Goal: Transaction & Acquisition: Purchase product/service

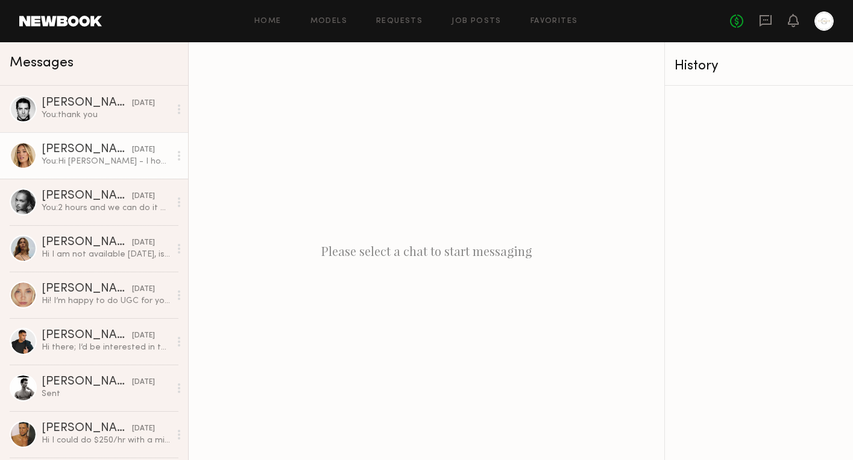
click at [110, 162] on div "You: Hi Hailey - I hope you are having a good weekend. Would you be open to doi…" at bounding box center [106, 161] width 128 height 11
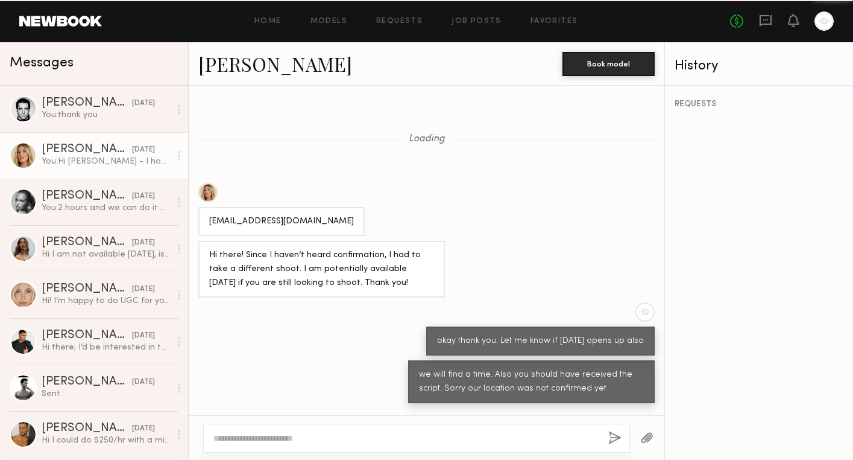
scroll to position [719, 0]
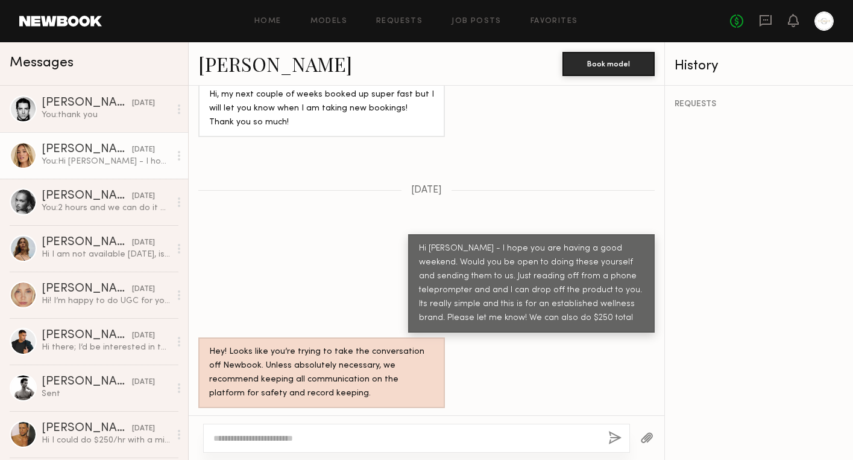
click at [264, 440] on textarea at bounding box center [405, 438] width 385 height 12
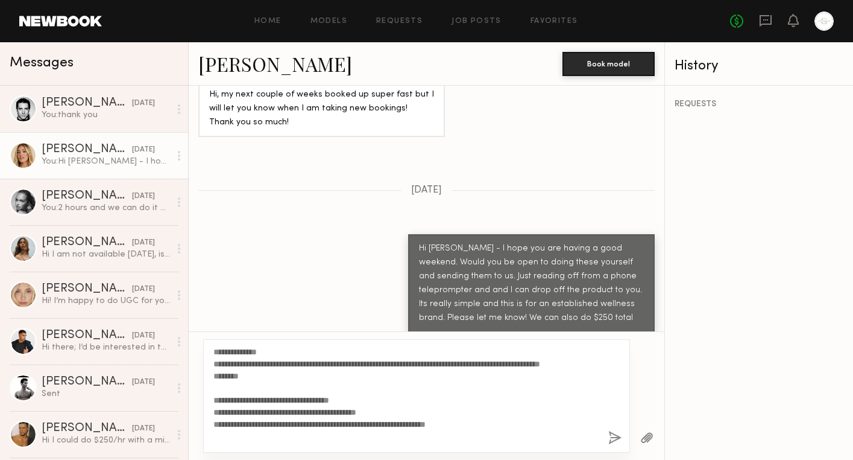
scroll to position [0, 0]
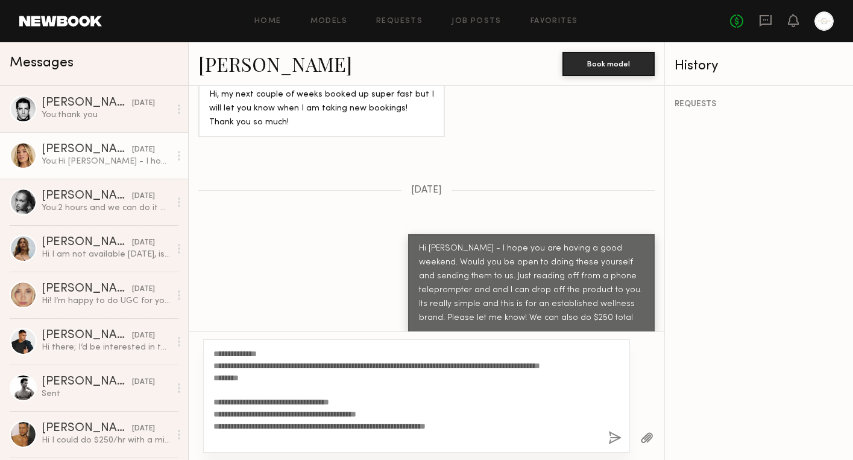
click at [264, 351] on textarea "**********" at bounding box center [405, 395] width 385 height 96
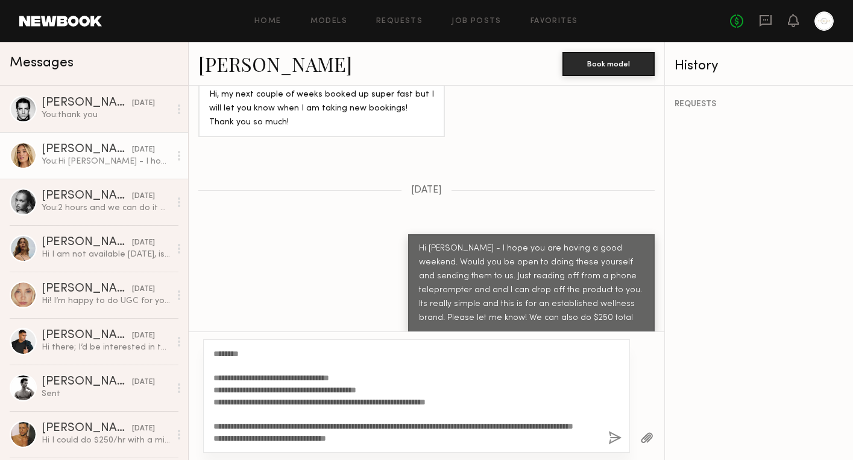
scroll to position [60, 0]
click at [367, 430] on textarea "**********" at bounding box center [405, 395] width 385 height 96
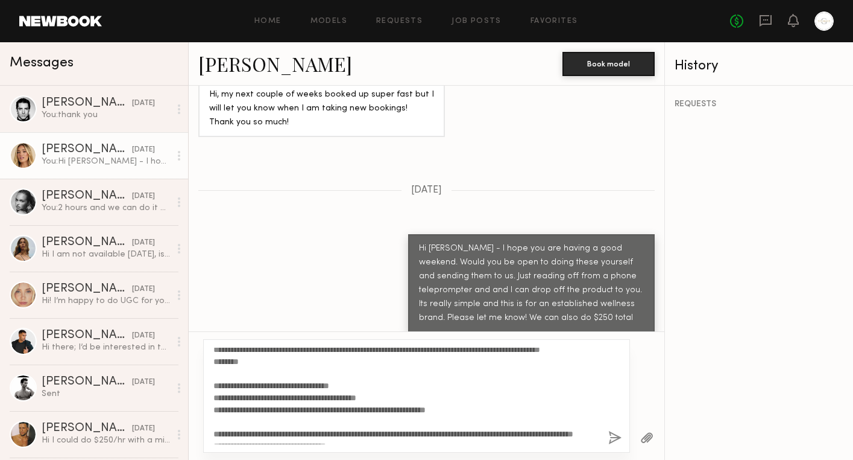
scroll to position [0, 0]
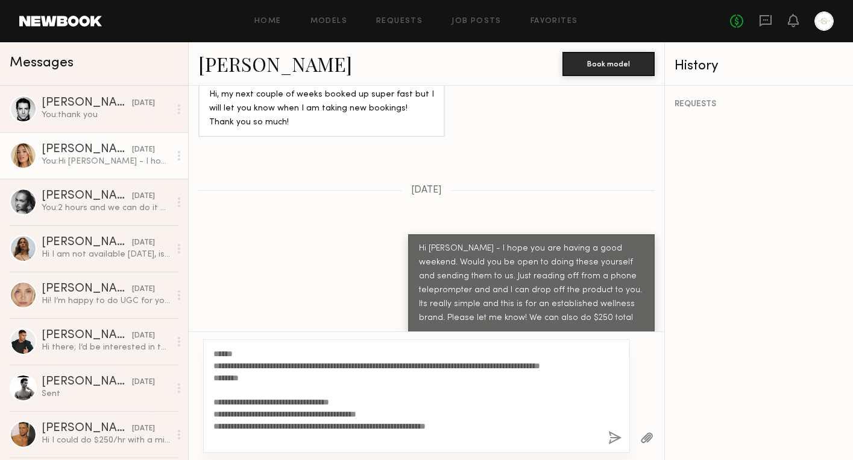
drag, startPoint x: 366, startPoint y: 429, endPoint x: 212, endPoint y: 335, distance: 180.8
click at [212, 335] on div "**********" at bounding box center [427, 395] width 476 height 128
click at [375, 403] on textarea "**********" at bounding box center [405, 395] width 385 height 96
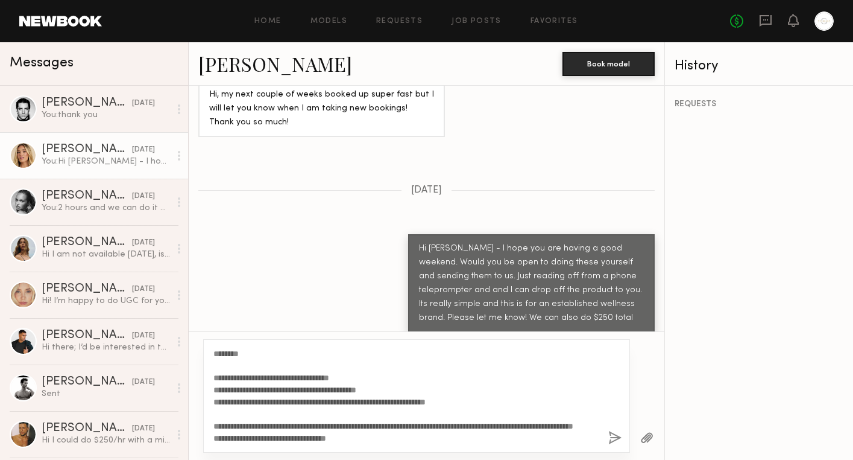
scroll to position [60, 0]
type textarea "**********"
click at [616, 440] on button "button" at bounding box center [615, 438] width 13 height 15
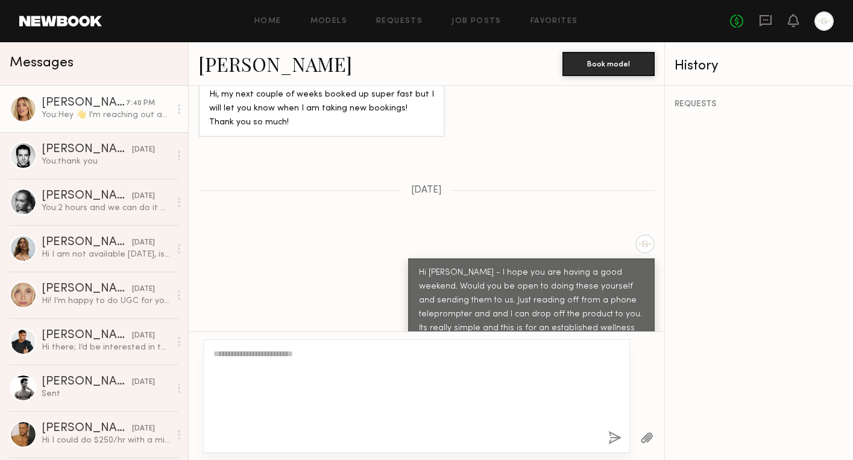
scroll to position [0, 0]
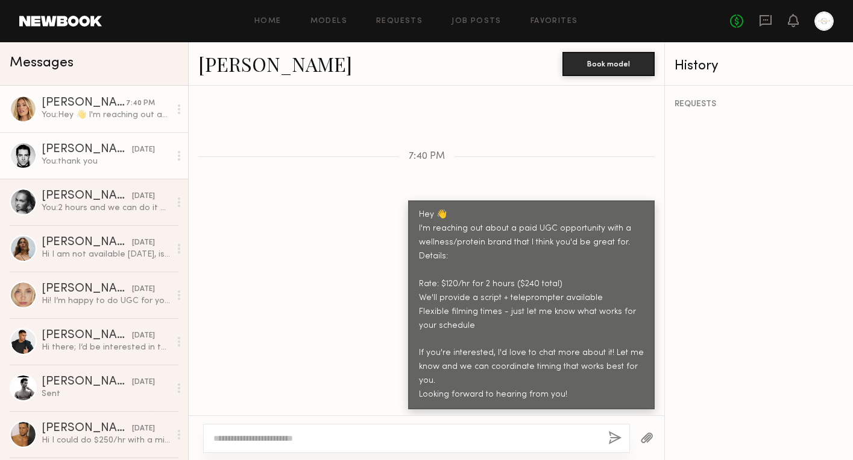
click at [112, 165] on div "You: thank you" at bounding box center [106, 161] width 128 height 11
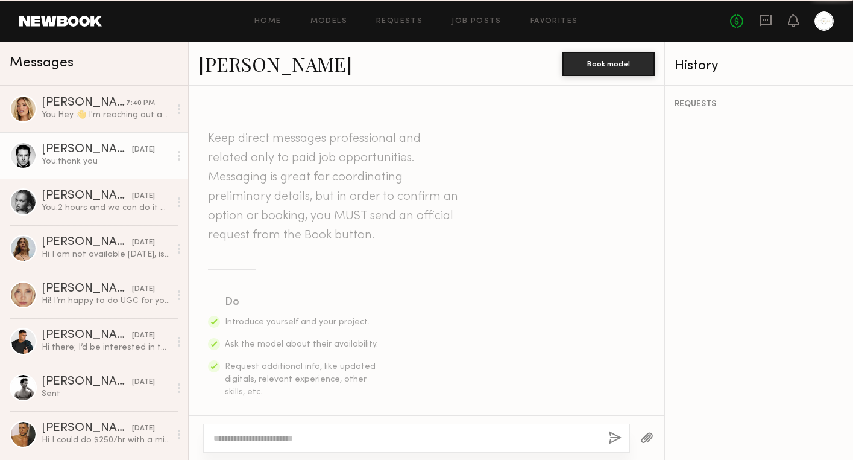
scroll to position [723, 0]
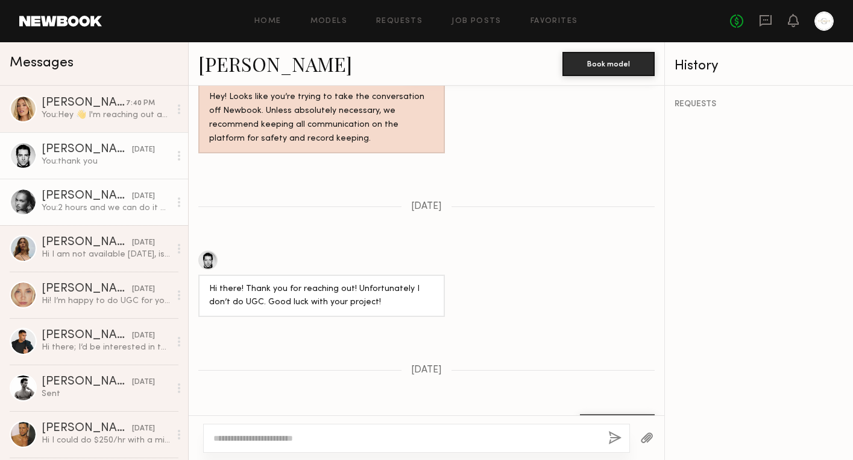
click at [101, 207] on div "You: 2 hours and we can do it at Erewhon. Maybe Monday?" at bounding box center [106, 207] width 128 height 11
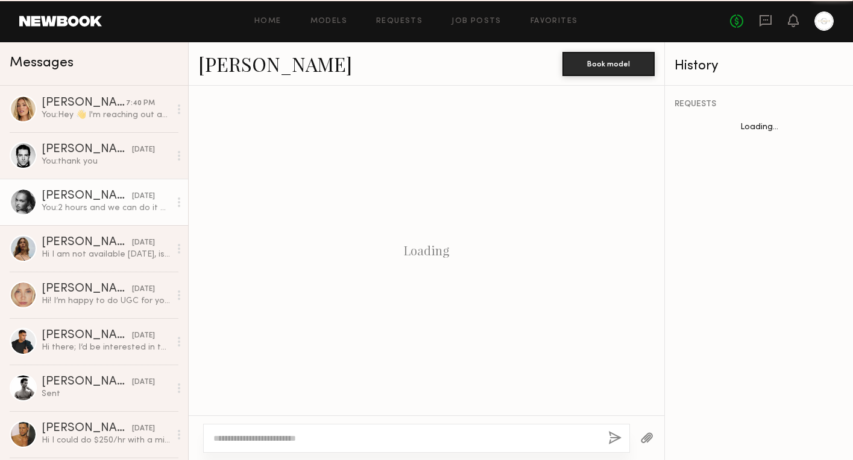
scroll to position [436, 0]
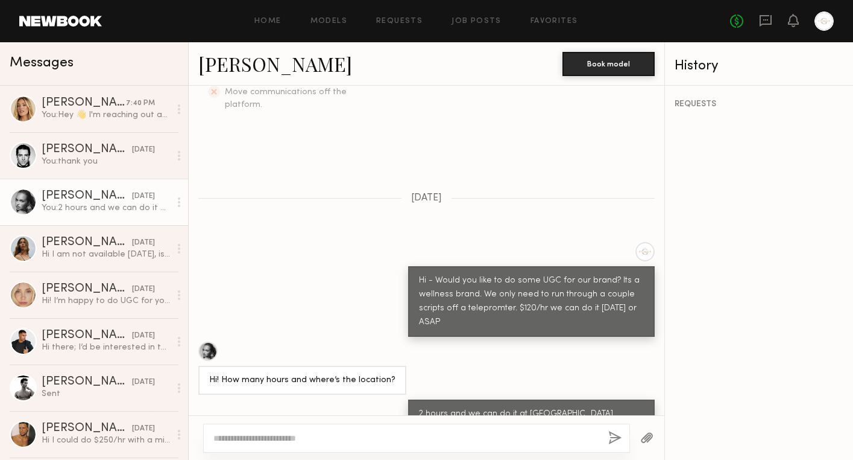
click at [267, 438] on textarea at bounding box center [405, 438] width 385 height 12
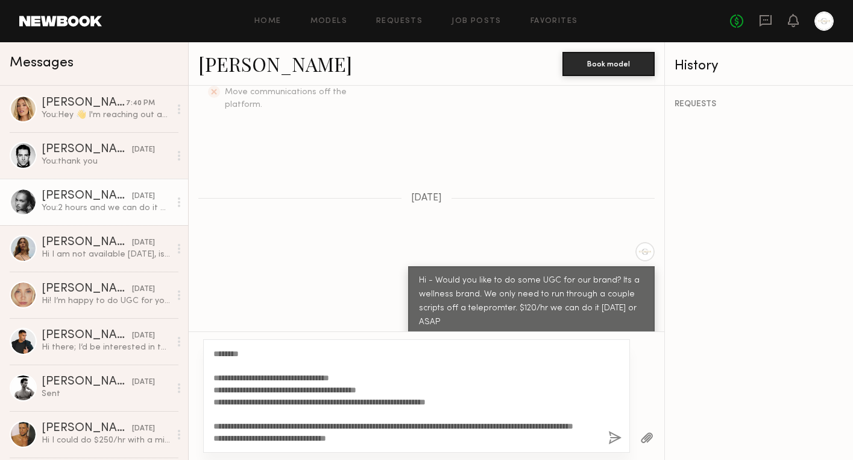
scroll to position [59, 0]
type textarea "**********"
click at [616, 438] on button "button" at bounding box center [615, 438] width 13 height 15
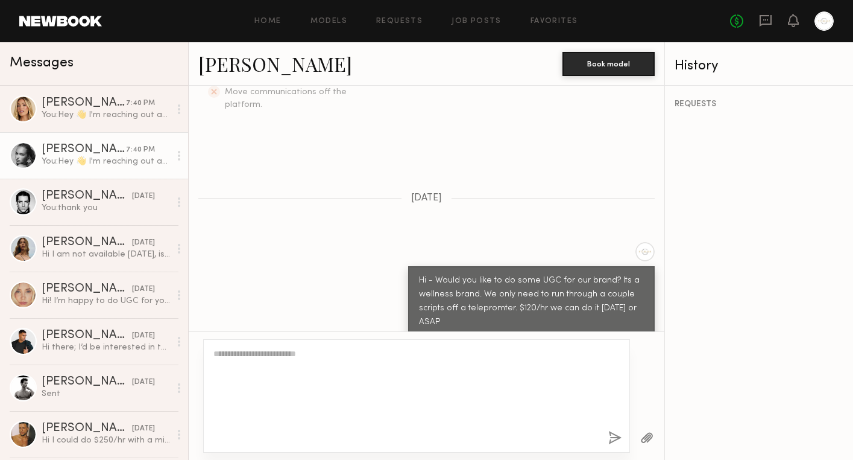
scroll to position [0, 0]
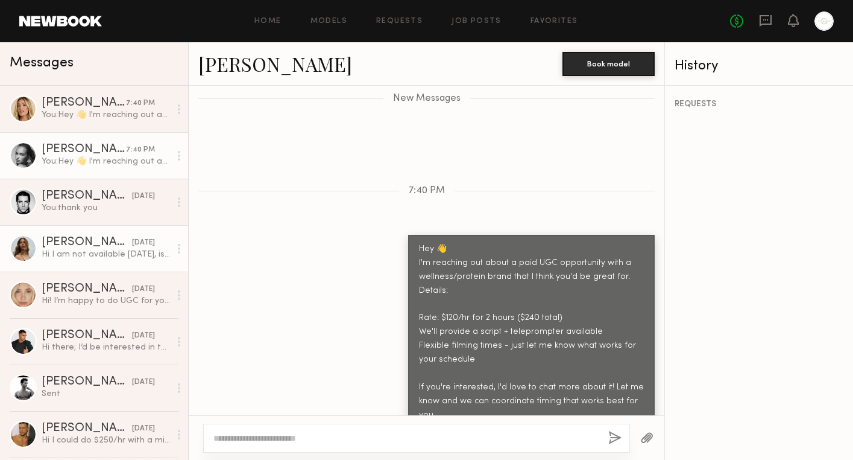
click at [96, 251] on div "Hi I am not available tomorrow, is this to shoot myself at home or on your loca…" at bounding box center [106, 253] width 128 height 11
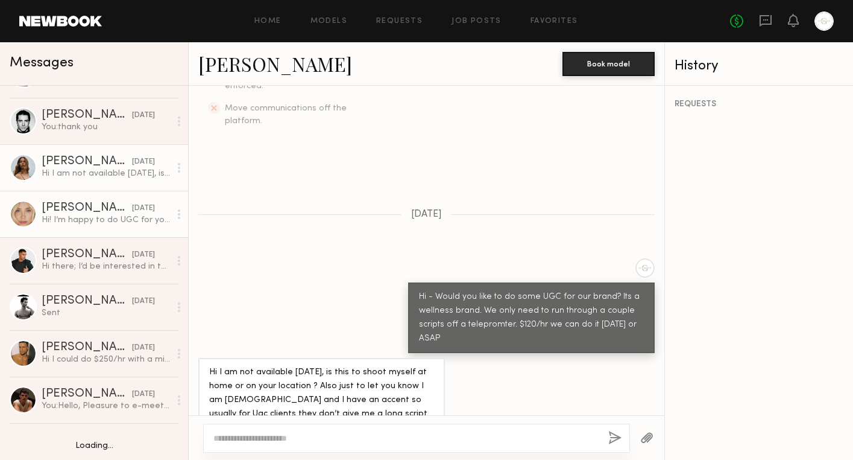
scroll to position [87, 0]
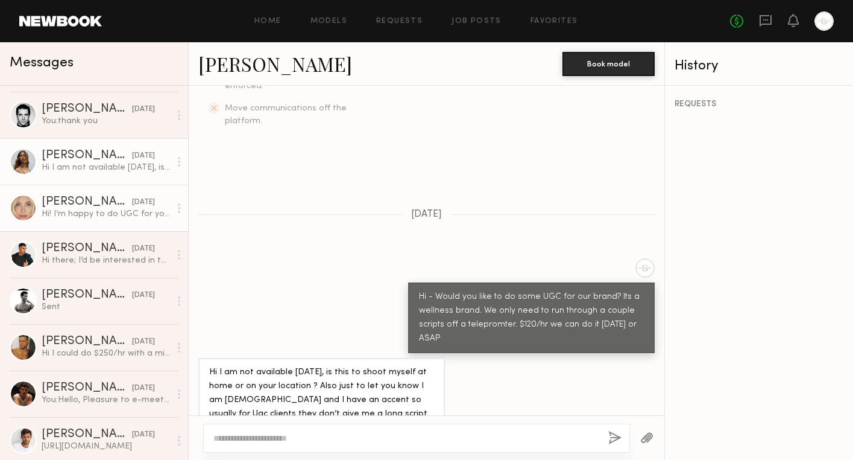
click at [107, 216] on div "Hi! I’m happy to do UGC for you, but I charge 500 per video. Let me know if the…" at bounding box center [106, 213] width 128 height 11
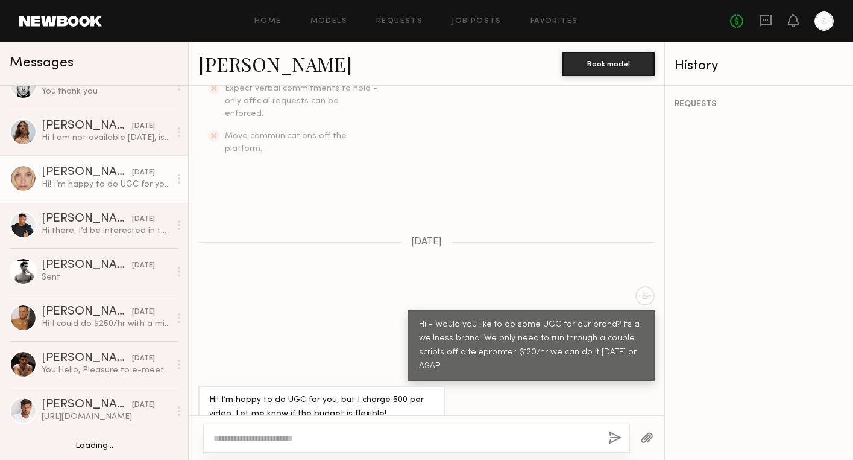
scroll to position [123, 0]
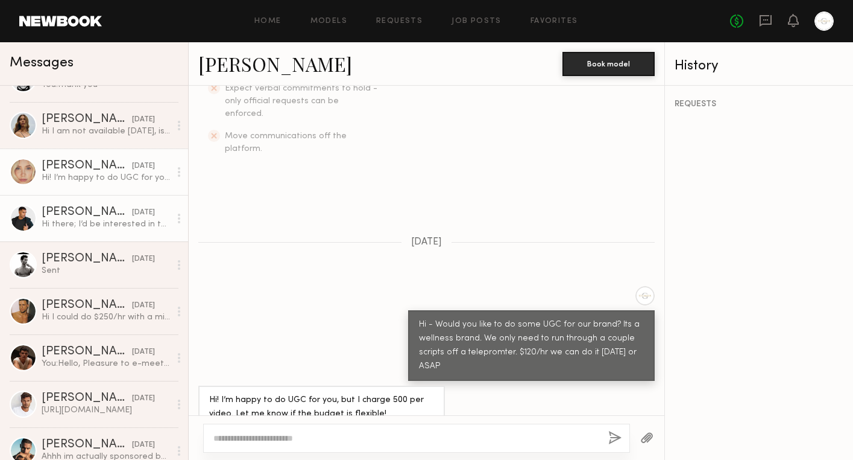
click at [82, 224] on div "Hi there; I’d be interested in this but my minimum half day rate is $300 Let me…" at bounding box center [106, 223] width 128 height 11
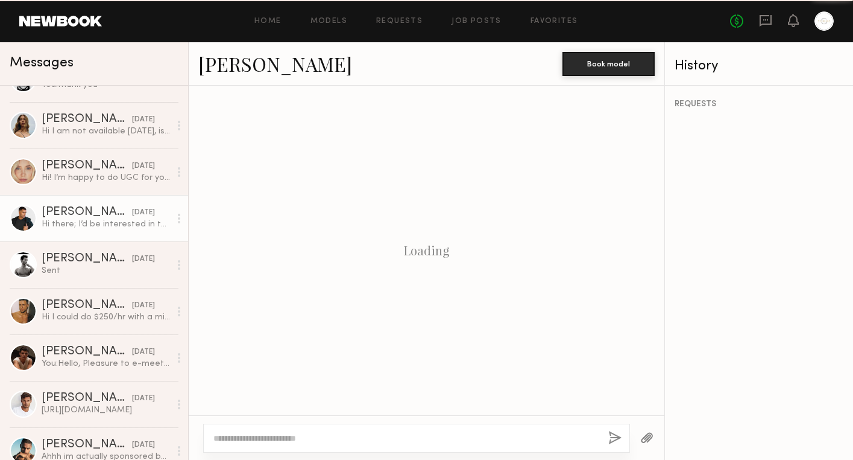
scroll to position [545, 0]
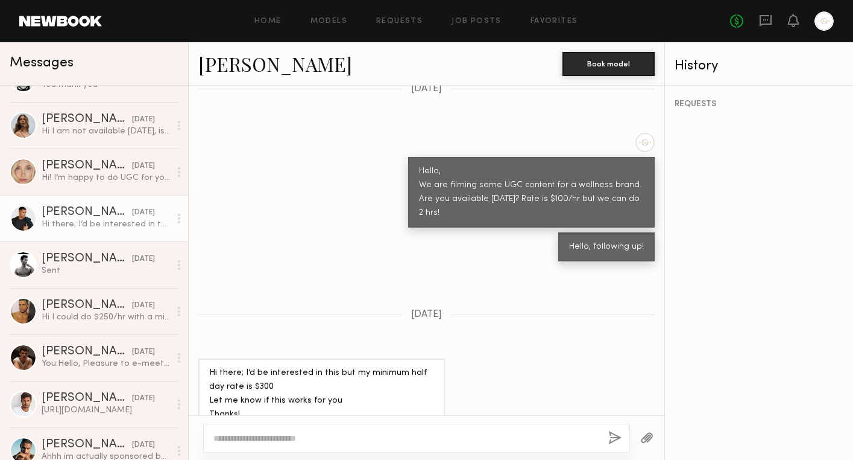
click at [270, 435] on textarea at bounding box center [405, 438] width 385 height 12
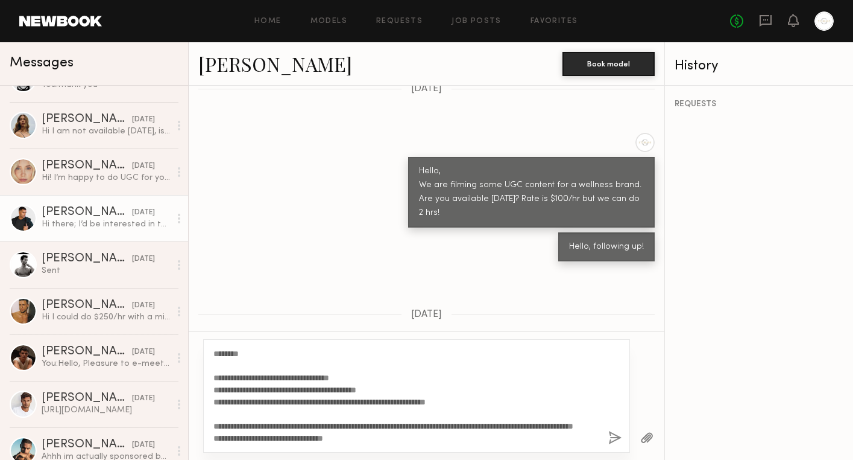
type textarea "**********"
click at [612, 440] on button "button" at bounding box center [615, 438] width 13 height 15
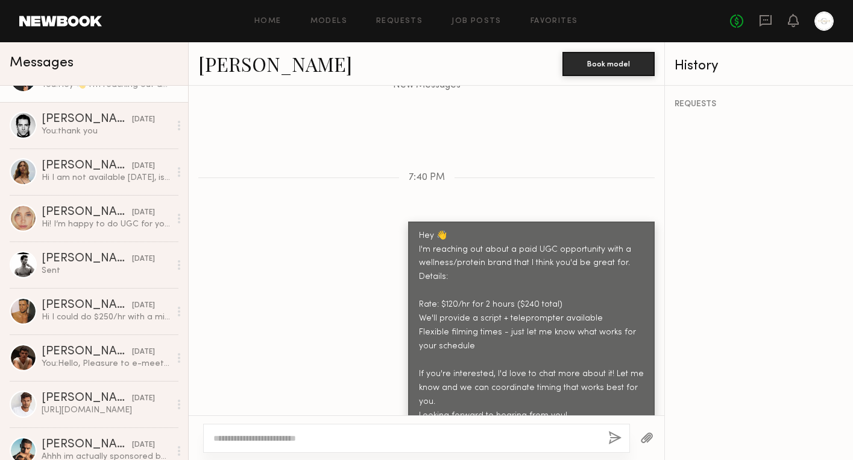
scroll to position [0, 0]
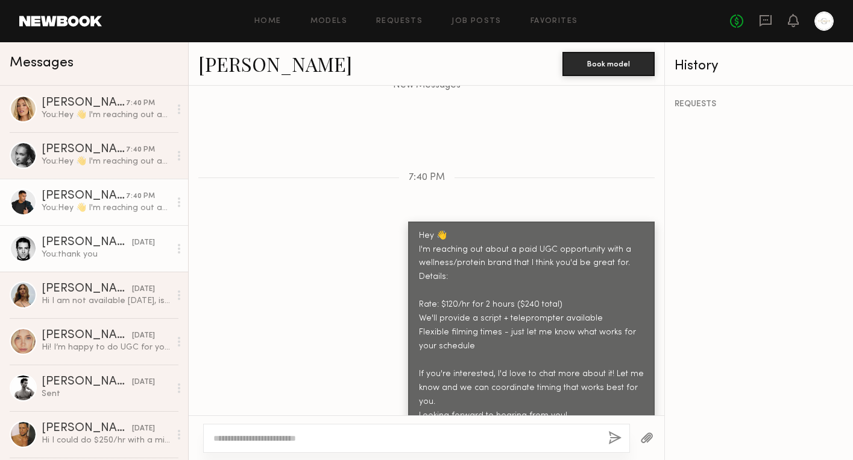
click at [106, 263] on link "Kolten H. 09/28/2025 You: thank you" at bounding box center [94, 248] width 188 height 46
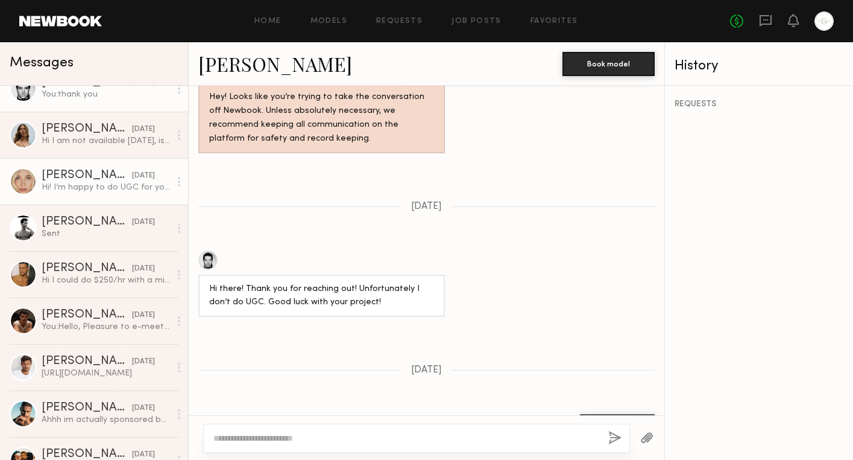
scroll to position [174, 0]
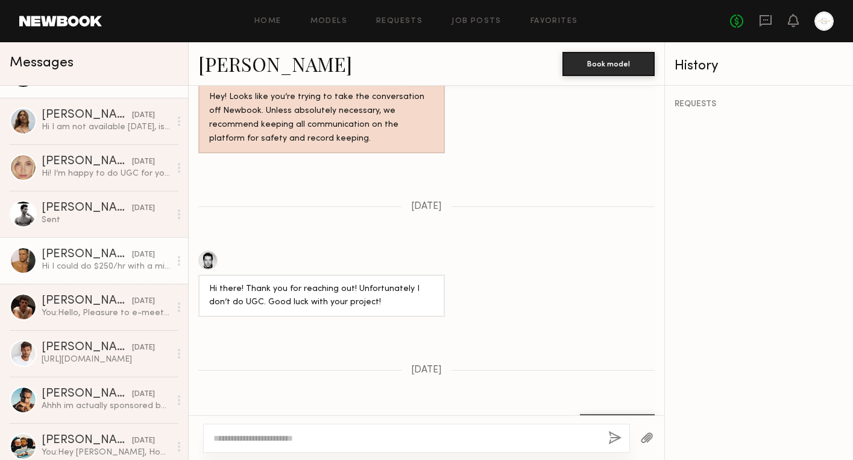
click at [112, 269] on div "Hi I could do $250/hr with a minimum of 2 hours" at bounding box center [106, 266] width 128 height 11
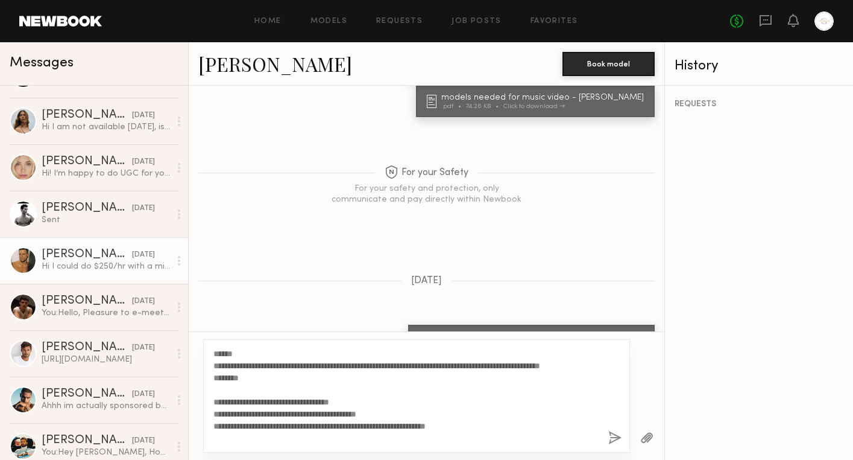
scroll to position [46, 0]
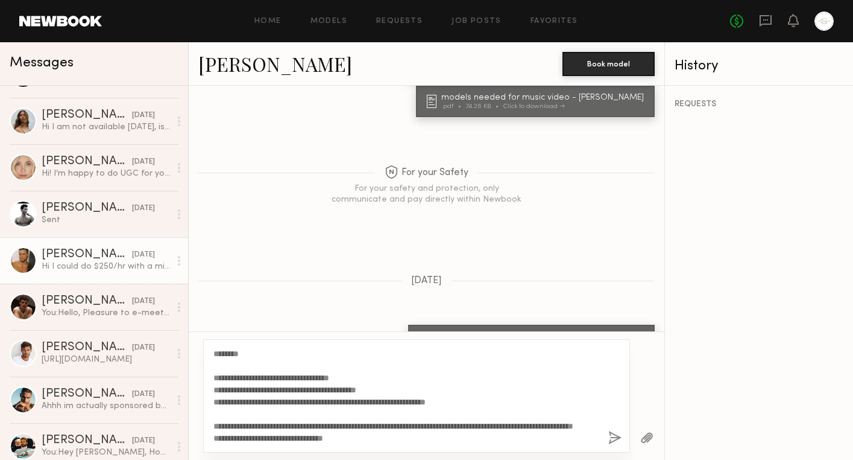
type textarea "**********"
click at [615, 438] on button "button" at bounding box center [615, 438] width 13 height 15
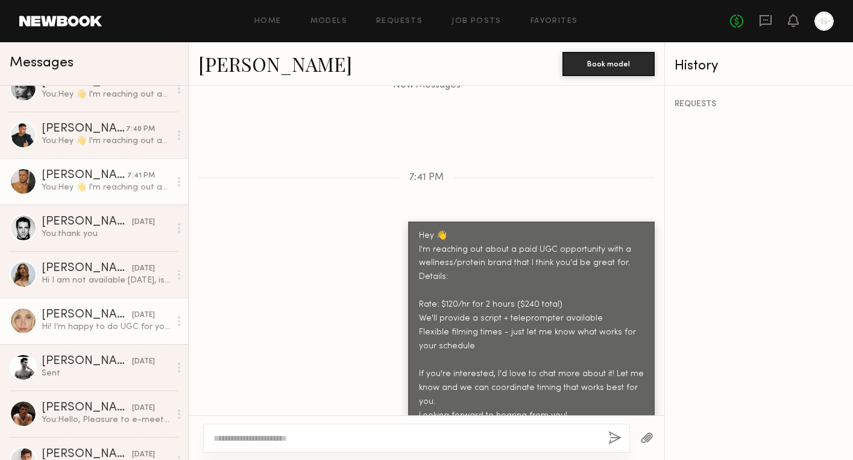
scroll to position [0, 0]
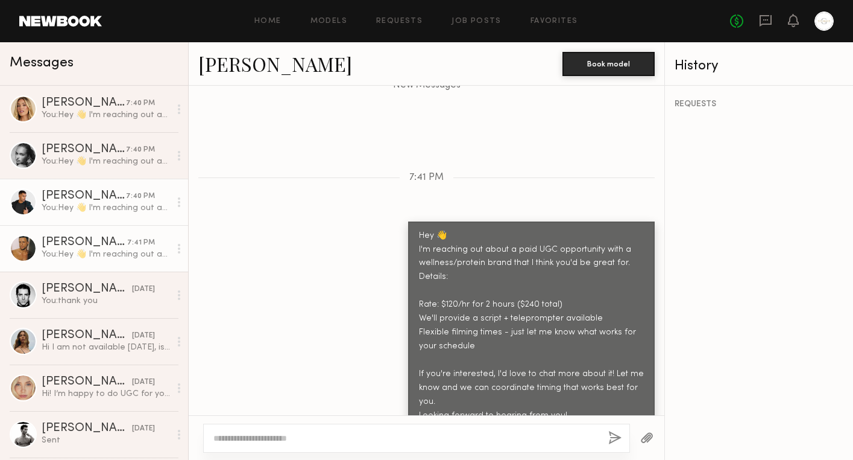
click at [90, 210] on div "You: Hey 👋 I'm reaching out about a paid UGC opportunity with a wellness/protei…" at bounding box center [106, 207] width 128 height 11
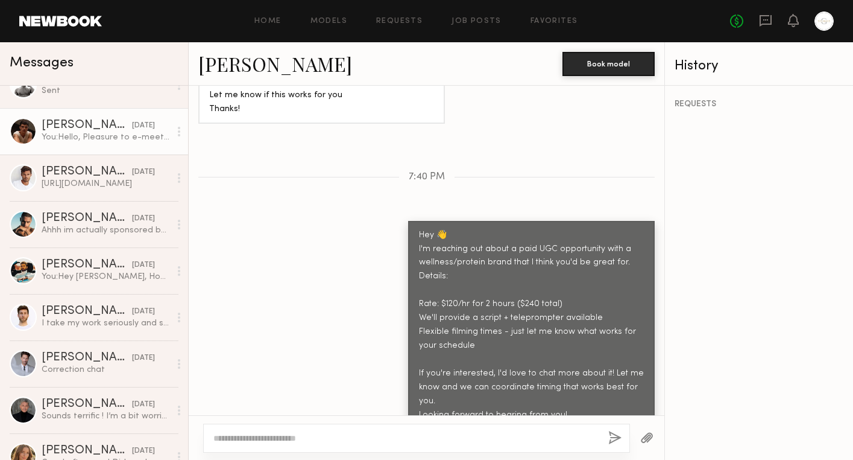
scroll to position [487, 0]
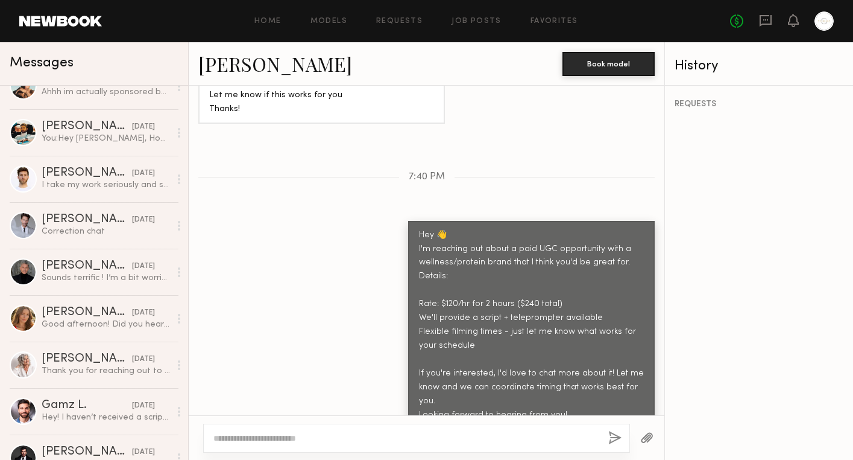
click at [104, 267] on div "Lee M." at bounding box center [87, 266] width 90 height 12
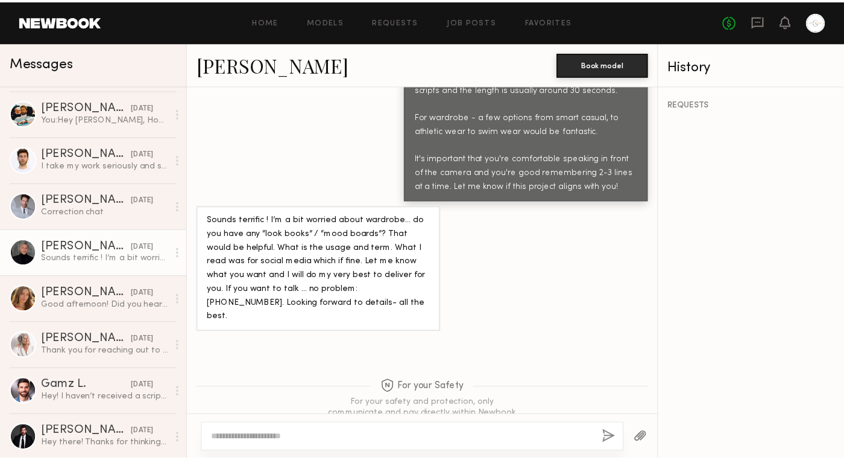
scroll to position [621, 0]
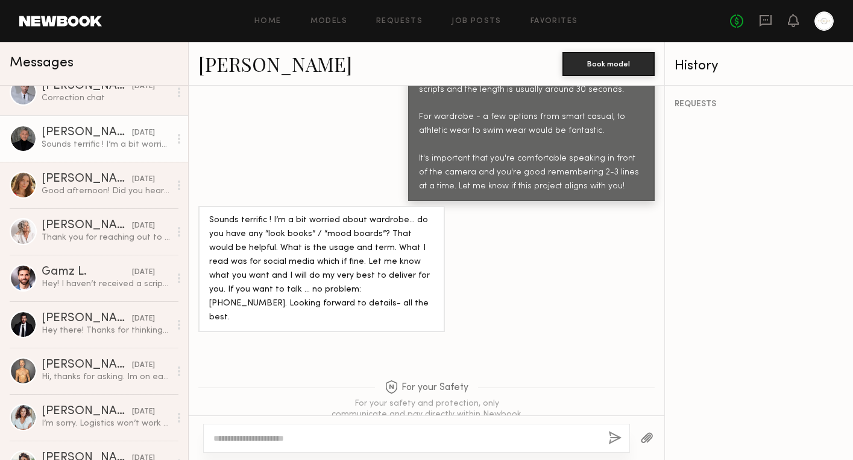
click at [350, 22] on div "Home Models Requests Job Posts Favorites Sign Out" at bounding box center [416, 21] width 628 height 8
click at [343, 22] on link "Models" at bounding box center [329, 21] width 37 height 8
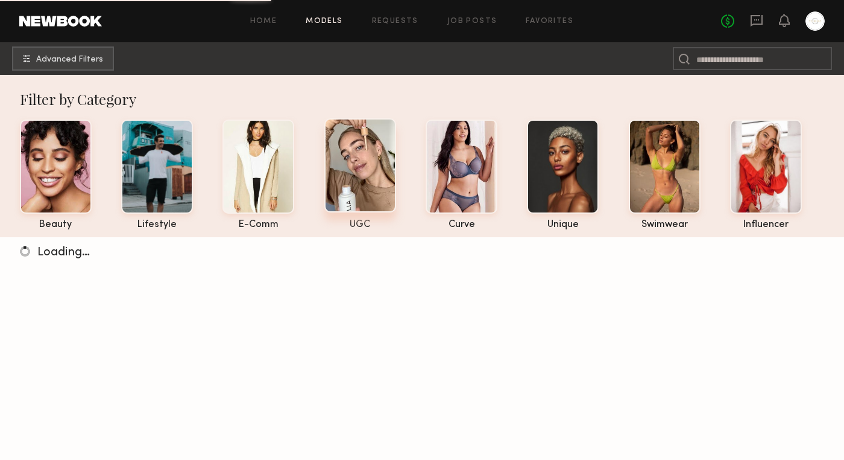
click at [372, 185] on div at bounding box center [360, 165] width 72 height 94
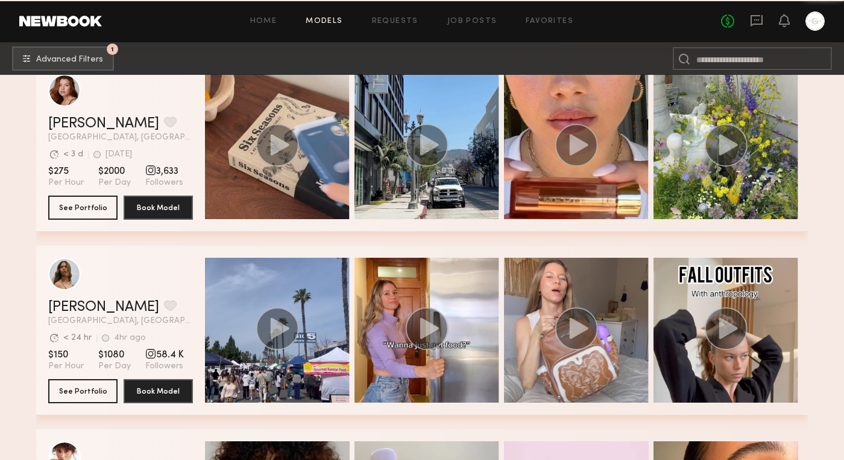
scroll to position [4777, 0]
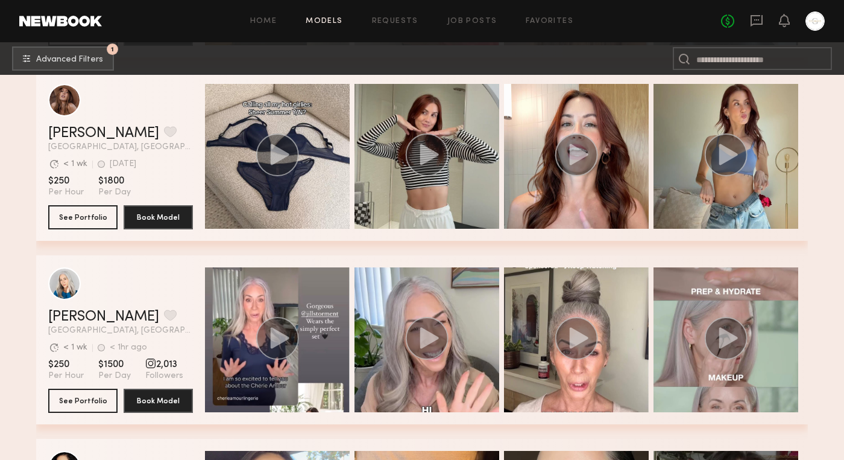
click at [312, 297] on div "grid" at bounding box center [277, 339] width 145 height 145
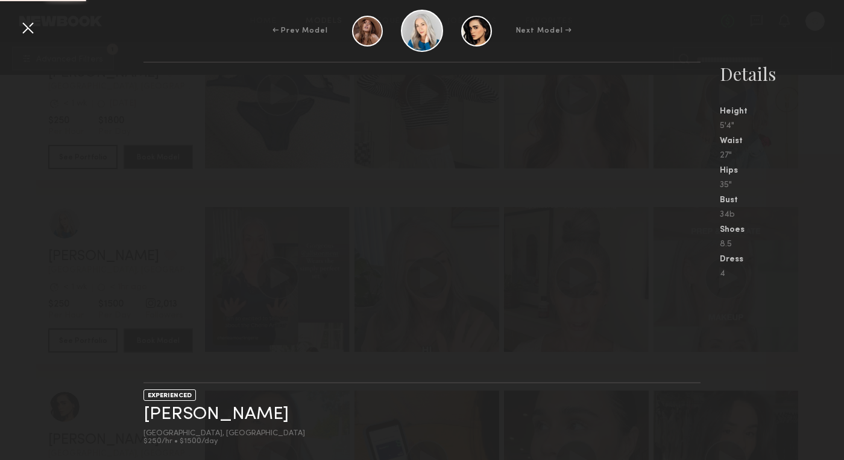
scroll to position [5222, 0]
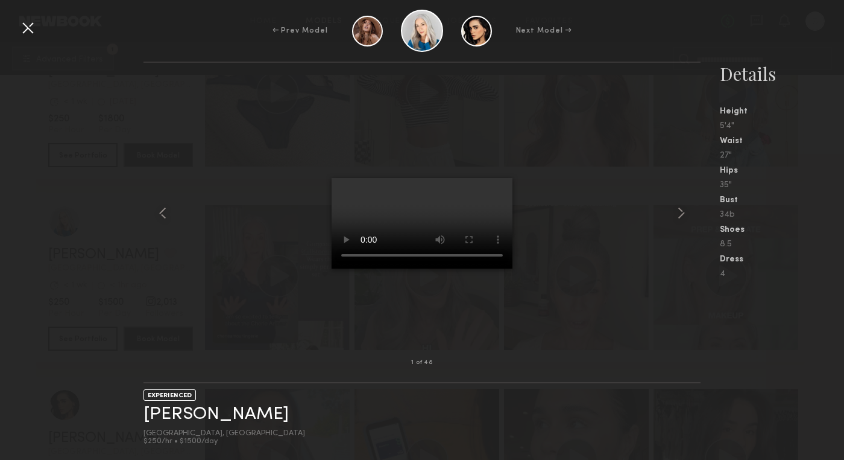
click at [28, 31] on div at bounding box center [27, 27] width 19 height 19
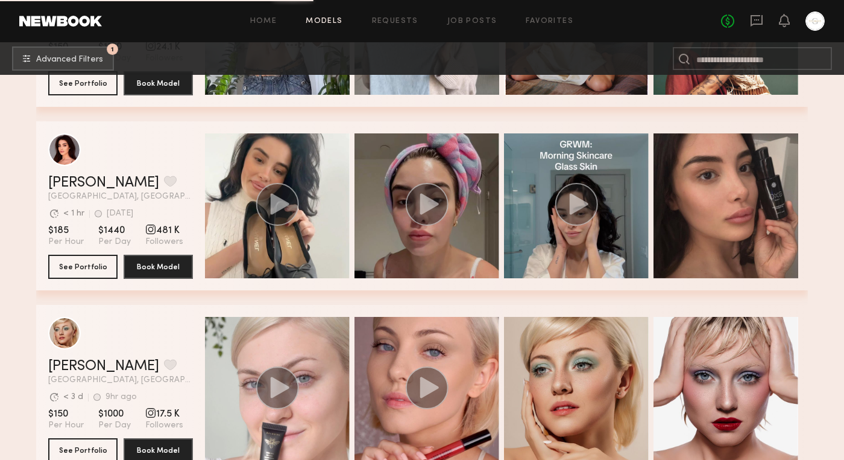
scroll to position [15011, 0]
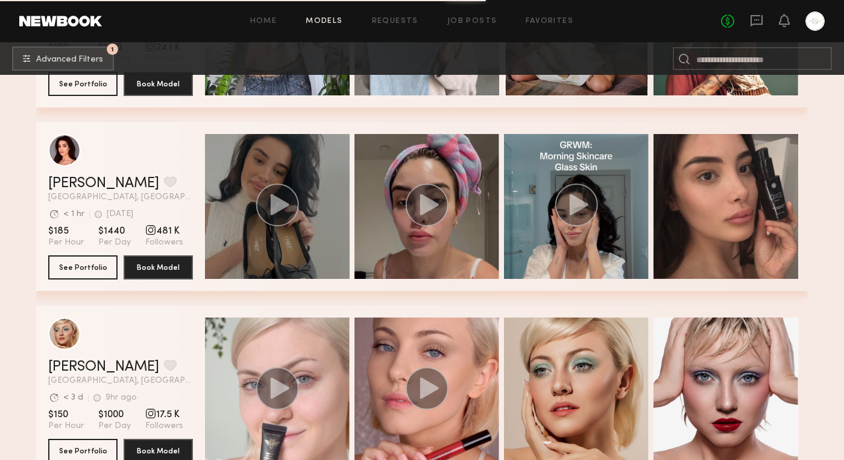
click at [276, 207] on icon "grid" at bounding box center [280, 204] width 19 height 21
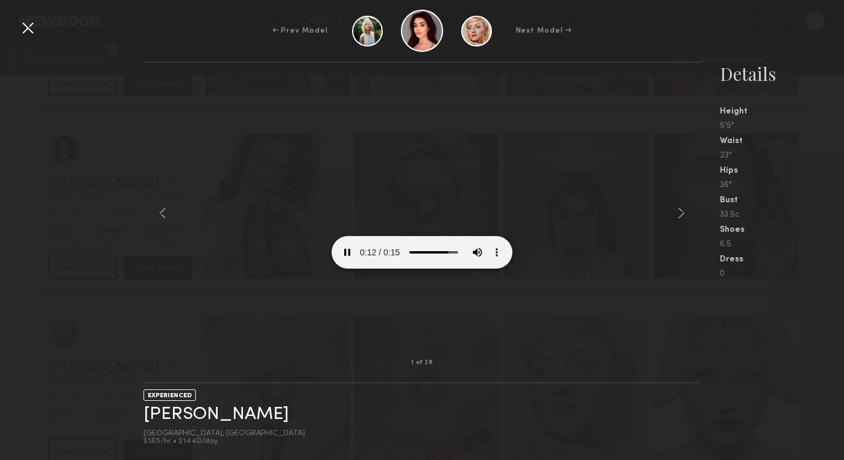
click at [561, 241] on div at bounding box center [422, 212] width 557 height 261
click at [682, 213] on common-icon at bounding box center [681, 212] width 19 height 19
click at [680, 210] on common-icon at bounding box center [681, 212] width 19 height 19
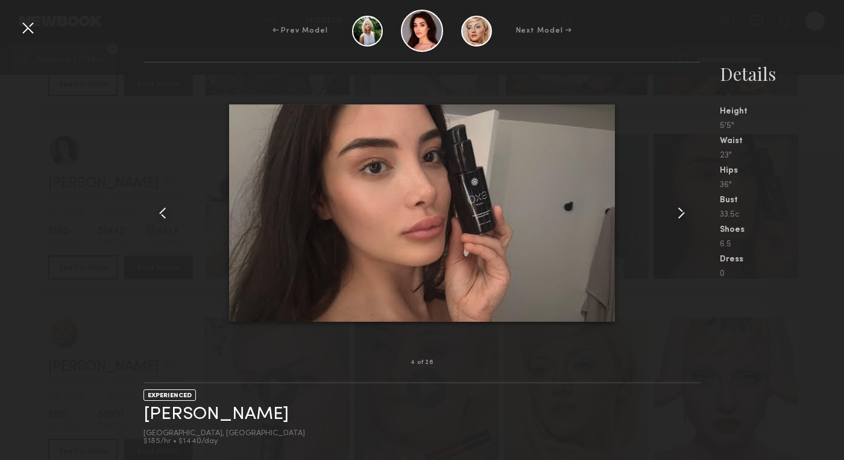
click at [680, 210] on common-icon at bounding box center [681, 212] width 19 height 19
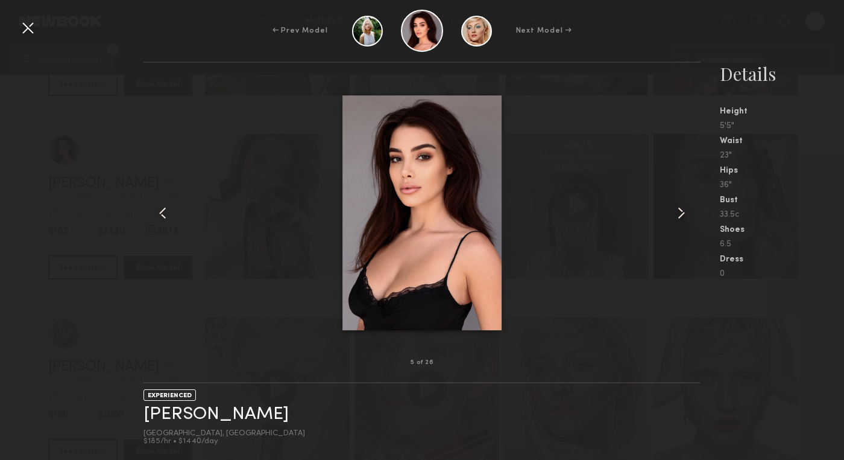
click at [680, 210] on common-icon at bounding box center [681, 212] width 19 height 19
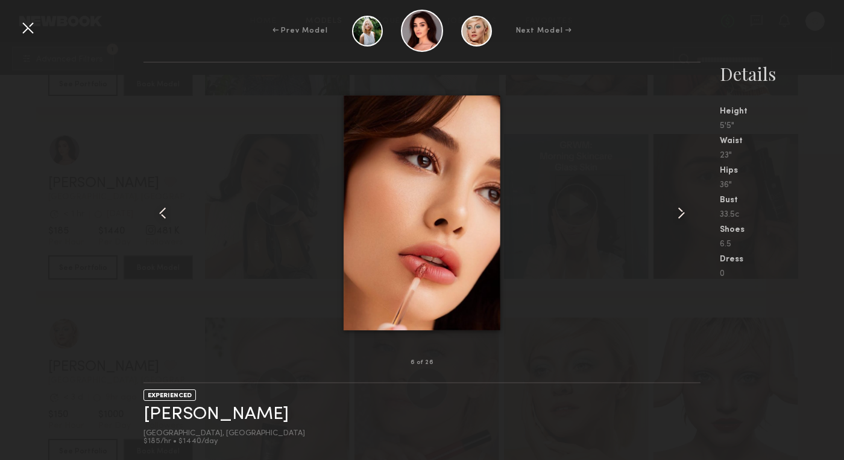
click at [680, 210] on common-icon at bounding box center [681, 212] width 19 height 19
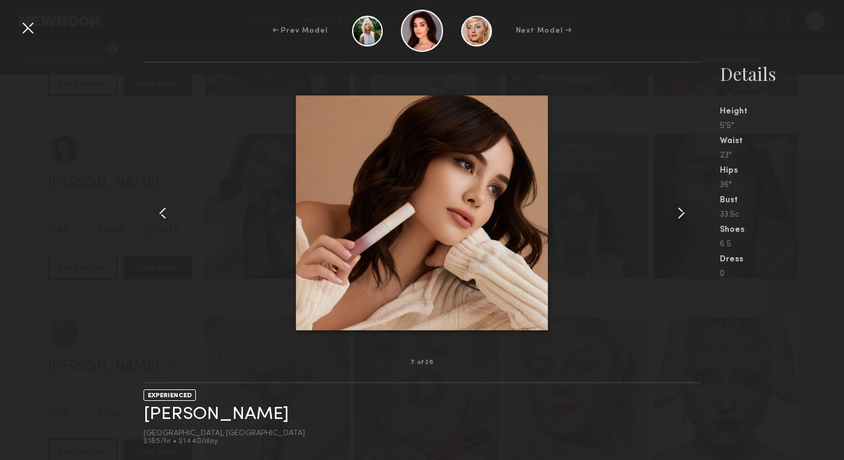
click at [680, 210] on common-icon at bounding box center [681, 212] width 19 height 19
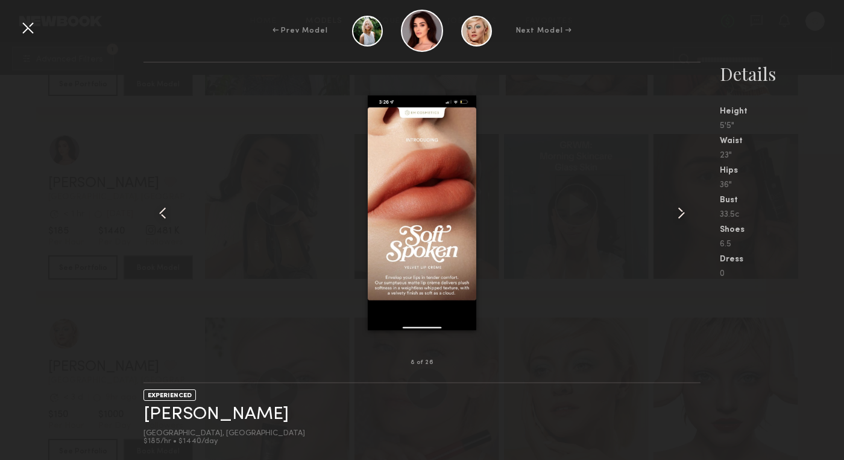
click at [680, 210] on common-icon at bounding box center [681, 212] width 19 height 19
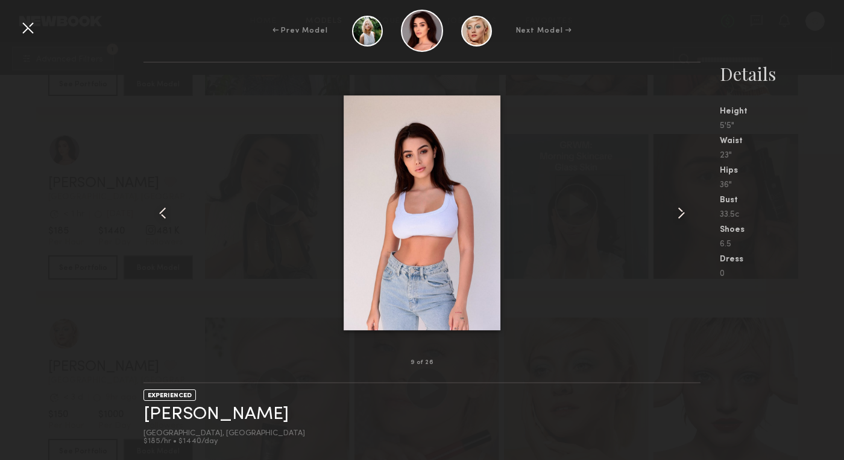
click at [680, 210] on common-icon at bounding box center [681, 212] width 19 height 19
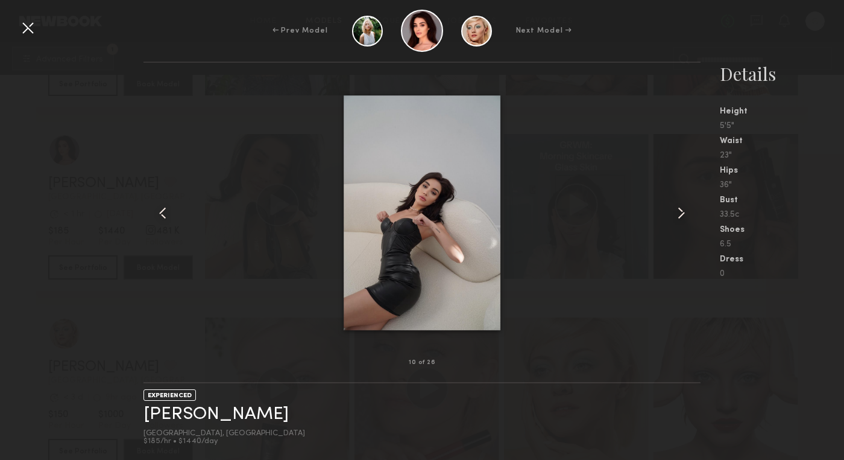
click at [680, 210] on common-icon at bounding box center [681, 212] width 19 height 19
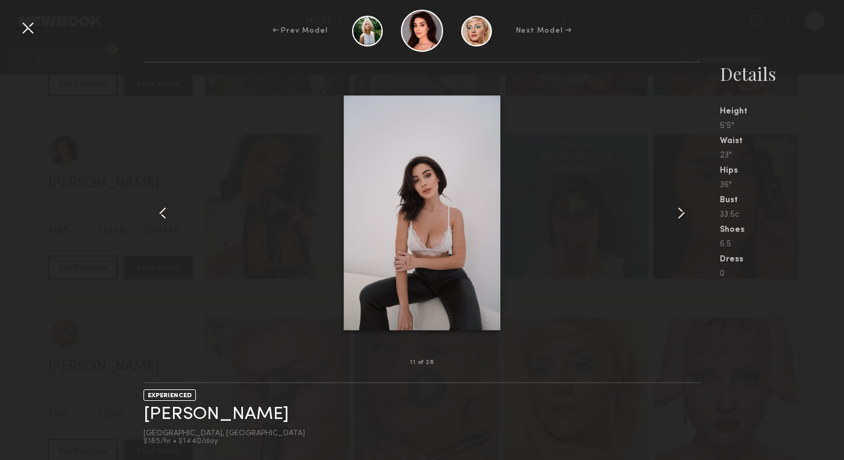
click at [680, 210] on common-icon at bounding box center [681, 212] width 19 height 19
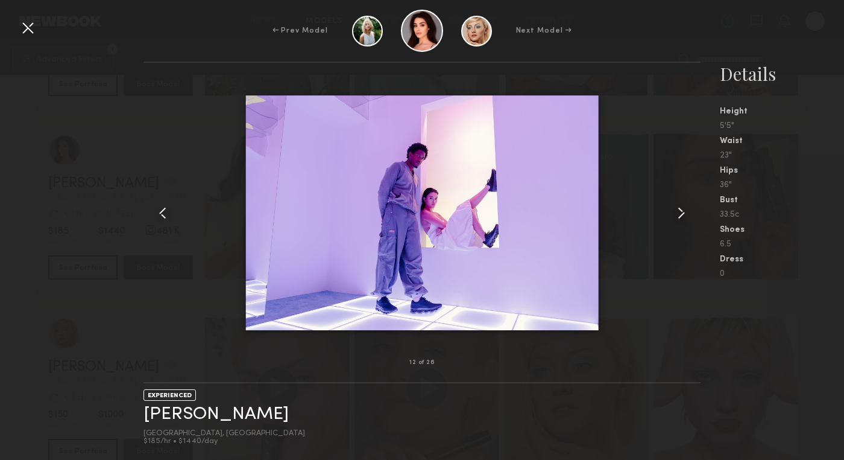
click at [634, 253] on div at bounding box center [422, 212] width 557 height 261
click at [679, 213] on common-icon at bounding box center [681, 212] width 19 height 19
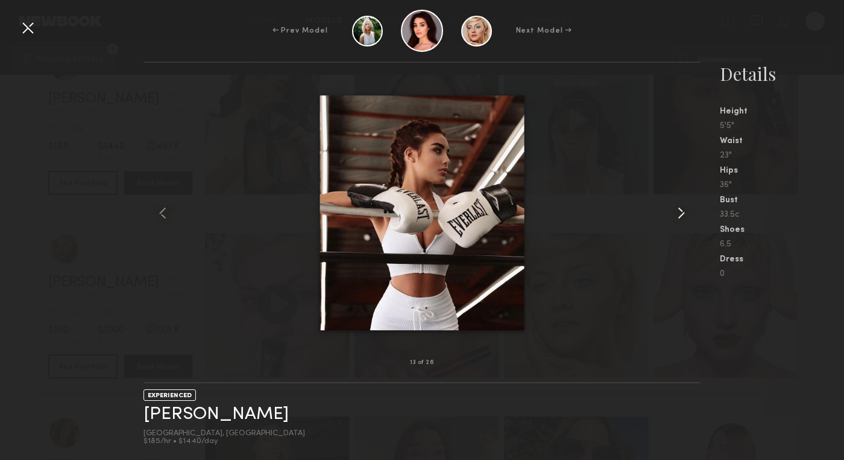
click at [682, 211] on common-icon at bounding box center [681, 212] width 19 height 19
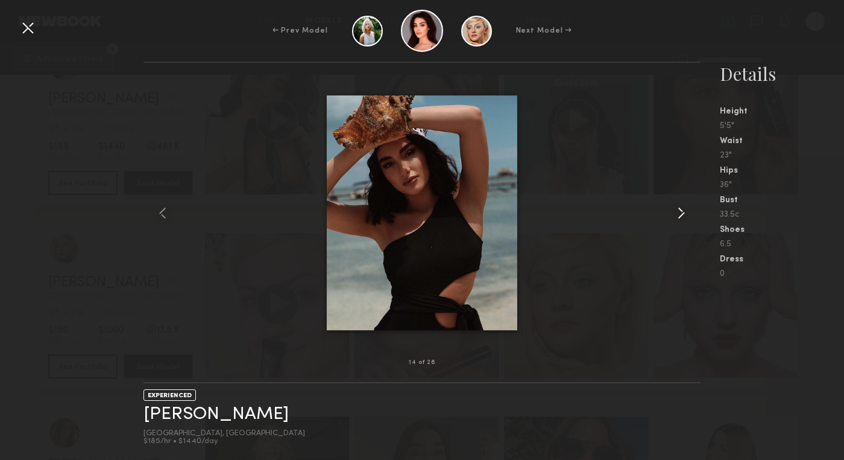
click at [682, 211] on common-icon at bounding box center [681, 212] width 19 height 19
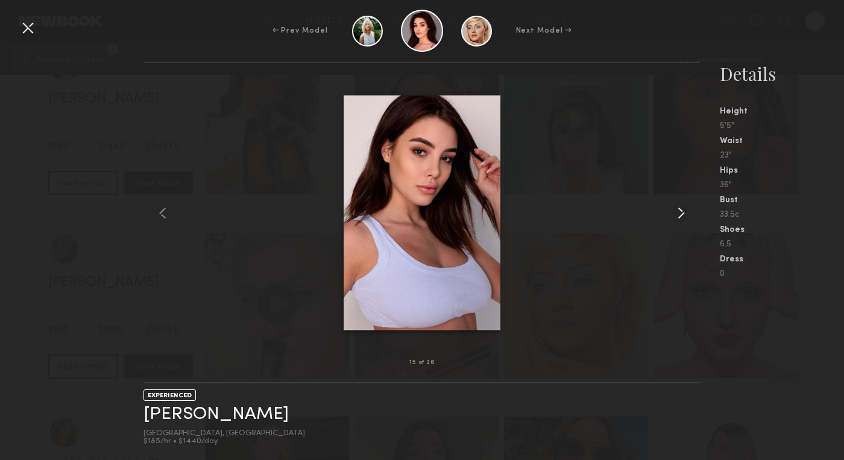
click at [682, 211] on common-icon at bounding box center [681, 212] width 19 height 19
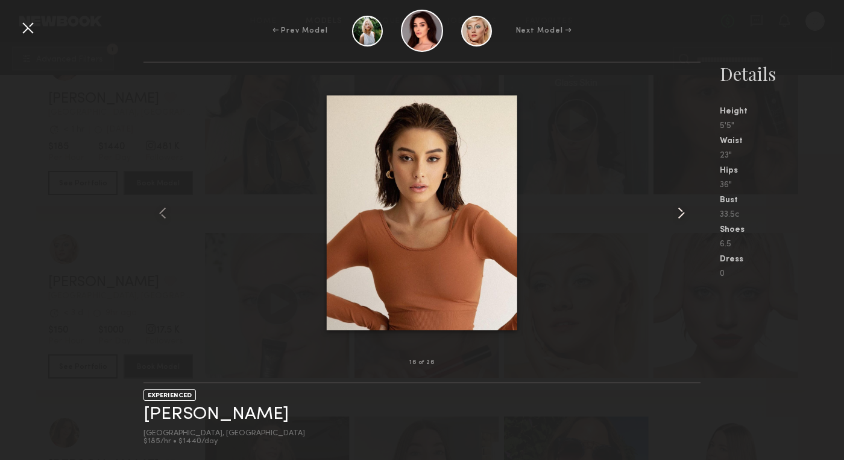
click at [682, 211] on common-icon at bounding box center [681, 212] width 19 height 19
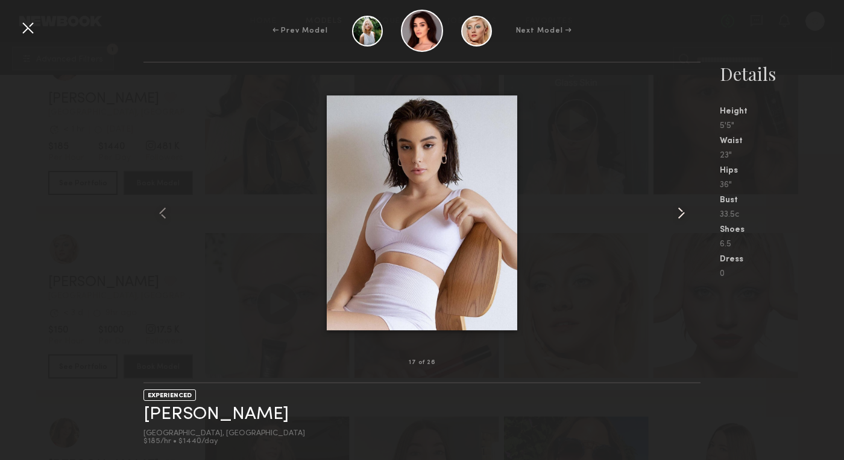
click at [682, 211] on common-icon at bounding box center [681, 212] width 19 height 19
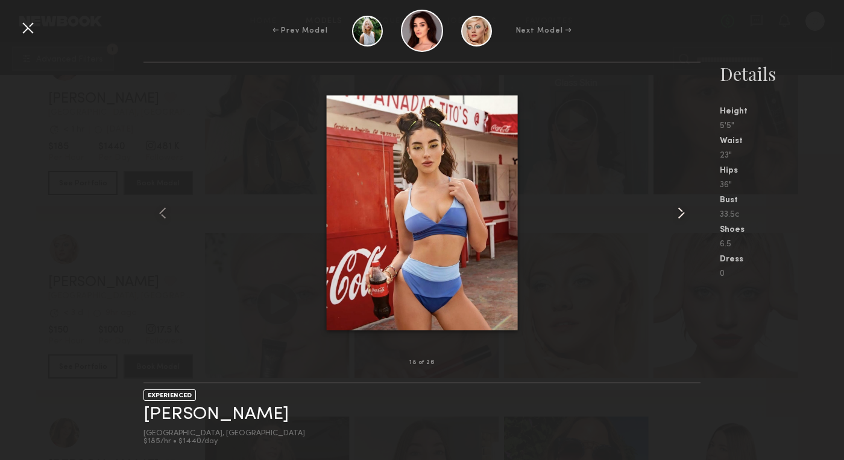
click at [682, 211] on common-icon at bounding box center [681, 212] width 19 height 19
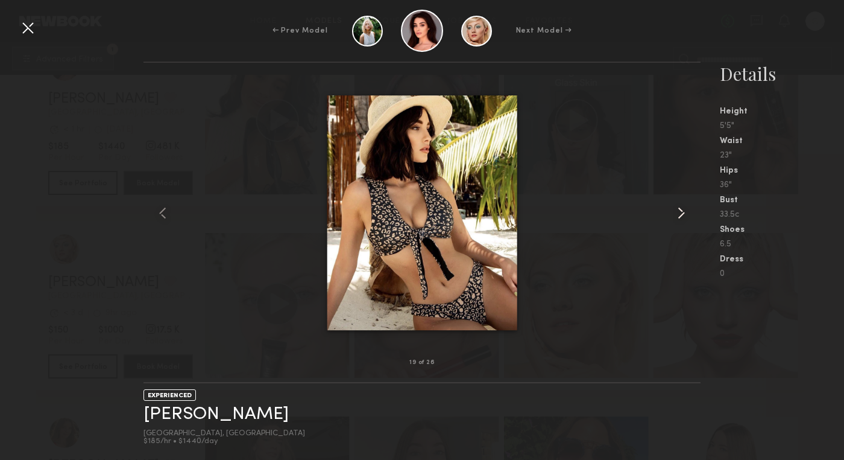
click at [681, 211] on common-icon at bounding box center [681, 212] width 19 height 19
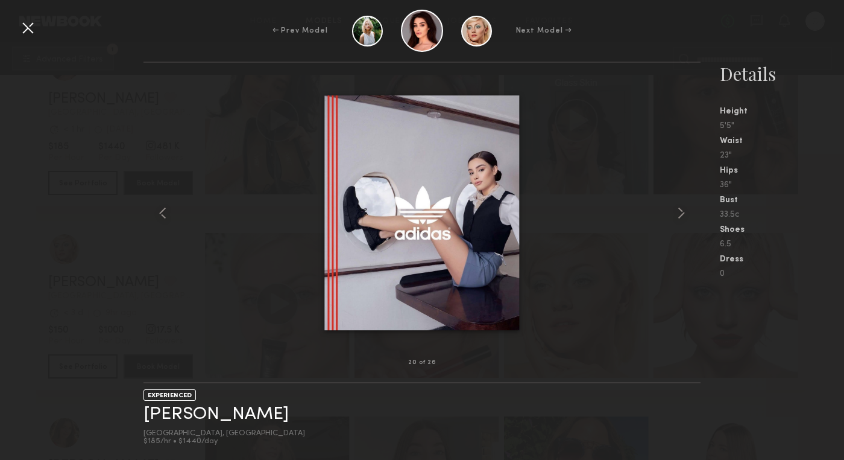
click at [628, 209] on div at bounding box center [422, 212] width 557 height 261
drag, startPoint x: 29, startPoint y: 28, endPoint x: 39, endPoint y: 34, distance: 11.4
click at [29, 29] on div at bounding box center [27, 27] width 19 height 19
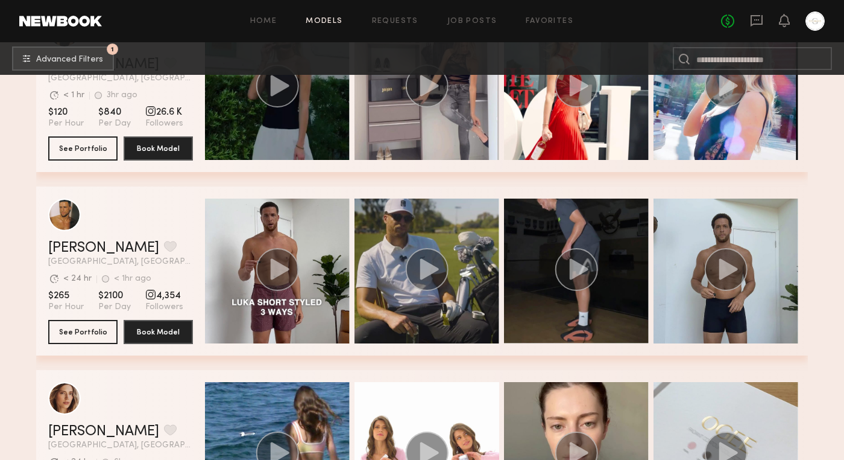
scroll to position [16047, 0]
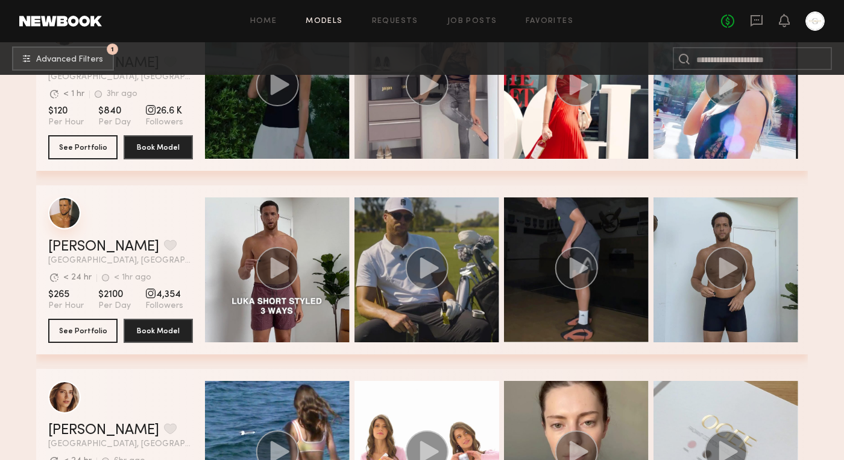
click at [66, 215] on div "grid" at bounding box center [64, 213] width 33 height 33
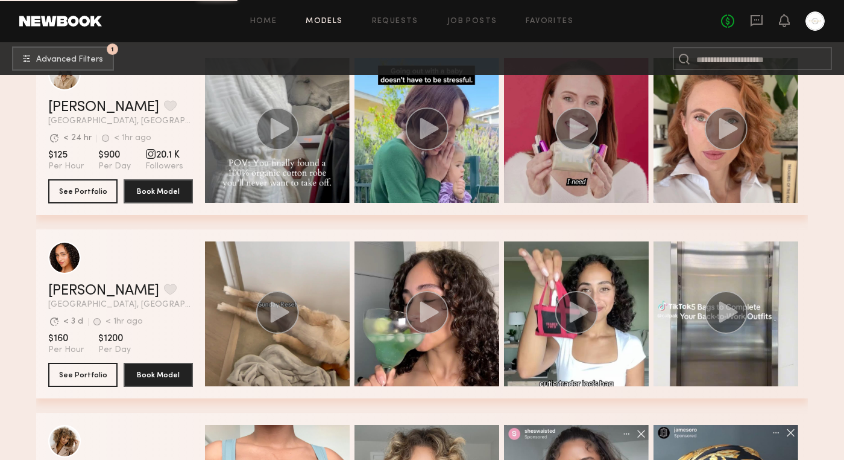
scroll to position [17454, 0]
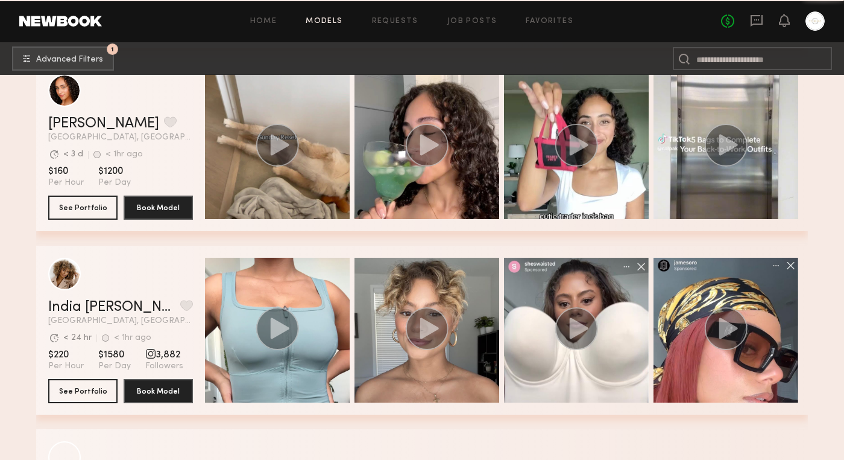
click at [328, 22] on link "Models" at bounding box center [324, 21] width 37 height 8
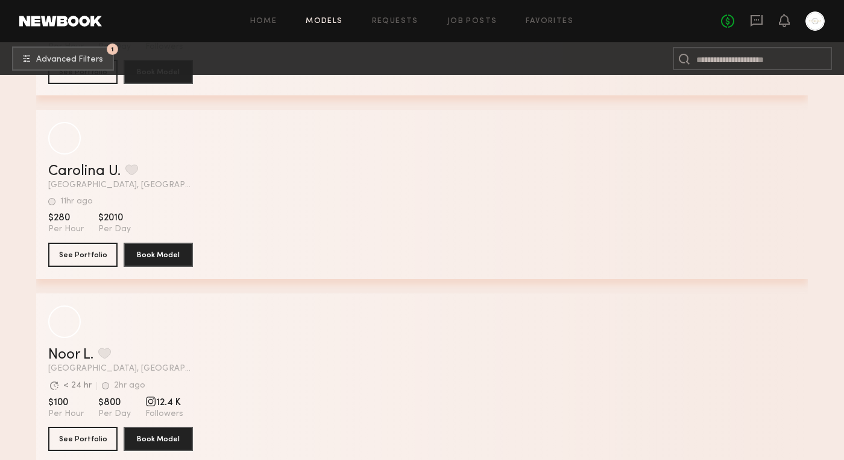
scroll to position [18164, 0]
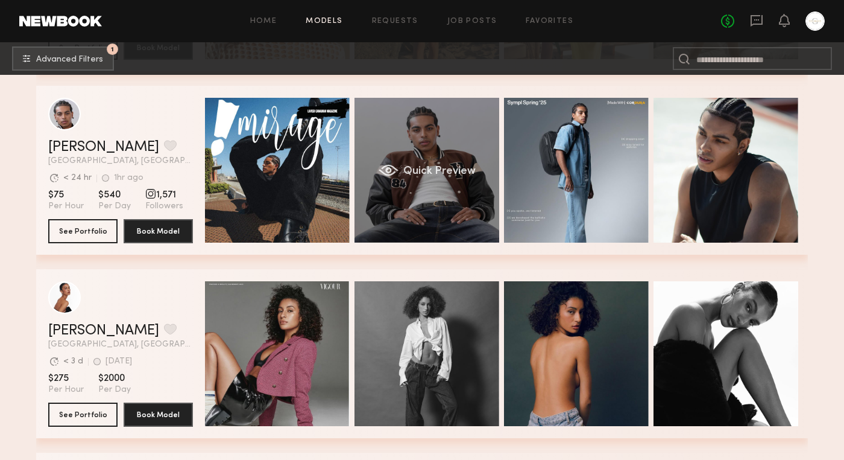
click at [431, 155] on div "Quick Preview" at bounding box center [427, 170] width 145 height 145
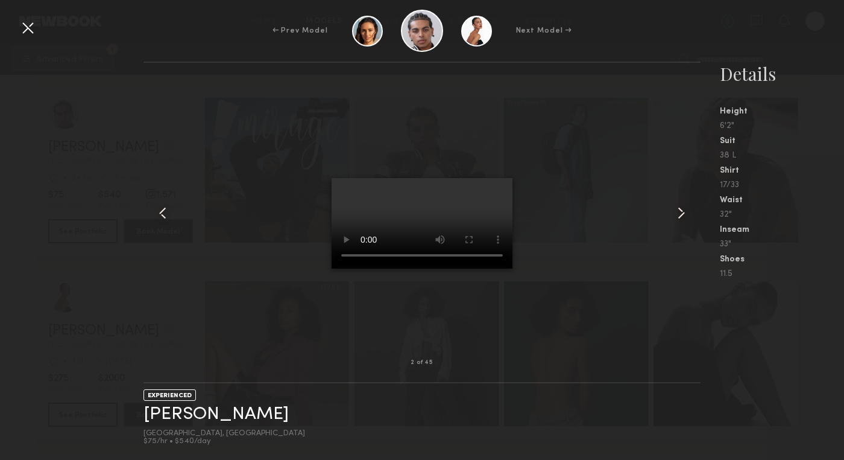
click at [682, 215] on common-icon at bounding box center [681, 212] width 19 height 19
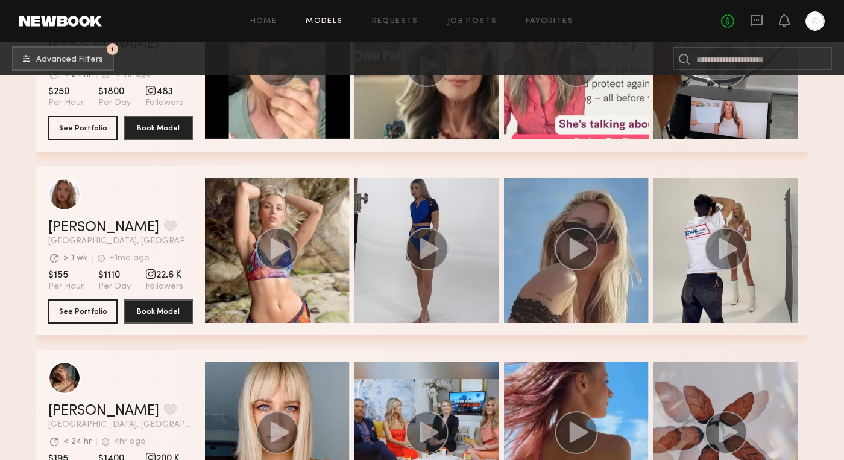
scroll to position [23401, 0]
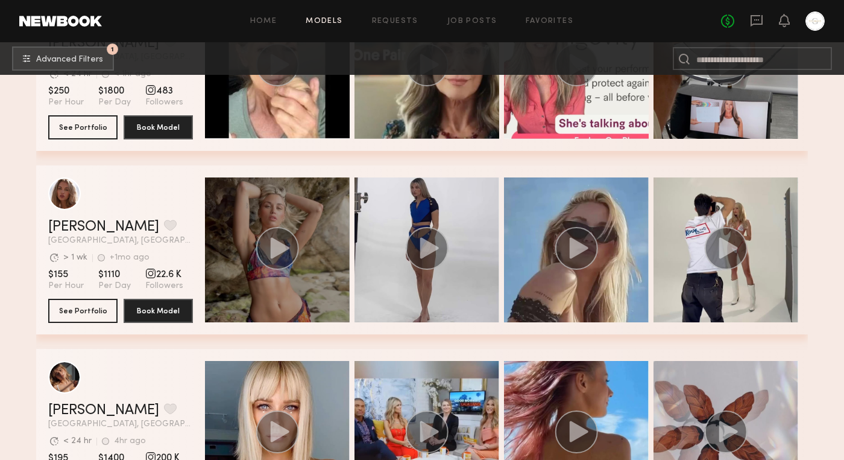
click at [268, 248] on circle "grid" at bounding box center [277, 248] width 43 height 43
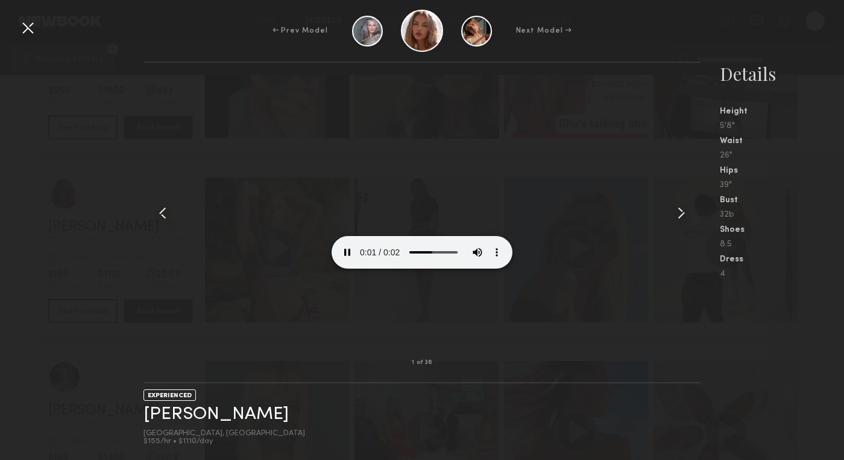
click at [683, 213] on common-icon at bounding box center [681, 212] width 19 height 19
click at [606, 258] on div at bounding box center [422, 212] width 557 height 261
click at [32, 31] on div at bounding box center [27, 27] width 19 height 19
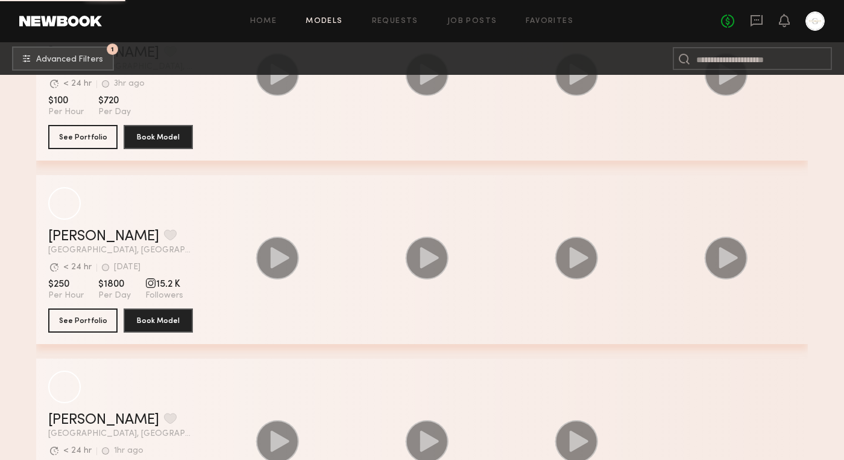
scroll to position [27688, 0]
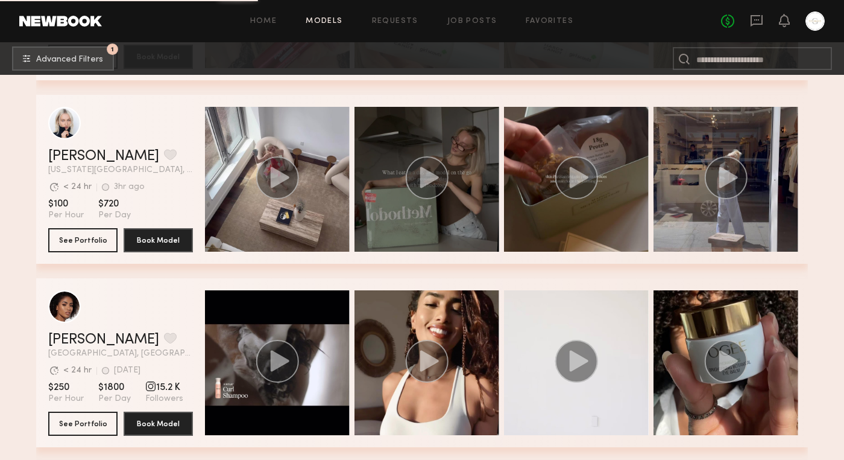
click at [428, 174] on icon "grid" at bounding box center [429, 176] width 19 height 21
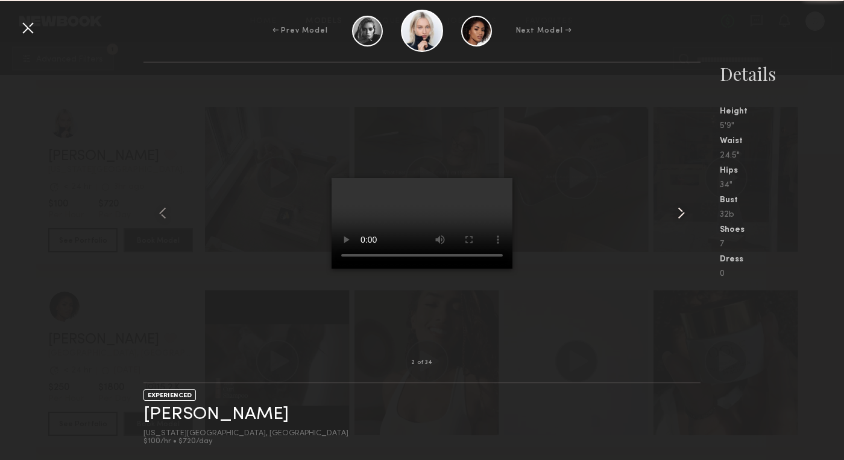
click at [684, 209] on common-icon at bounding box center [681, 212] width 19 height 19
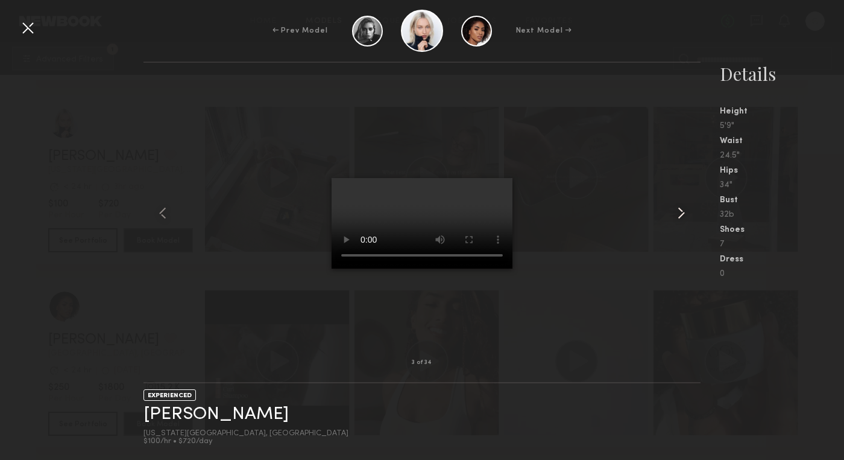
click at [684, 209] on common-icon at bounding box center [681, 212] width 19 height 19
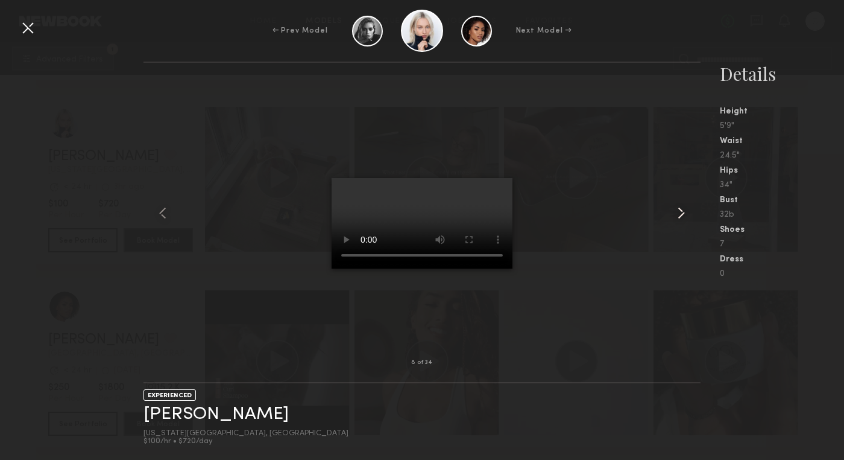
click at [684, 209] on common-icon at bounding box center [681, 212] width 19 height 19
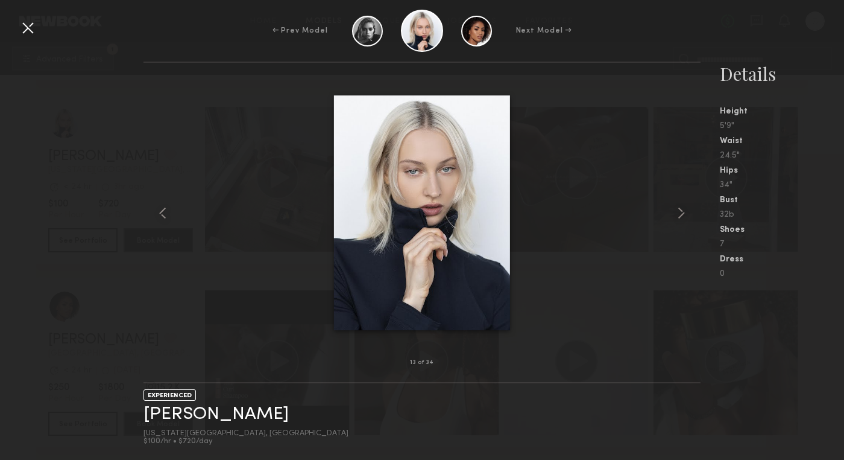
click at [684, 209] on common-icon at bounding box center [681, 212] width 19 height 19
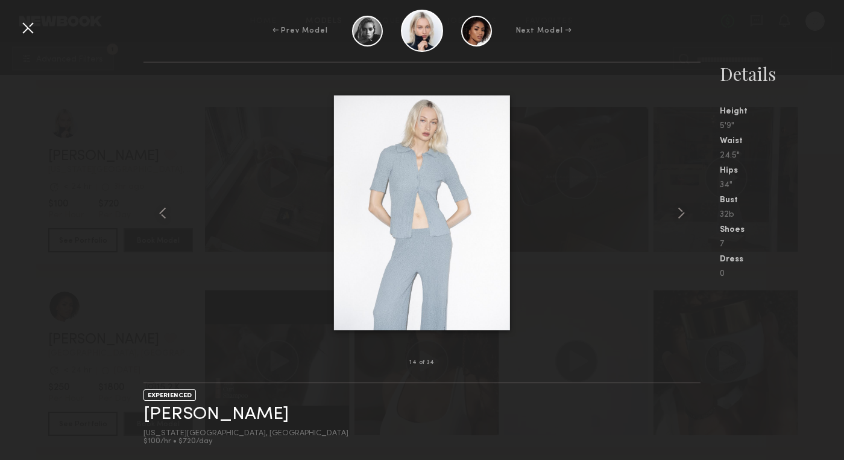
click at [684, 209] on common-icon at bounding box center [681, 212] width 19 height 19
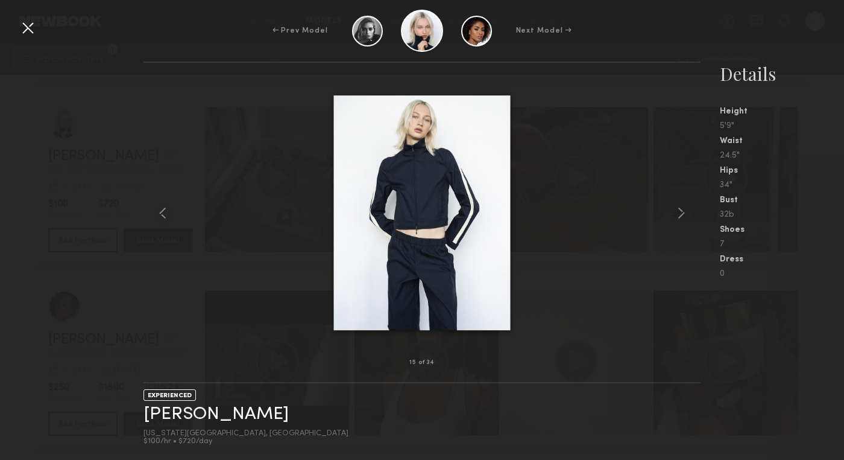
click at [684, 209] on common-icon at bounding box center [681, 212] width 19 height 19
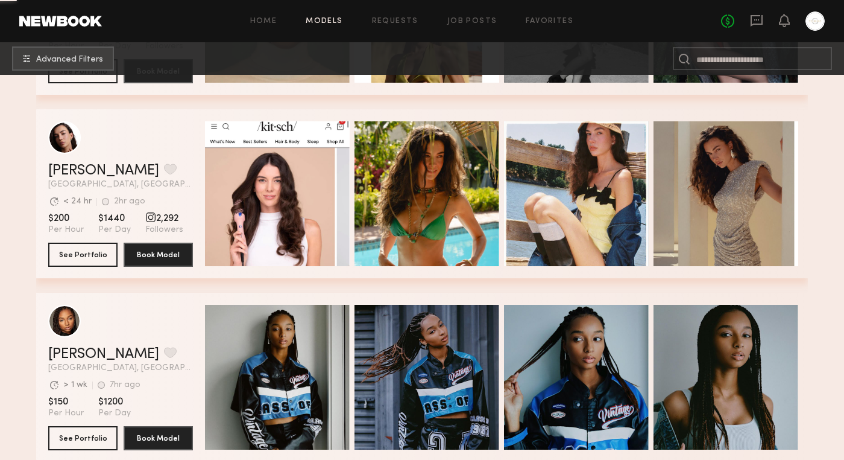
scroll to position [1807, 0]
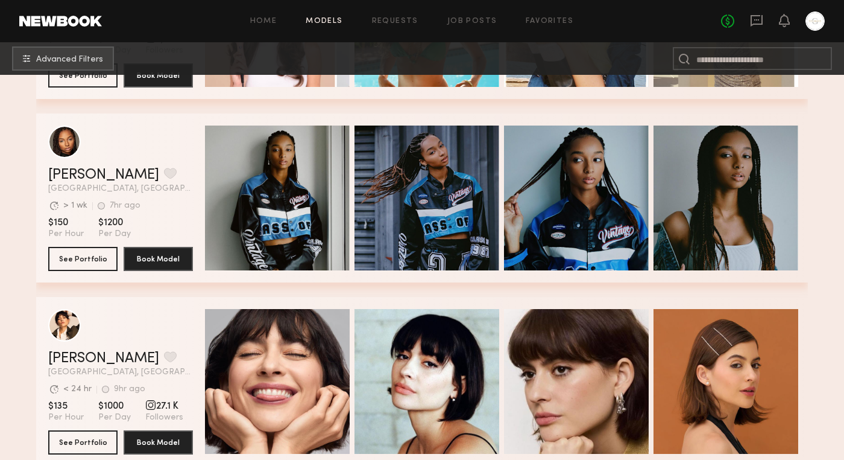
click at [176, 209] on section "Avg. request response time > 1 wk 7hr ago Last Online" at bounding box center [120, 206] width 145 height 12
click at [100, 261] on button "See Portfolio" at bounding box center [82, 258] width 69 height 24
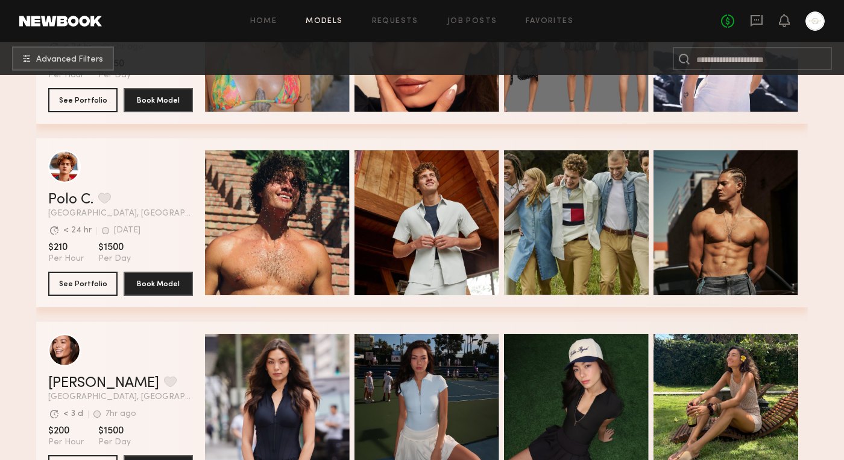
scroll to position [3055, 0]
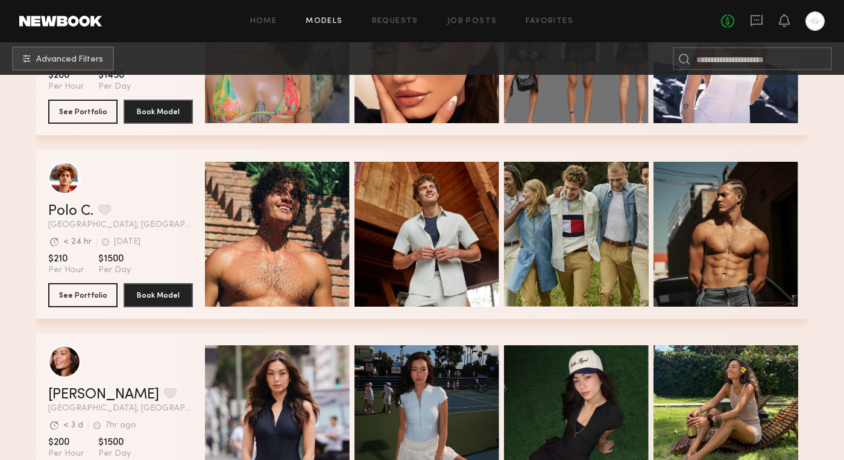
click at [179, 225] on span "[GEOGRAPHIC_DATA], [GEOGRAPHIC_DATA]" at bounding box center [120, 225] width 145 height 8
click at [65, 196] on header "Polo C. Favorite Los Angeles, CA Avg. request response time < 24 hr 2d ago Last…" at bounding box center [120, 196] width 145 height 68
click at [72, 170] on div "grid" at bounding box center [64, 177] width 33 height 33
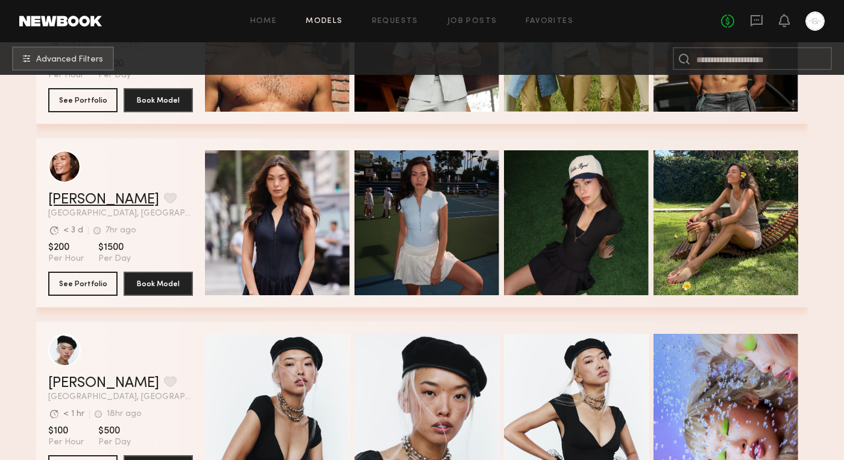
click at [70, 198] on link "Tia M." at bounding box center [103, 199] width 111 height 14
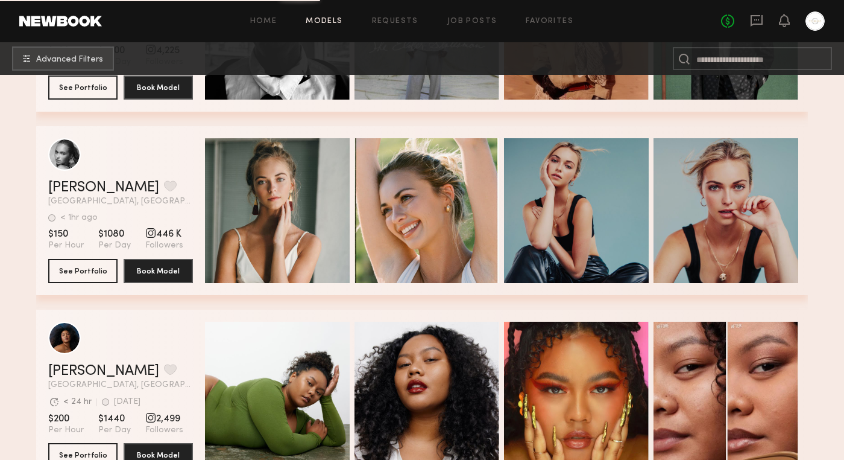
click at [189, 192] on div "Whitney T. Favorite" at bounding box center [120, 187] width 145 height 14
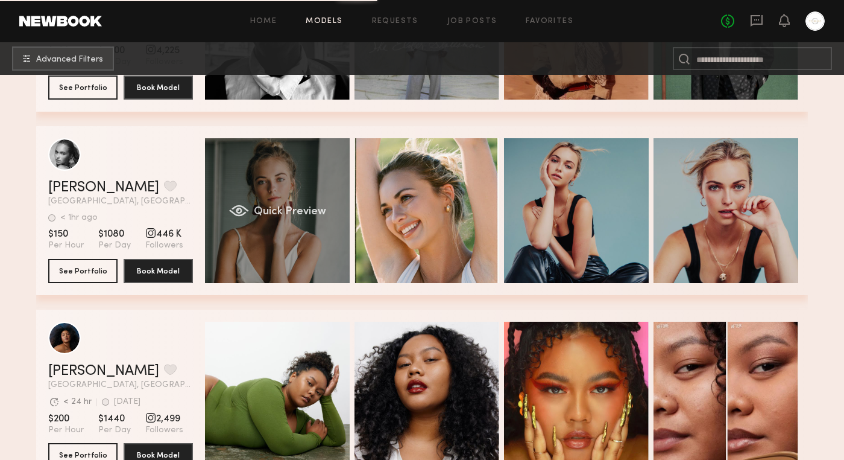
click at [255, 258] on div "Quick Preview" at bounding box center [277, 210] width 145 height 145
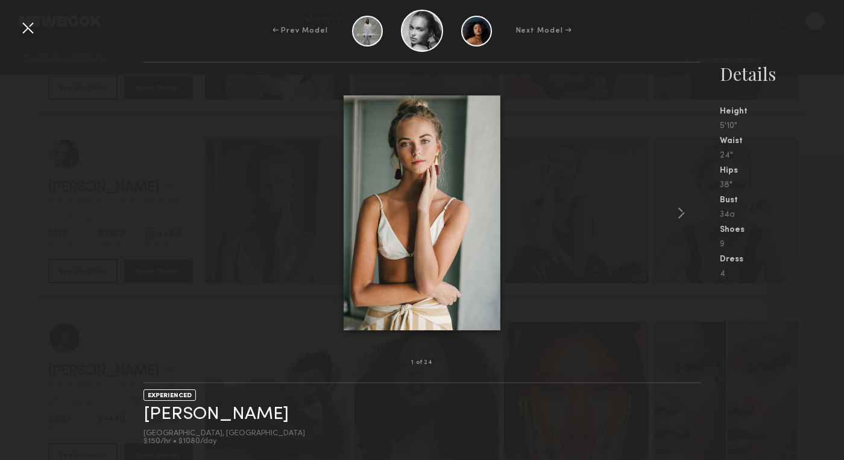
click at [25, 28] on div at bounding box center [27, 27] width 19 height 19
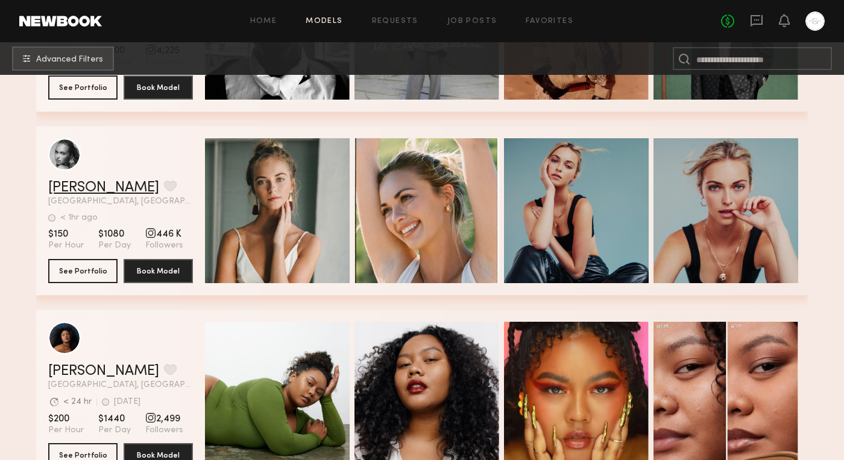
click at [75, 186] on link "Whitney T." at bounding box center [103, 187] width 111 height 14
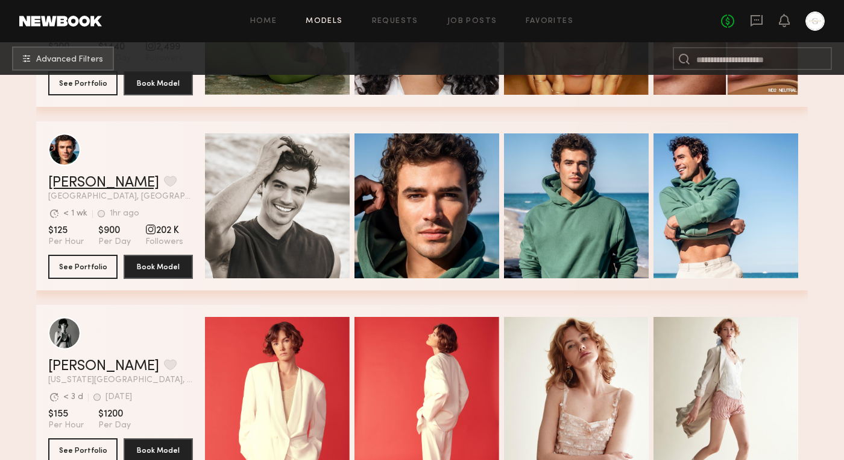
click at [85, 185] on link "Chase H." at bounding box center [103, 183] width 111 height 14
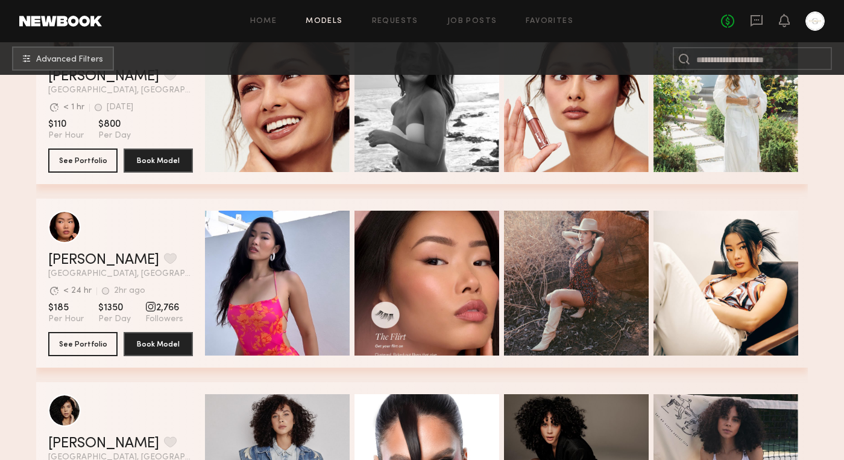
scroll to position [5120, 0]
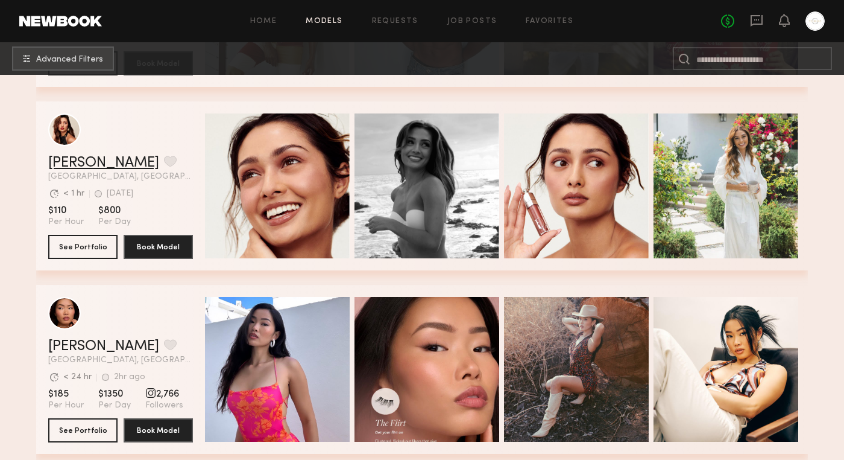
click at [76, 163] on link "Angelica J." at bounding box center [103, 163] width 111 height 14
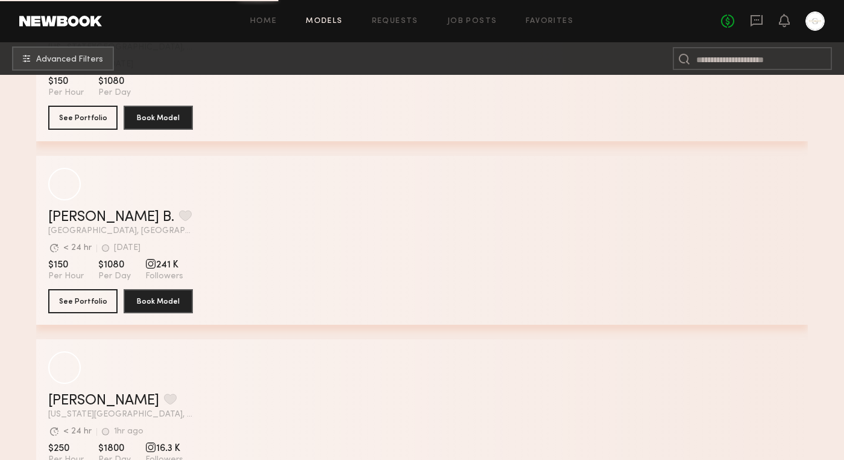
scroll to position [8183, 0]
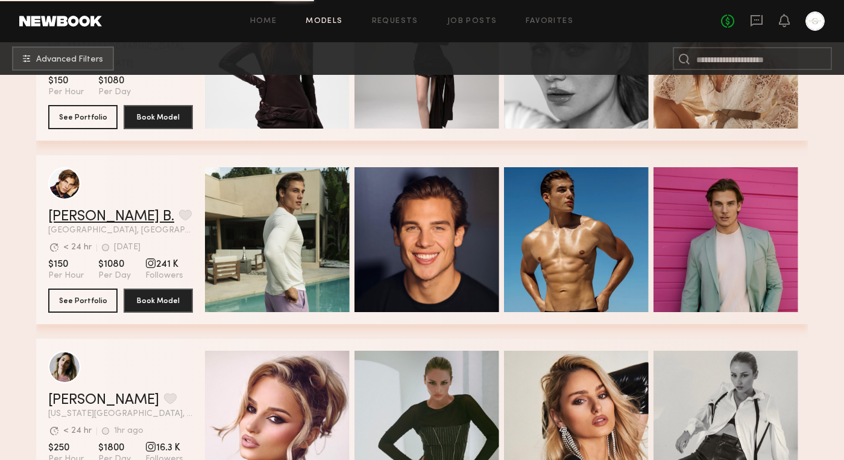
click at [79, 217] on link "Fulop B." at bounding box center [111, 216] width 126 height 14
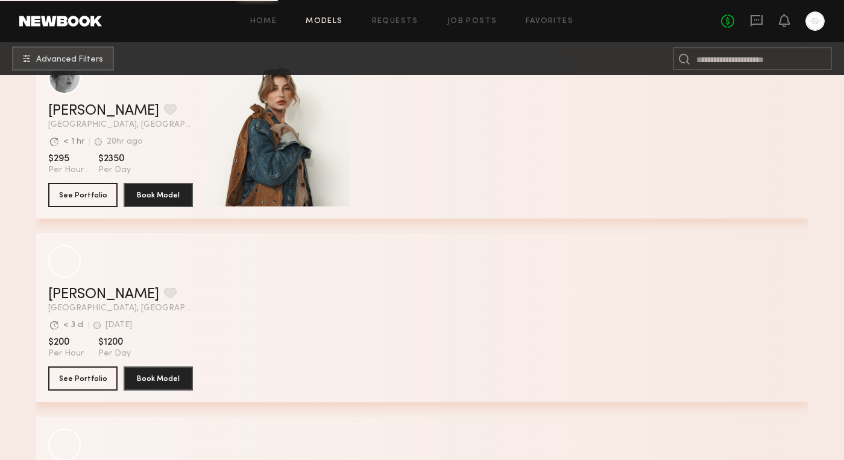
scroll to position [10490, 0]
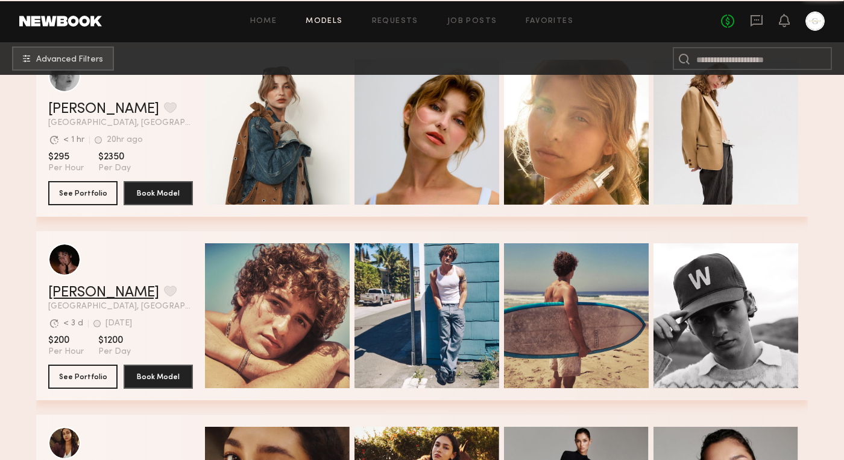
click at [72, 294] on link "Drue F." at bounding box center [103, 292] width 111 height 14
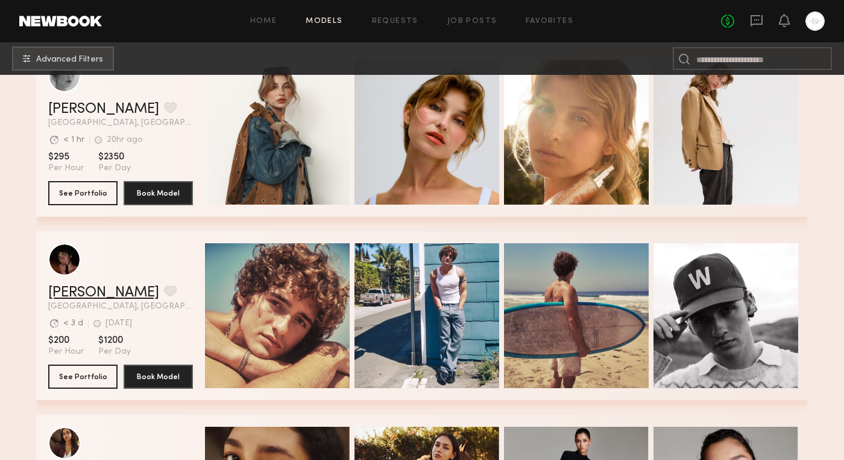
scroll to position [10758, 0]
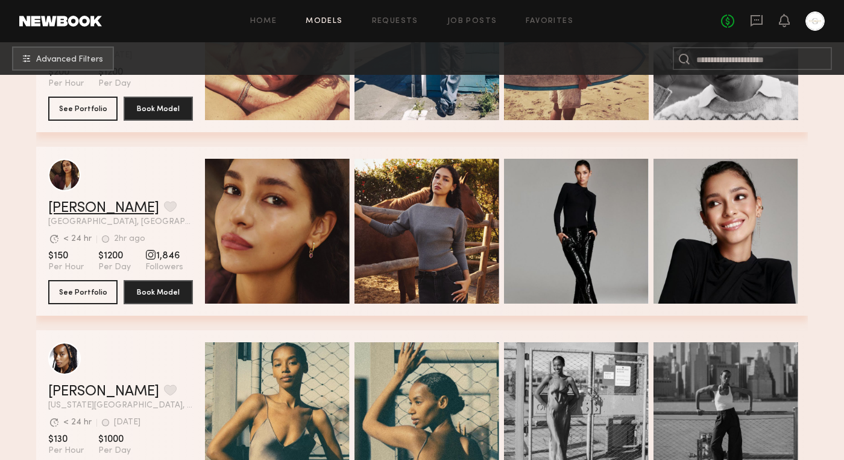
click at [76, 207] on link "Anisa N." at bounding box center [103, 208] width 111 height 14
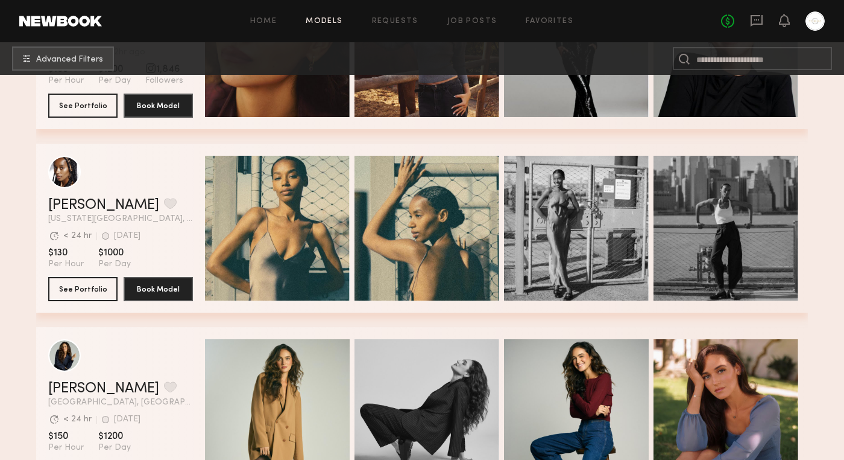
scroll to position [11023, 0]
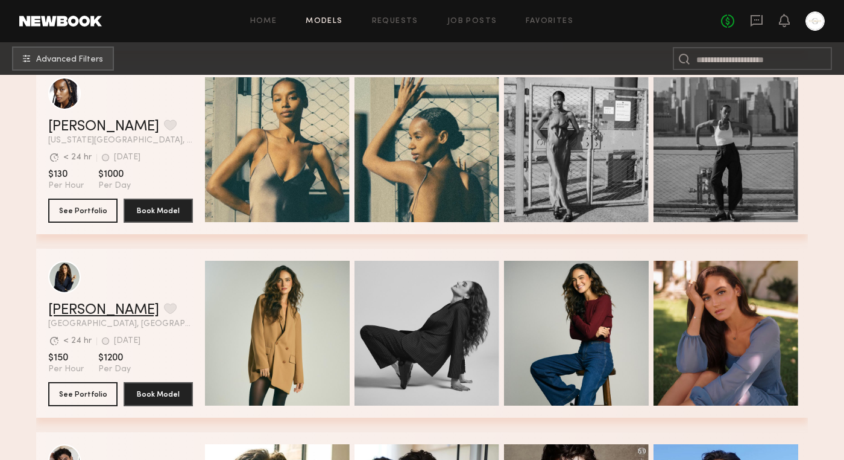
click at [78, 310] on link "Nicole Z." at bounding box center [103, 310] width 111 height 14
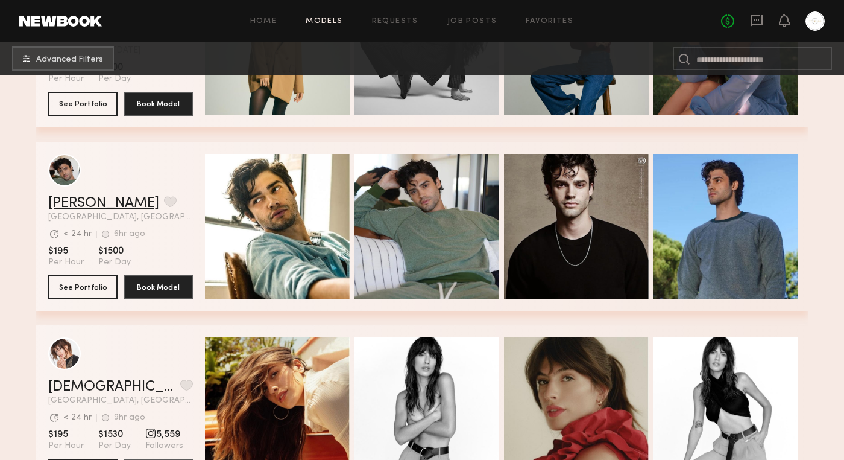
click at [76, 206] on link "Jason K." at bounding box center [103, 203] width 111 height 14
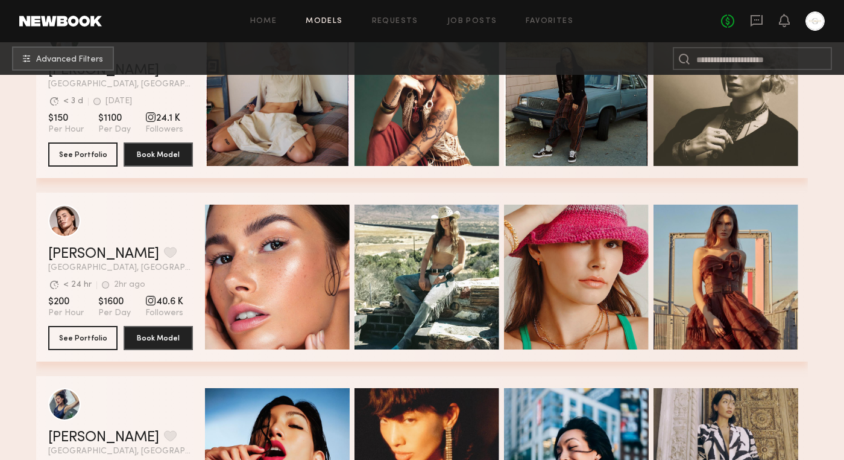
scroll to position [11929, 0]
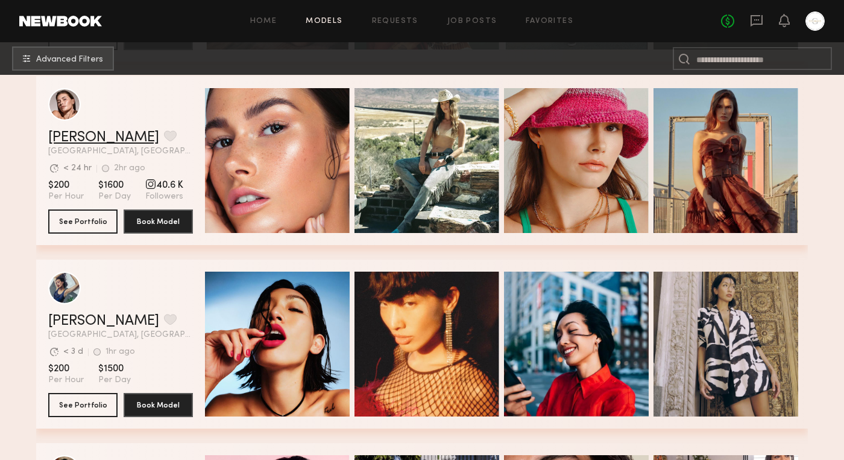
click at [86, 137] on link "[PERSON_NAME]" at bounding box center [103, 137] width 111 height 14
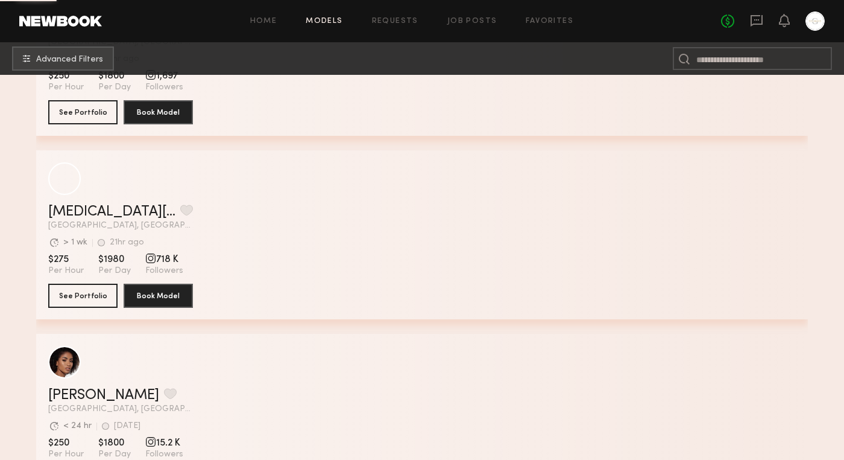
scroll to position [14562, 0]
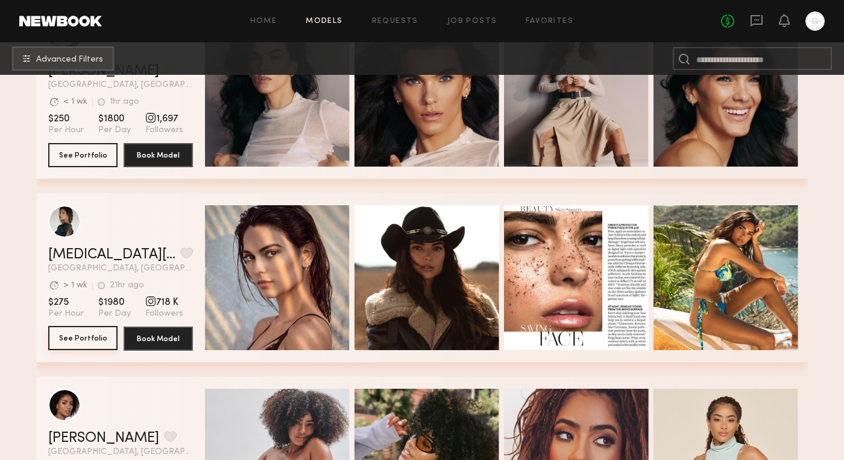
click at [89, 340] on button "See Portfolio" at bounding box center [82, 338] width 69 height 24
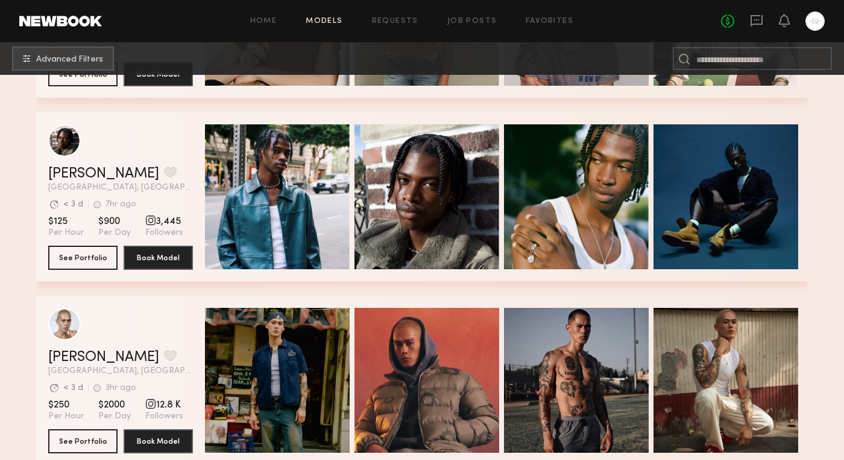
scroll to position [16126, 0]
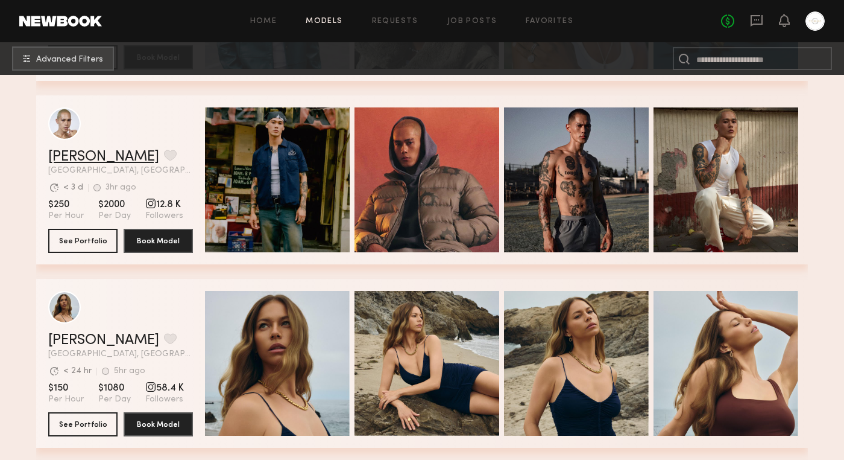
click at [84, 158] on link "Adrian B." at bounding box center [103, 157] width 111 height 14
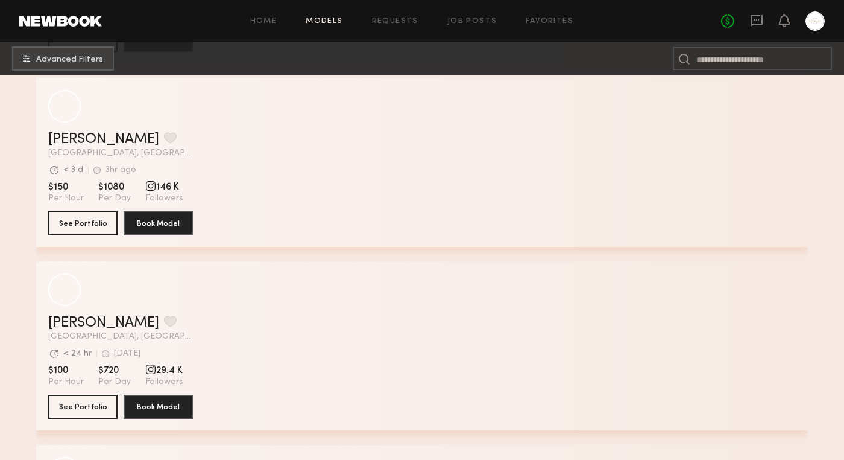
scroll to position [17981, 0]
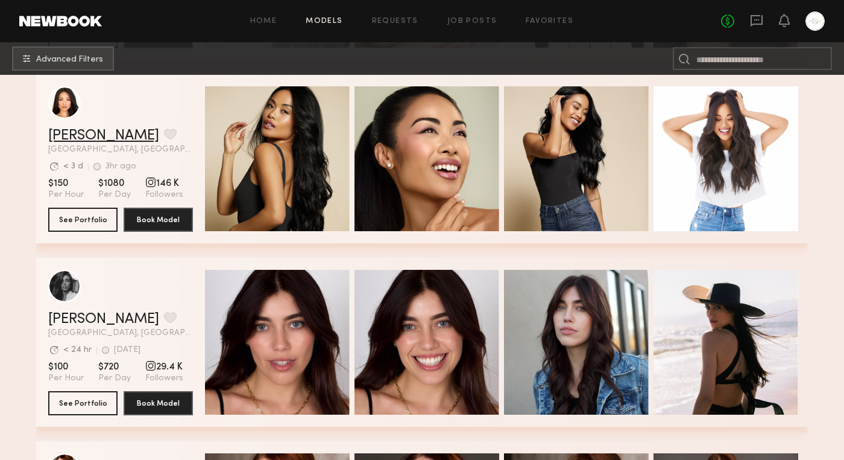
click at [70, 139] on link "Jules A." at bounding box center [103, 135] width 111 height 14
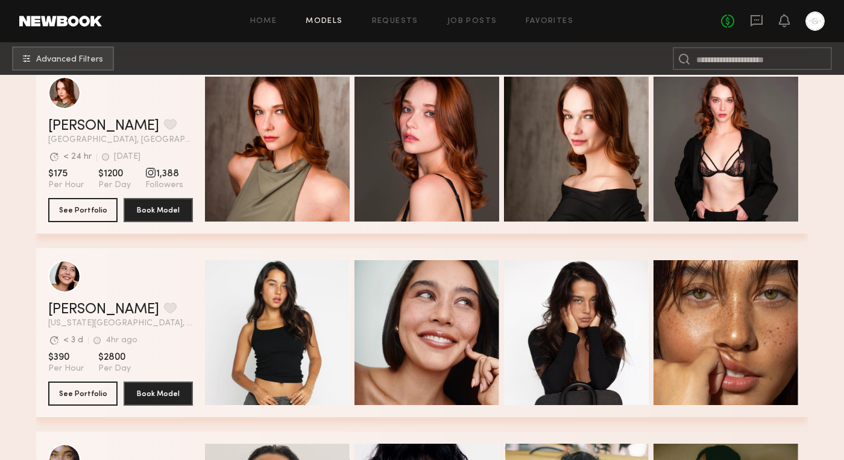
scroll to position [18356, 0]
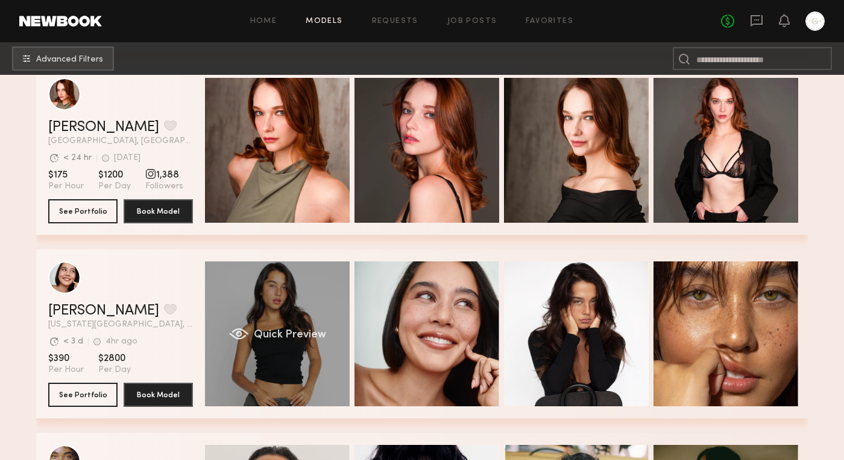
click at [294, 309] on div "Quick Preview" at bounding box center [277, 333] width 145 height 145
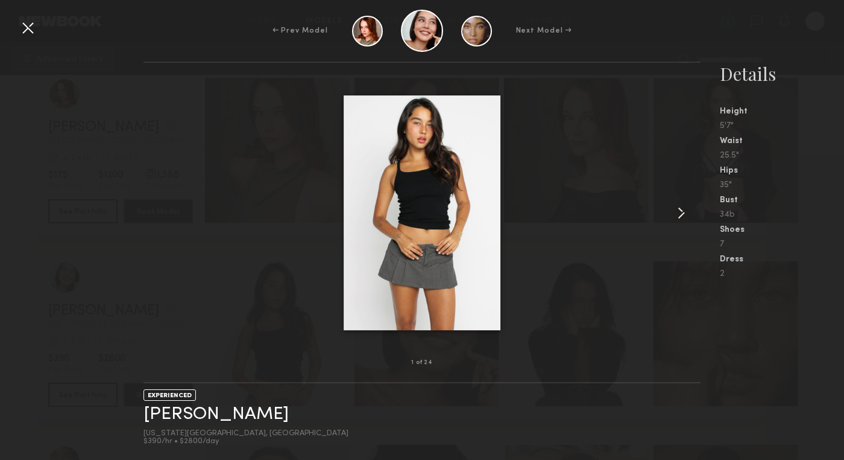
click at [677, 212] on common-icon at bounding box center [681, 212] width 19 height 19
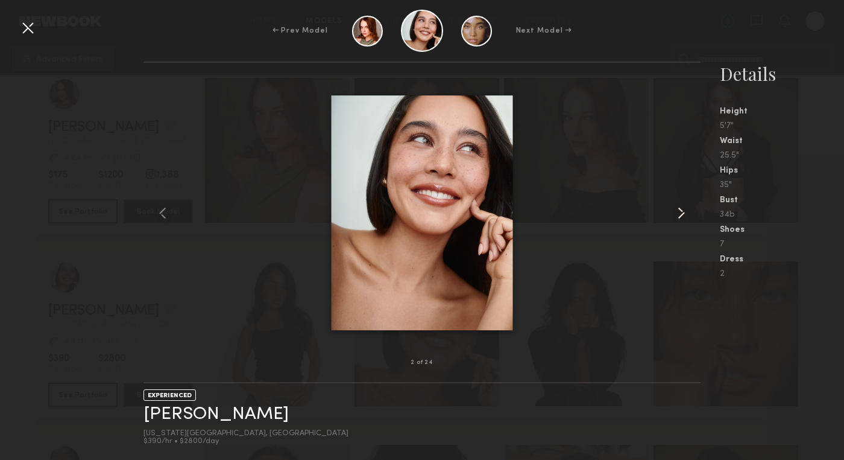
click at [683, 209] on common-icon at bounding box center [681, 212] width 19 height 19
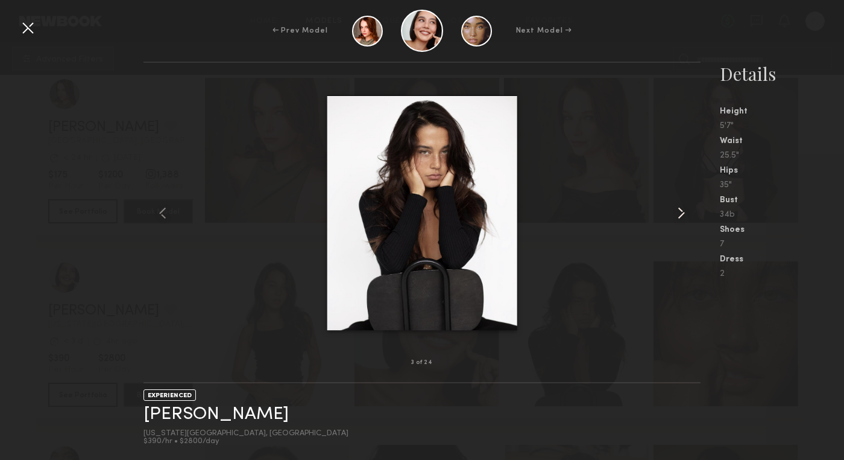
click at [683, 209] on common-icon at bounding box center [681, 212] width 19 height 19
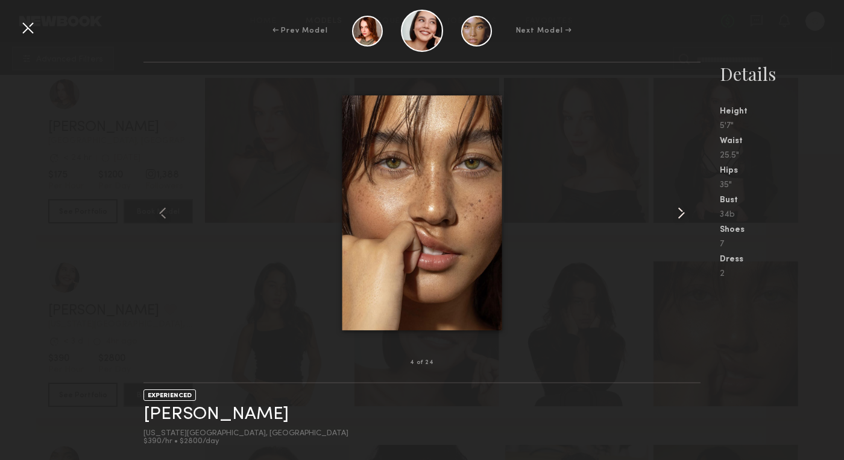
click at [683, 209] on common-icon at bounding box center [681, 212] width 19 height 19
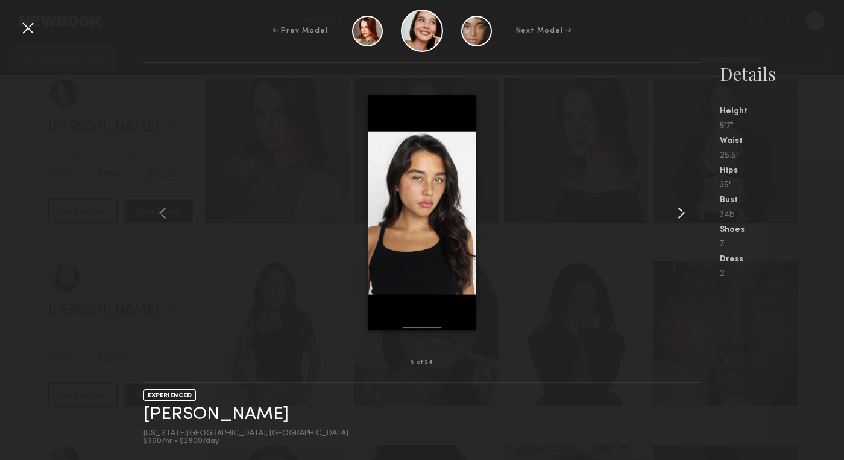
click at [683, 209] on common-icon at bounding box center [681, 212] width 19 height 19
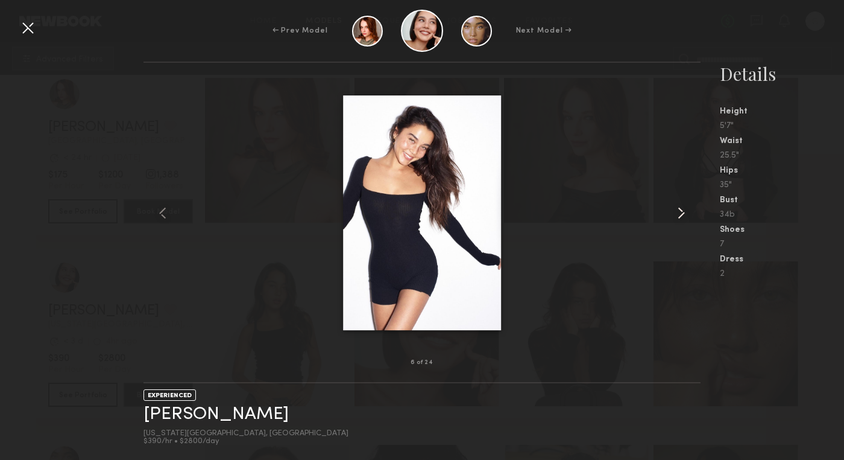
click at [683, 209] on common-icon at bounding box center [681, 212] width 19 height 19
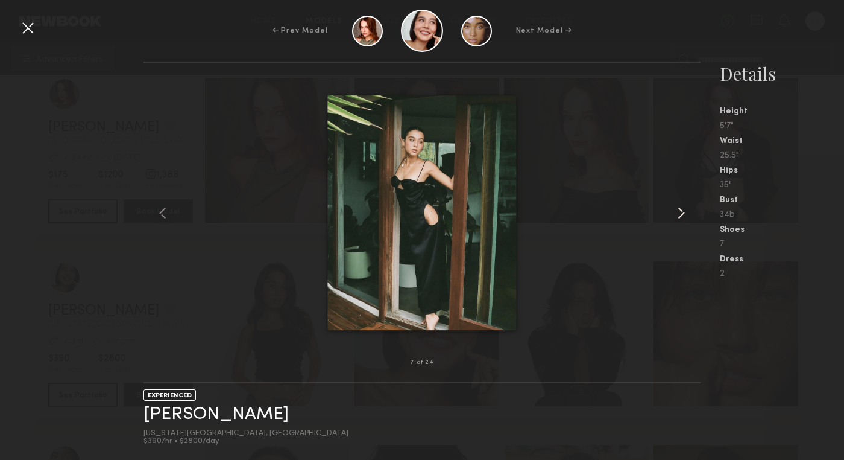
click at [683, 209] on common-icon at bounding box center [681, 212] width 19 height 19
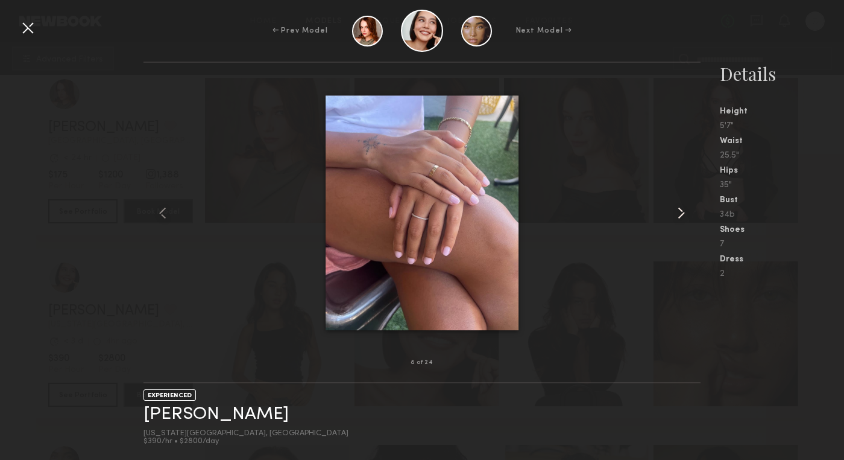
click at [683, 209] on common-icon at bounding box center [681, 212] width 19 height 19
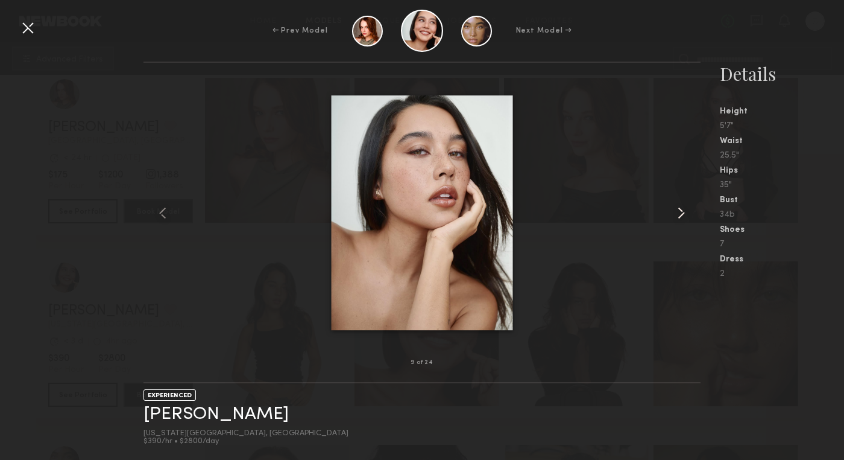
click at [683, 209] on common-icon at bounding box center [681, 212] width 19 height 19
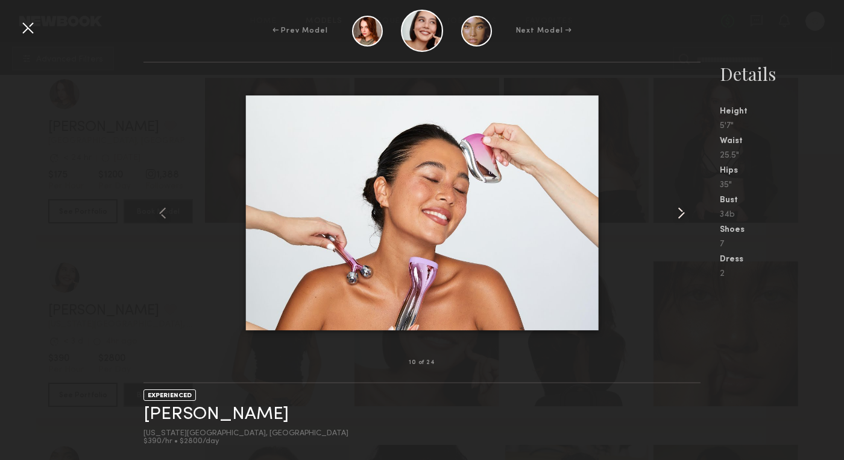
click at [683, 209] on common-icon at bounding box center [681, 212] width 19 height 19
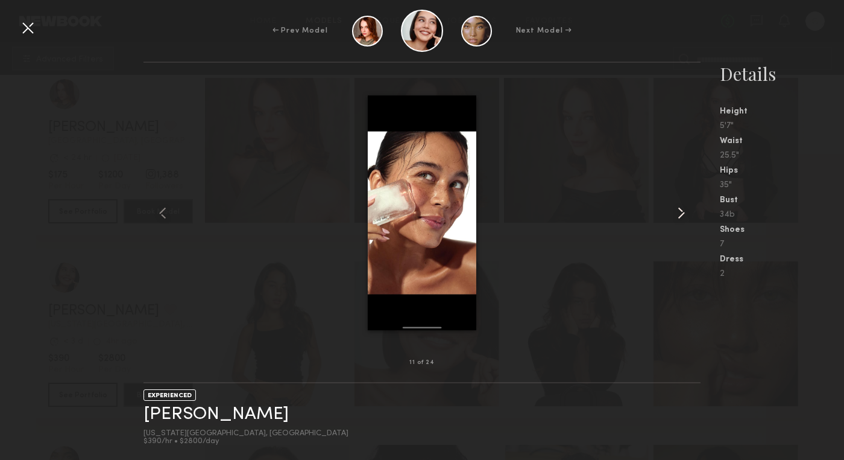
click at [683, 209] on common-icon at bounding box center [681, 212] width 19 height 19
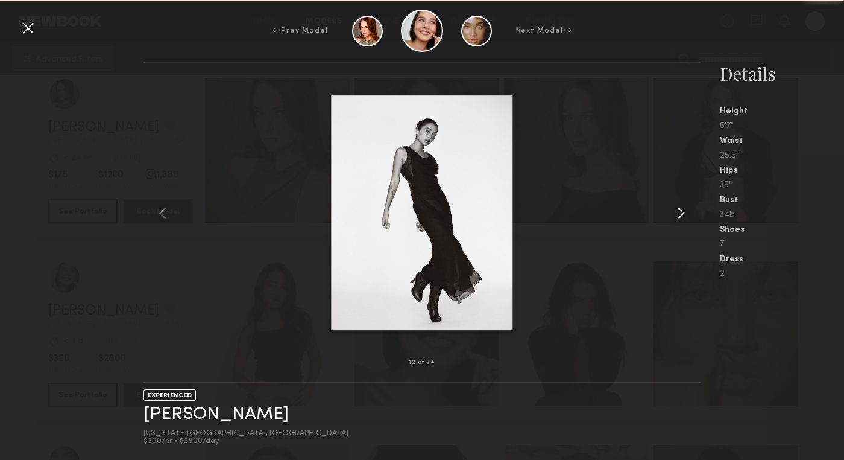
click at [683, 209] on common-icon at bounding box center [681, 212] width 19 height 19
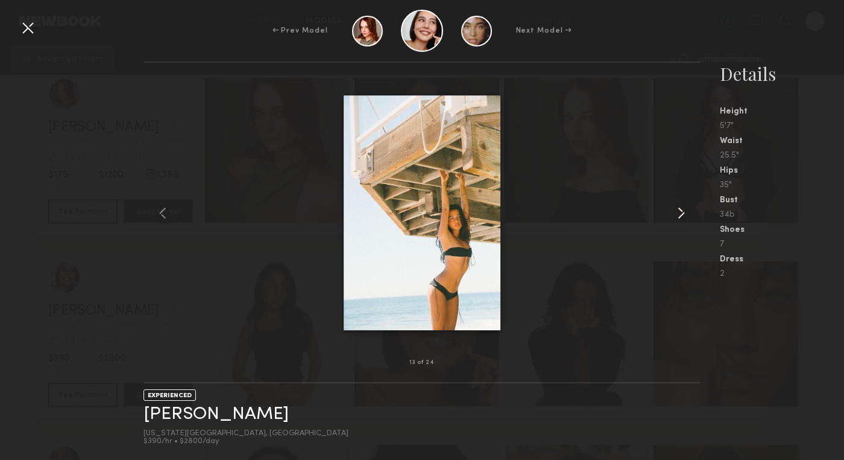
click at [683, 209] on common-icon at bounding box center [681, 212] width 19 height 19
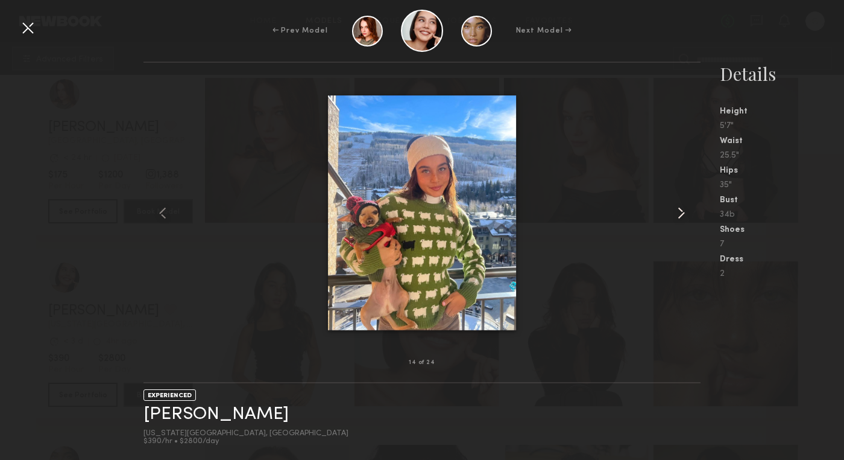
click at [683, 209] on common-icon at bounding box center [681, 212] width 19 height 19
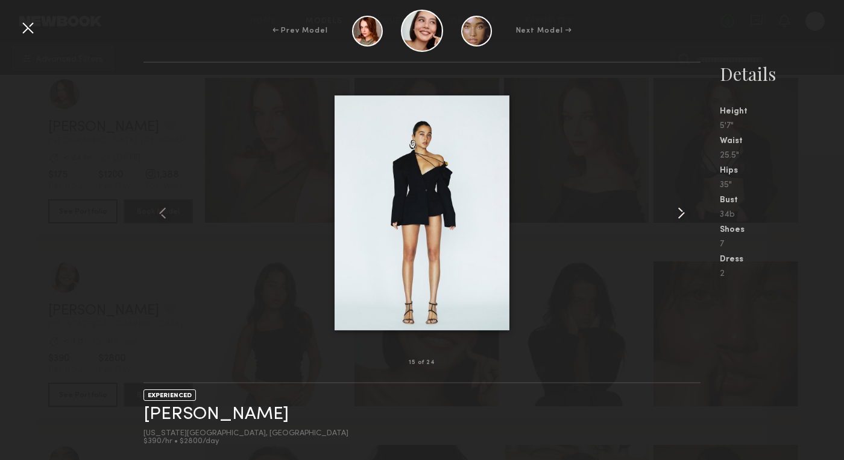
click at [683, 209] on common-icon at bounding box center [681, 212] width 19 height 19
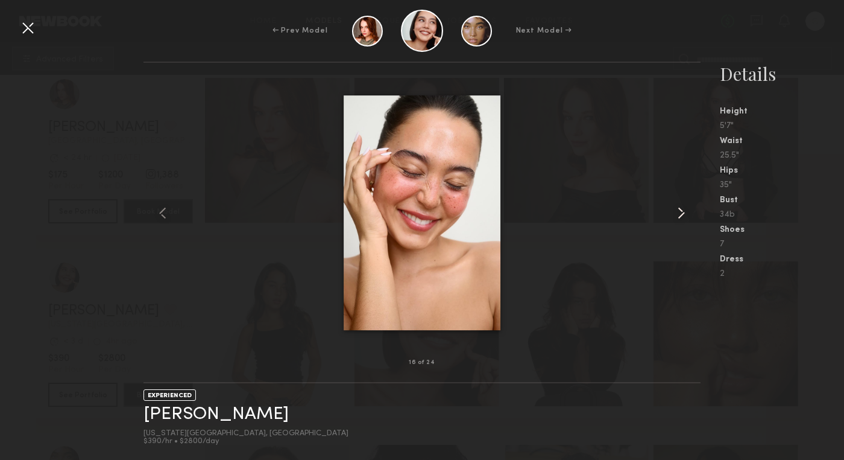
click at [683, 209] on common-icon at bounding box center [681, 212] width 19 height 19
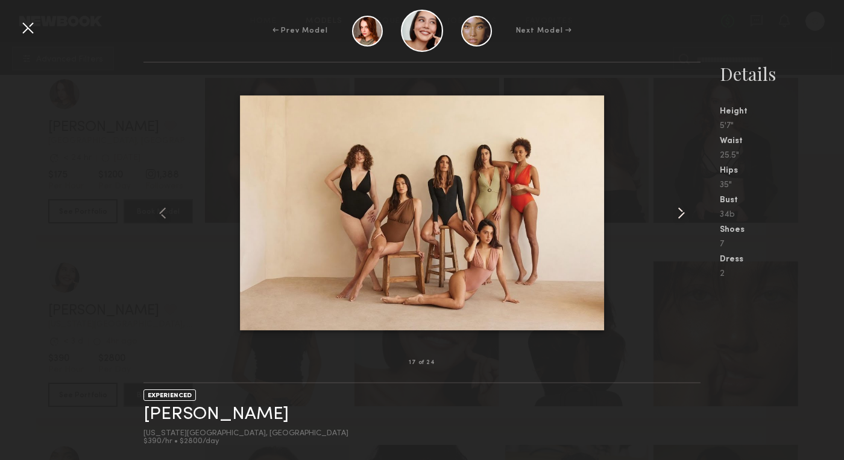
click at [683, 209] on common-icon at bounding box center [681, 212] width 19 height 19
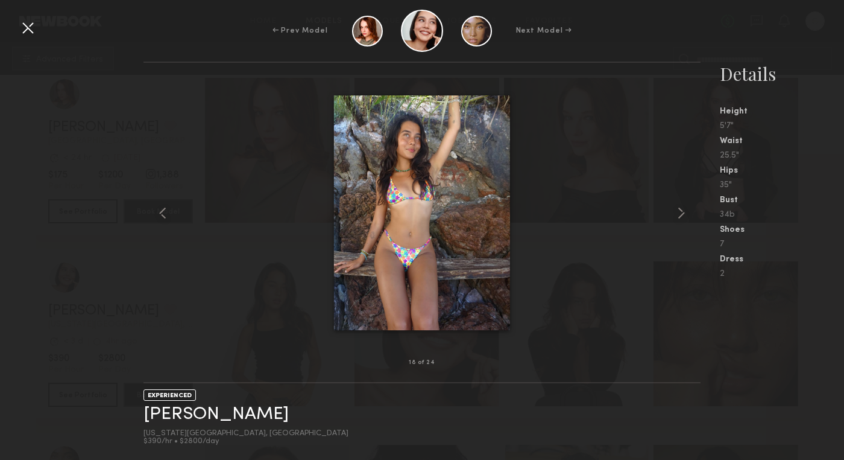
click at [30, 25] on div at bounding box center [27, 27] width 19 height 19
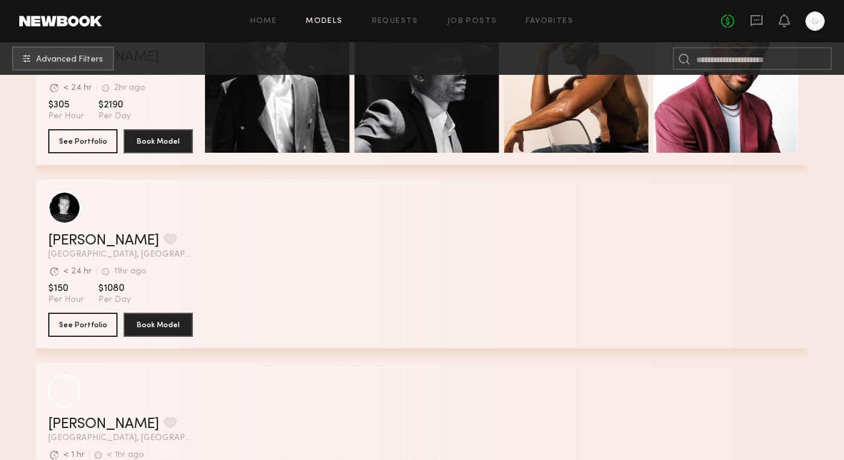
scroll to position [22827, 0]
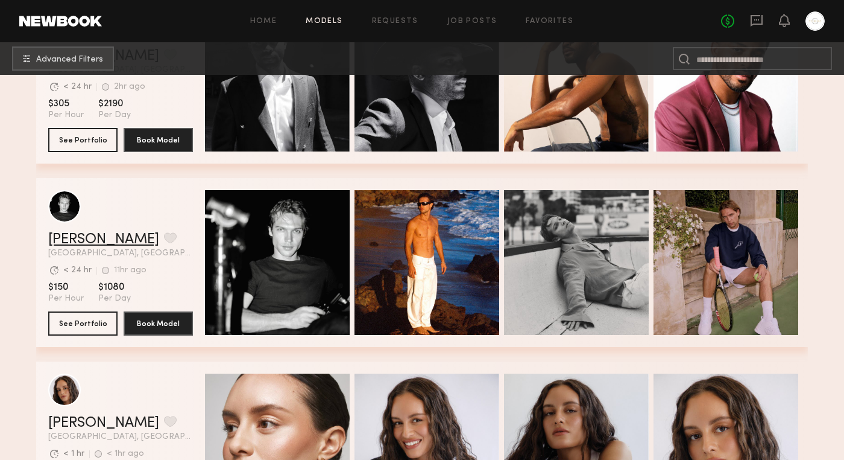
click at [80, 242] on link "Sasha P." at bounding box center [103, 239] width 111 height 14
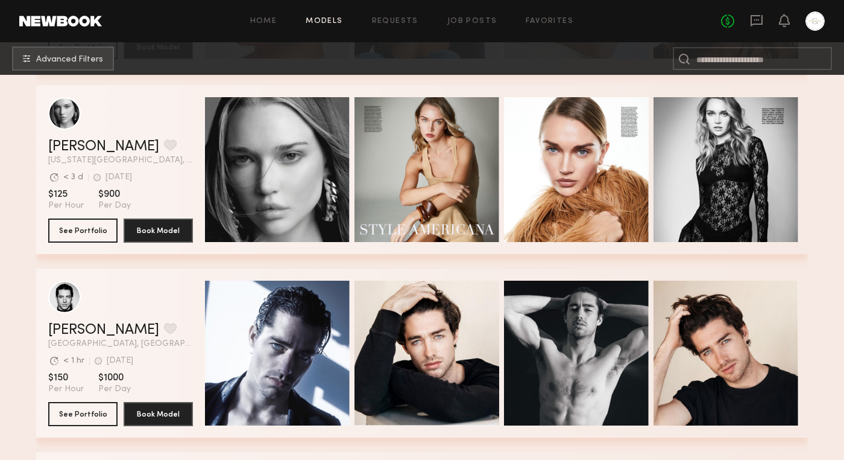
scroll to position [23590, 0]
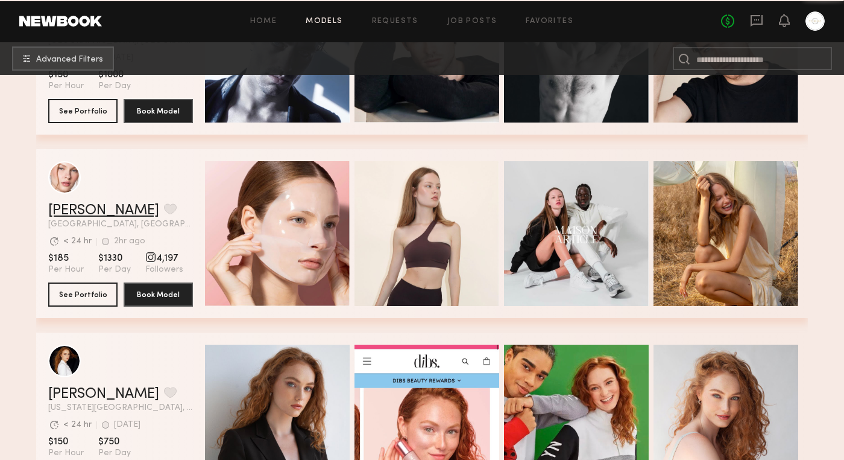
click at [115, 211] on link "Anastasiia M." at bounding box center [103, 210] width 111 height 14
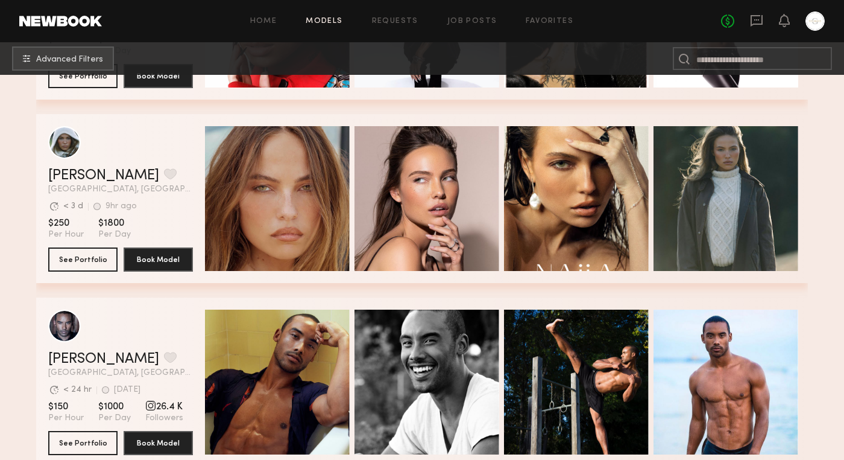
scroll to position [25073, 0]
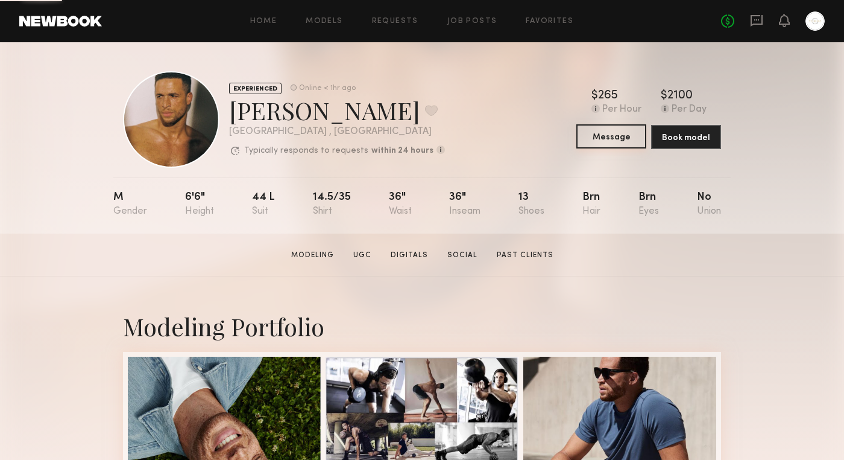
click at [616, 140] on button "Message" at bounding box center [612, 136] width 70 height 24
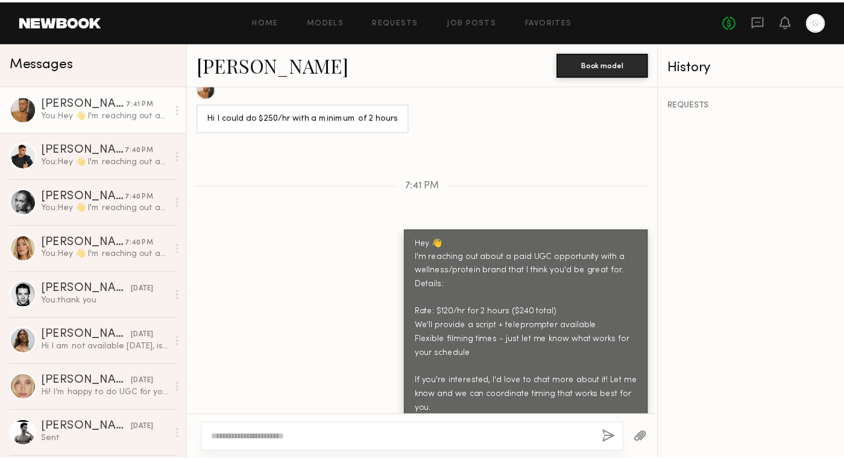
scroll to position [1021, 0]
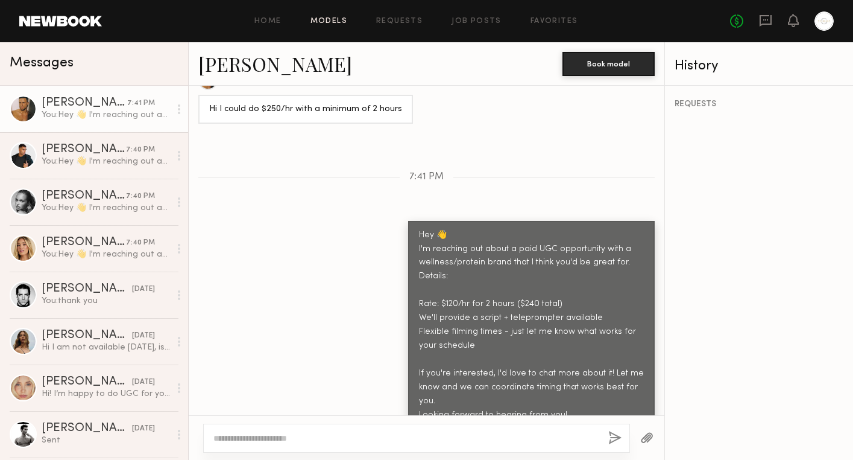
click at [334, 20] on link "Models" at bounding box center [329, 21] width 37 height 8
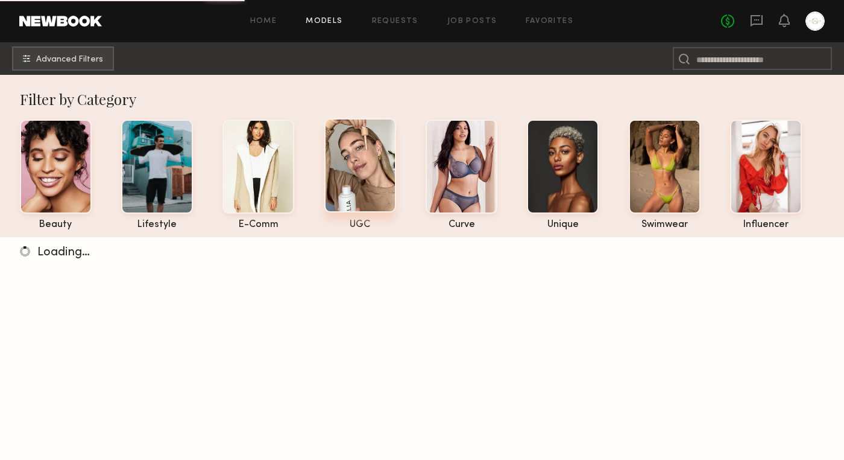
click at [367, 188] on div at bounding box center [360, 165] width 72 height 94
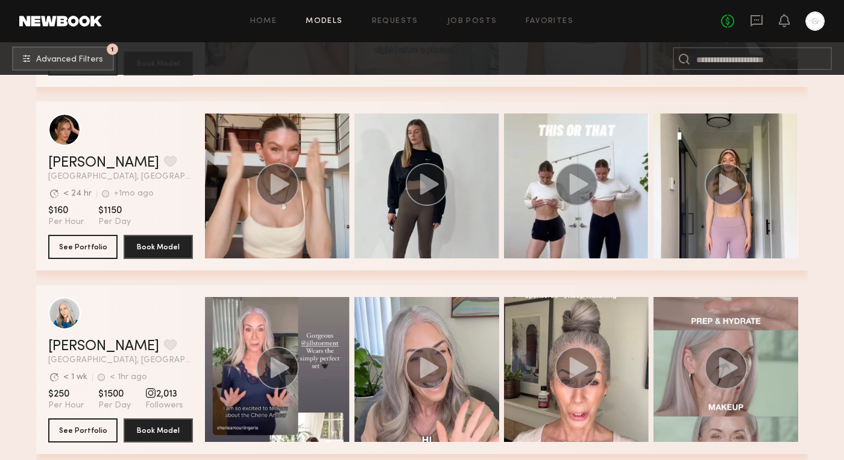
scroll to position [7148, 0]
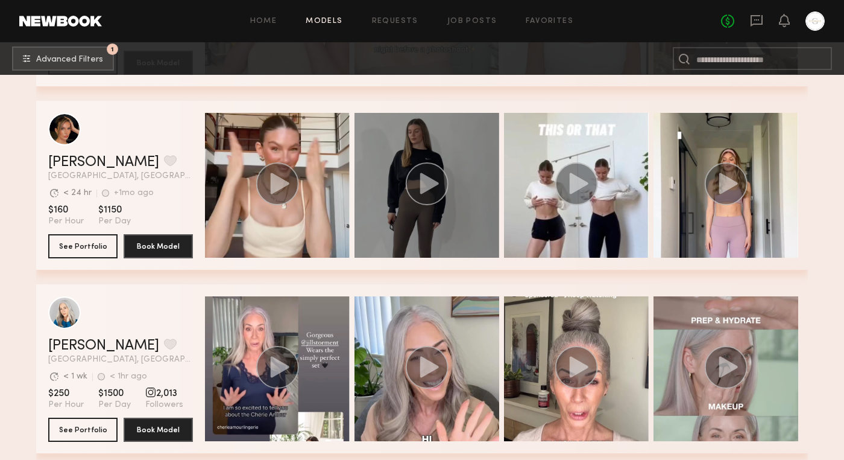
click at [431, 185] on icon "grid" at bounding box center [429, 182] width 19 height 21
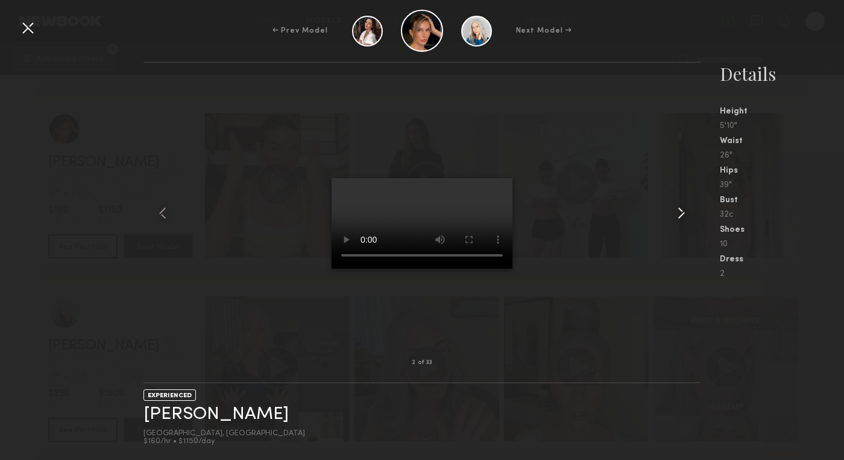
click at [695, 212] on div at bounding box center [689, 212] width 22 height 261
click at [678, 212] on common-icon at bounding box center [681, 212] width 19 height 19
click at [25, 27] on div at bounding box center [27, 27] width 19 height 19
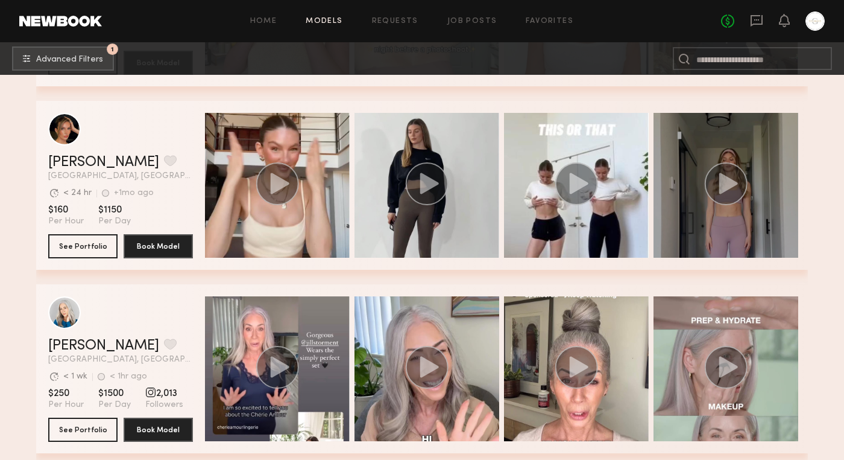
click at [723, 182] on icon "grid" at bounding box center [729, 182] width 19 height 21
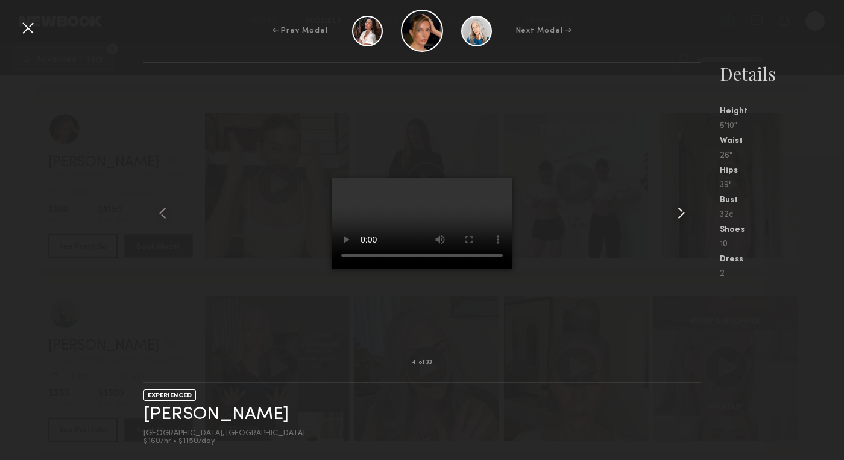
click at [682, 212] on common-icon at bounding box center [681, 212] width 19 height 19
click at [682, 214] on common-icon at bounding box center [681, 212] width 19 height 19
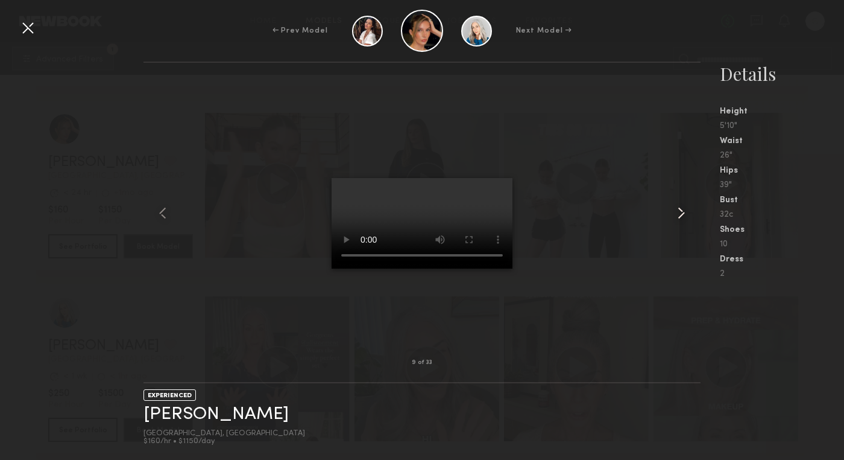
click at [682, 214] on common-icon at bounding box center [681, 212] width 19 height 19
click at [683, 213] on common-icon at bounding box center [681, 212] width 19 height 19
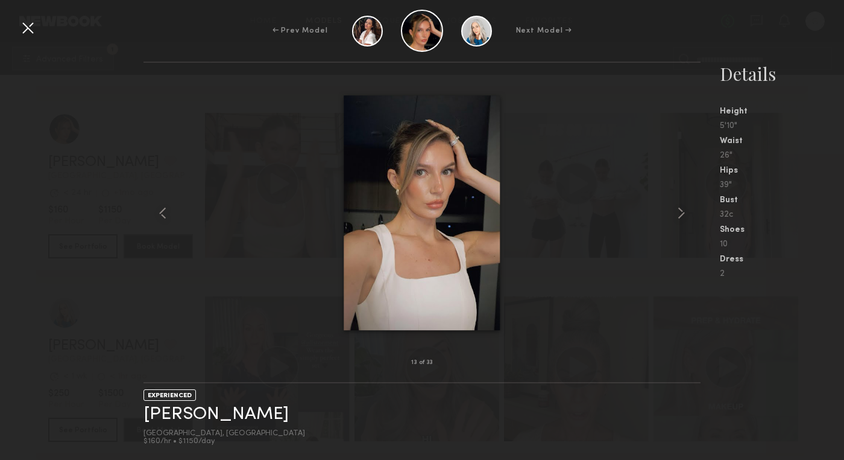
click at [683, 213] on common-icon at bounding box center [681, 212] width 19 height 19
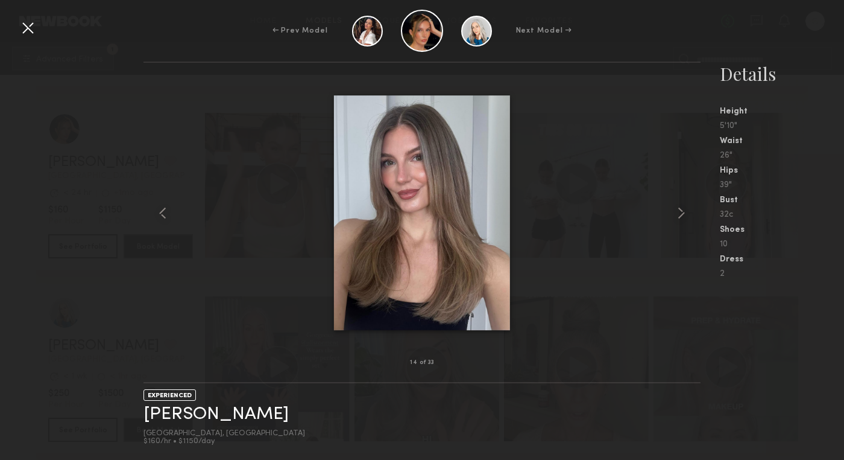
click at [683, 213] on common-icon at bounding box center [681, 212] width 19 height 19
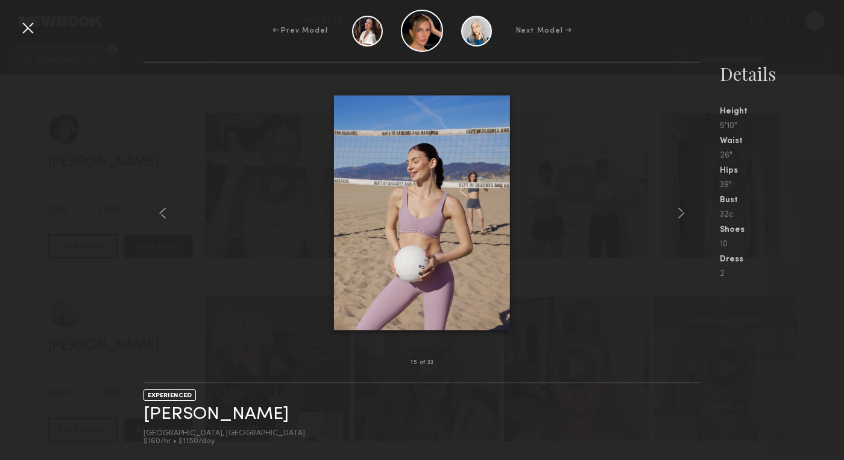
click at [683, 213] on common-icon at bounding box center [681, 212] width 19 height 19
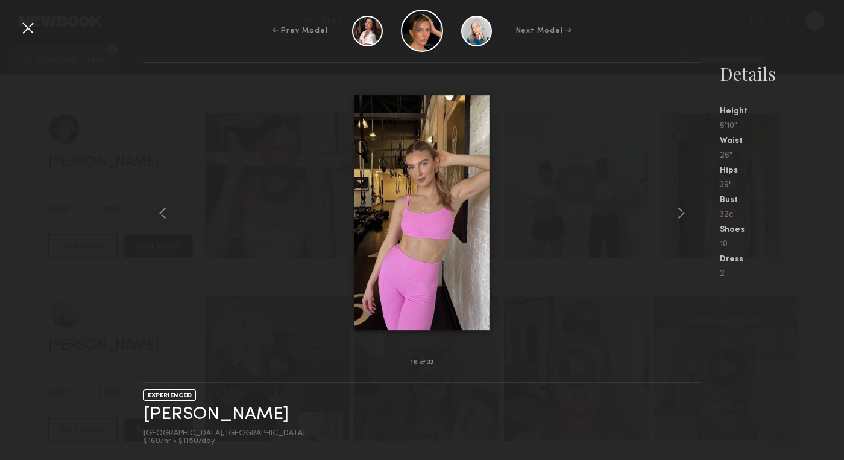
click at [683, 213] on common-icon at bounding box center [681, 212] width 19 height 19
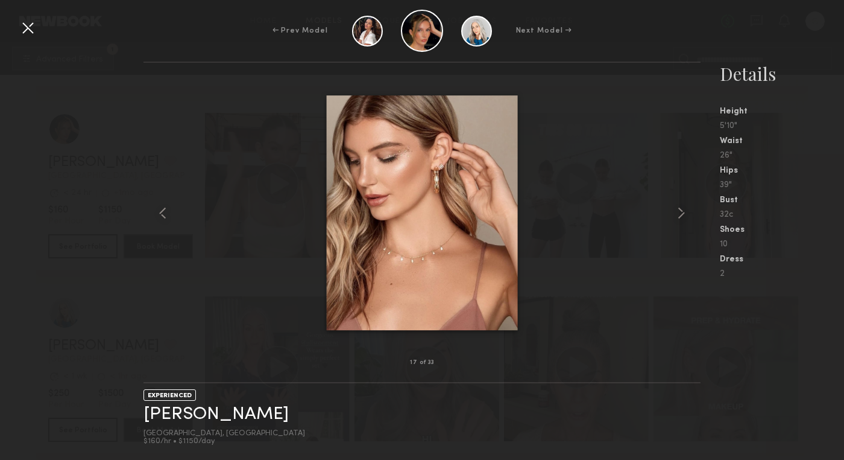
click at [683, 213] on common-icon at bounding box center [681, 212] width 19 height 19
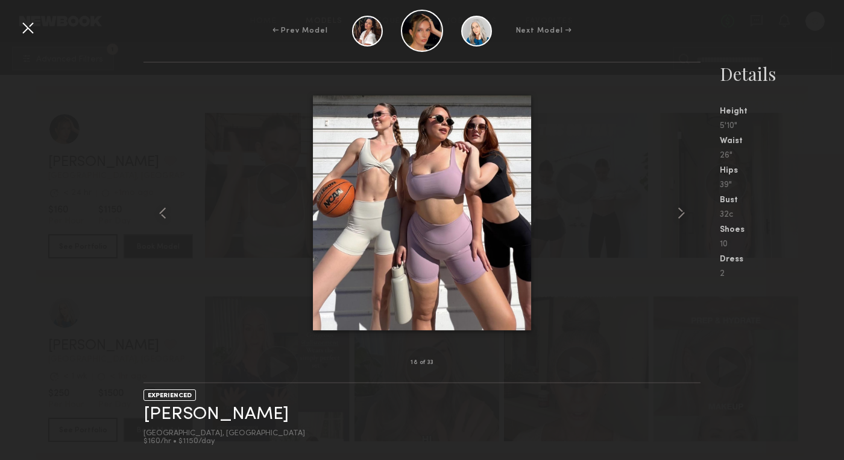
click at [683, 213] on common-icon at bounding box center [681, 212] width 19 height 19
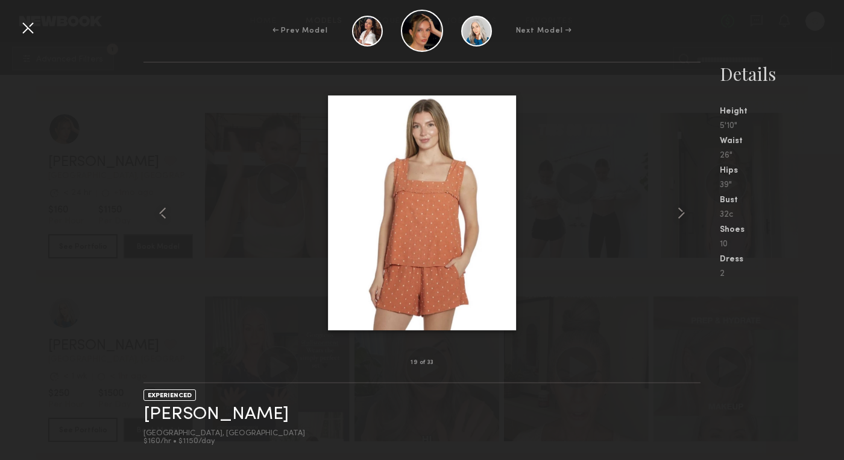
click at [625, 213] on div at bounding box center [422, 212] width 557 height 261
click at [30, 31] on div at bounding box center [27, 27] width 19 height 19
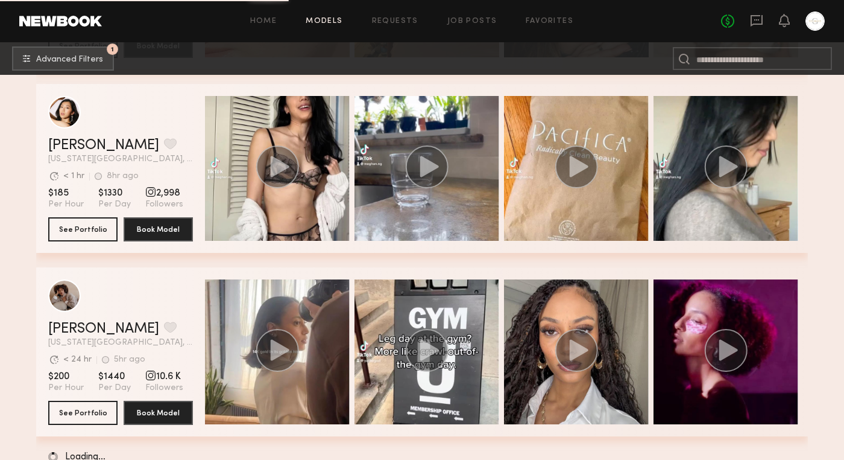
scroll to position [8612, 0]
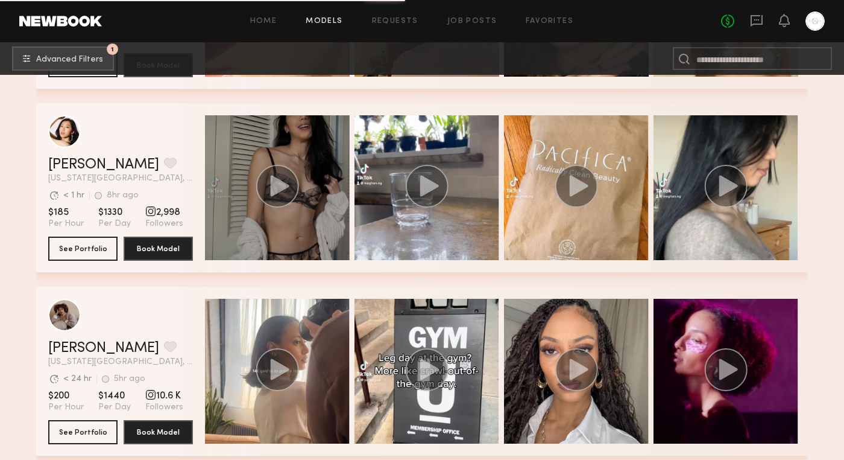
click at [279, 186] on icon "grid" at bounding box center [280, 185] width 19 height 21
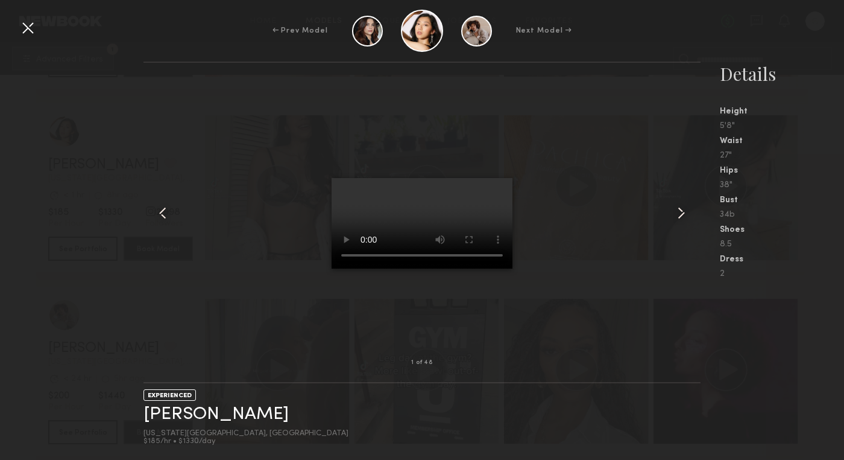
click at [680, 210] on common-icon at bounding box center [681, 212] width 19 height 19
click at [682, 211] on common-icon at bounding box center [681, 212] width 19 height 19
click at [685, 212] on common-icon at bounding box center [681, 212] width 19 height 19
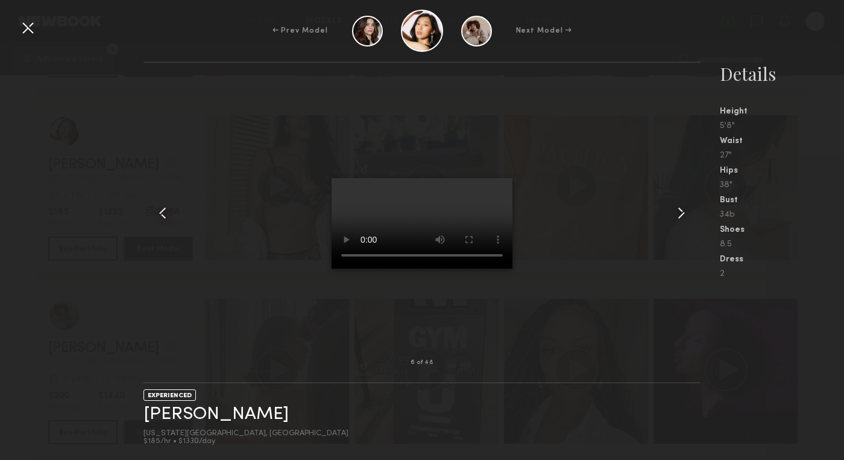
click at [685, 212] on common-icon at bounding box center [681, 212] width 19 height 19
click at [683, 215] on common-icon at bounding box center [681, 212] width 19 height 19
click at [682, 213] on common-icon at bounding box center [681, 212] width 19 height 19
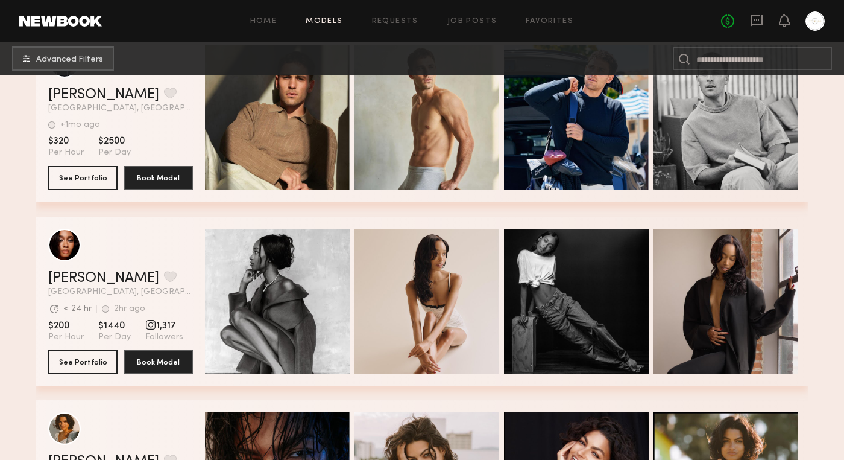
scroll to position [2892, 0]
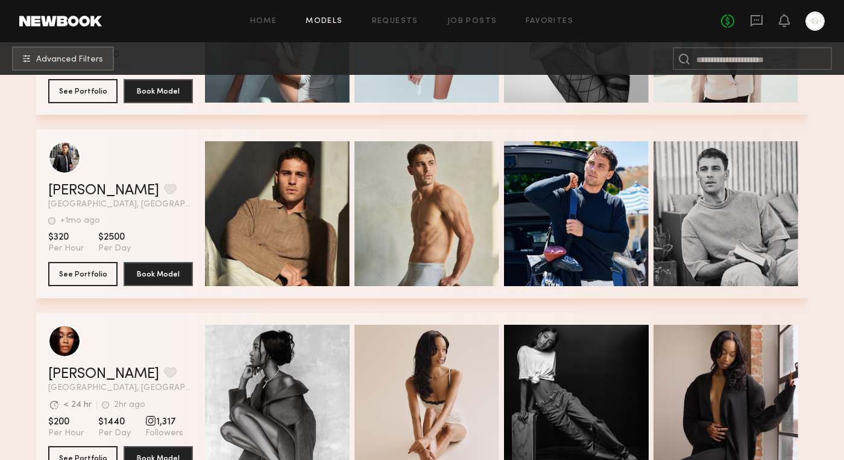
click at [159, 198] on div "Kevin K. Favorite Los Angeles, CA +1mo ago Last Online" at bounding box center [120, 195] width 145 height 25
click at [95, 276] on button "See Portfolio" at bounding box center [82, 273] width 69 height 24
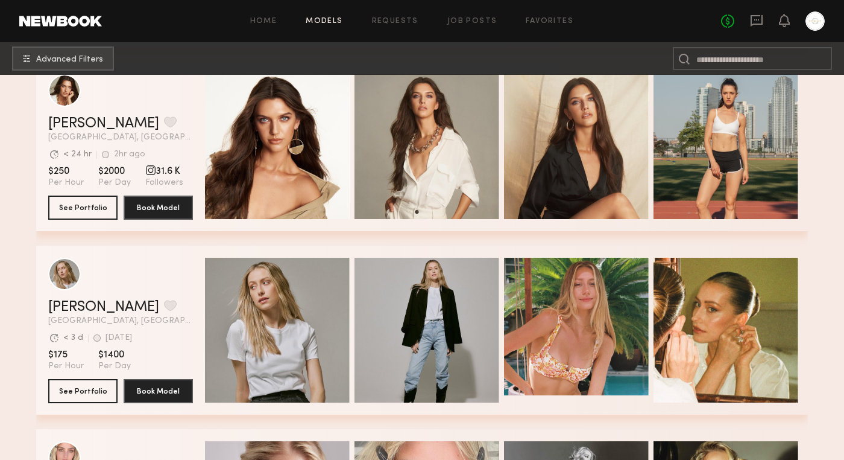
scroll to position [4245, 0]
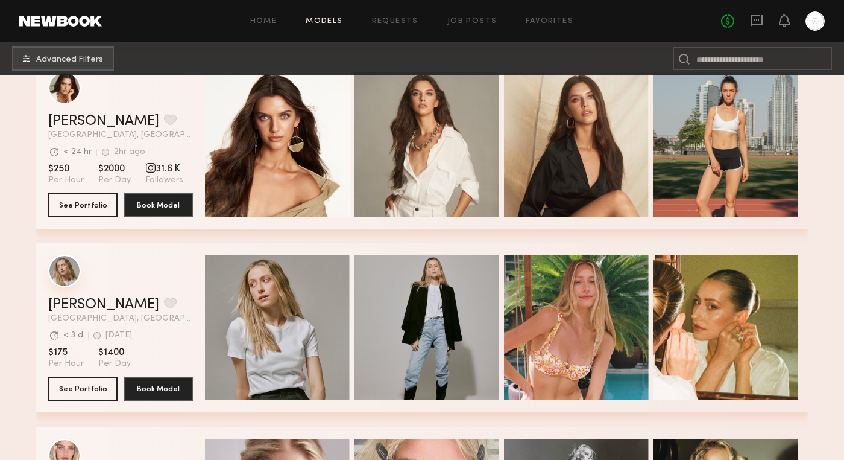
click at [72, 277] on div "grid" at bounding box center [64, 271] width 33 height 33
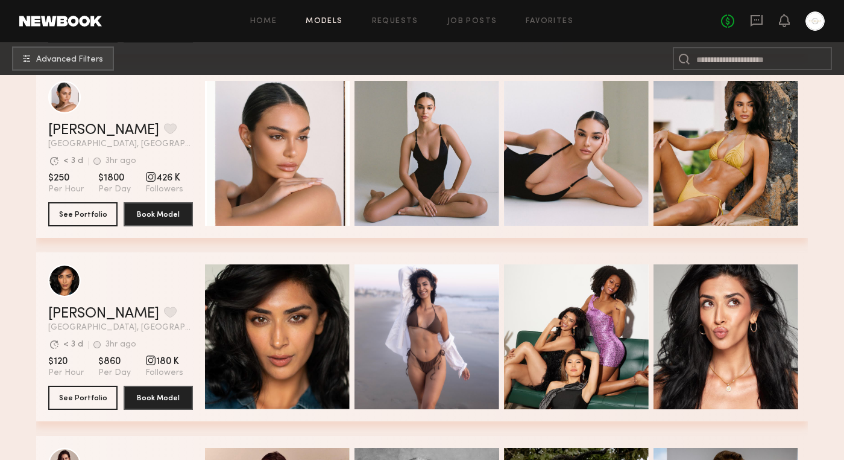
scroll to position [5337, 0]
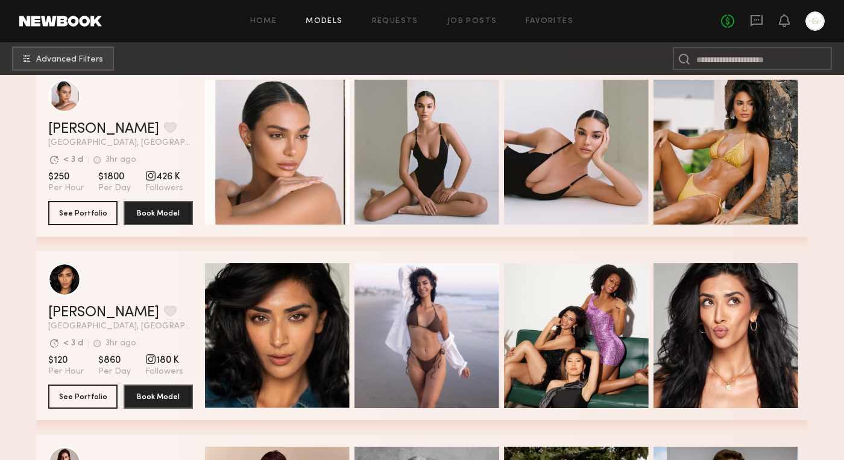
click at [159, 150] on div "Avg. request response time < 3 d 3hr ago Last Online" at bounding box center [120, 156] width 145 height 19
click at [101, 171] on span "$1800" at bounding box center [114, 177] width 33 height 12
click at [80, 125] on link "Alina Z." at bounding box center [103, 129] width 111 height 14
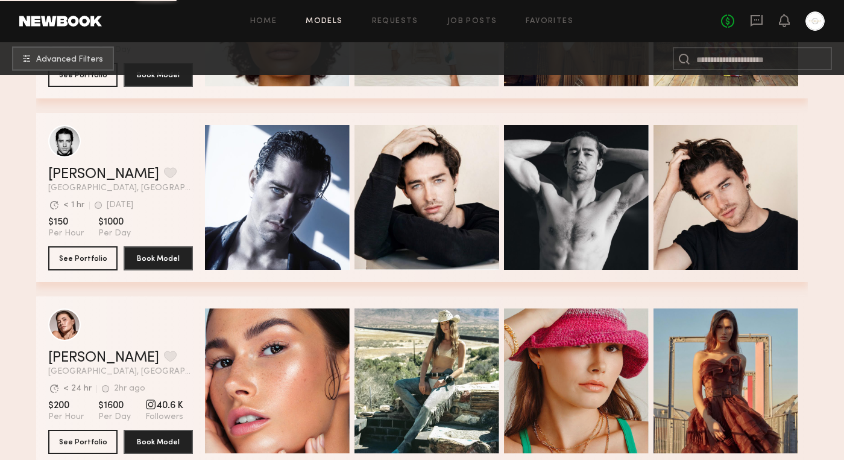
scroll to position [6247, 0]
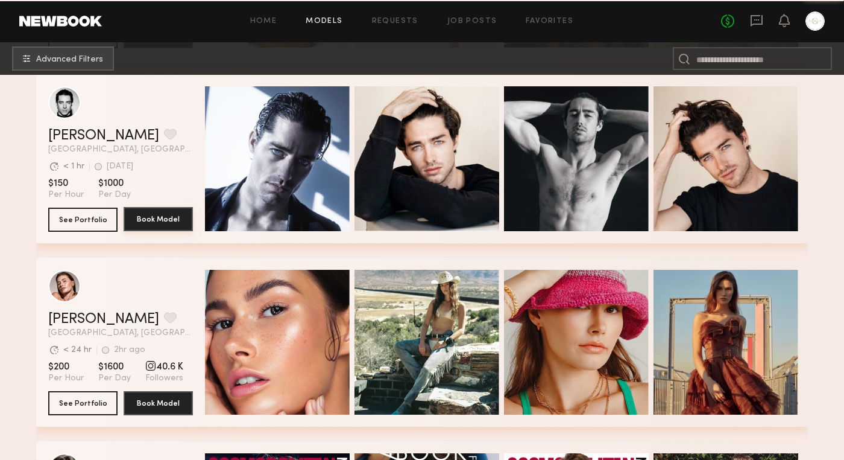
click at [165, 222] on button "Book Model" at bounding box center [158, 219] width 69 height 24
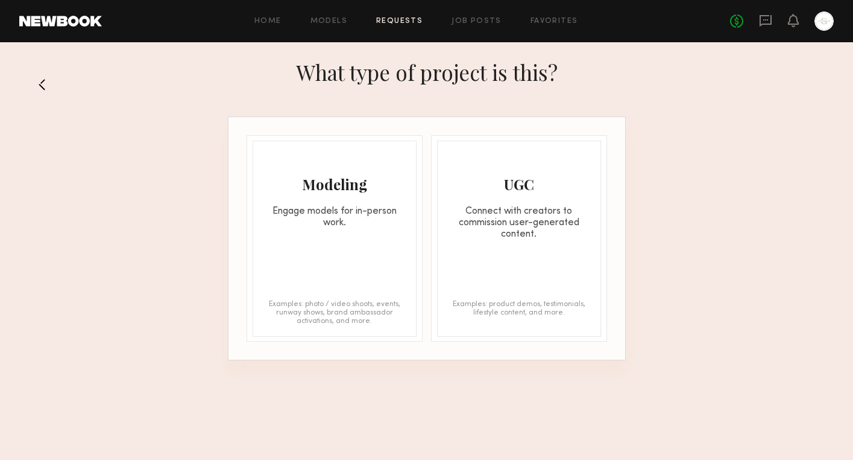
click at [495, 234] on div "Connect with creators to commission user-generated content." at bounding box center [519, 223] width 163 height 34
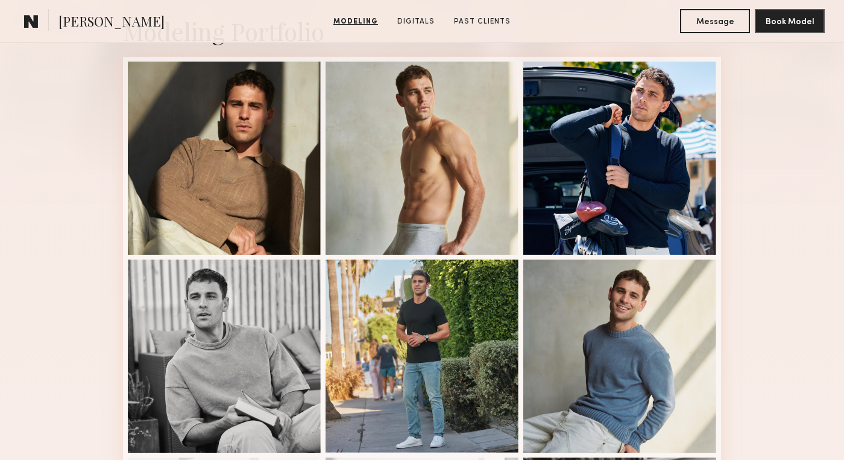
scroll to position [49, 0]
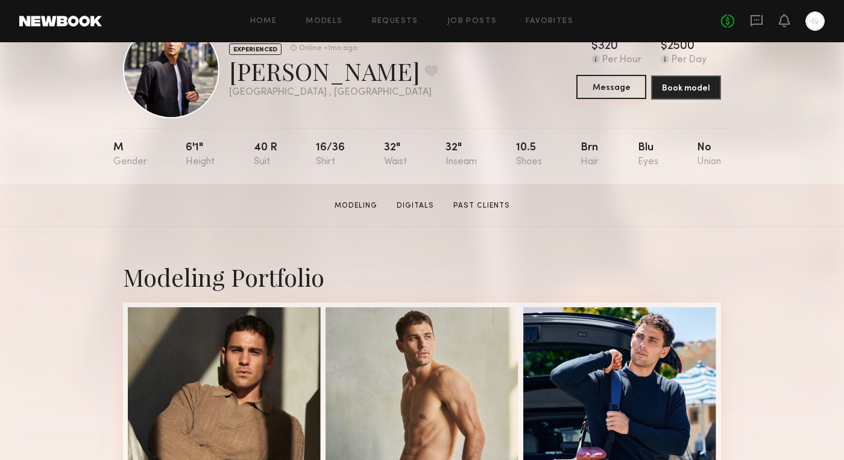
click at [612, 88] on button "Message" at bounding box center [612, 87] width 70 height 24
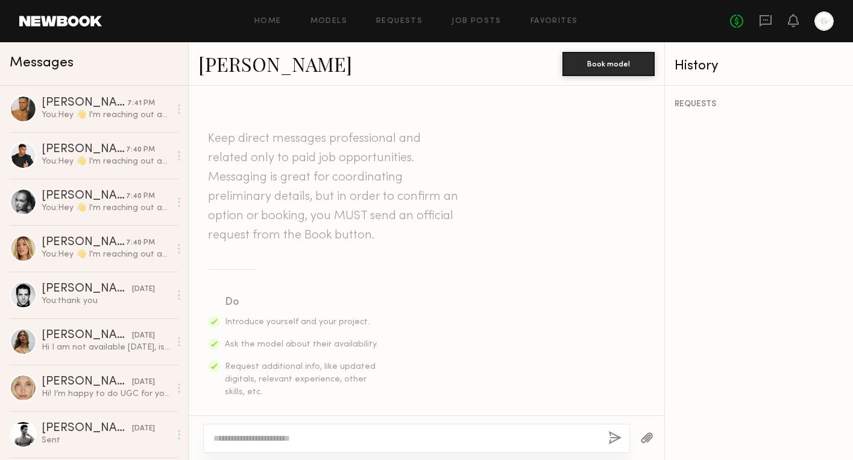
click at [271, 435] on textarea at bounding box center [405, 438] width 385 height 12
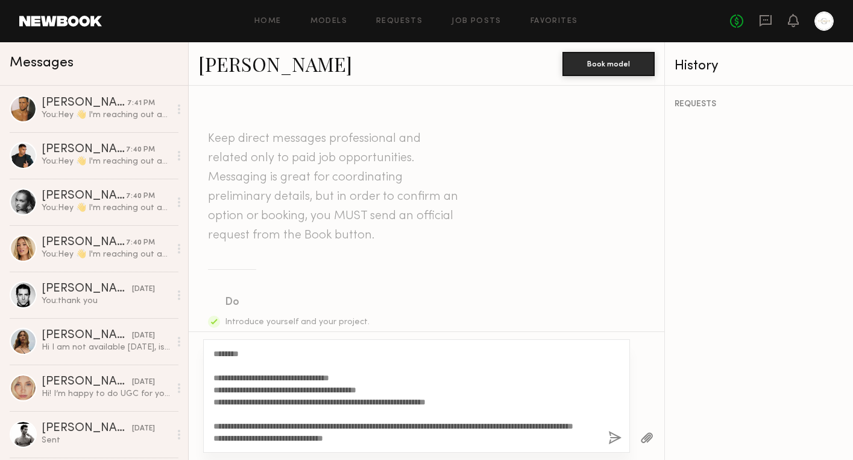
type textarea "**********"
click at [610, 440] on button "button" at bounding box center [615, 438] width 13 height 15
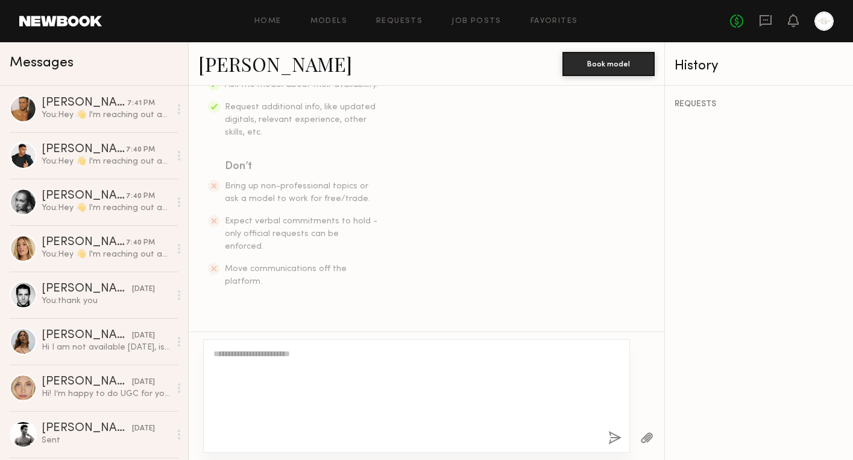
scroll to position [0, 0]
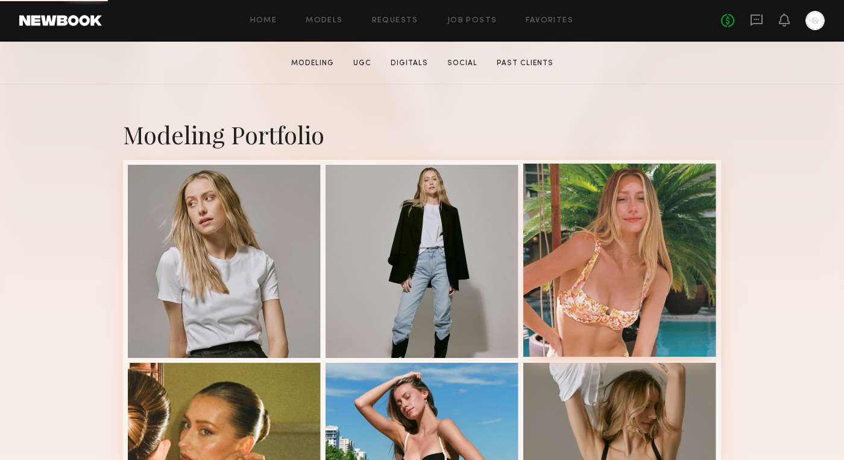
scroll to position [235, 0]
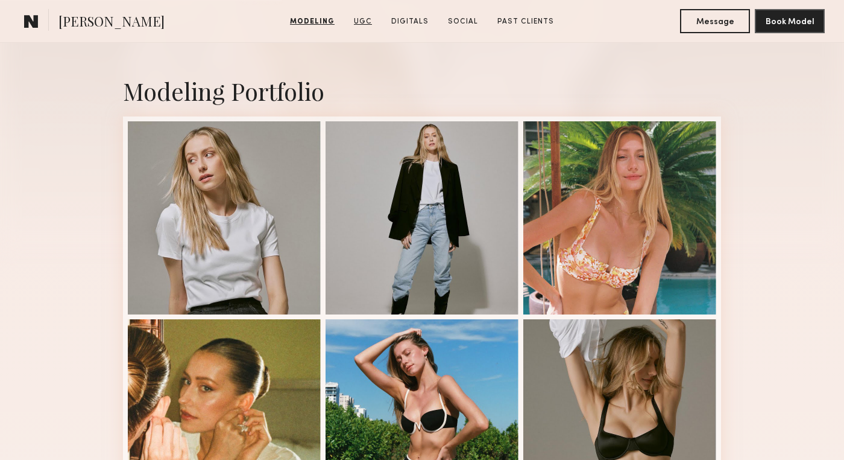
click at [369, 21] on link "UGC" at bounding box center [363, 21] width 28 height 11
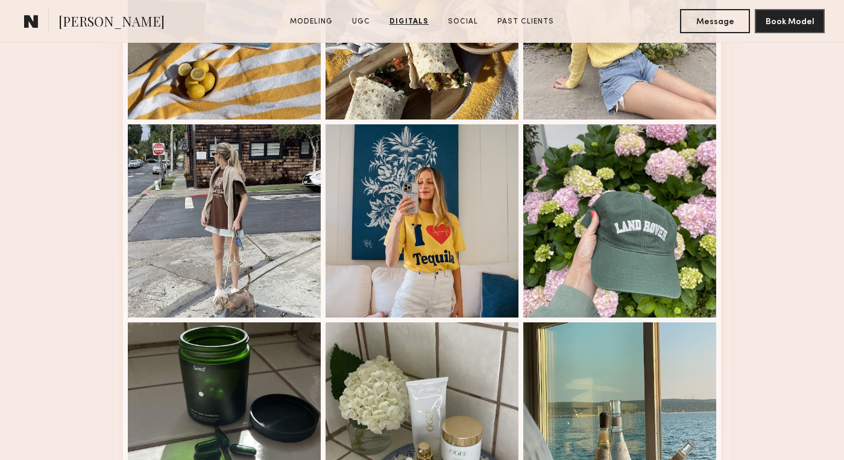
scroll to position [1251, 0]
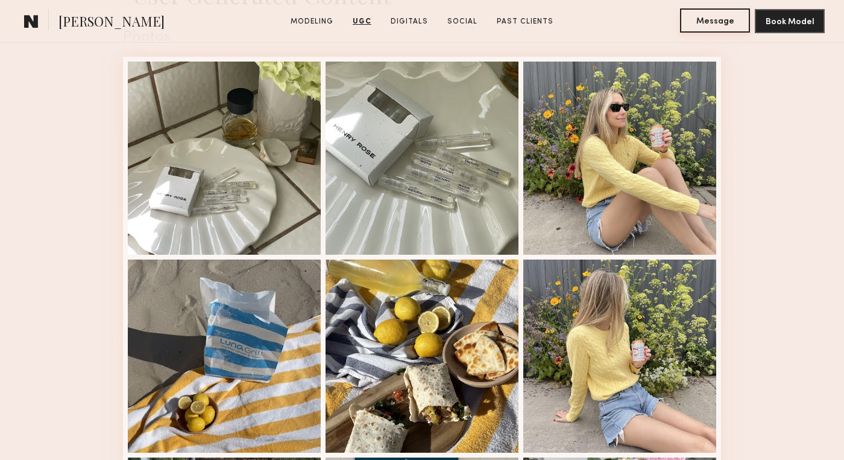
click at [727, 21] on button "Message" at bounding box center [715, 20] width 70 height 24
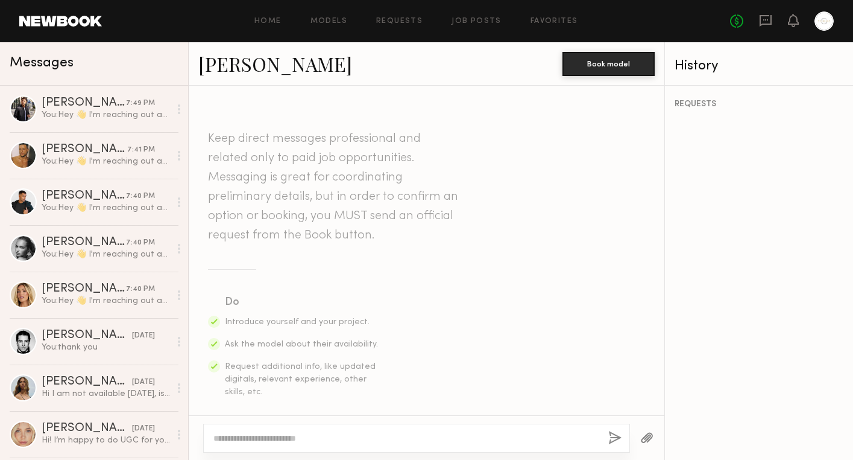
click at [244, 441] on textarea at bounding box center [405, 438] width 385 height 12
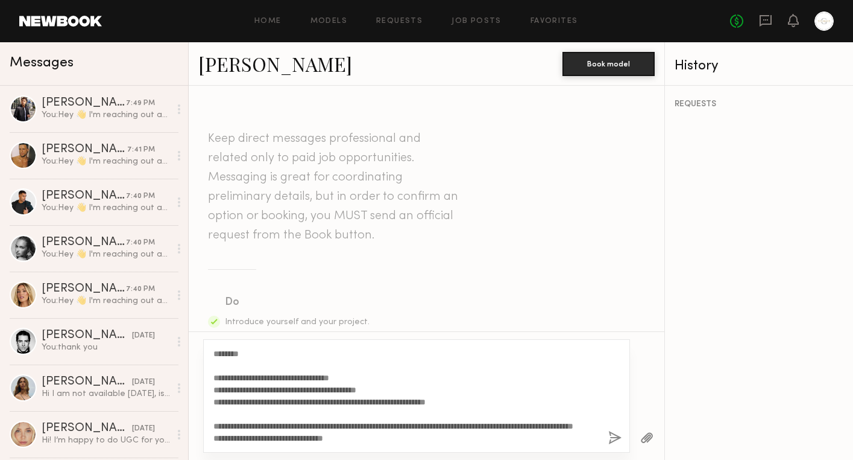
type textarea "**********"
click at [613, 438] on button "button" at bounding box center [615, 438] width 13 height 15
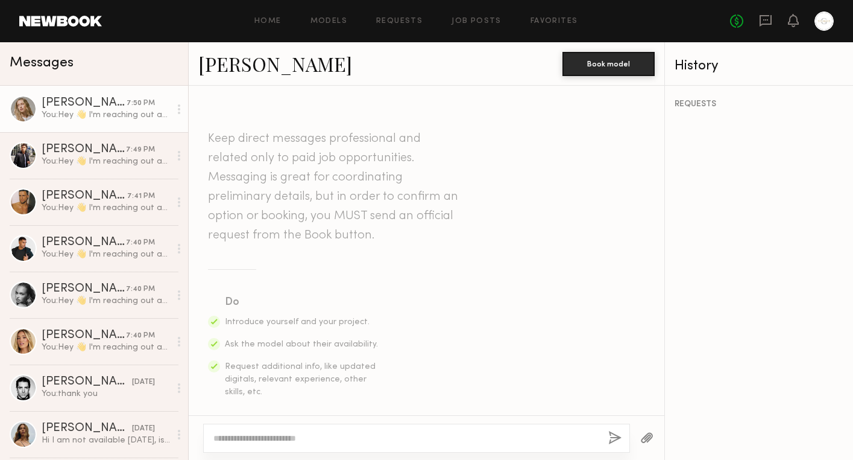
scroll to position [0, 0]
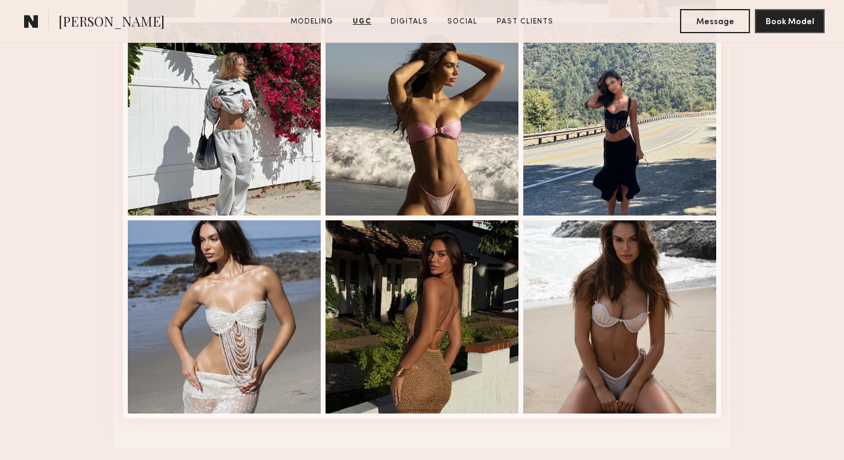
scroll to position [2578, 0]
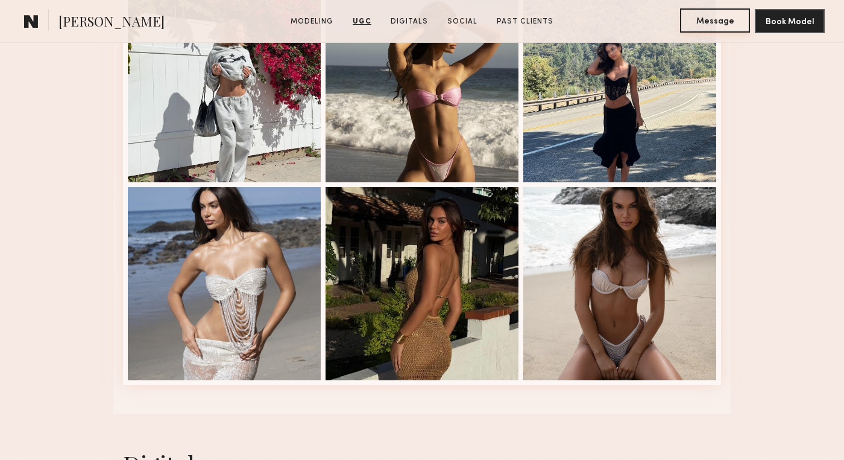
click at [722, 19] on button "Message" at bounding box center [715, 20] width 70 height 24
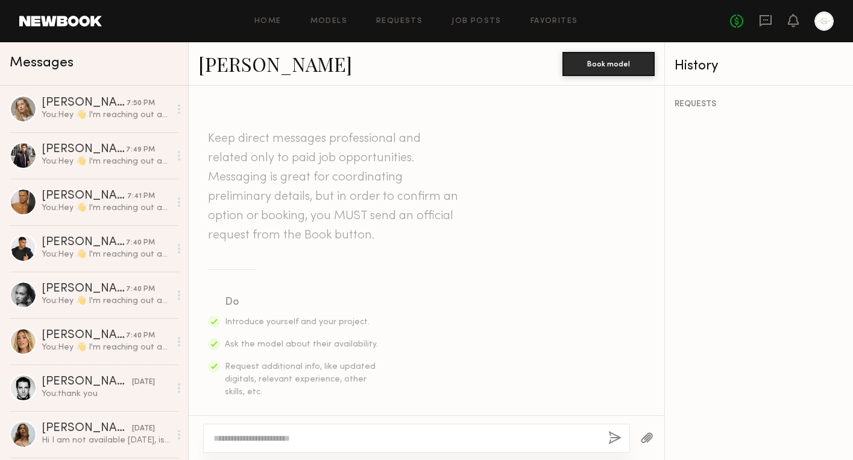
click at [285, 432] on textarea at bounding box center [405, 438] width 385 height 12
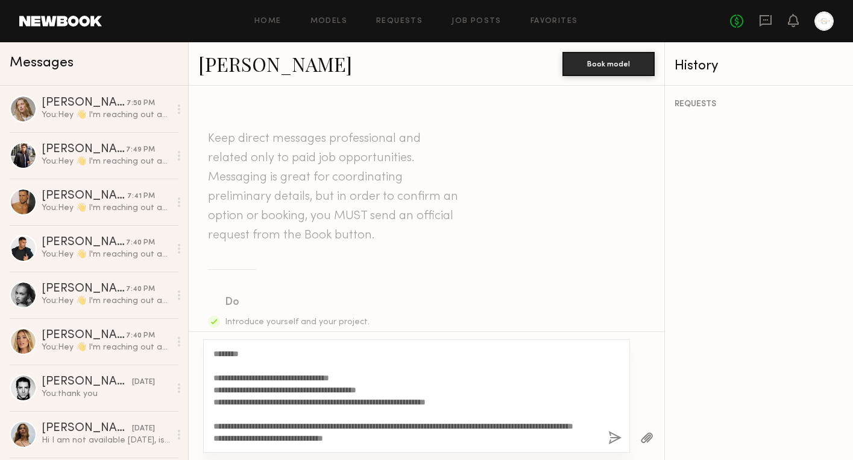
type textarea "**********"
click at [613, 440] on button "button" at bounding box center [615, 438] width 13 height 15
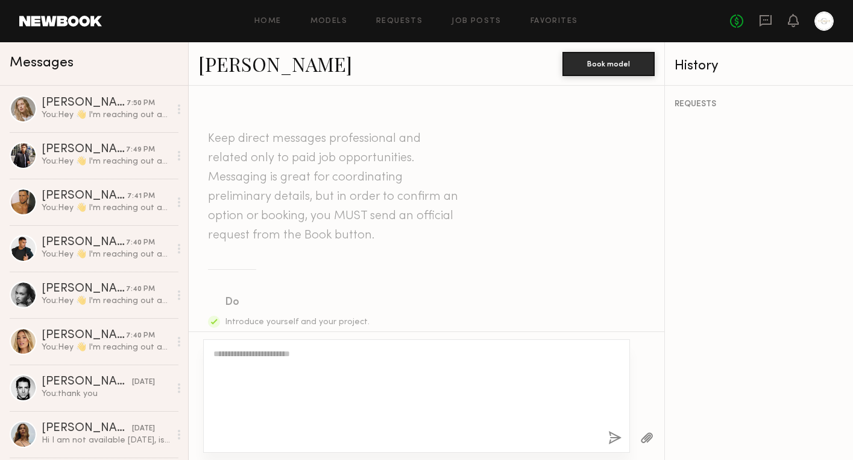
scroll to position [0, 0]
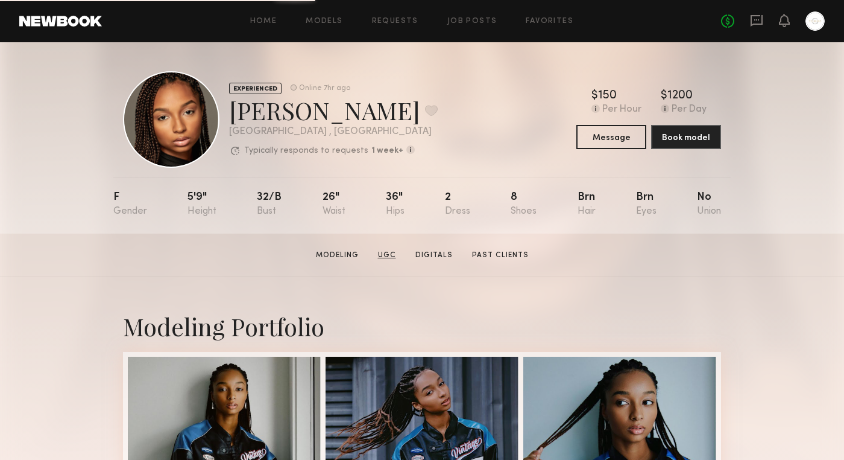
click at [381, 259] on link "UGC" at bounding box center [387, 255] width 28 height 11
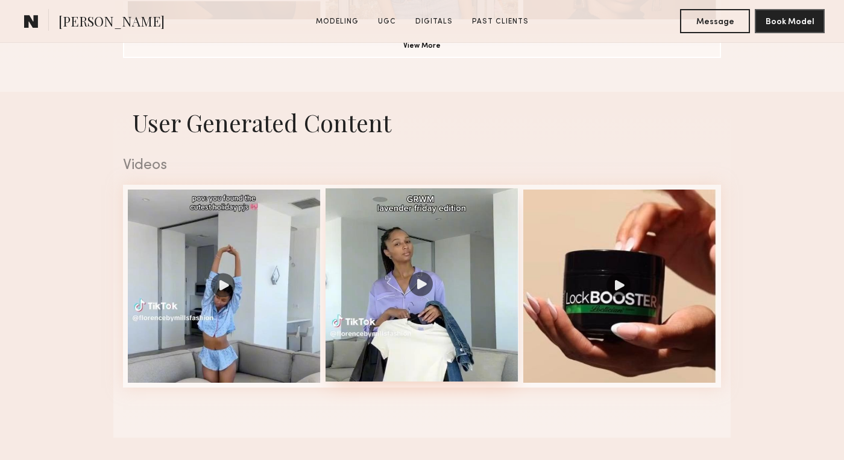
scroll to position [1142, 0]
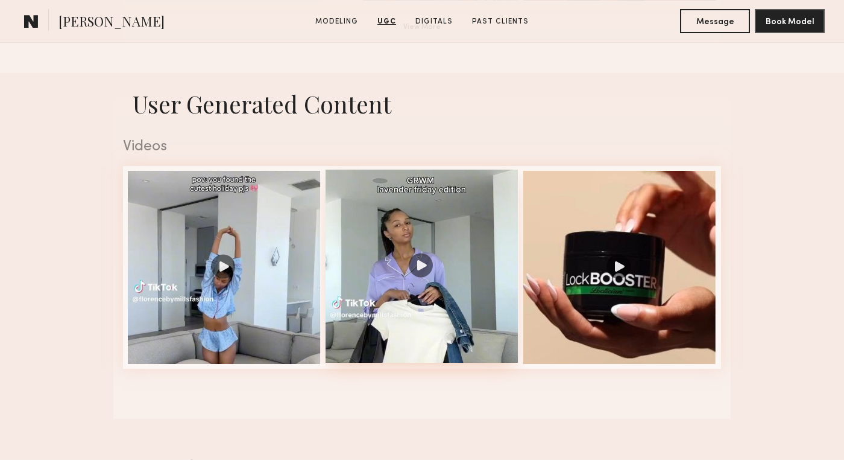
click at [418, 266] on div at bounding box center [422, 265] width 193 height 193
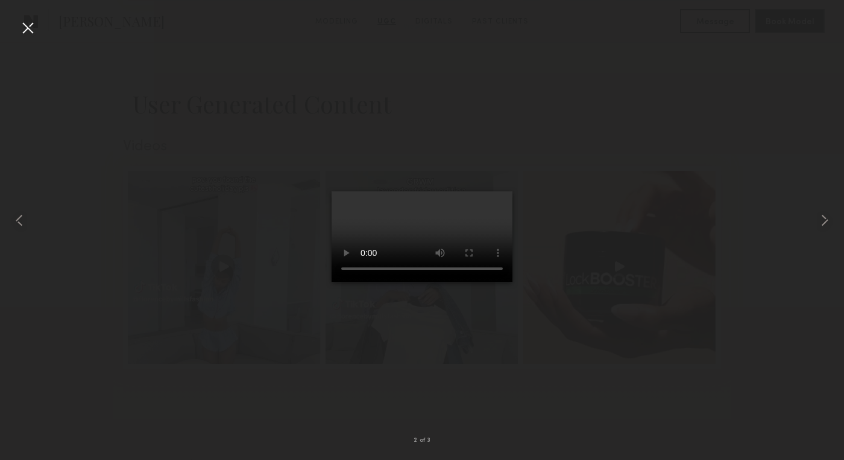
click at [599, 241] on div at bounding box center [422, 220] width 844 height 402
click at [30, 28] on div at bounding box center [27, 27] width 19 height 19
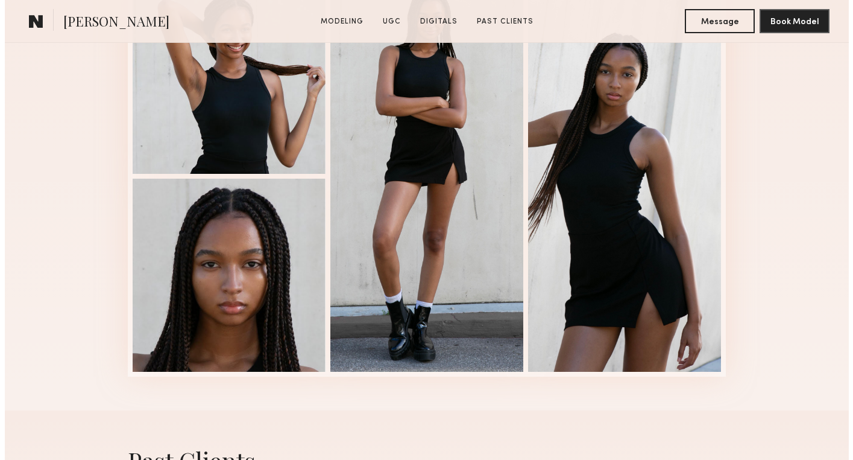
scroll to position [1592, 0]
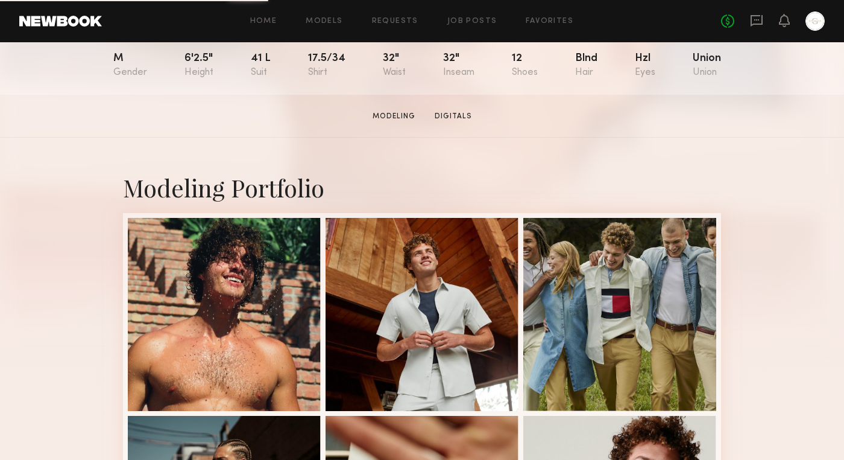
scroll to position [383, 0]
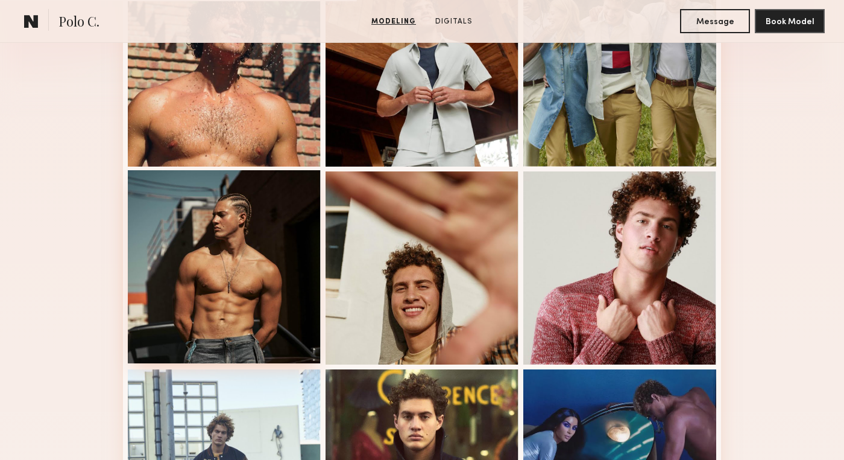
click at [282, 282] on div at bounding box center [224, 266] width 193 height 193
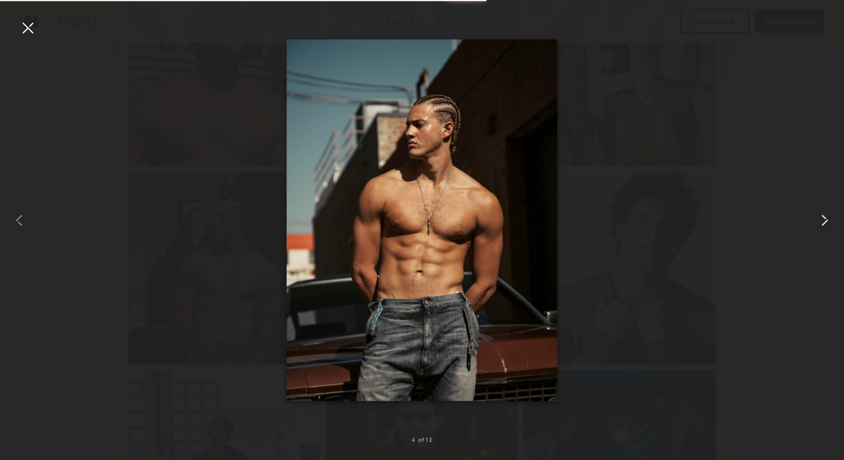
click at [827, 220] on common-icon at bounding box center [824, 219] width 19 height 19
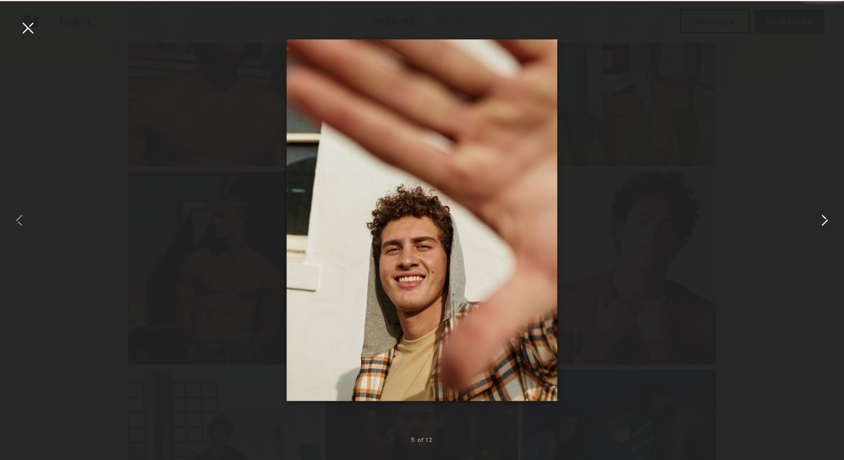
click at [827, 220] on common-icon at bounding box center [824, 219] width 19 height 19
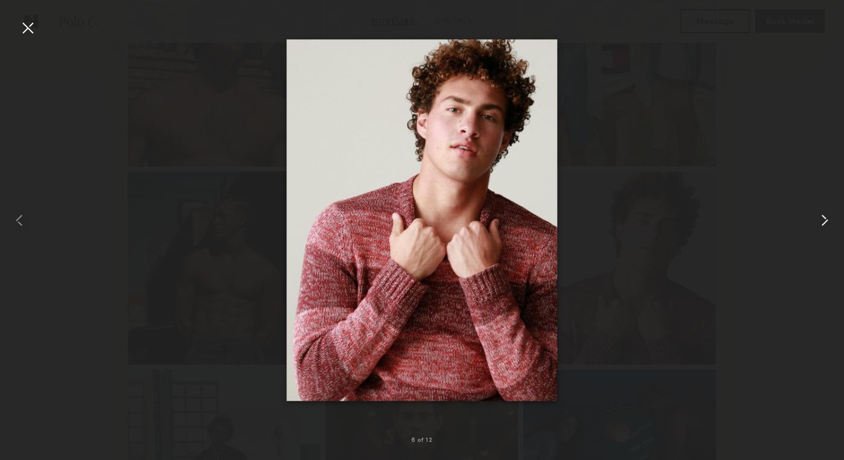
click at [827, 220] on common-icon at bounding box center [824, 219] width 19 height 19
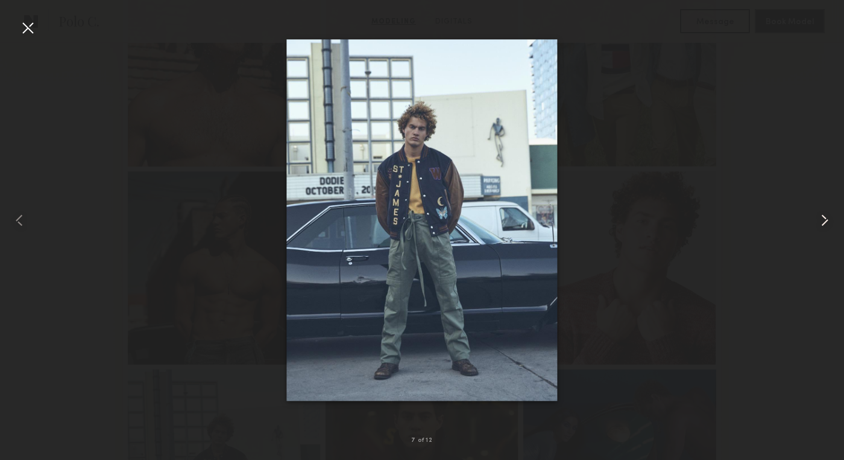
click at [827, 220] on common-icon at bounding box center [824, 219] width 19 height 19
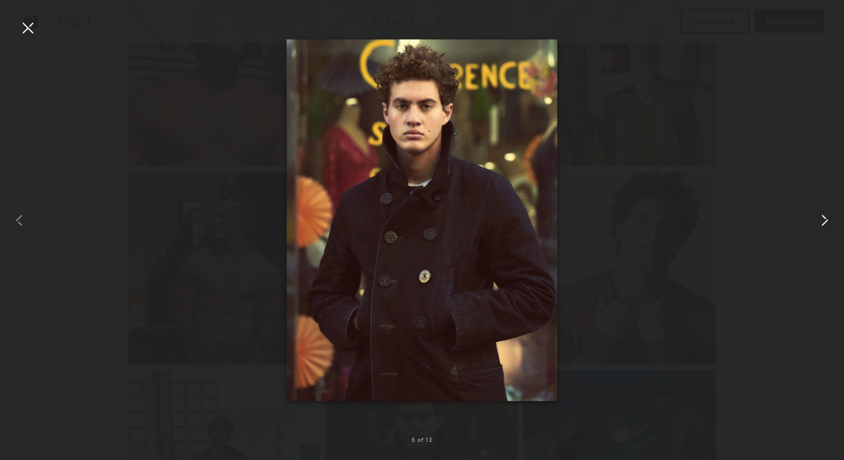
click at [827, 220] on common-icon at bounding box center [824, 219] width 19 height 19
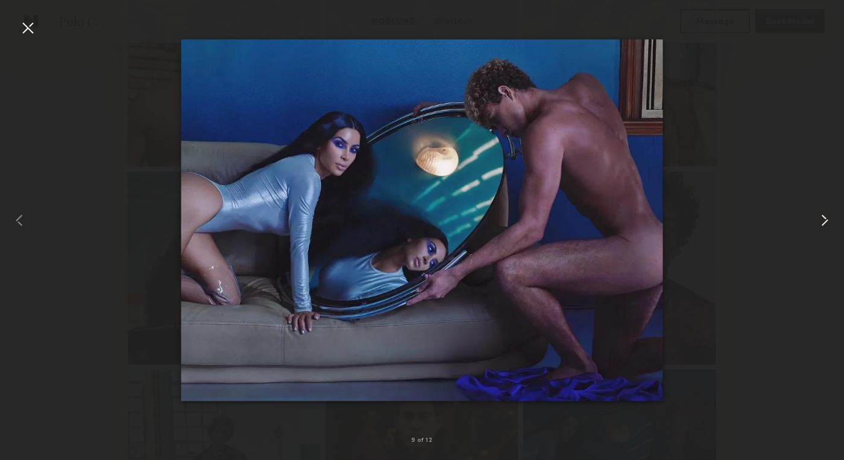
click at [827, 220] on common-icon at bounding box center [824, 219] width 19 height 19
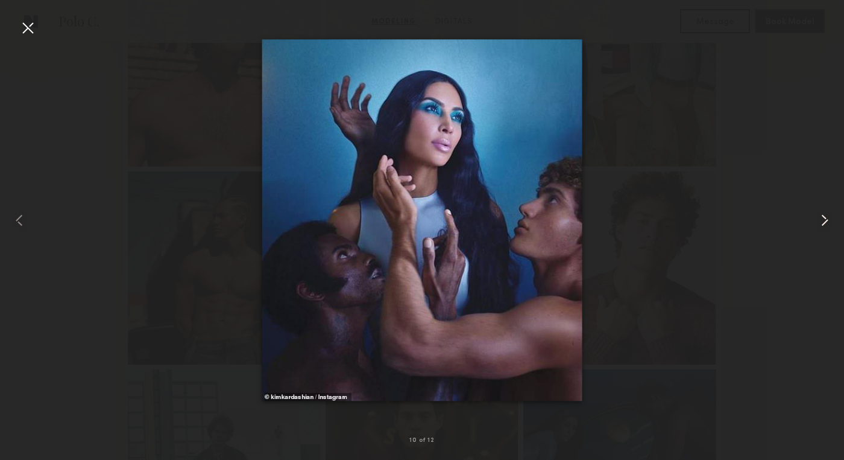
click at [827, 220] on common-icon at bounding box center [824, 219] width 19 height 19
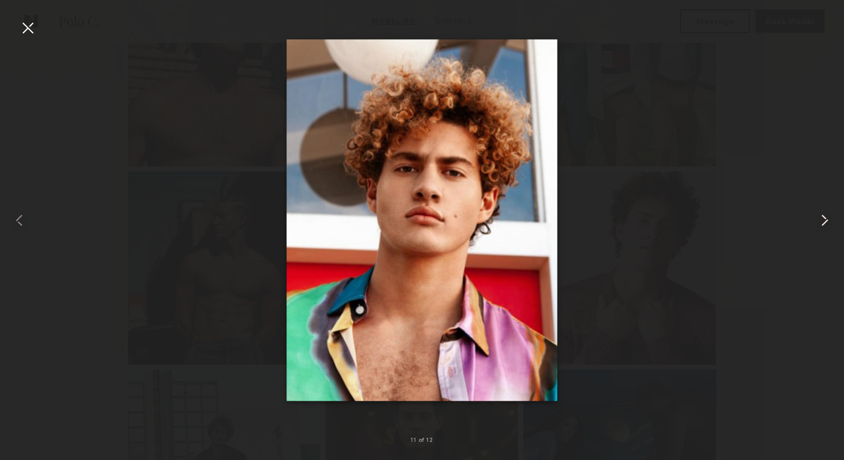
click at [827, 220] on common-icon at bounding box center [824, 219] width 19 height 19
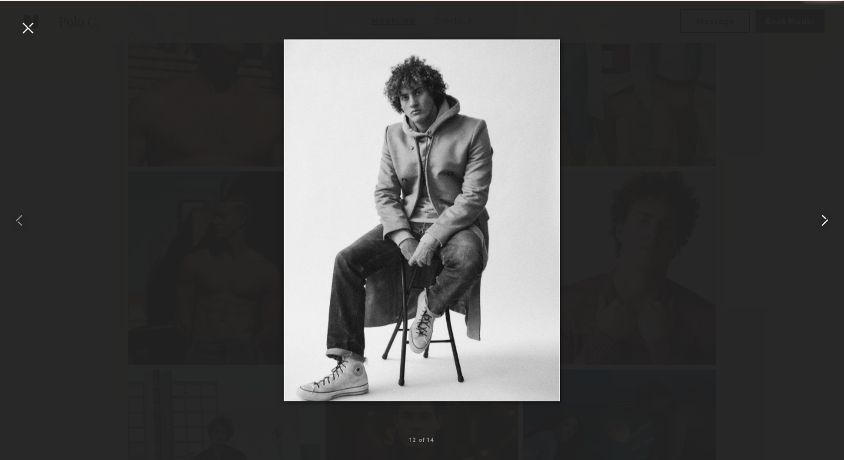
click at [827, 220] on common-icon at bounding box center [824, 219] width 19 height 19
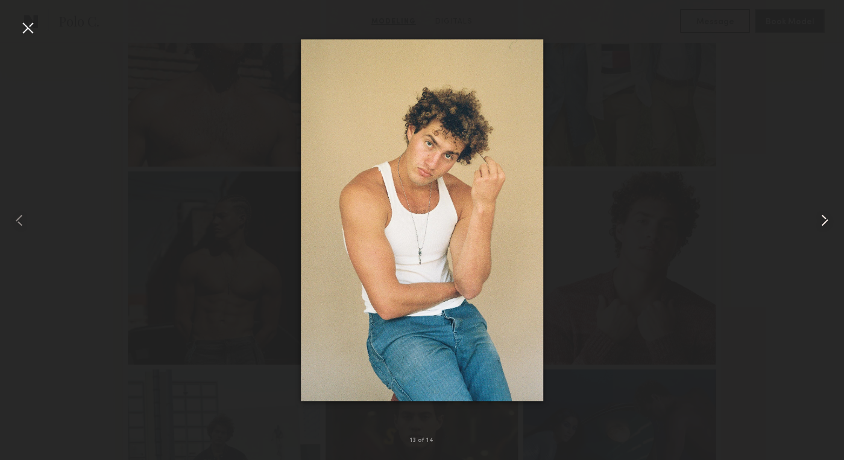
click at [827, 220] on common-icon at bounding box center [824, 219] width 19 height 19
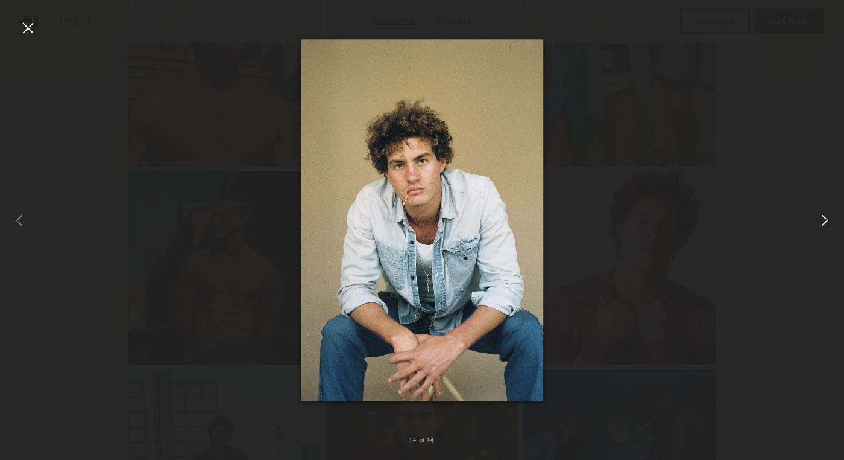
click at [827, 220] on common-icon at bounding box center [824, 219] width 19 height 19
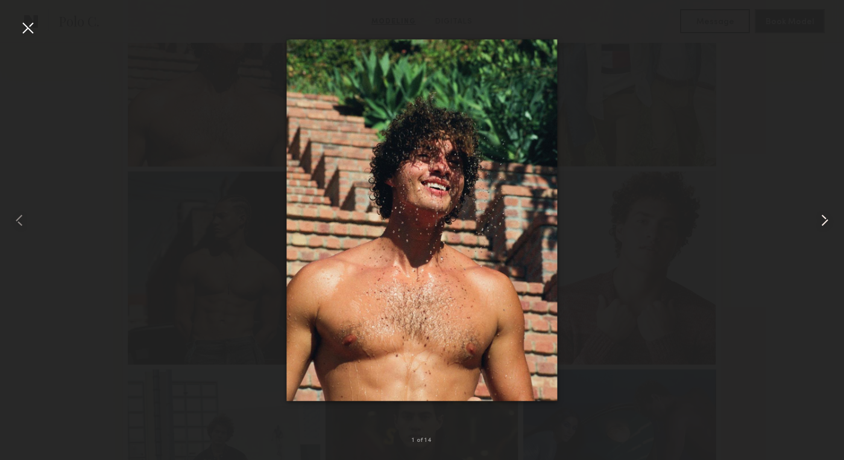
click at [827, 220] on common-icon at bounding box center [824, 219] width 19 height 19
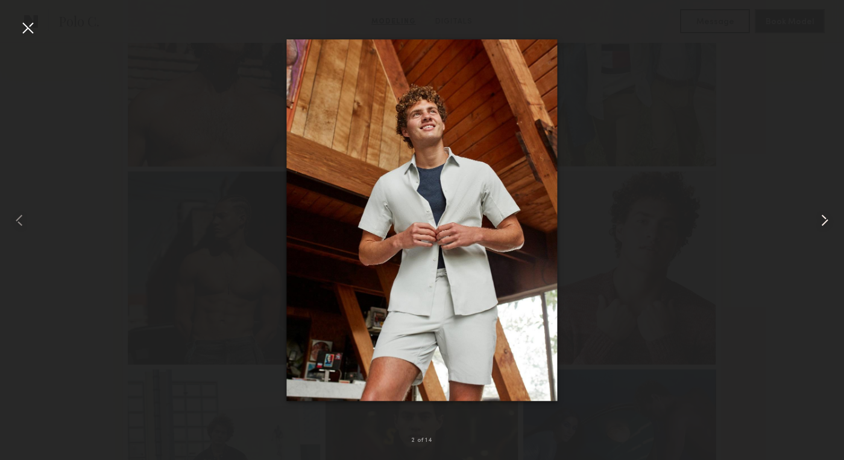
click at [827, 220] on common-icon at bounding box center [824, 219] width 19 height 19
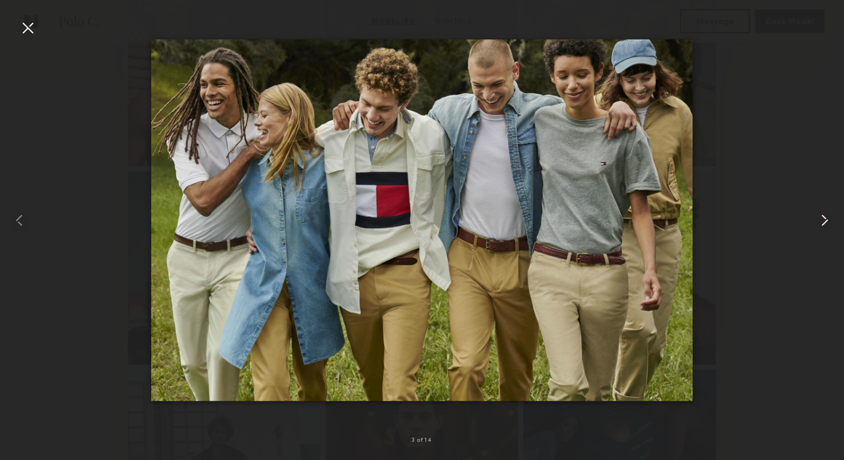
click at [827, 220] on common-icon at bounding box center [824, 219] width 19 height 19
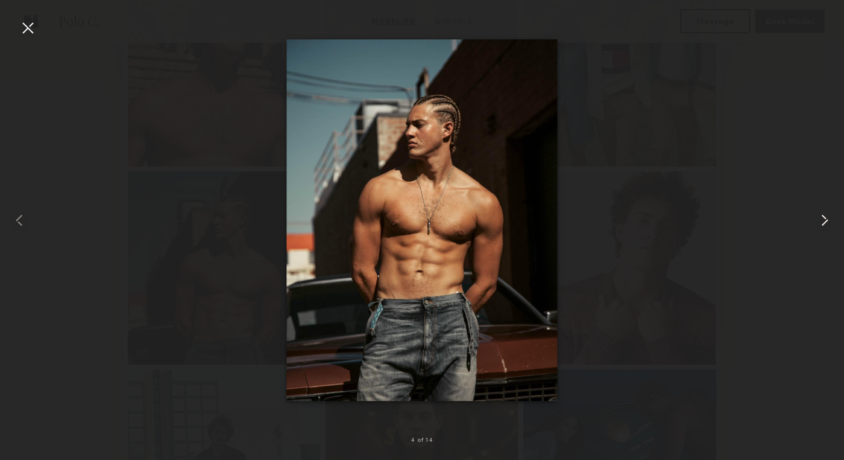
click at [827, 220] on common-icon at bounding box center [824, 219] width 19 height 19
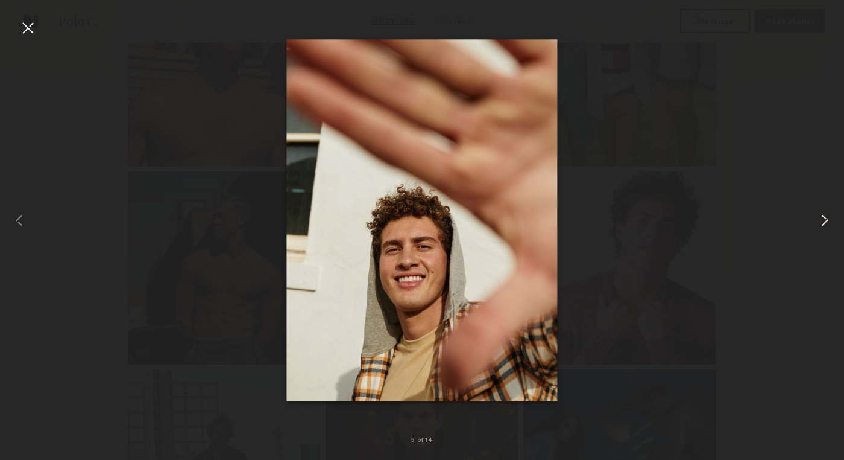
click at [827, 220] on common-icon at bounding box center [824, 219] width 19 height 19
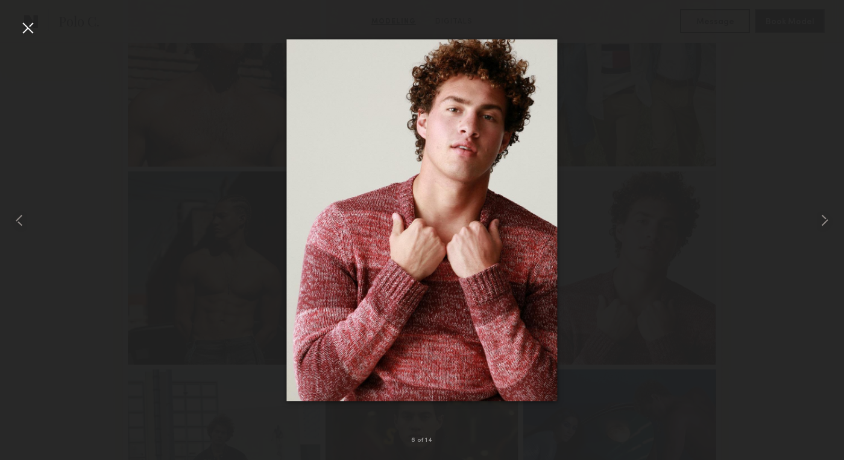
click at [751, 220] on div at bounding box center [422, 220] width 844 height 402
click at [25, 27] on div at bounding box center [27, 27] width 19 height 19
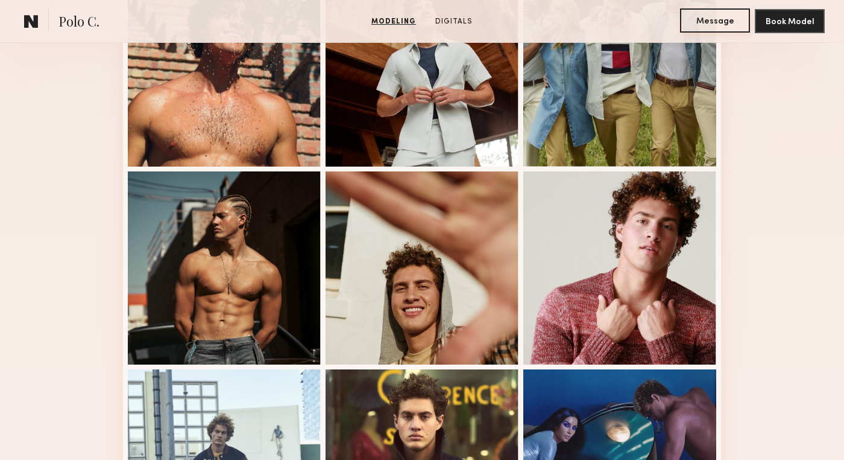
click at [712, 25] on button "Message" at bounding box center [715, 20] width 70 height 24
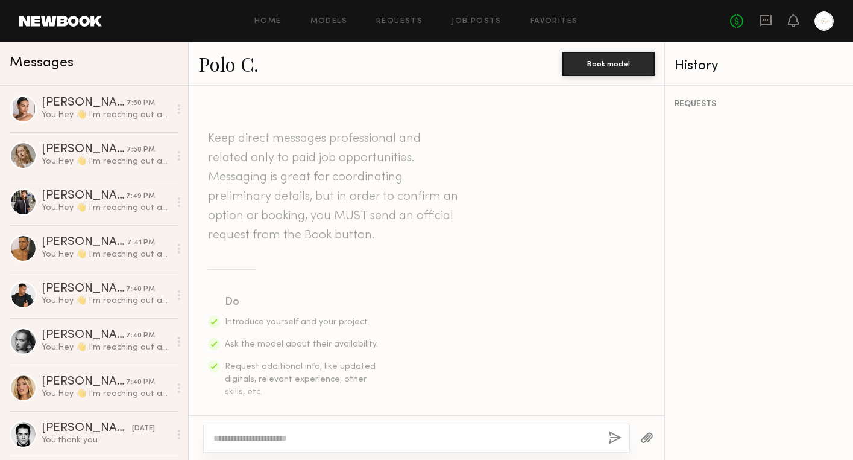
click at [251, 435] on textarea at bounding box center [405, 438] width 385 height 12
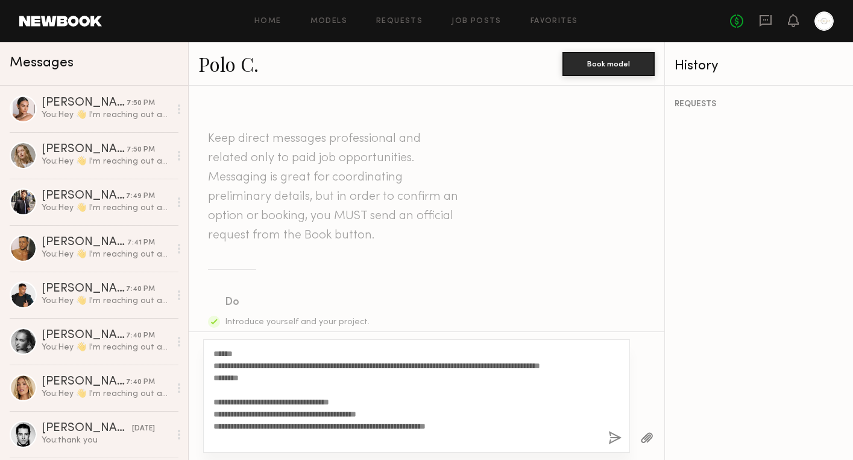
scroll to position [46, 0]
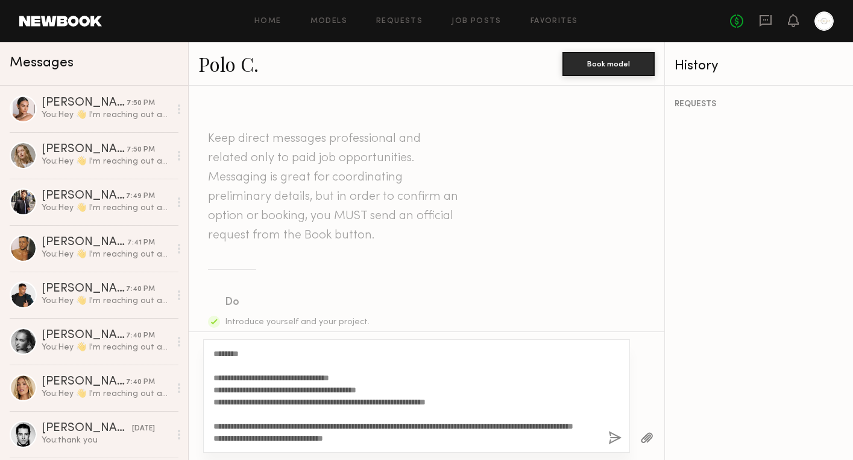
type textarea "**********"
click at [615, 435] on button "button" at bounding box center [615, 438] width 13 height 15
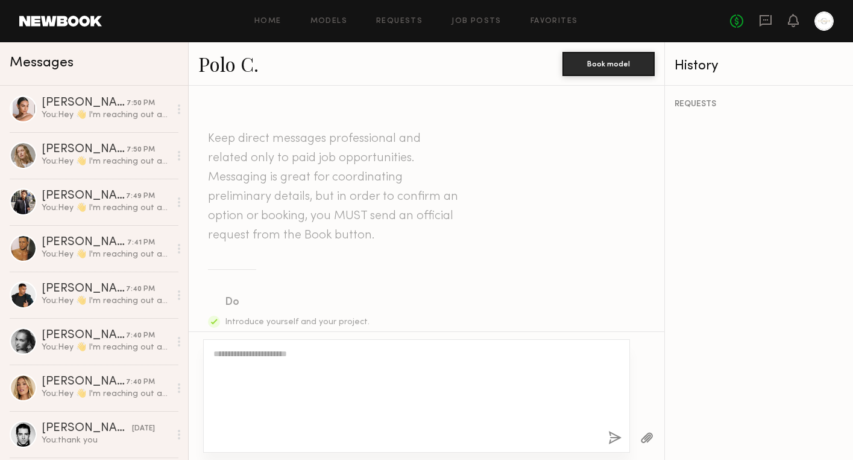
scroll to position [0, 0]
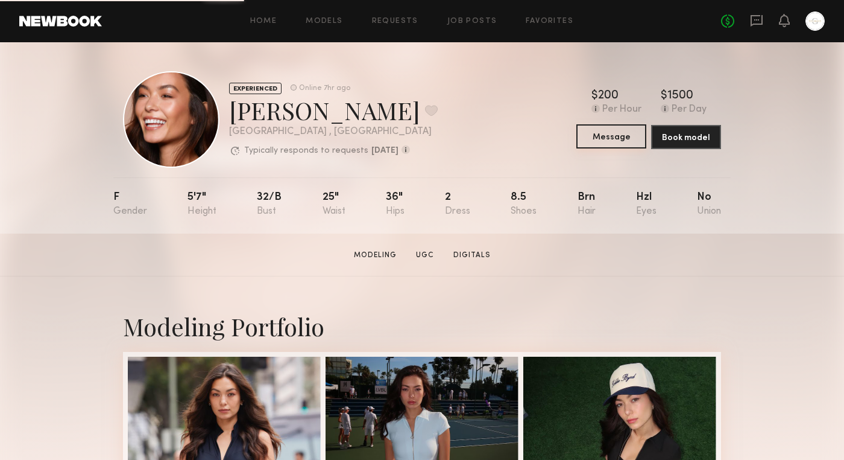
click at [615, 134] on button "Message" at bounding box center [612, 136] width 70 height 24
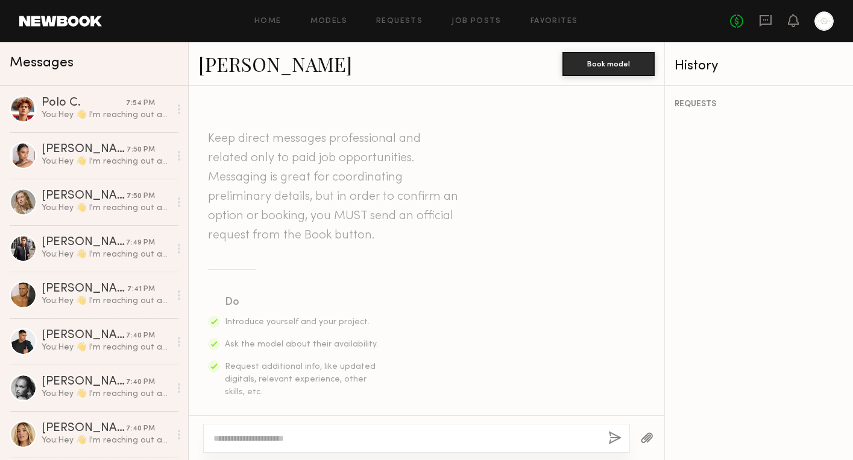
click at [299, 441] on textarea at bounding box center [405, 438] width 385 height 12
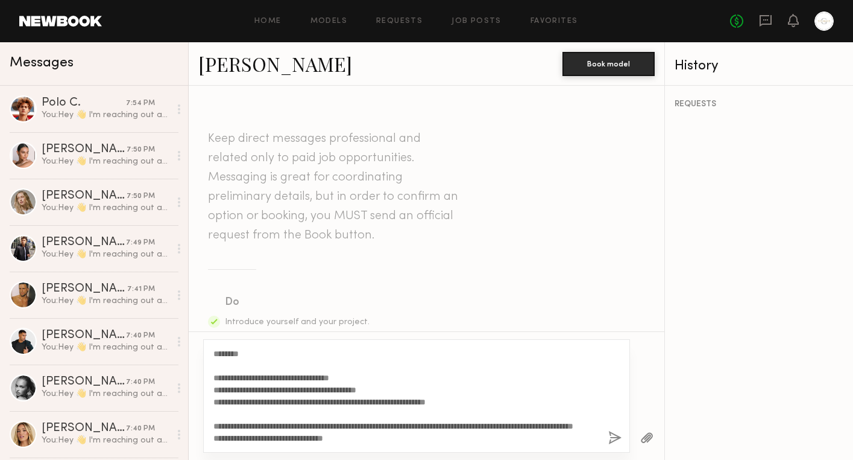
type textarea "**********"
click at [615, 443] on button "button" at bounding box center [615, 438] width 13 height 15
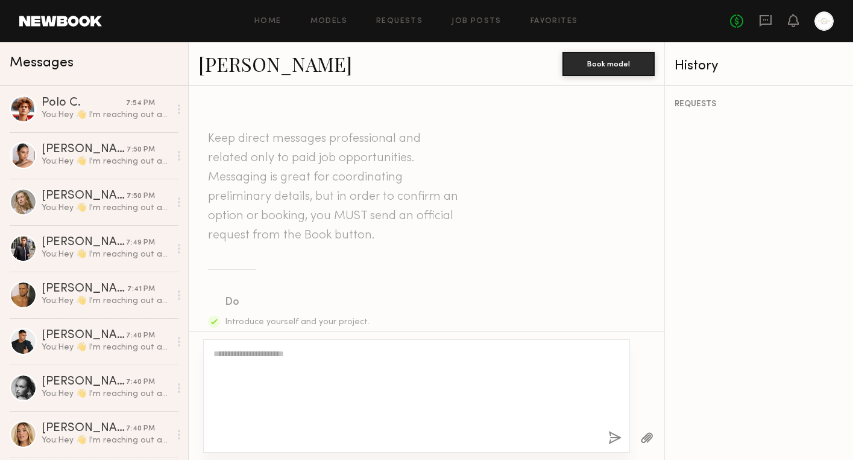
scroll to position [0, 0]
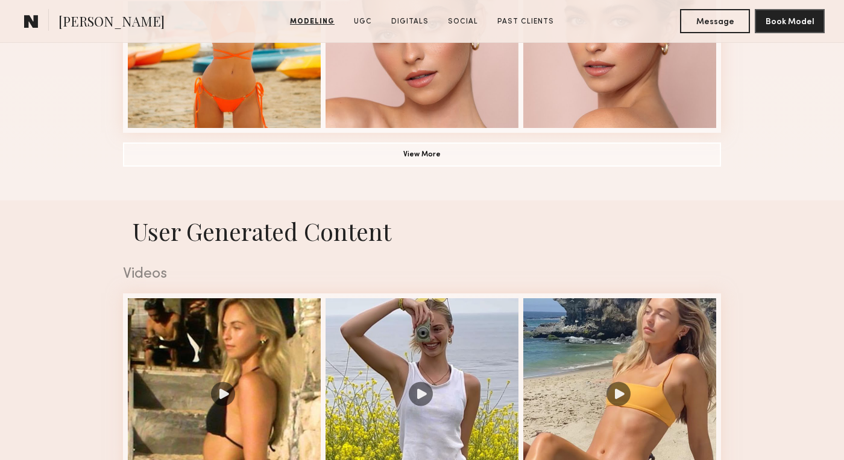
scroll to position [1200, 0]
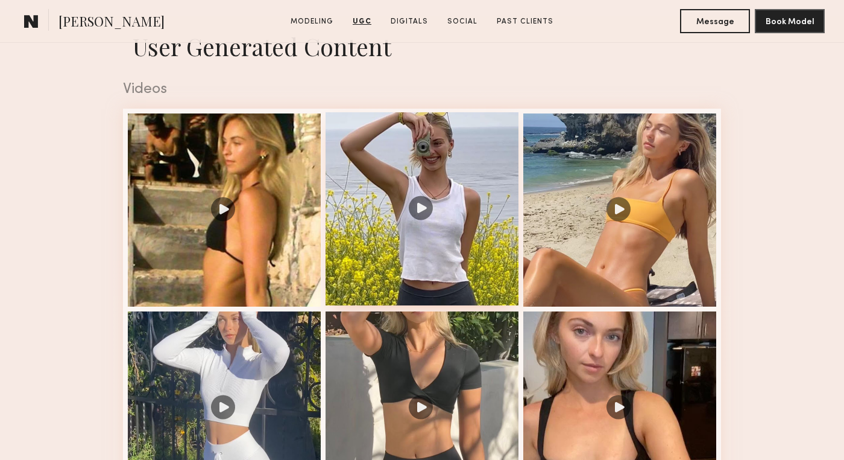
click at [424, 209] on div at bounding box center [422, 208] width 193 height 193
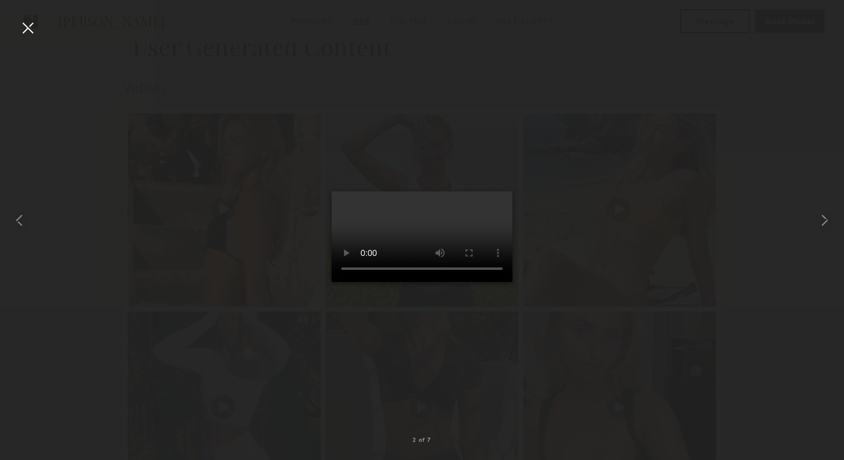
click at [680, 153] on div at bounding box center [422, 220] width 844 height 402
click at [824, 220] on common-icon at bounding box center [824, 219] width 19 height 19
click at [823, 223] on common-icon at bounding box center [824, 219] width 19 height 19
click at [677, 238] on div at bounding box center [422, 220] width 844 height 402
click at [15, 33] on div at bounding box center [17, 220] width 34 height 402
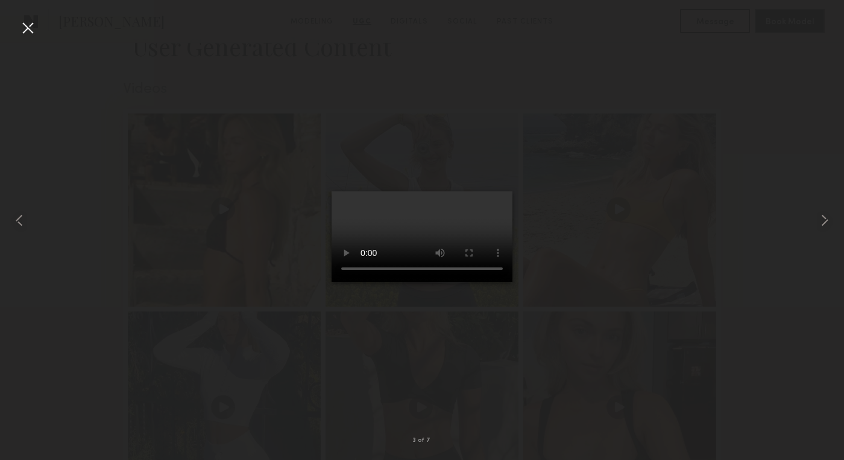
click at [28, 29] on div at bounding box center [27, 27] width 19 height 19
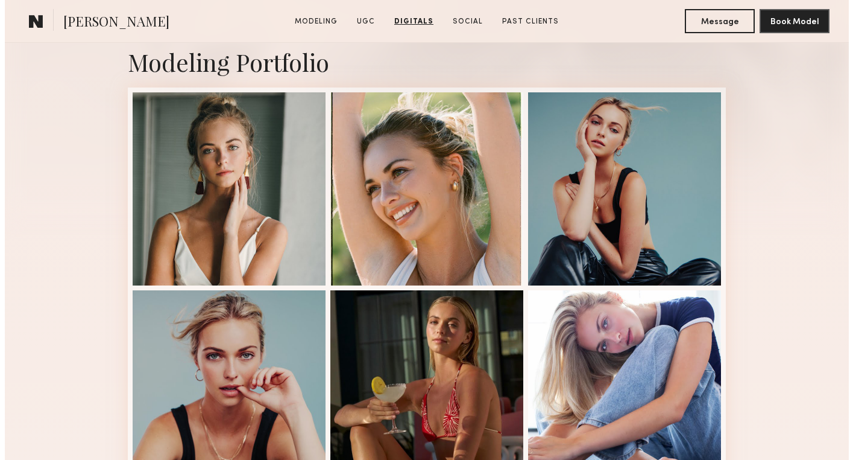
scroll to position [0, 0]
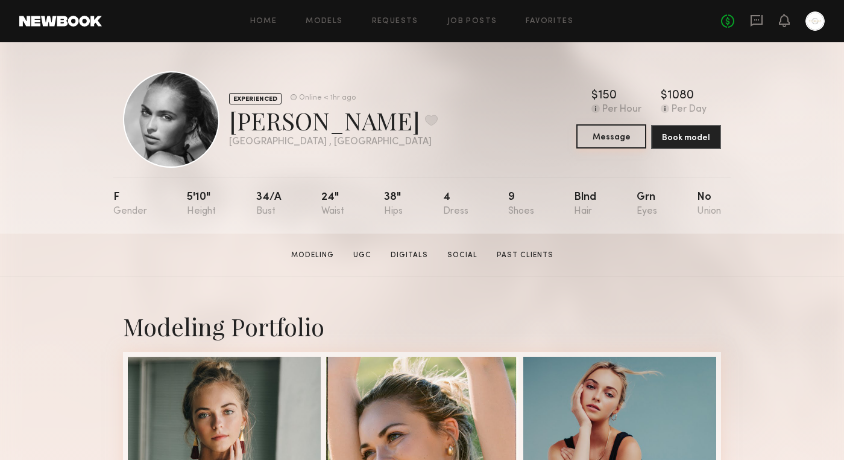
click at [619, 135] on button "Message" at bounding box center [612, 136] width 70 height 24
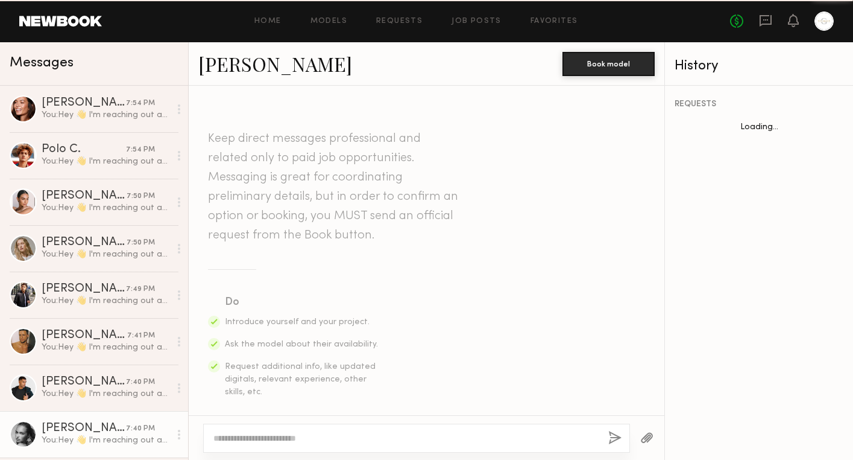
scroll to position [751, 0]
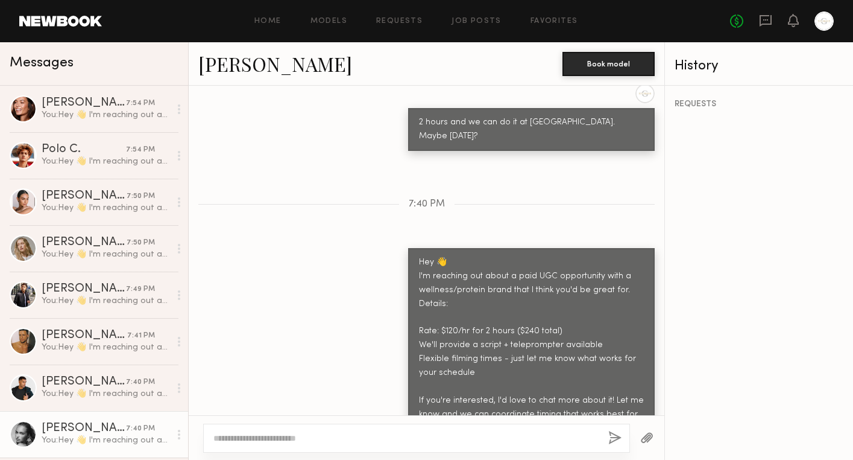
click at [303, 442] on textarea at bounding box center [405, 438] width 385 height 12
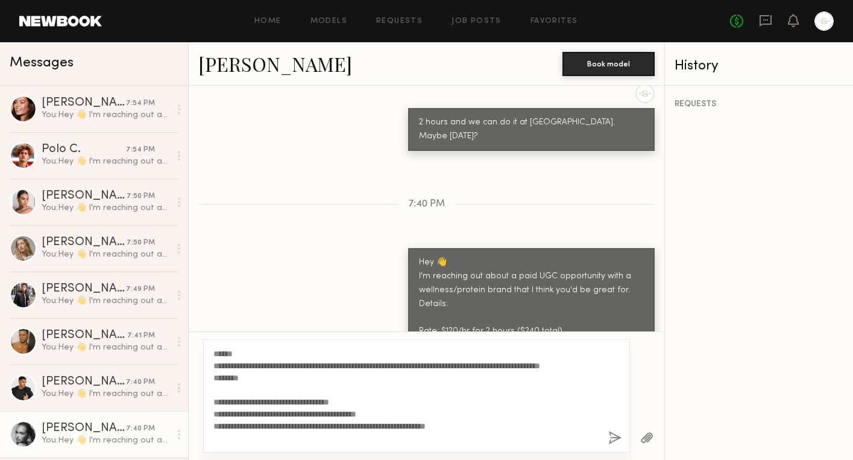
scroll to position [46, 0]
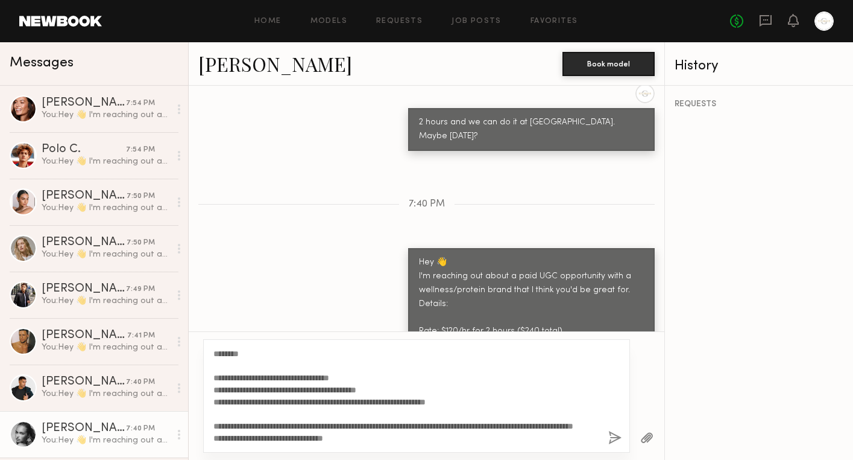
type textarea "**********"
click at [612, 431] on button "button" at bounding box center [615, 438] width 13 height 15
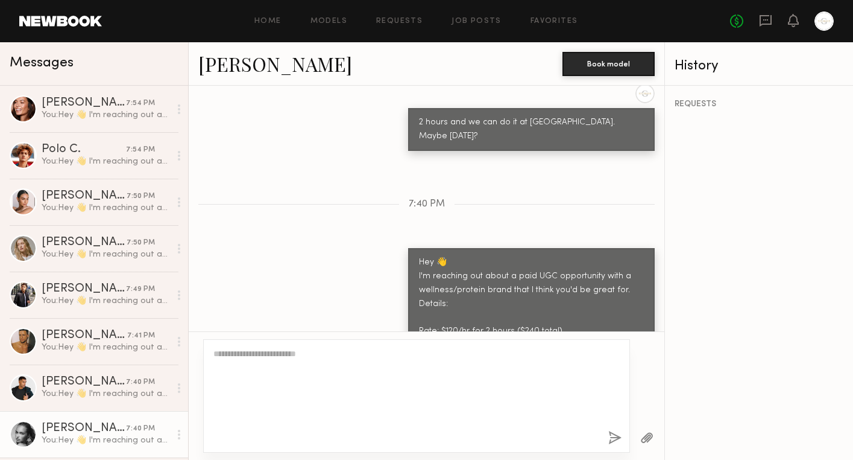
scroll to position [0, 0]
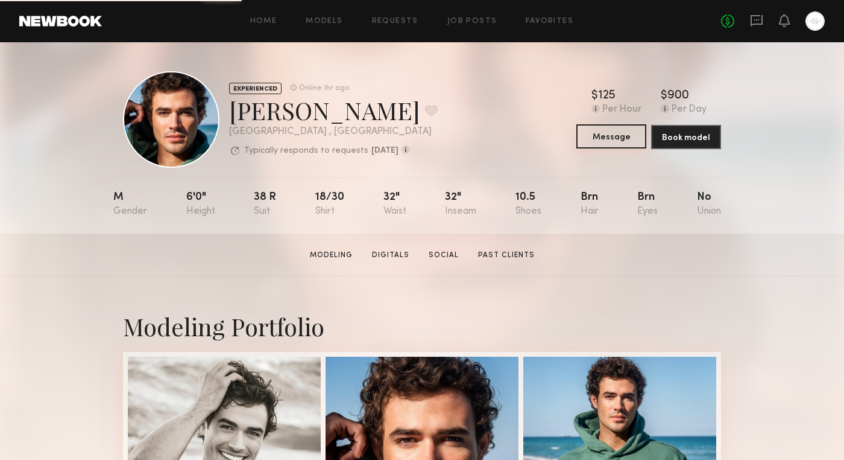
click at [629, 142] on button "Message" at bounding box center [612, 136] width 70 height 24
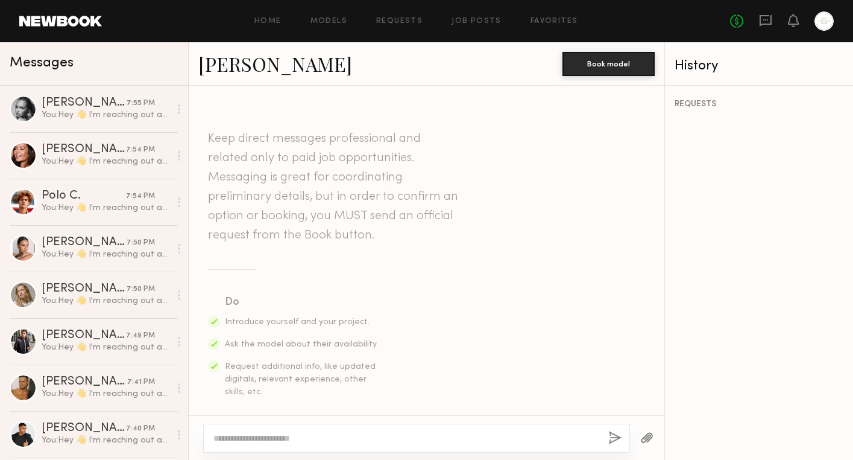
scroll to position [1101, 0]
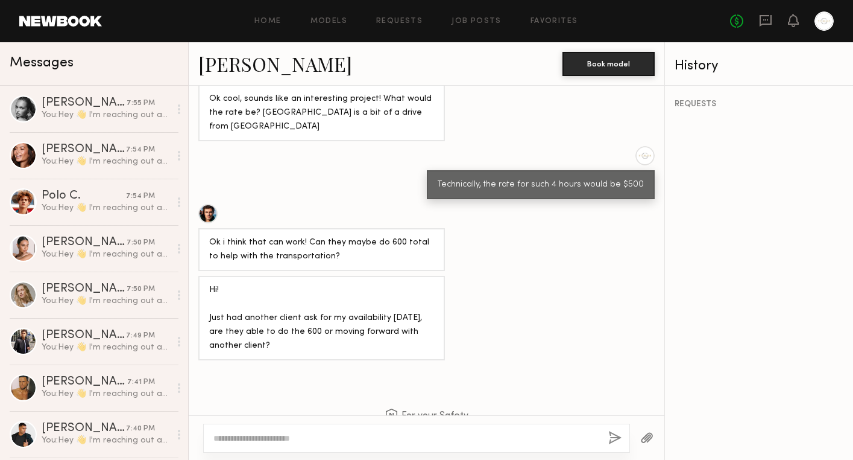
click at [306, 437] on textarea at bounding box center [405, 438] width 385 height 12
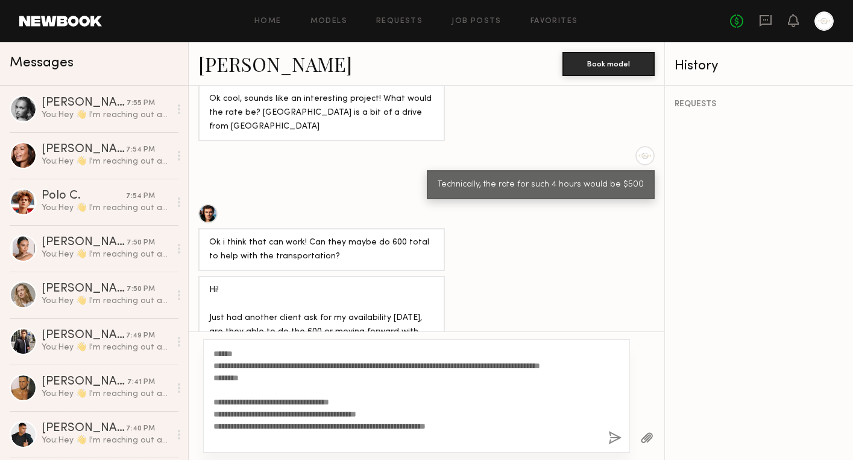
scroll to position [46, 0]
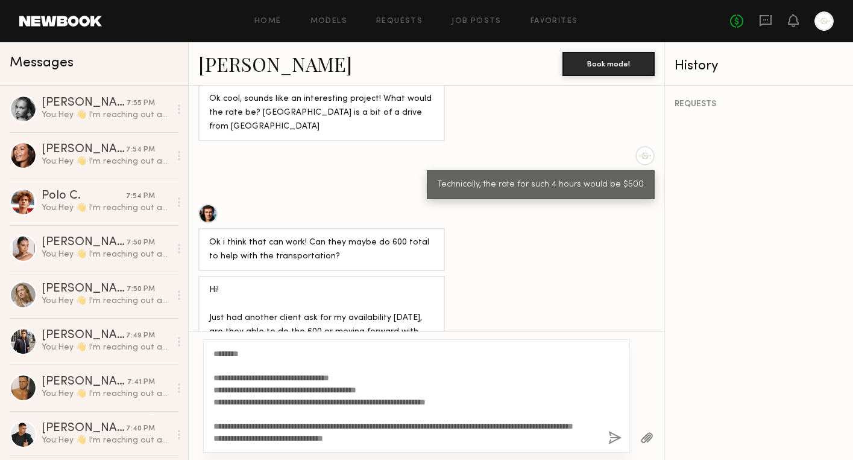
type textarea "**********"
click at [615, 437] on button "button" at bounding box center [615, 438] width 13 height 15
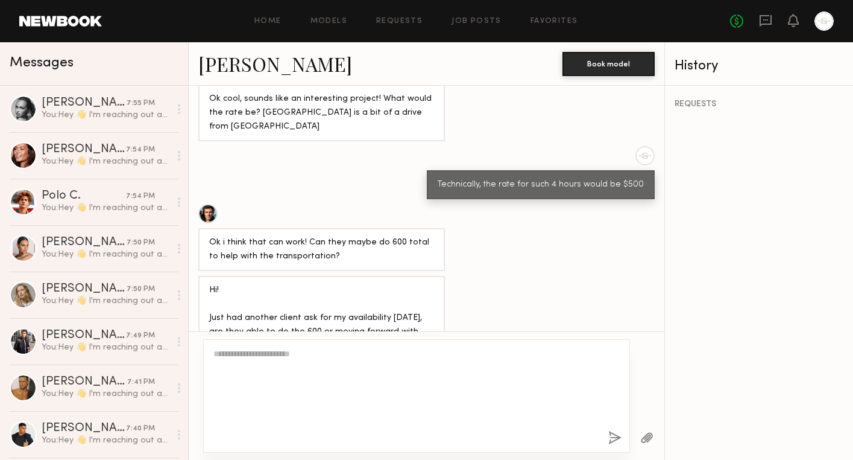
scroll to position [0, 0]
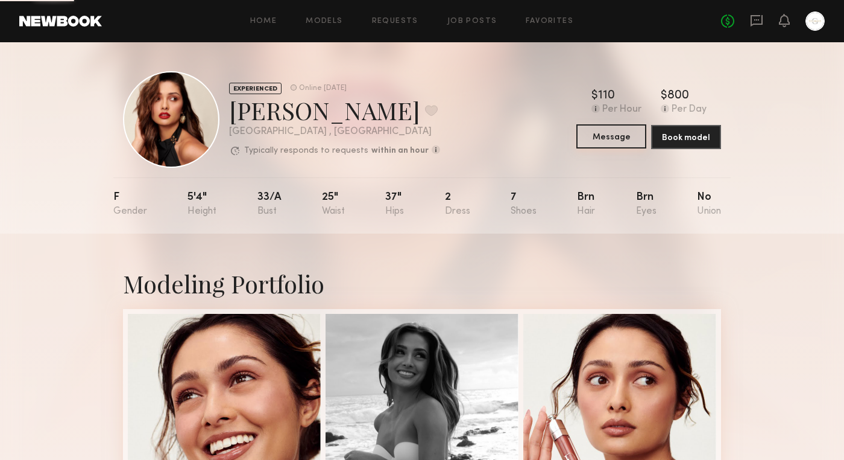
click at [621, 139] on button "Message" at bounding box center [612, 136] width 70 height 24
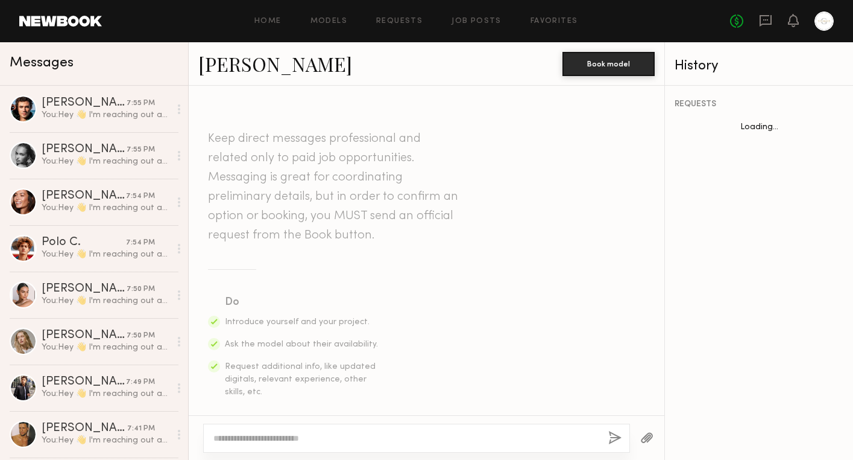
click at [278, 436] on textarea at bounding box center [405, 438] width 385 height 12
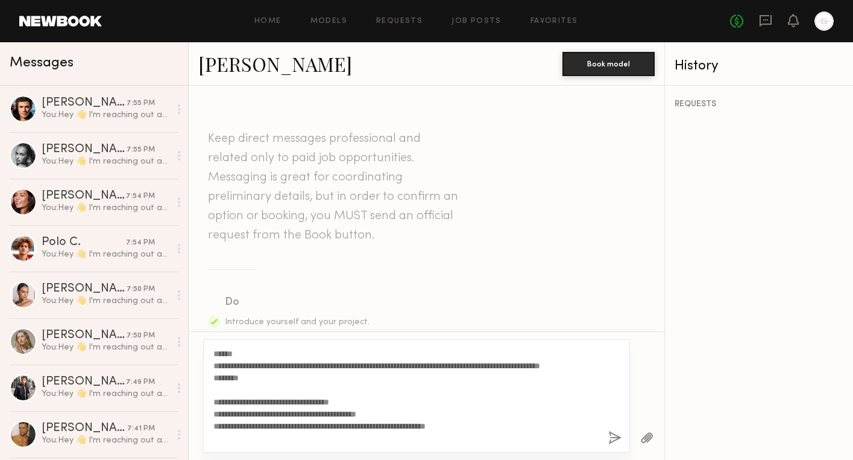
scroll to position [46, 0]
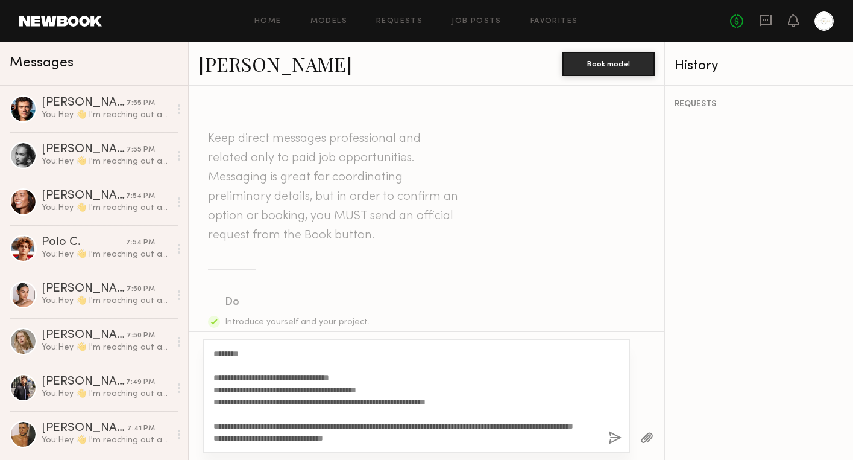
type textarea "**********"
click at [614, 437] on button "button" at bounding box center [615, 438] width 13 height 15
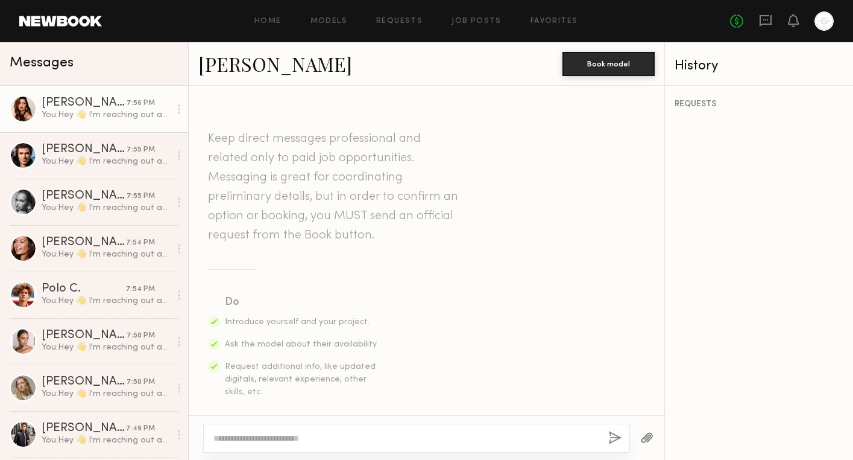
scroll to position [0, 0]
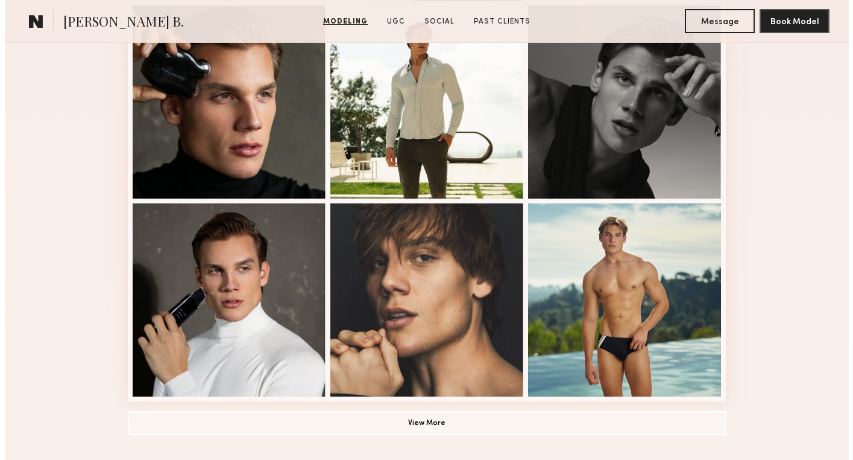
scroll to position [811, 0]
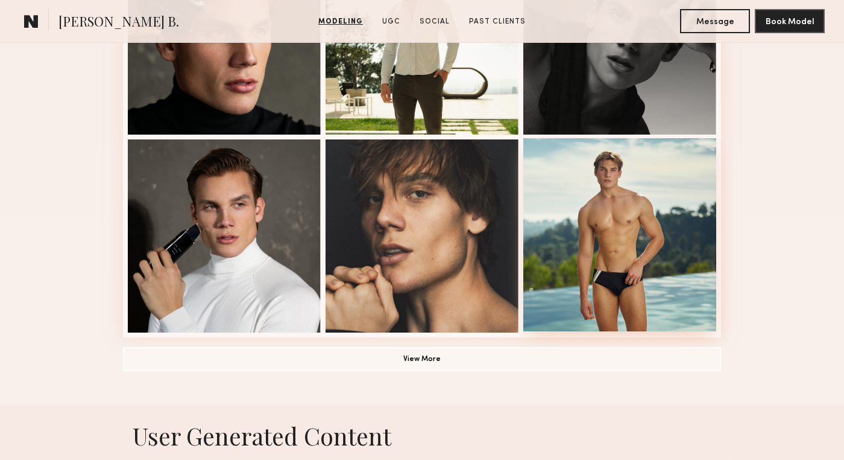
click at [541, 247] on div at bounding box center [619, 234] width 193 height 193
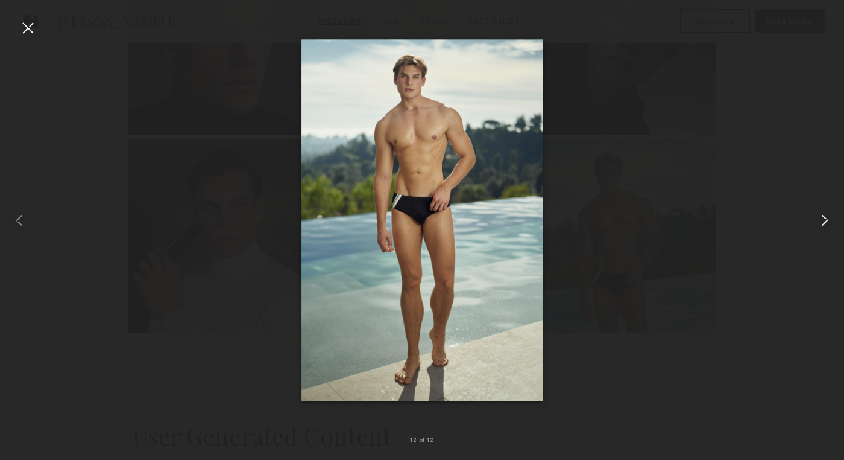
click at [824, 217] on common-icon at bounding box center [824, 219] width 19 height 19
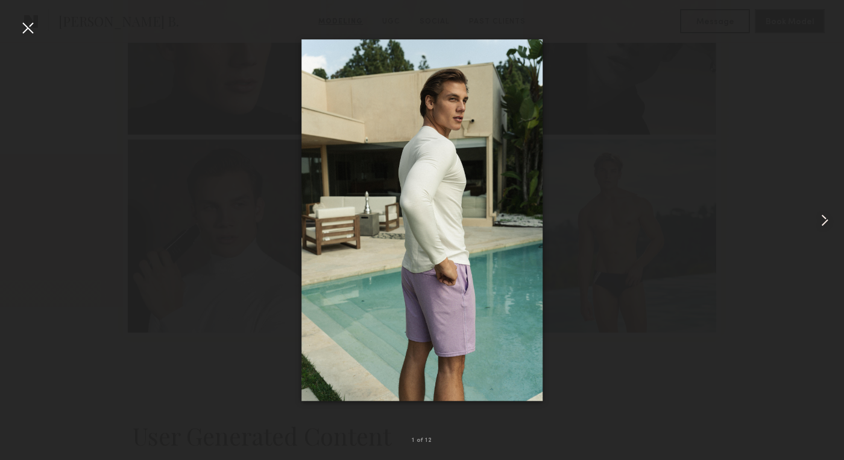
click at [824, 217] on common-icon at bounding box center [824, 219] width 19 height 19
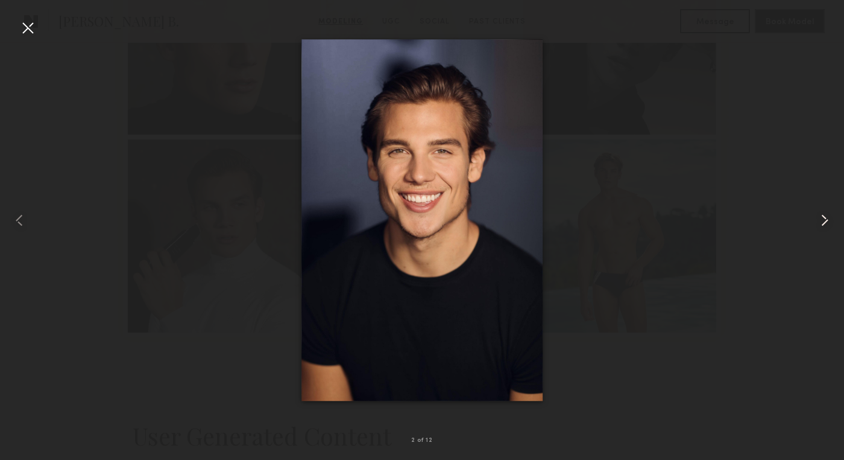
click at [824, 217] on common-icon at bounding box center [824, 219] width 19 height 19
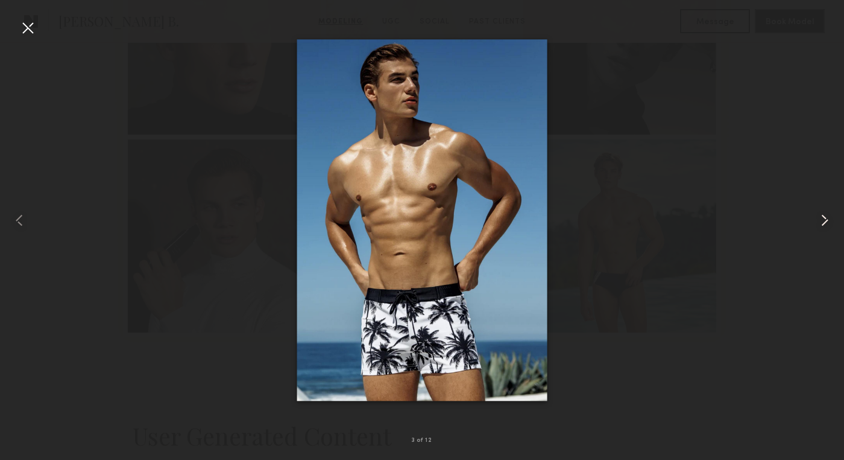
click at [824, 217] on common-icon at bounding box center [824, 219] width 19 height 19
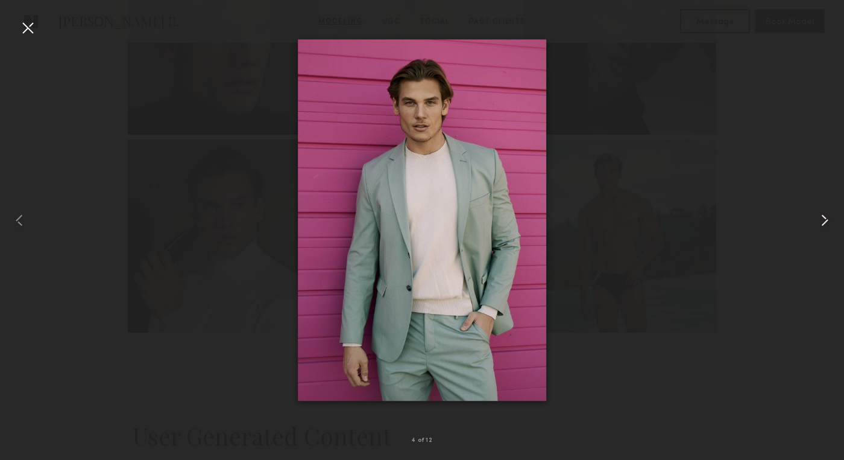
click at [824, 217] on common-icon at bounding box center [824, 219] width 19 height 19
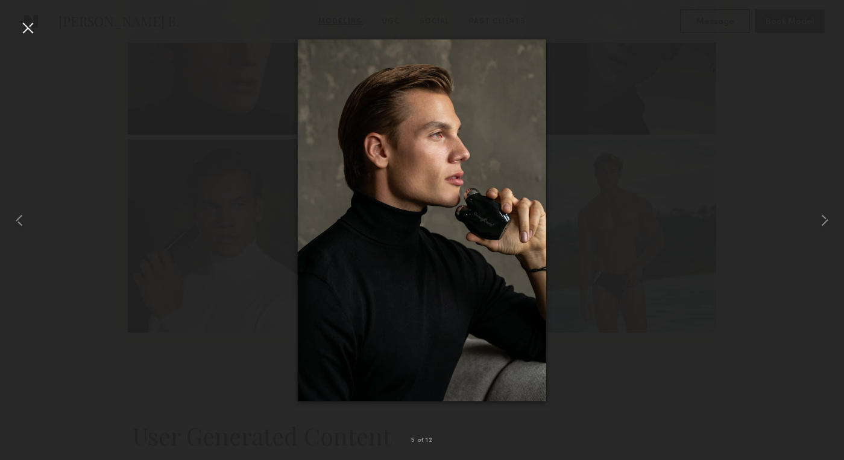
click at [30, 35] on div at bounding box center [27, 27] width 19 height 19
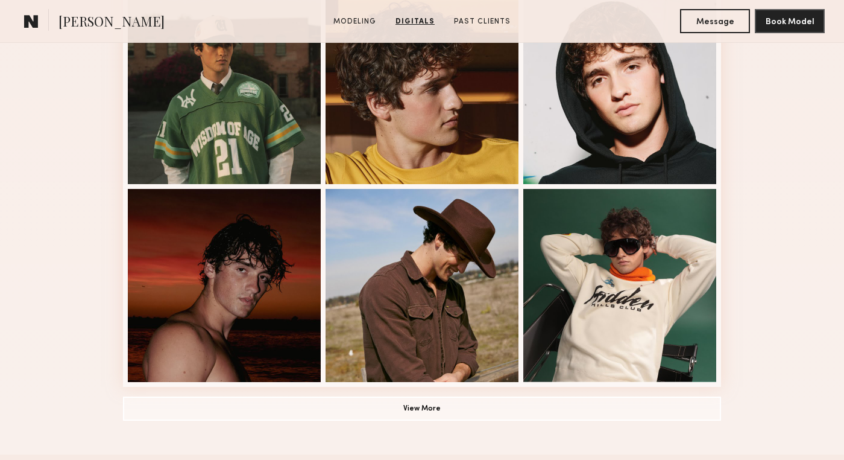
scroll to position [712, 0]
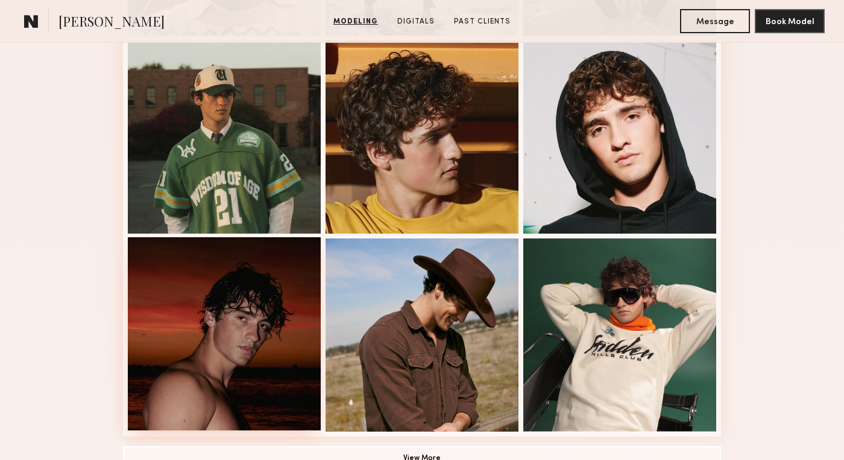
click at [301, 332] on div at bounding box center [224, 333] width 193 height 193
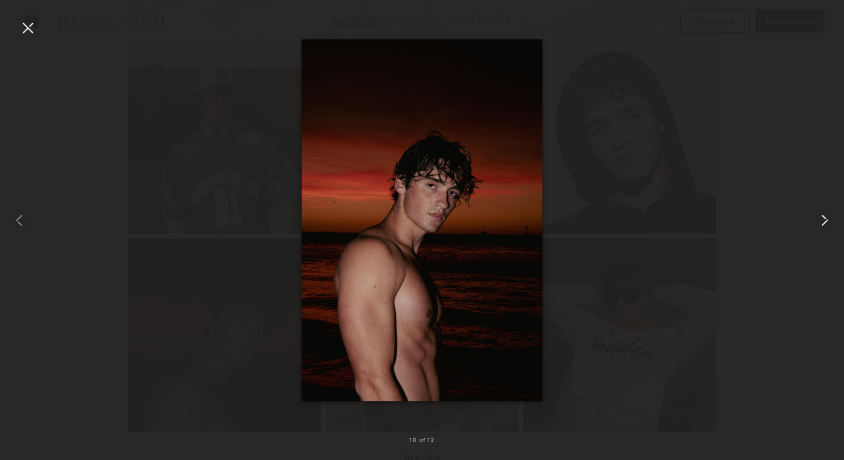
click at [826, 213] on common-icon at bounding box center [824, 219] width 19 height 19
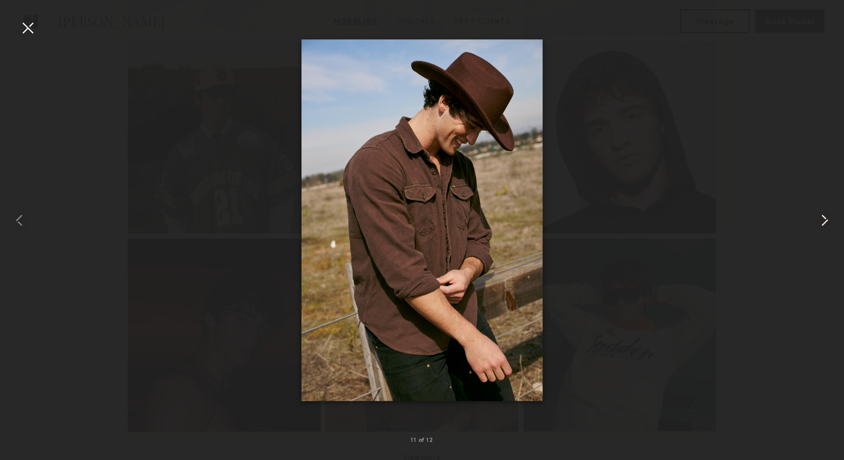
click at [825, 215] on common-icon at bounding box center [824, 219] width 19 height 19
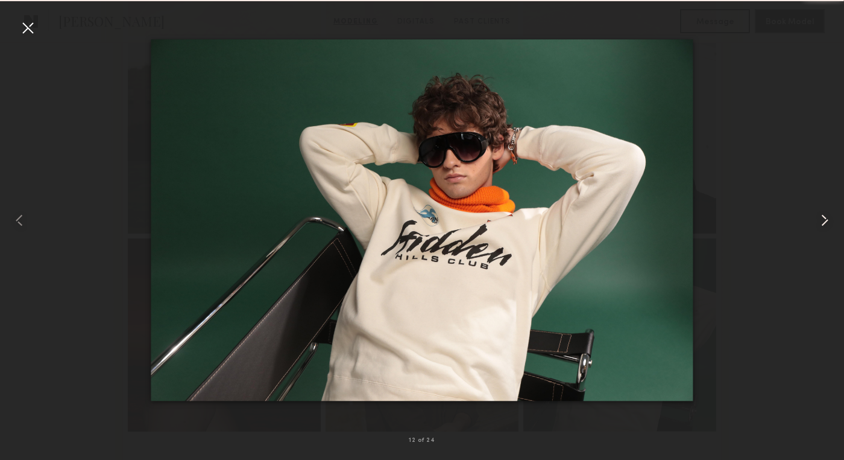
click at [825, 215] on common-icon at bounding box center [824, 219] width 19 height 19
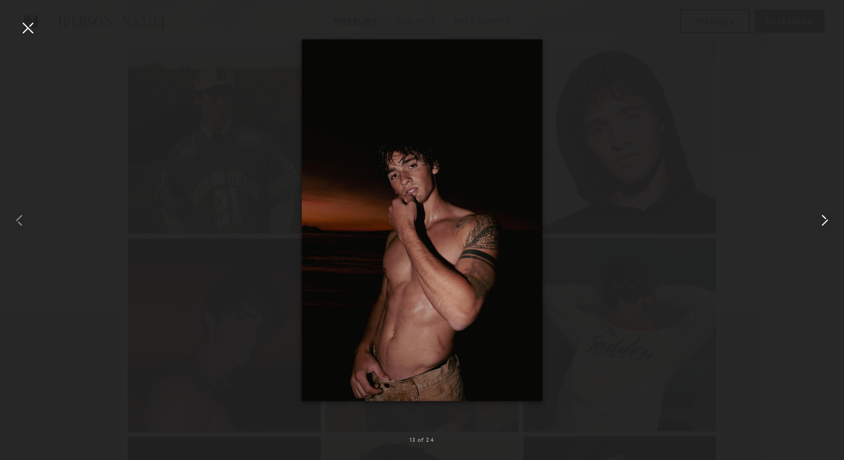
click at [825, 215] on common-icon at bounding box center [824, 219] width 19 height 19
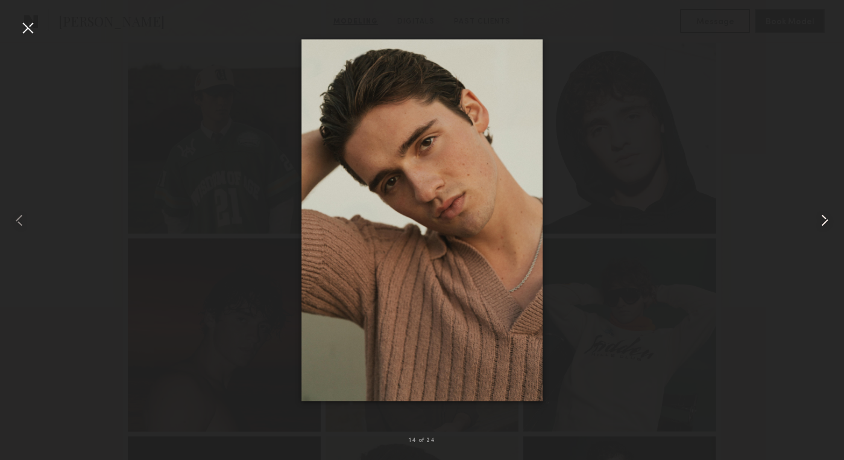
click at [825, 215] on common-icon at bounding box center [824, 219] width 19 height 19
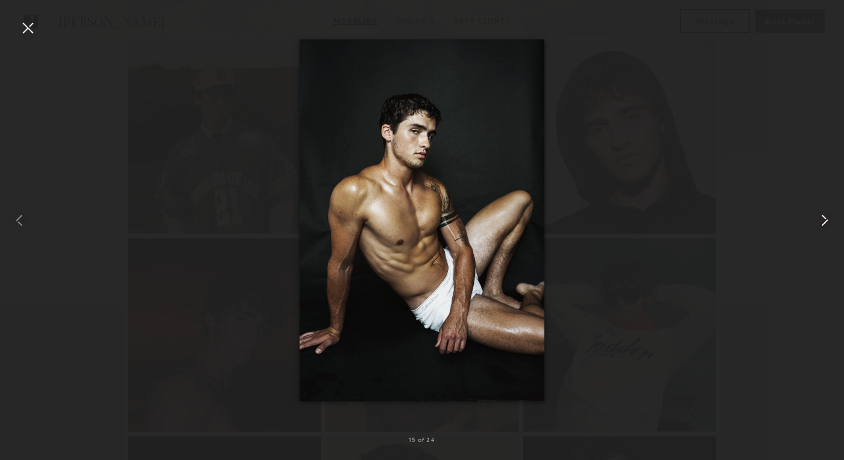
click at [825, 215] on common-icon at bounding box center [824, 219] width 19 height 19
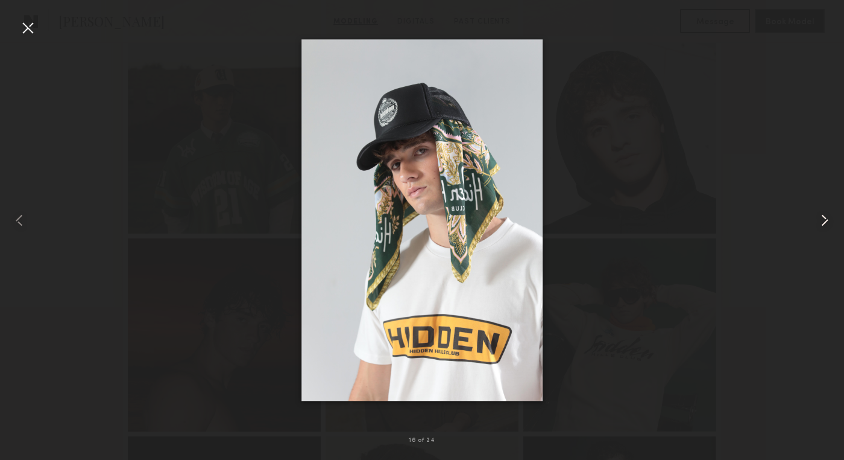
click at [825, 215] on common-icon at bounding box center [824, 219] width 19 height 19
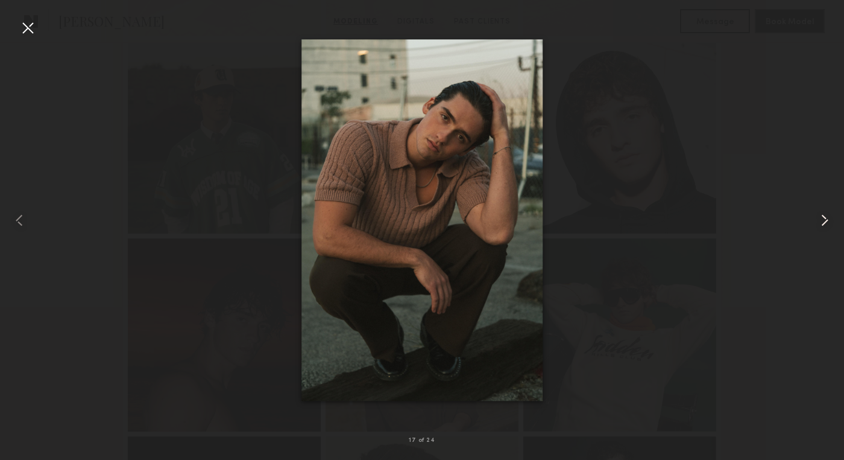
click at [825, 215] on common-icon at bounding box center [824, 219] width 19 height 19
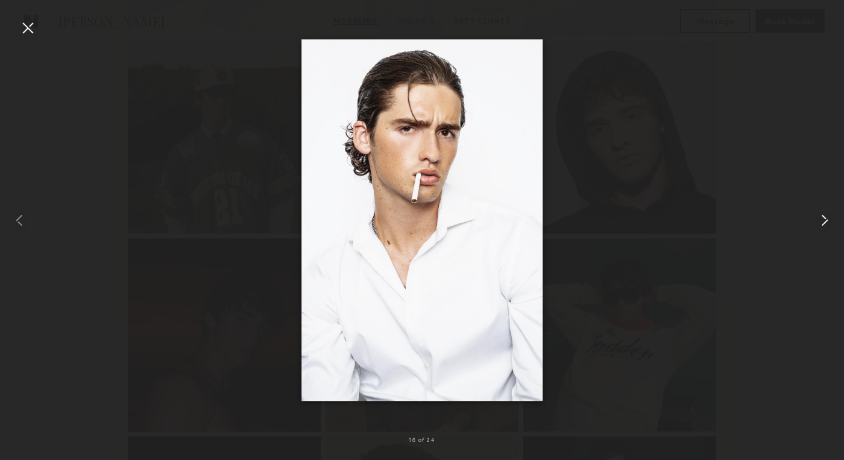
click at [825, 215] on common-icon at bounding box center [824, 219] width 19 height 19
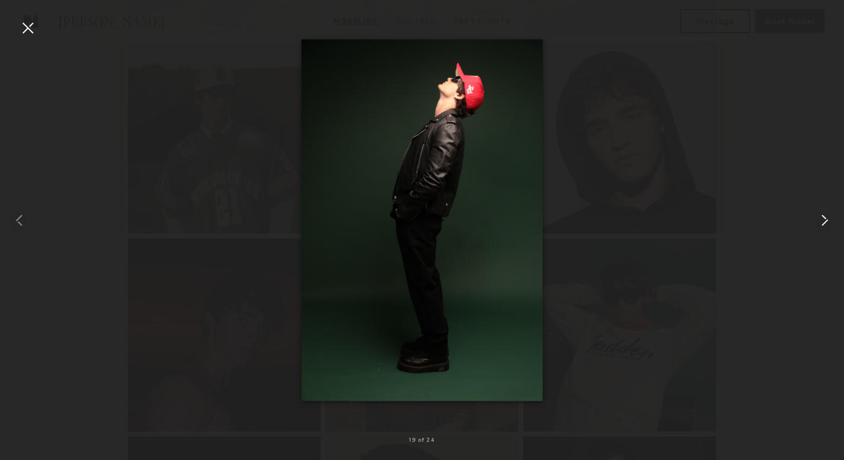
click at [825, 215] on common-icon at bounding box center [824, 219] width 19 height 19
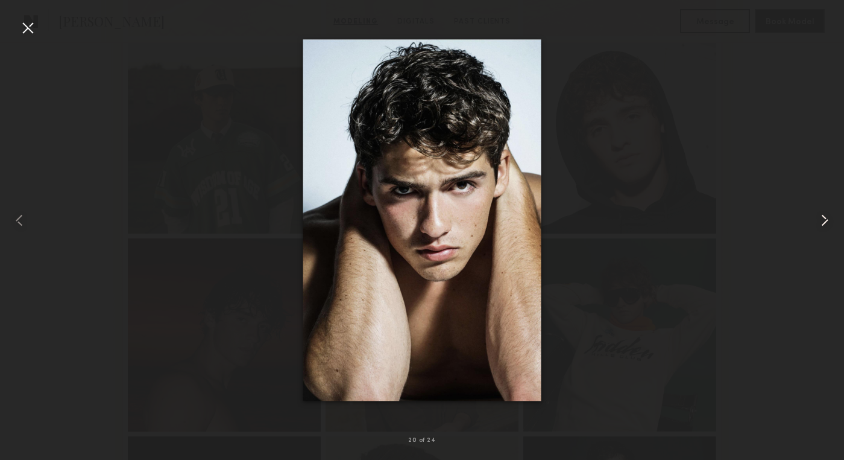
click at [825, 215] on common-icon at bounding box center [824, 219] width 19 height 19
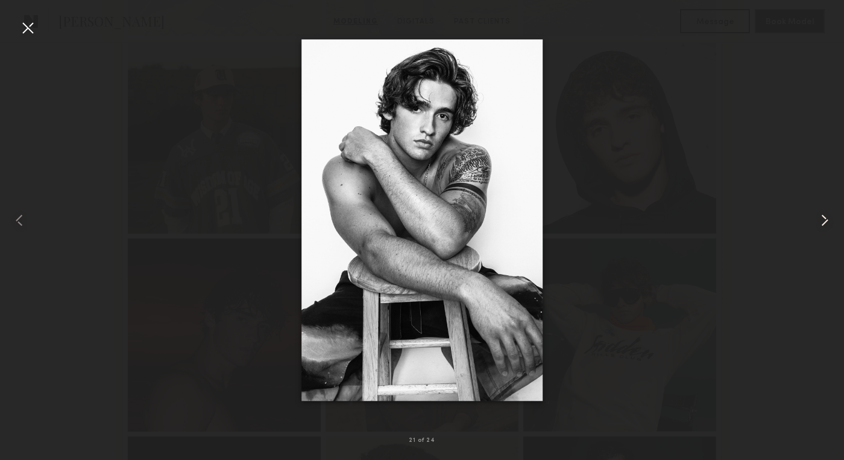
click at [825, 215] on common-icon at bounding box center [824, 219] width 19 height 19
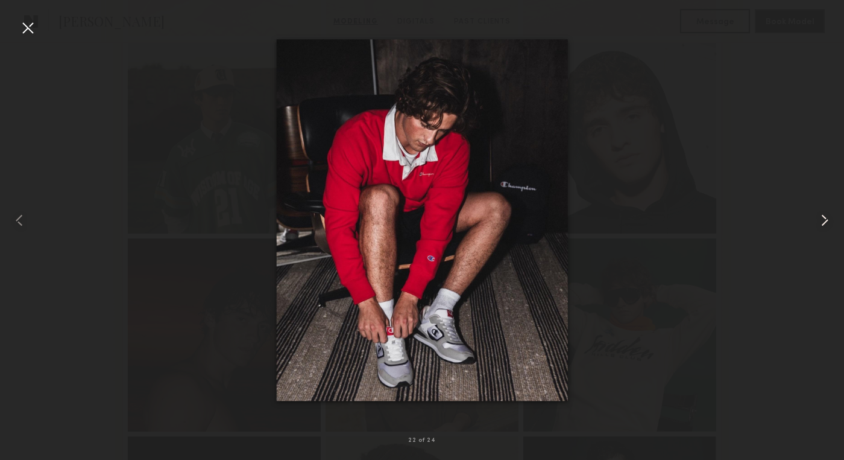
click at [825, 215] on common-icon at bounding box center [824, 219] width 19 height 19
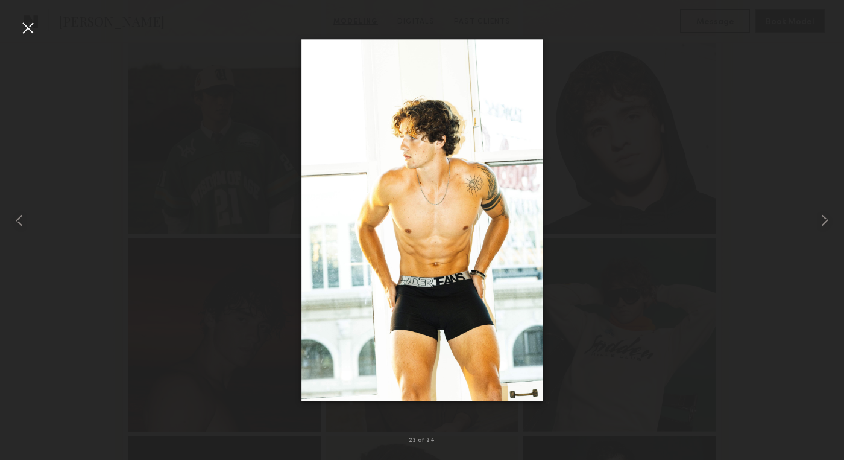
click at [747, 208] on div at bounding box center [422, 220] width 844 height 402
click at [28, 28] on div at bounding box center [27, 27] width 19 height 19
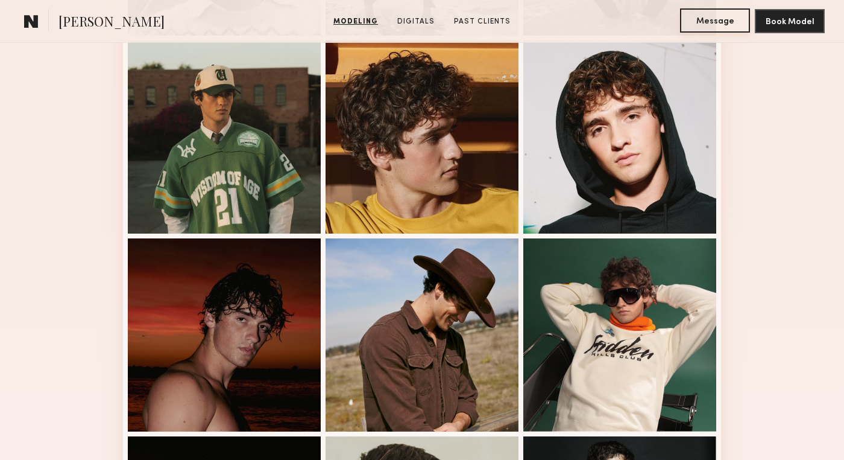
click at [714, 19] on button "Message" at bounding box center [715, 20] width 70 height 24
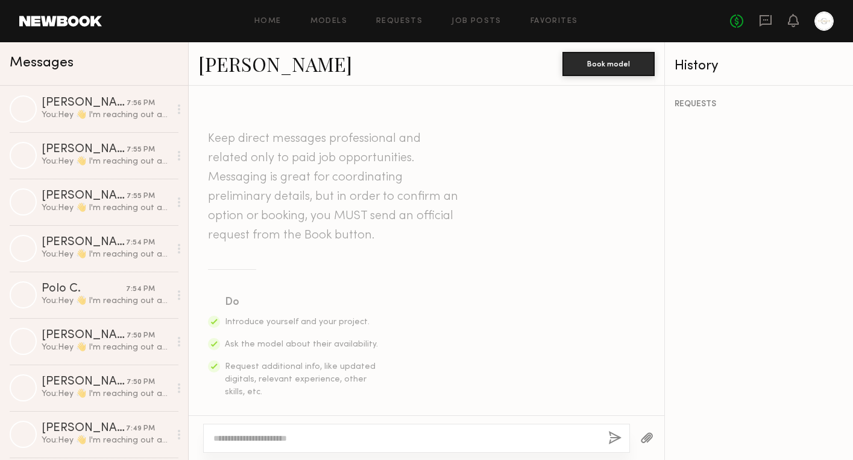
click at [270, 435] on textarea at bounding box center [405, 438] width 385 height 12
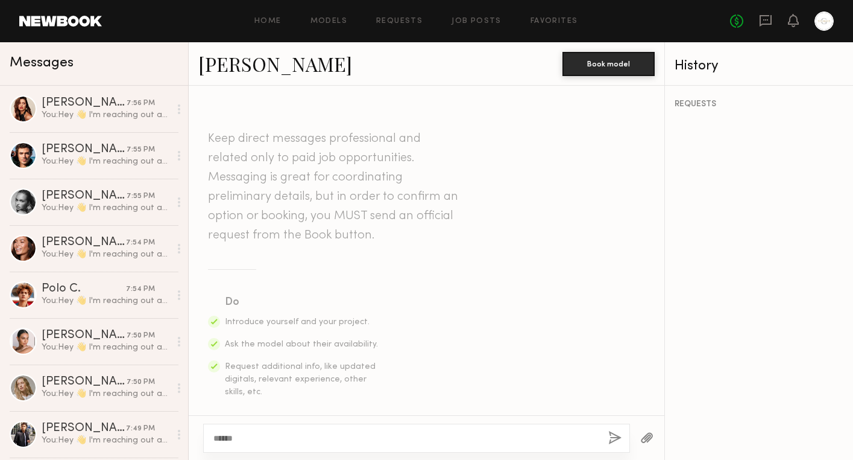
scroll to position [46, 0]
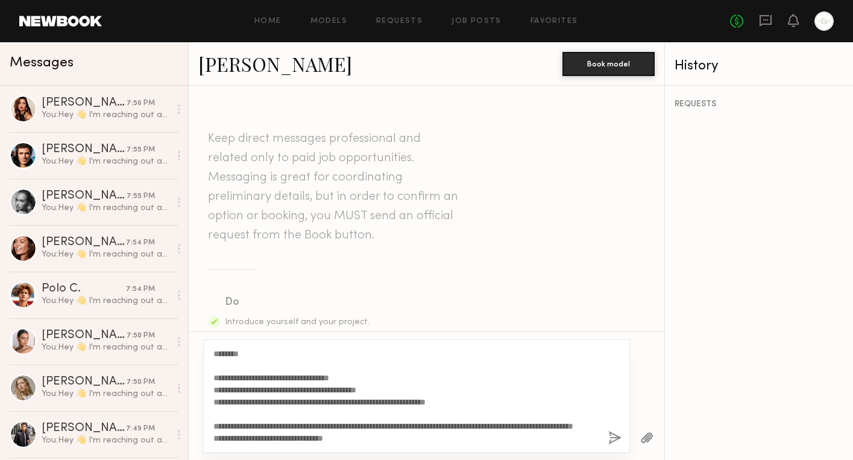
type textarea "**********"
click at [621, 444] on button "button" at bounding box center [615, 438] width 13 height 15
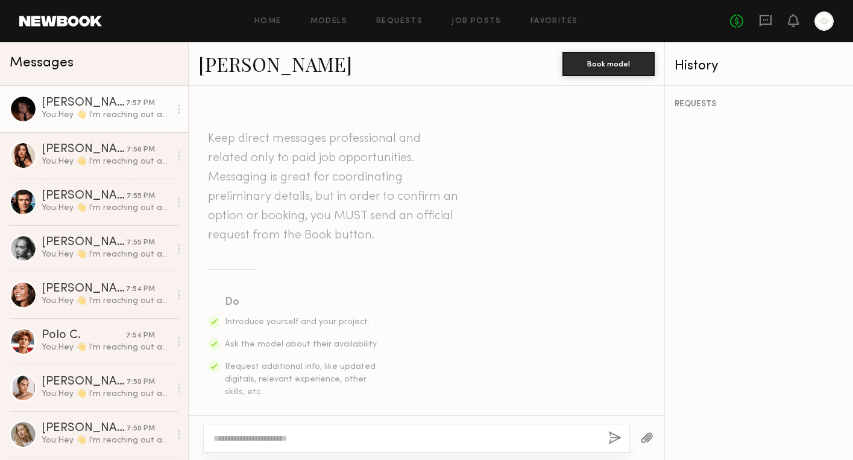
scroll to position [0, 0]
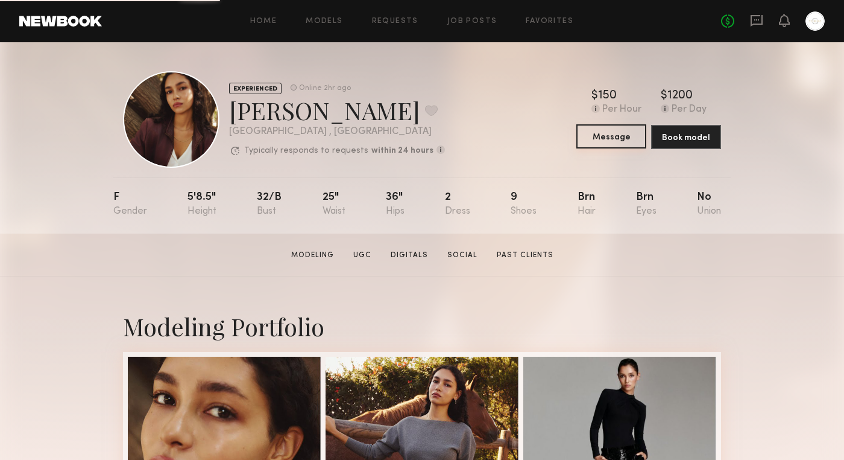
click at [607, 142] on button "Message" at bounding box center [612, 136] width 70 height 24
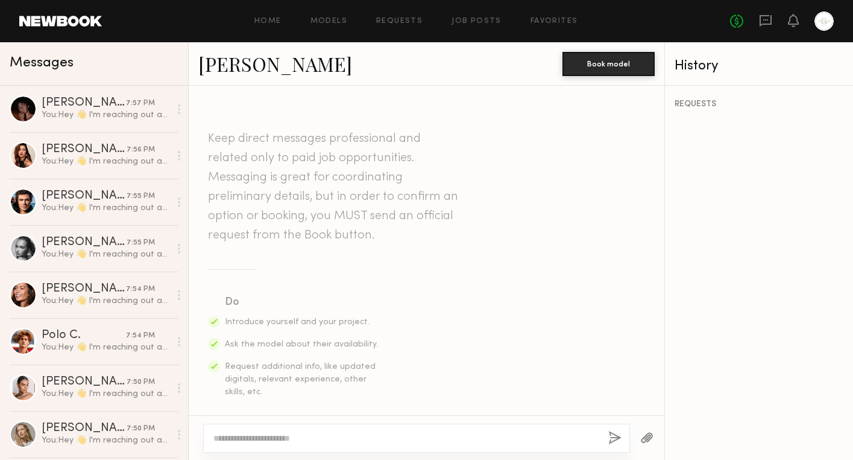
click at [260, 443] on textarea at bounding box center [405, 438] width 385 height 12
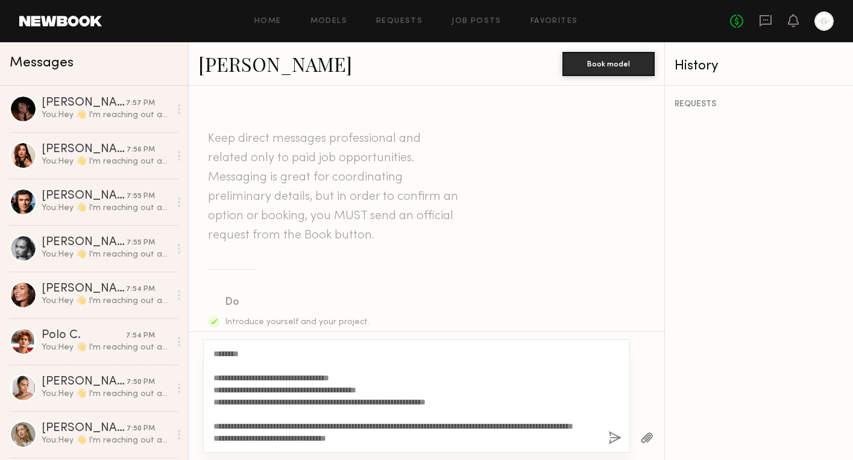
scroll to position [59, 0]
type textarea "**********"
click at [615, 442] on button "button" at bounding box center [615, 438] width 13 height 15
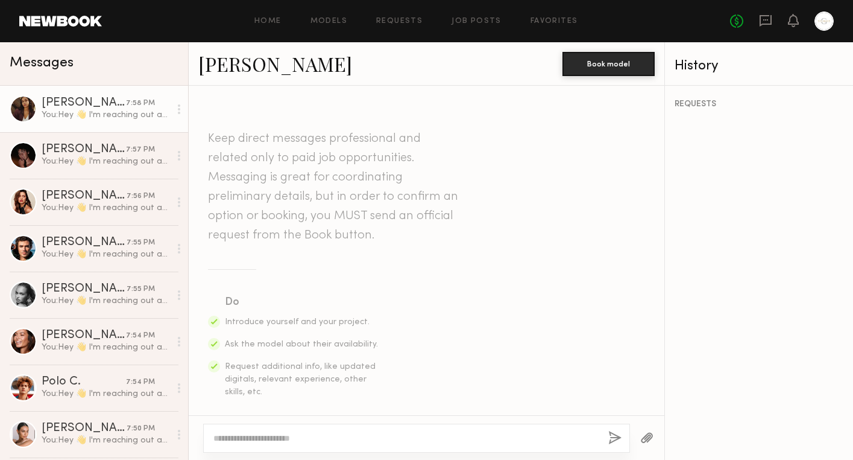
scroll to position [0, 0]
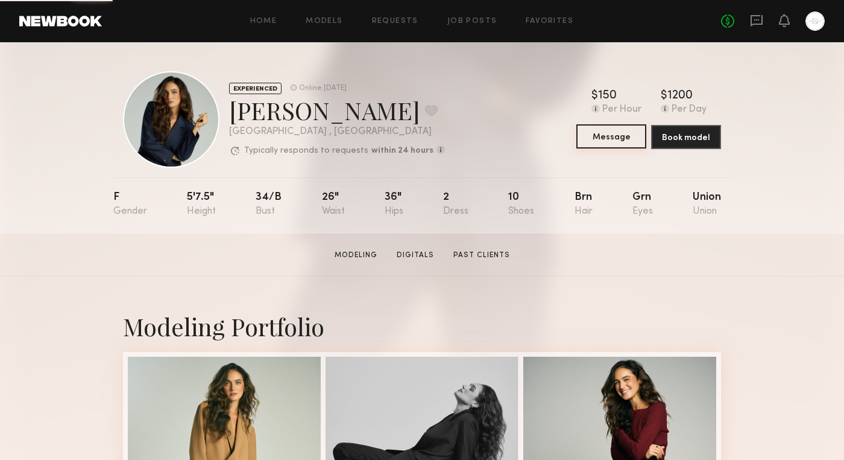
click at [602, 141] on button "Message" at bounding box center [612, 136] width 70 height 24
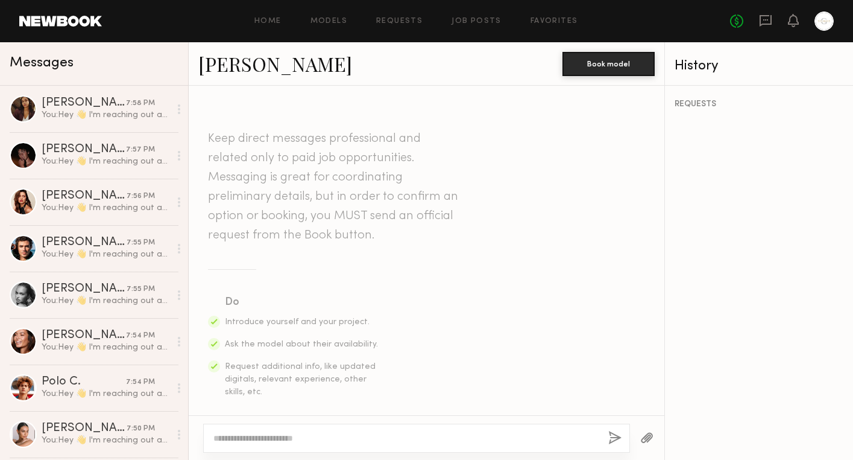
click at [233, 440] on textarea at bounding box center [405, 438] width 385 height 12
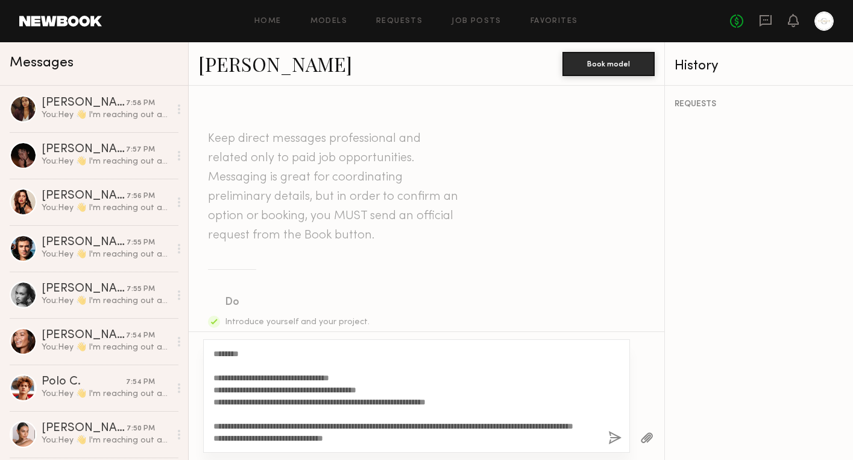
type textarea "**********"
click at [612, 440] on button "button" at bounding box center [615, 438] width 13 height 15
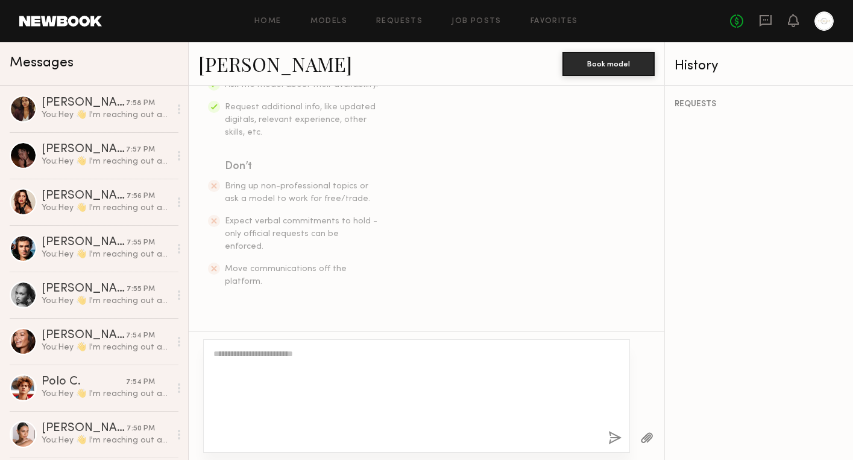
scroll to position [0, 0]
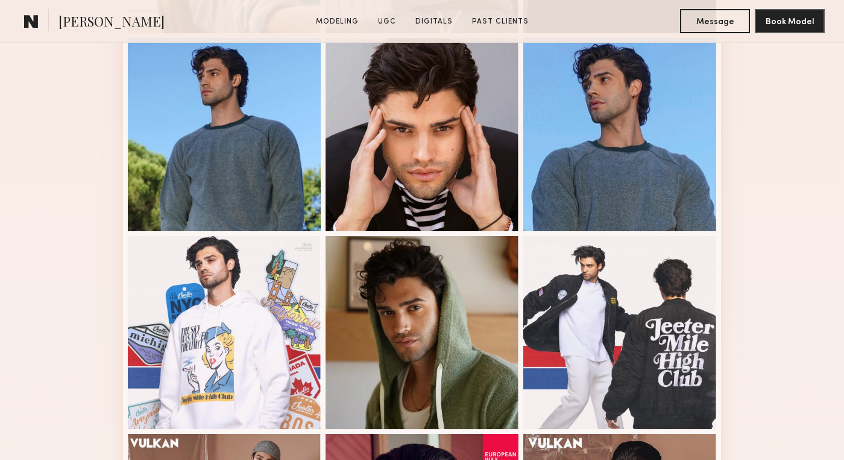
scroll to position [428, 0]
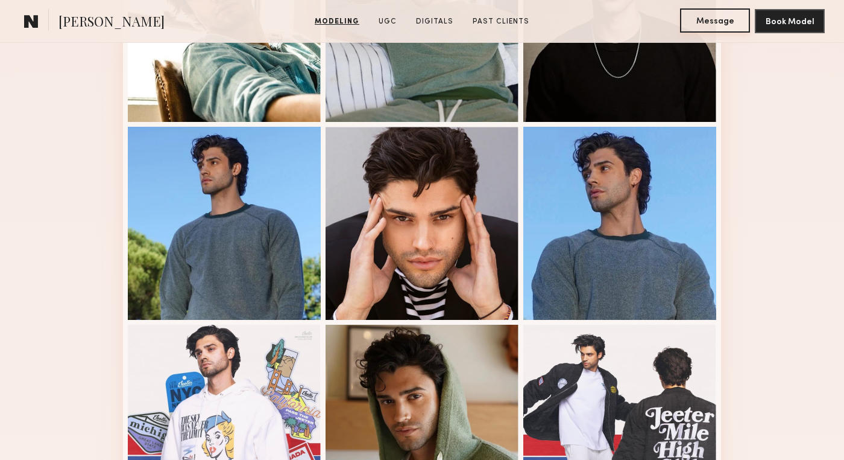
click at [701, 17] on button "Message" at bounding box center [715, 20] width 70 height 24
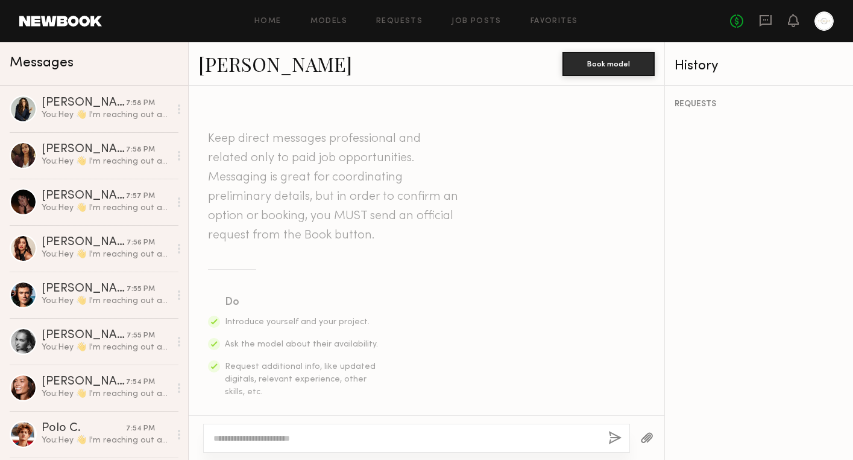
click at [267, 436] on textarea at bounding box center [405, 438] width 385 height 12
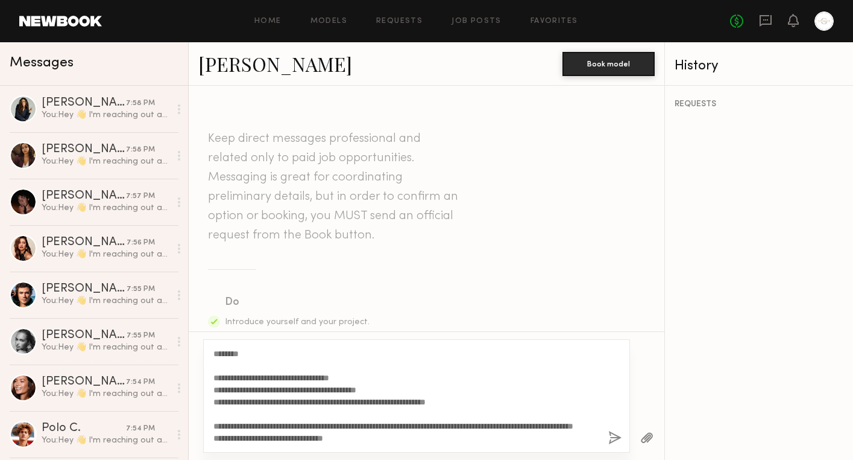
type textarea "**********"
click at [613, 437] on button "button" at bounding box center [615, 438] width 13 height 15
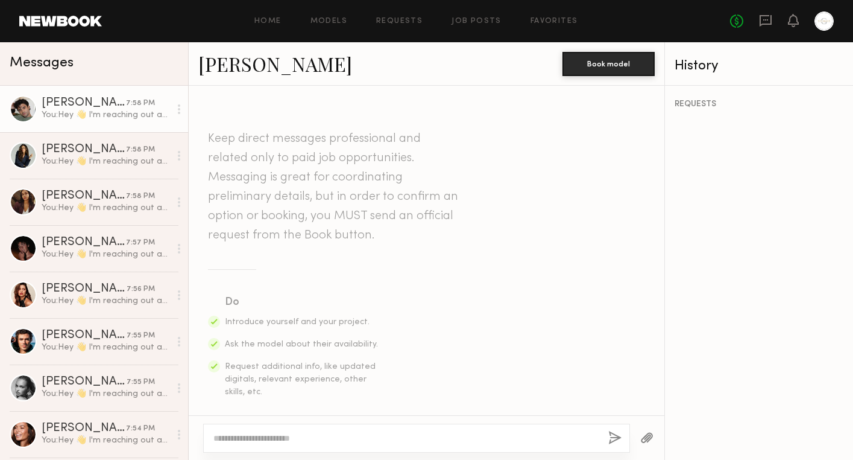
scroll to position [0, 0]
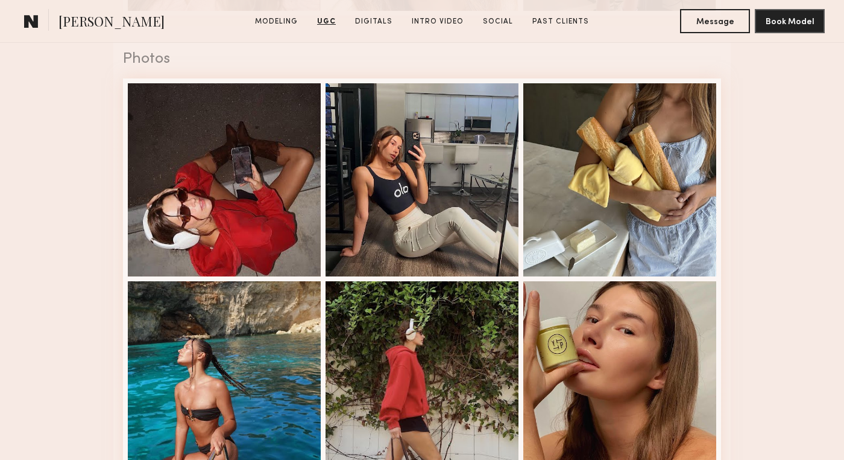
scroll to position [1122, 0]
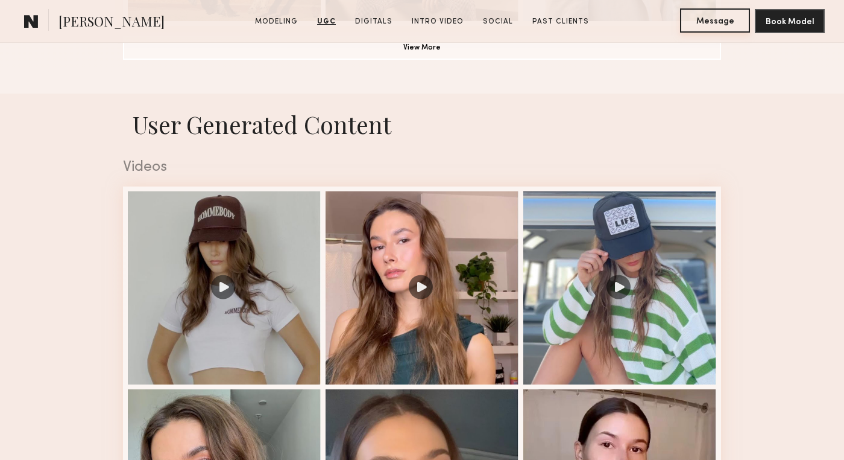
click at [707, 21] on button "Message" at bounding box center [715, 20] width 70 height 24
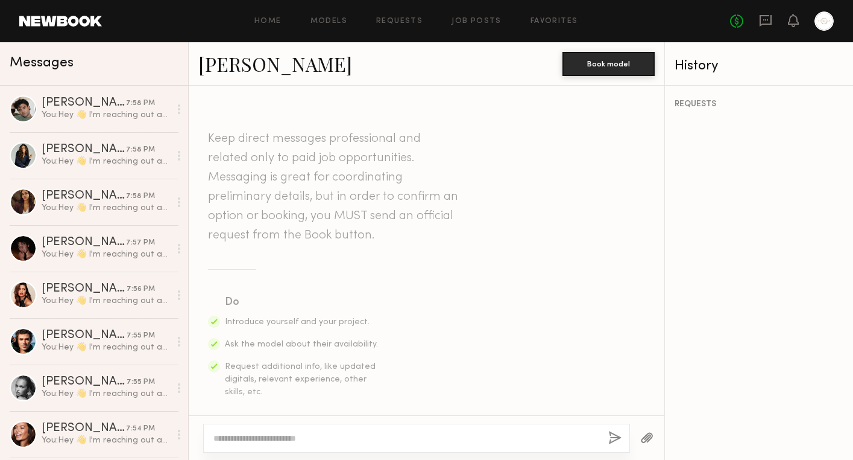
click at [276, 438] on textarea at bounding box center [405, 438] width 385 height 12
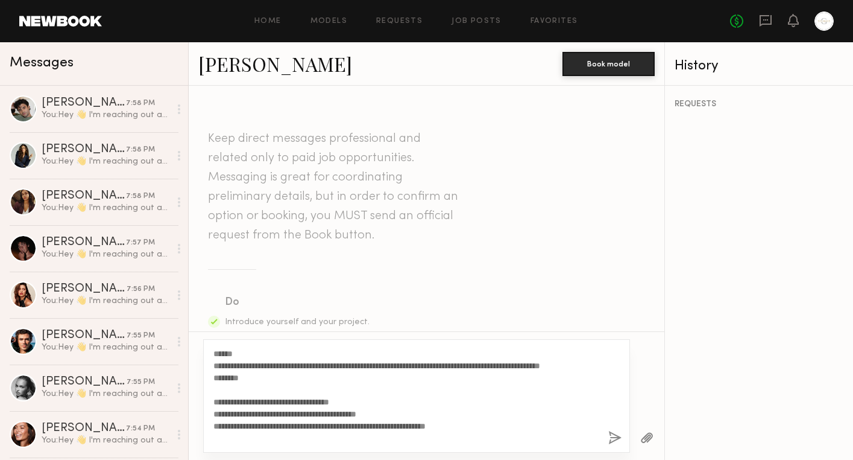
scroll to position [46, 0]
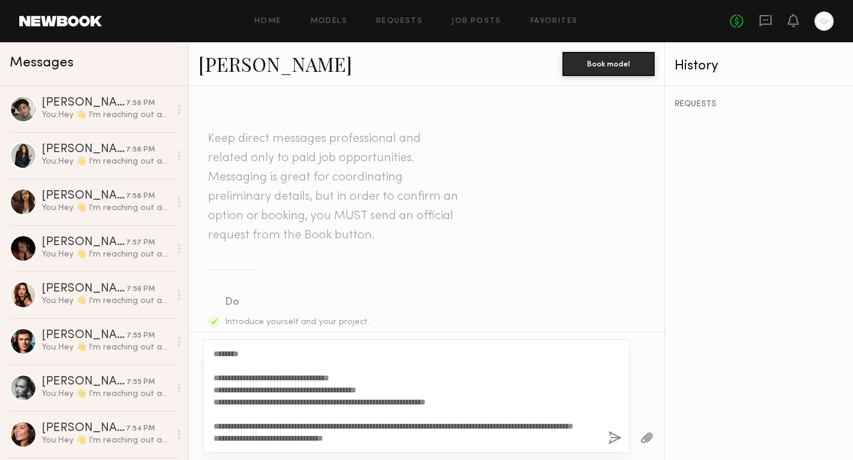
type textarea "**********"
click at [616, 434] on button "button" at bounding box center [615, 438] width 13 height 15
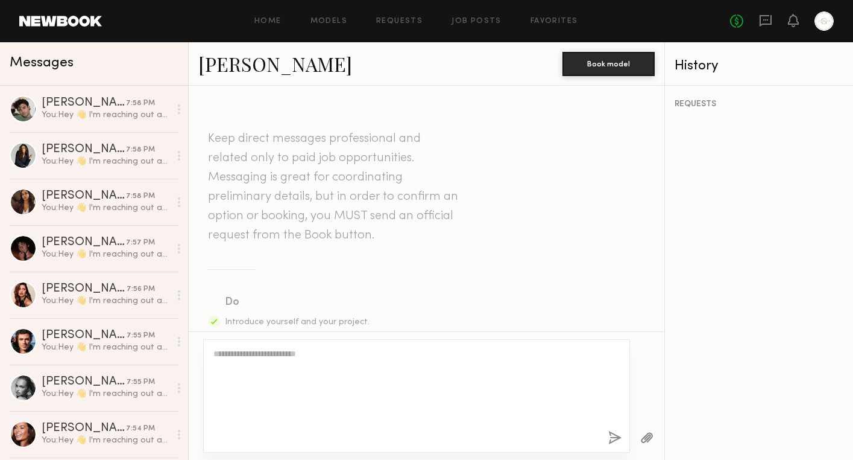
scroll to position [0, 0]
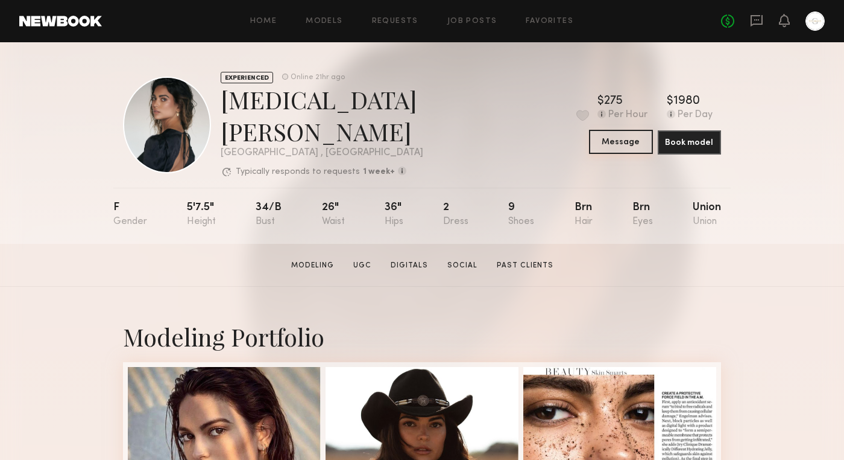
click at [614, 140] on button "Message" at bounding box center [620, 142] width 63 height 24
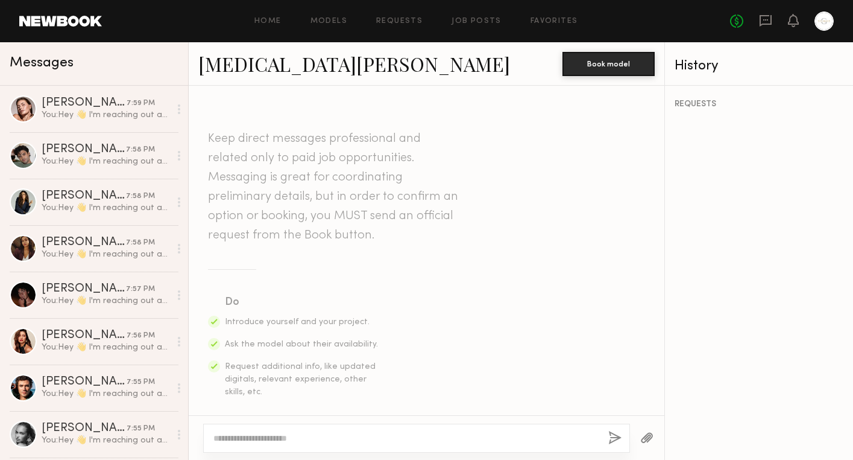
click at [293, 433] on textarea at bounding box center [405, 438] width 385 height 12
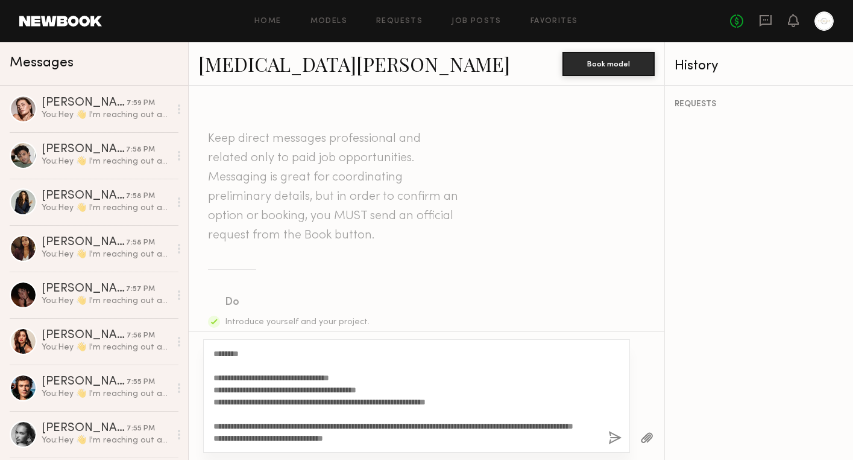
scroll to position [48, 0]
type textarea "**********"
click at [617, 437] on button "button" at bounding box center [615, 438] width 13 height 15
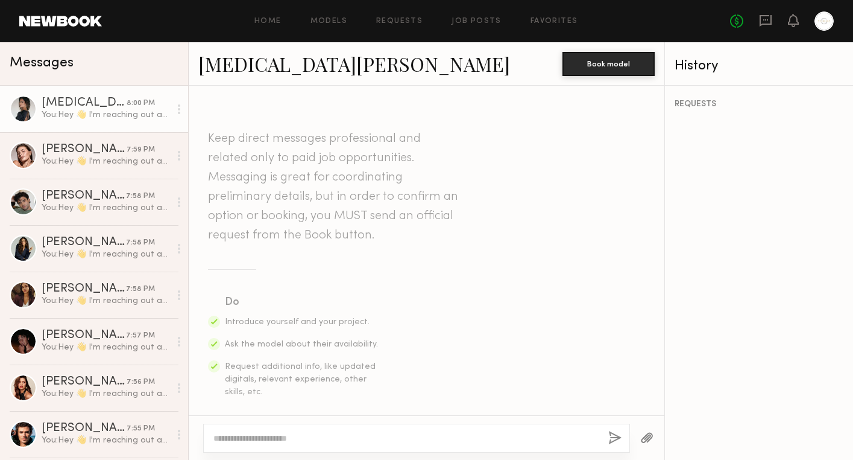
scroll to position [0, 0]
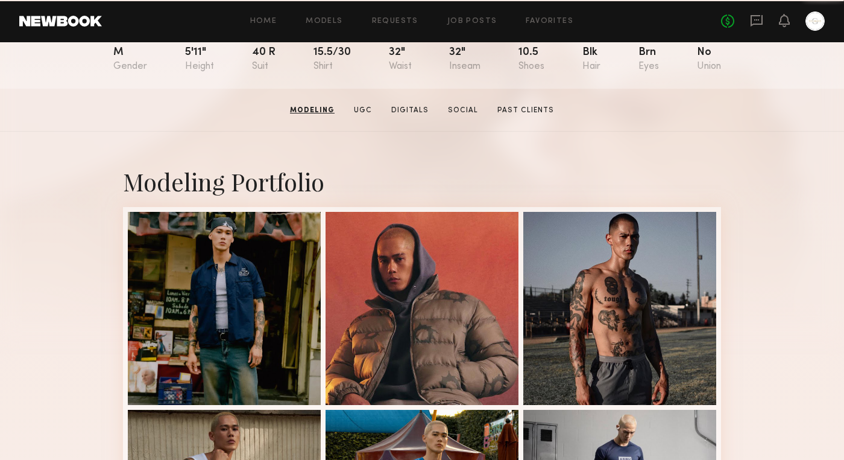
scroll to position [51, 0]
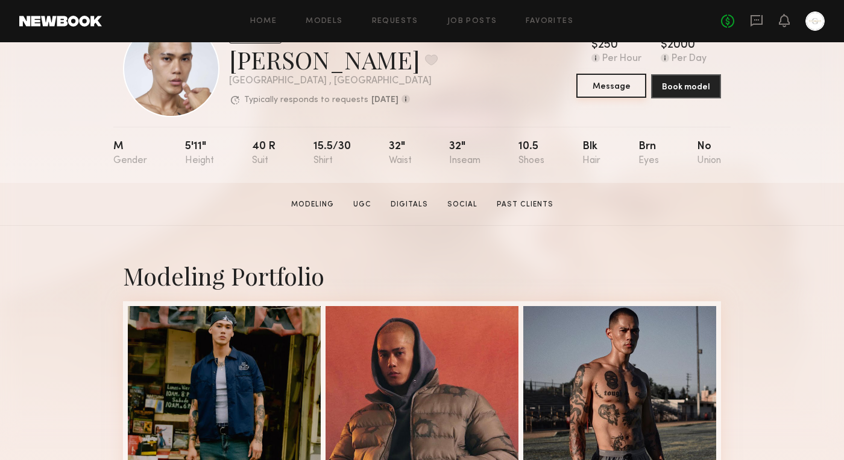
click at [623, 87] on button "Message" at bounding box center [612, 86] width 70 height 24
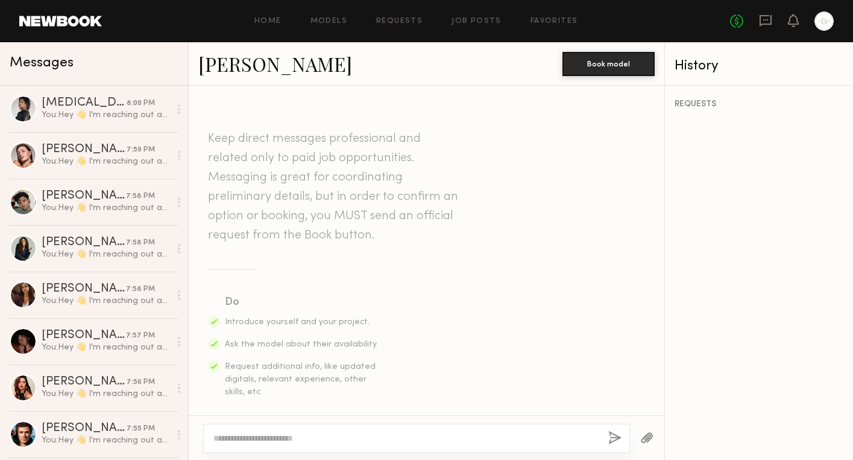
click at [270, 442] on textarea at bounding box center [405, 438] width 385 height 12
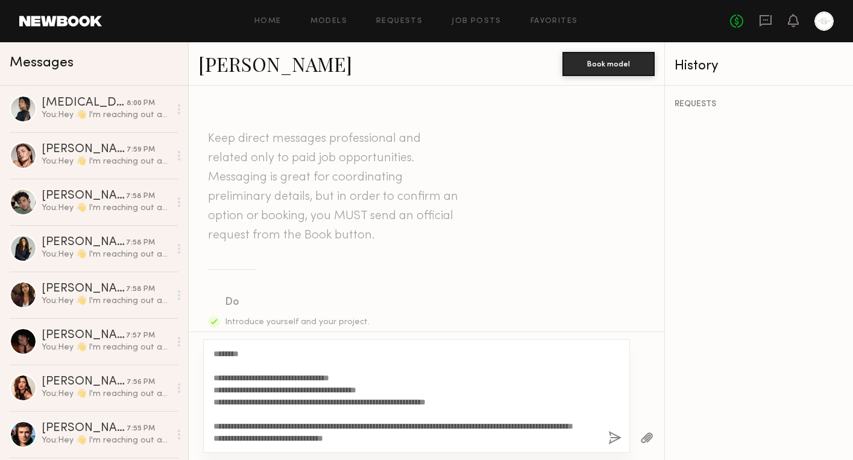
type textarea "**********"
click at [615, 432] on button "button" at bounding box center [615, 438] width 13 height 15
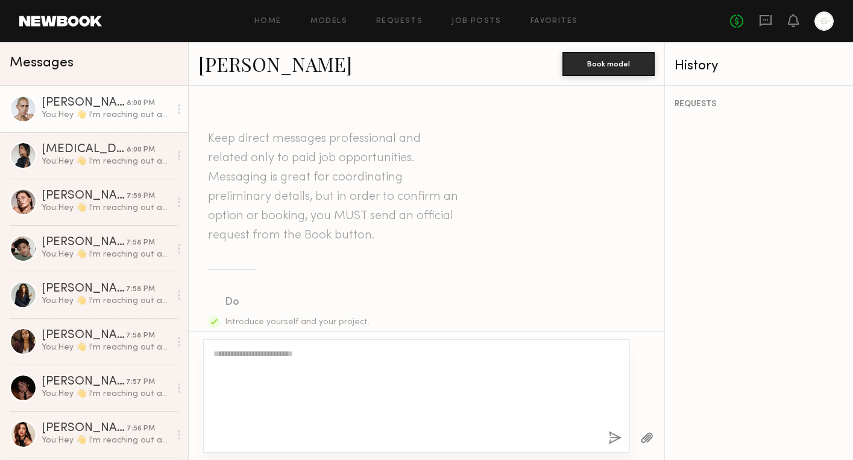
scroll to position [0, 0]
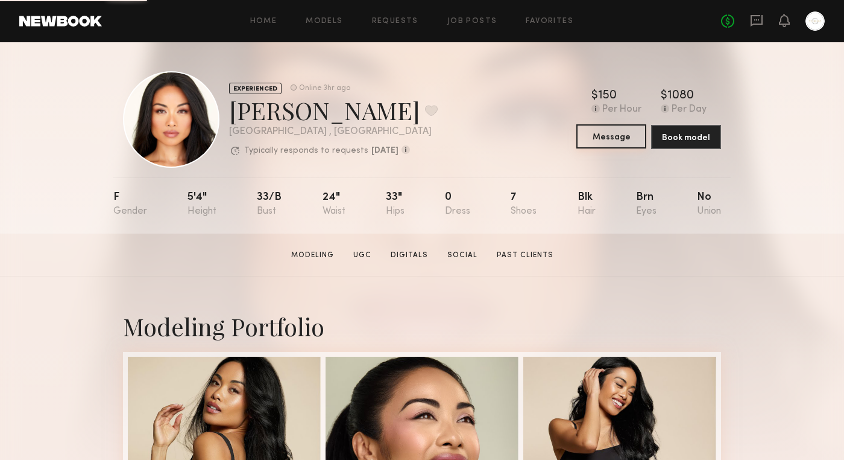
click at [619, 132] on button "Message" at bounding box center [612, 136] width 70 height 24
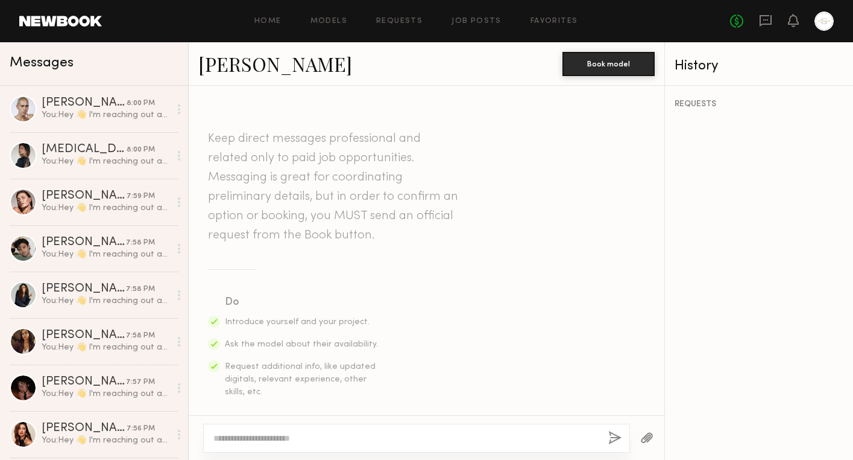
click at [256, 441] on textarea at bounding box center [405, 438] width 385 height 12
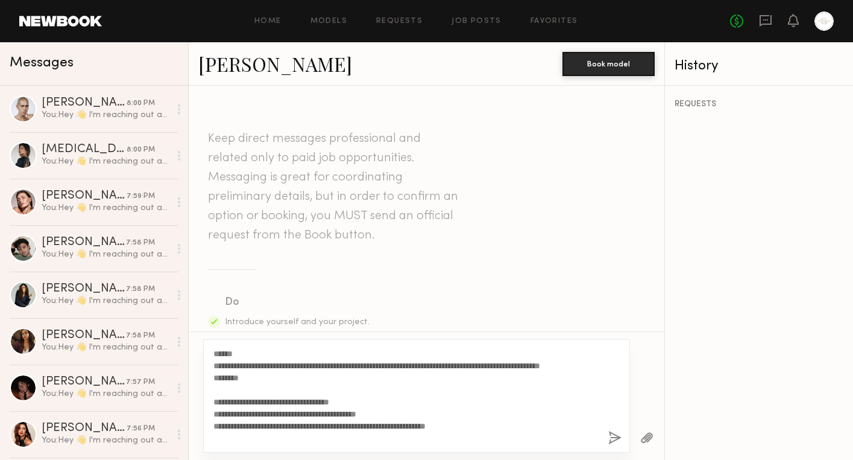
scroll to position [46, 0]
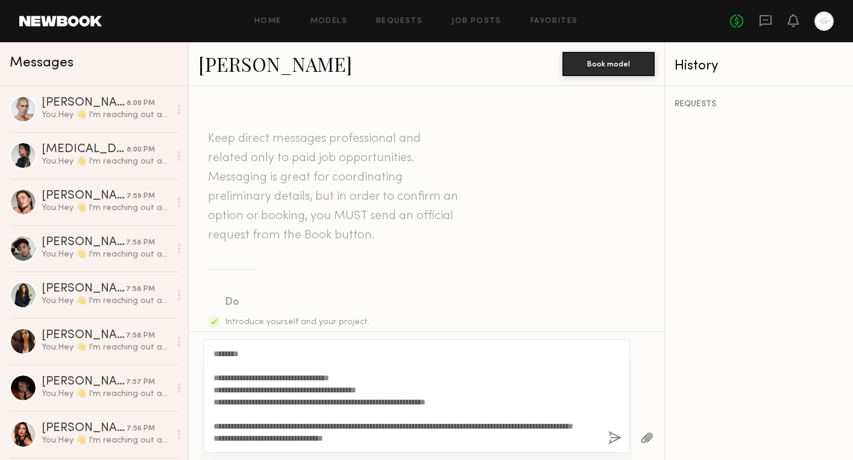
type textarea "**********"
click at [618, 437] on button "button" at bounding box center [615, 438] width 13 height 15
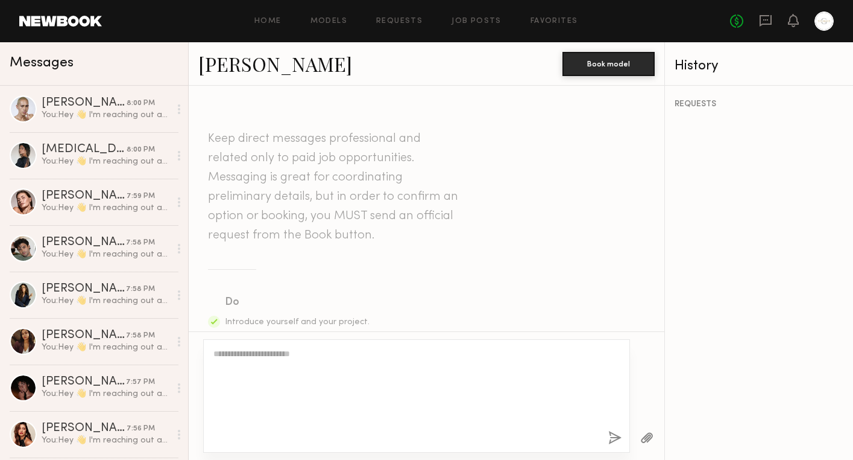
scroll to position [0, 0]
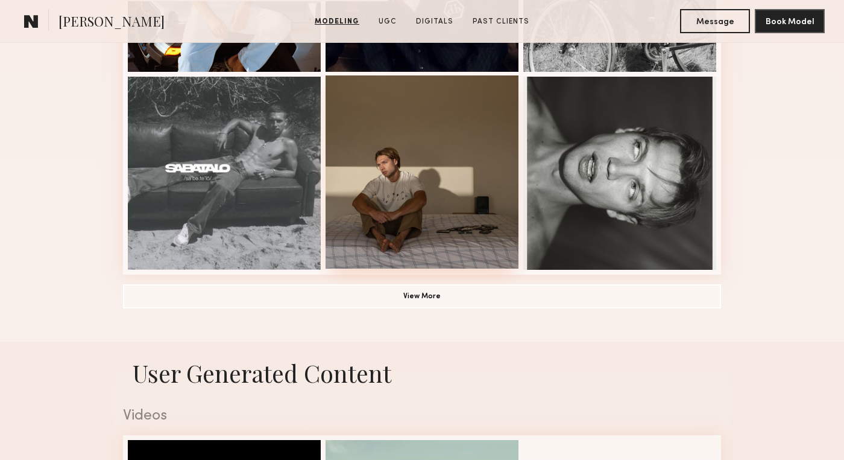
scroll to position [859, 0]
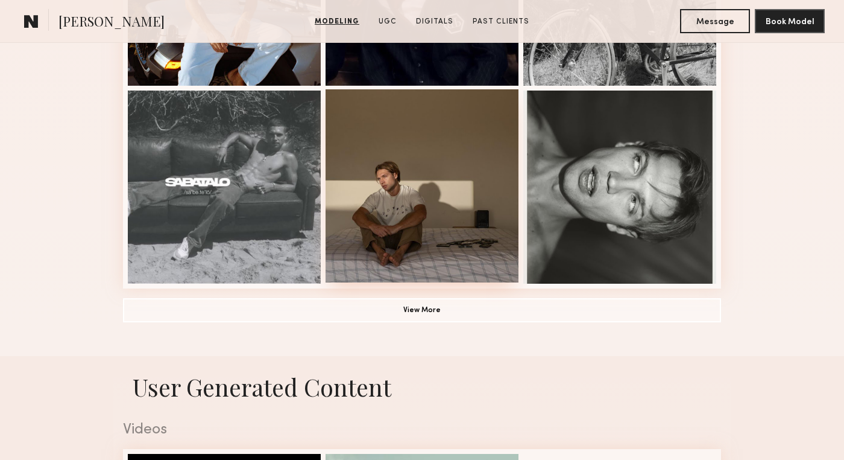
click at [439, 217] on div at bounding box center [422, 185] width 193 height 193
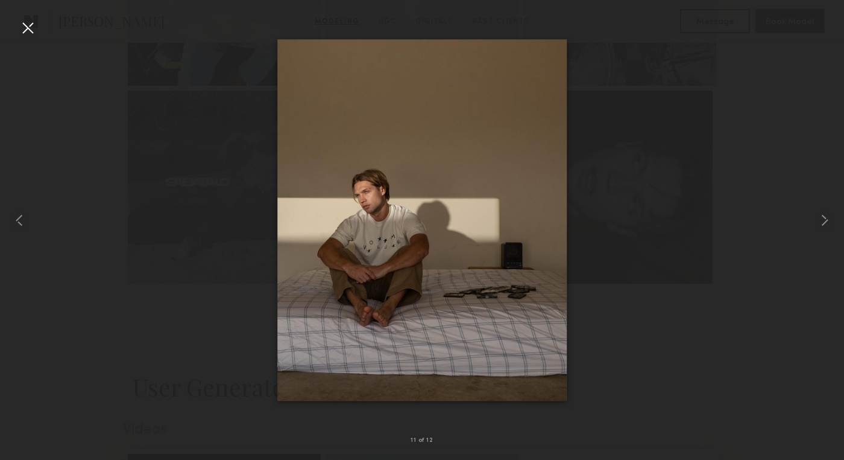
click at [30, 31] on div at bounding box center [27, 27] width 19 height 19
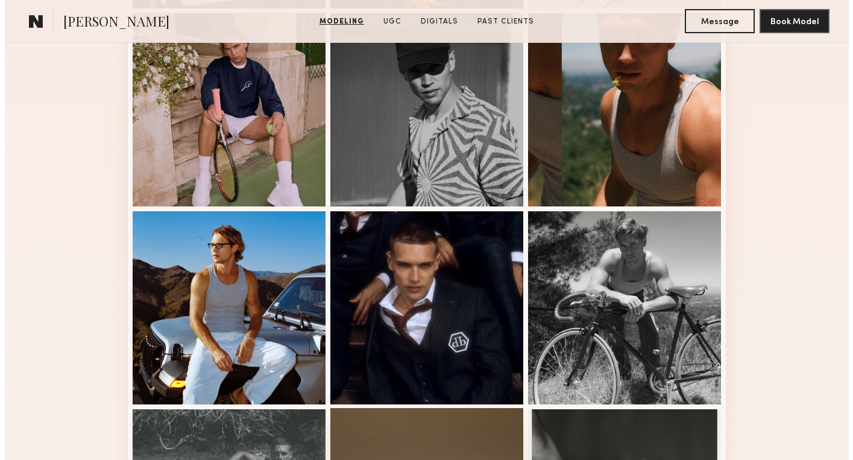
scroll to position [0, 0]
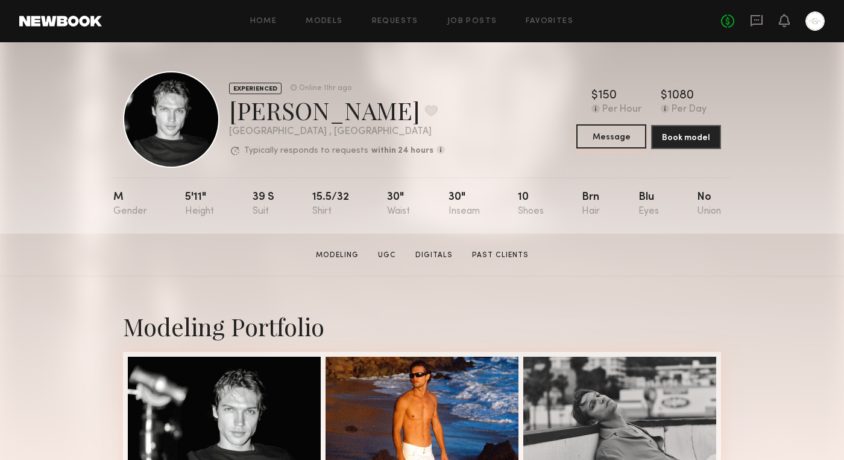
click at [613, 137] on button "Message" at bounding box center [612, 136] width 70 height 24
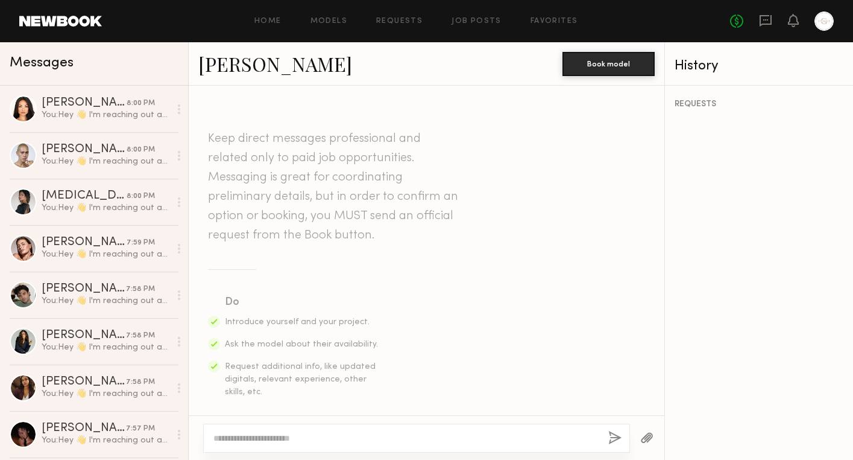
click at [259, 436] on textarea at bounding box center [405, 438] width 385 height 12
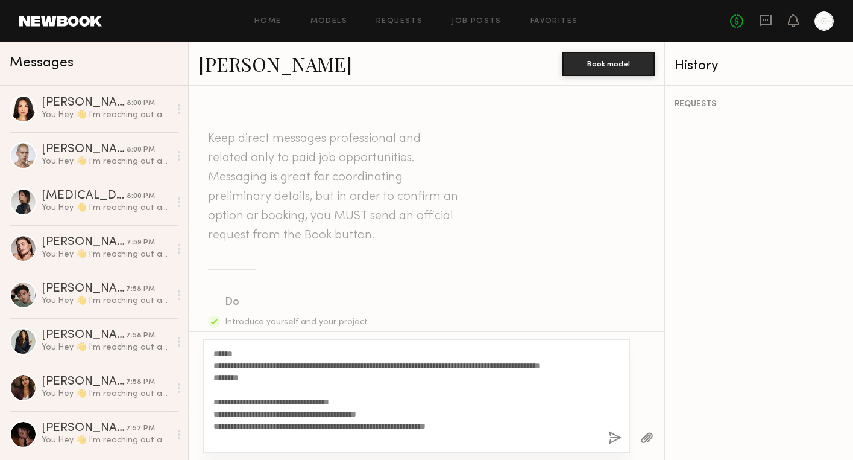
scroll to position [46, 0]
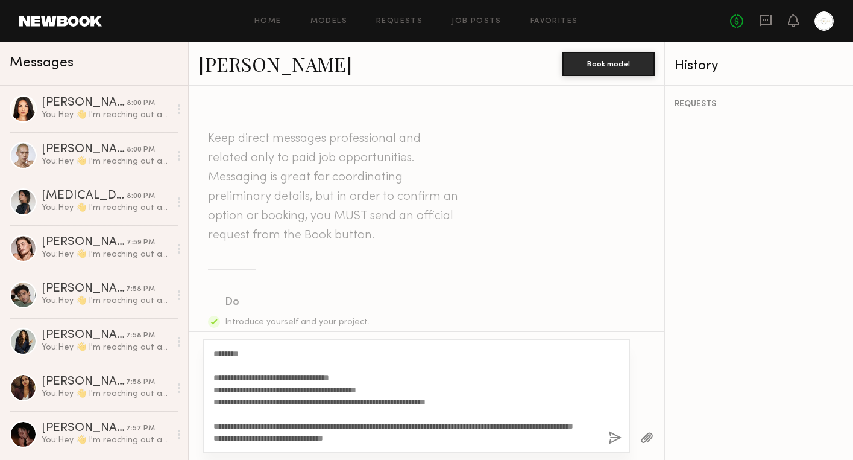
type textarea "**********"
click at [615, 435] on button "button" at bounding box center [615, 438] width 13 height 15
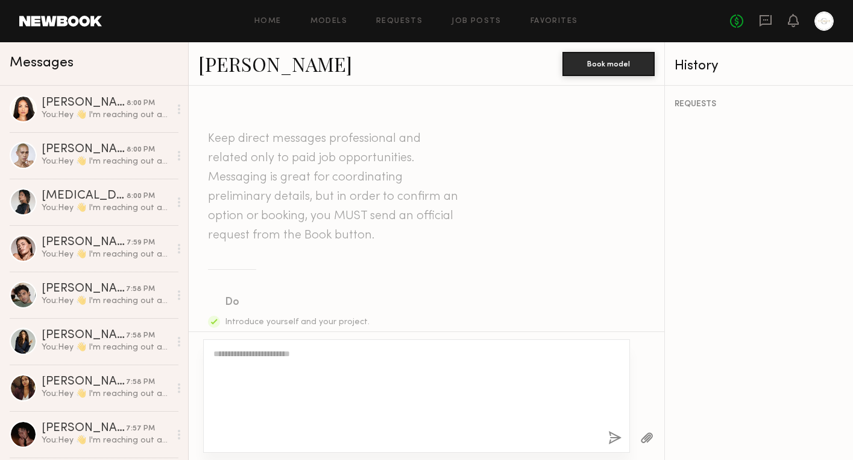
scroll to position [0, 0]
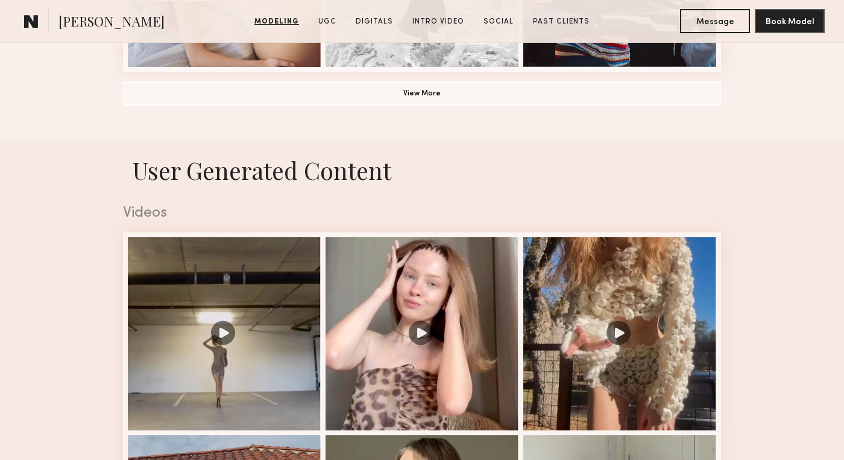
scroll to position [1160, 0]
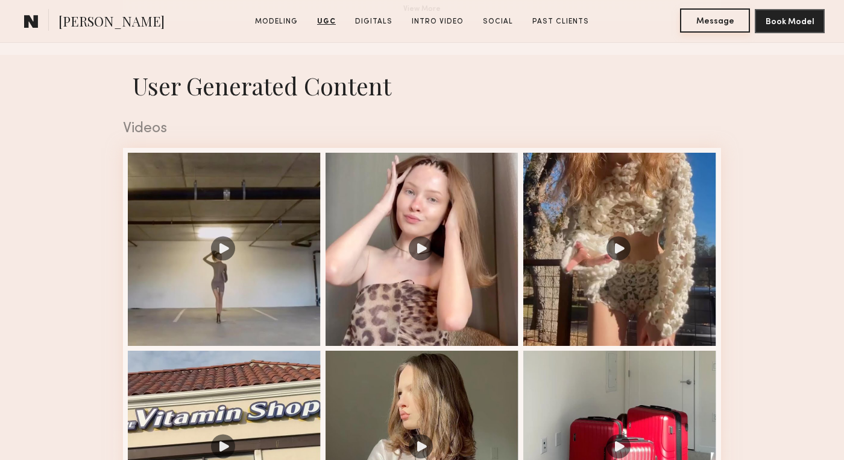
click at [721, 22] on button "Message" at bounding box center [715, 20] width 70 height 24
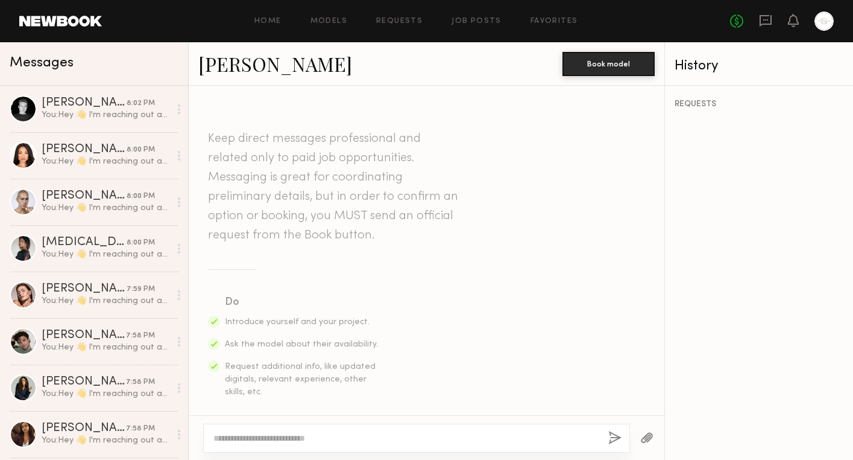
click at [268, 438] on textarea at bounding box center [405, 438] width 385 height 12
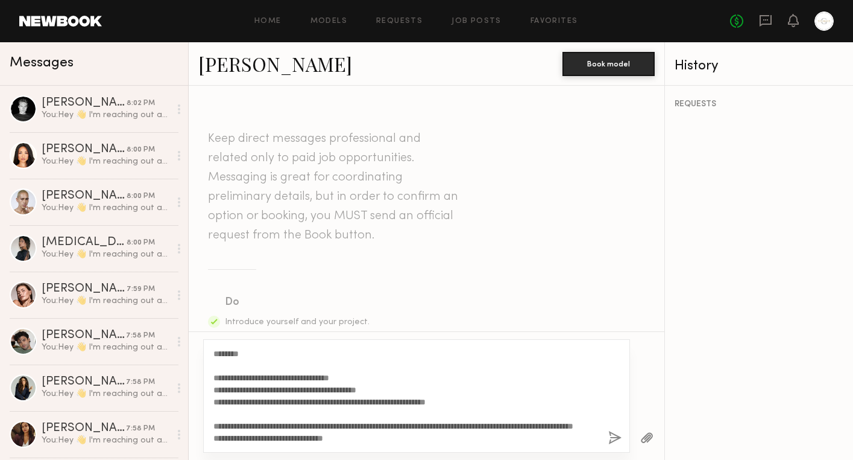
type textarea "**********"
click at [618, 438] on button "button" at bounding box center [615, 438] width 13 height 15
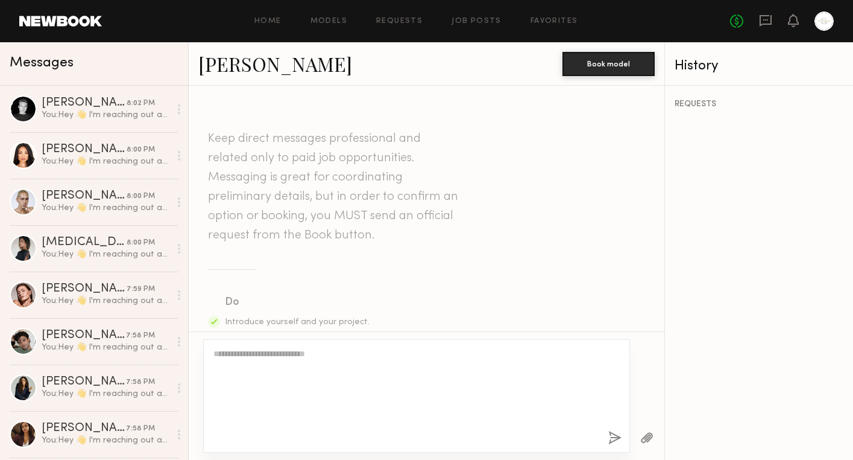
scroll to position [0, 0]
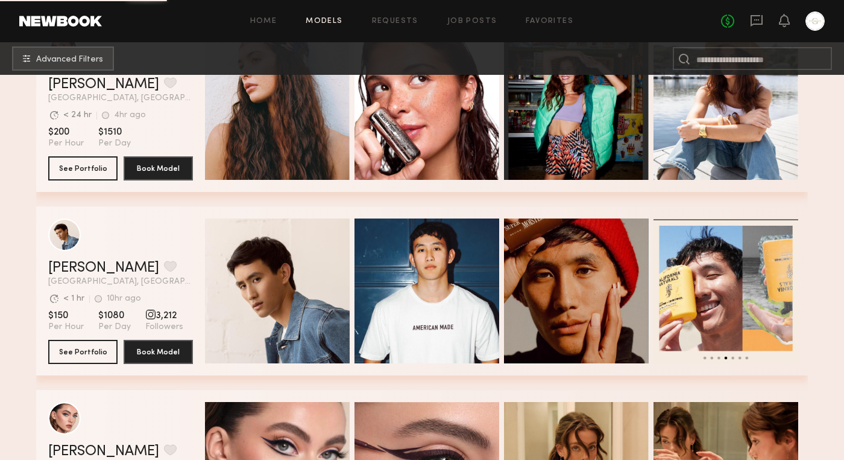
scroll to position [25917, 0]
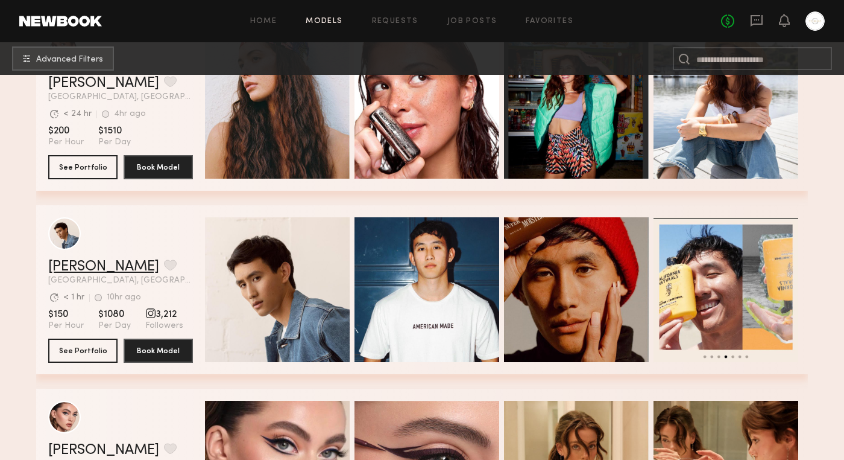
click at [70, 268] on link "[PERSON_NAME]" at bounding box center [103, 266] width 111 height 14
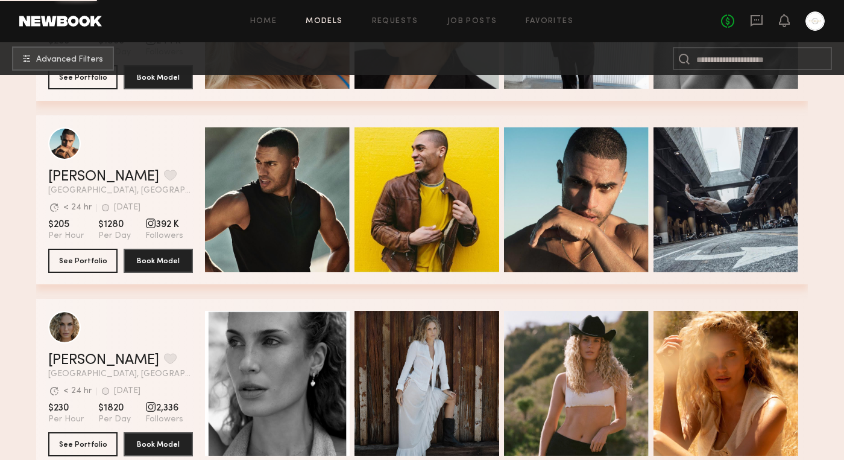
scroll to position [30225, 0]
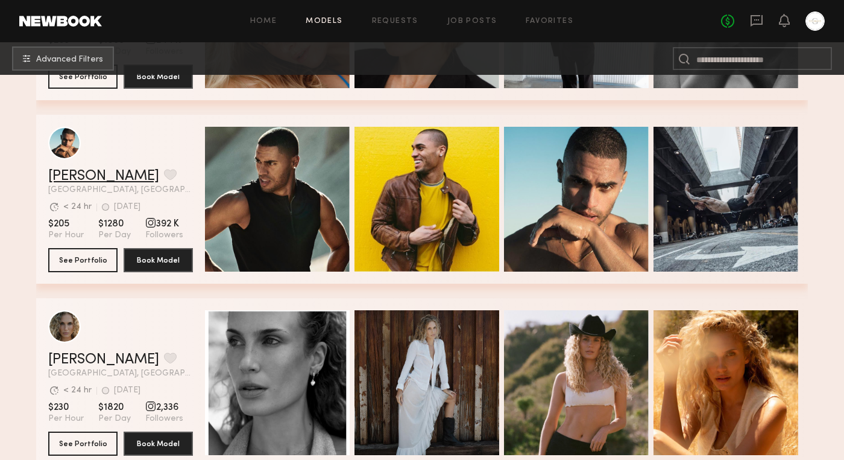
click at [78, 169] on link "[PERSON_NAME]" at bounding box center [103, 176] width 111 height 14
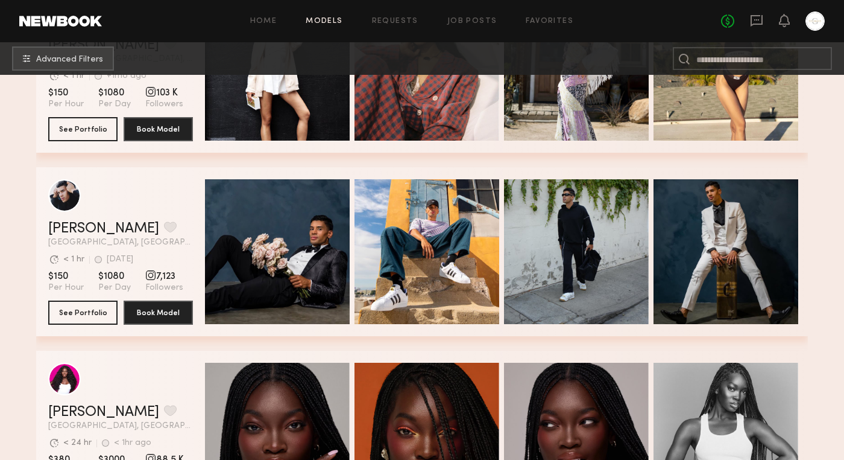
scroll to position [31823, 0]
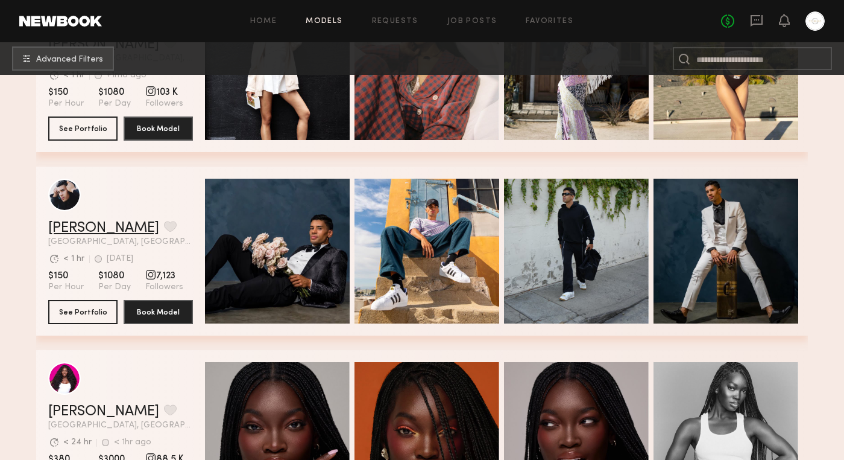
click at [63, 224] on link "[PERSON_NAME]" at bounding box center [103, 228] width 111 height 14
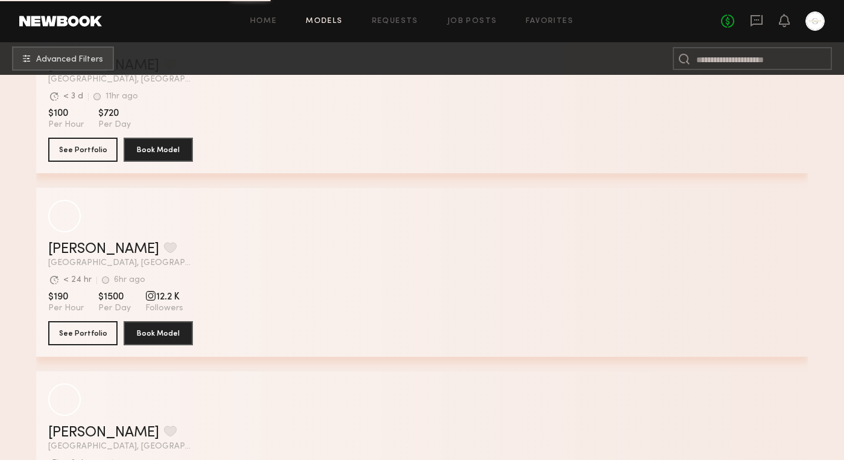
scroll to position [37244, 0]
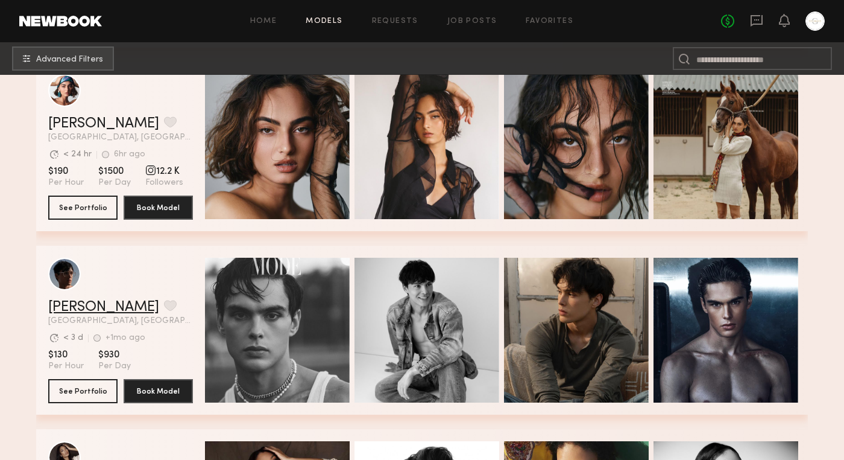
click at [80, 305] on link "[PERSON_NAME]" at bounding box center [103, 307] width 111 height 14
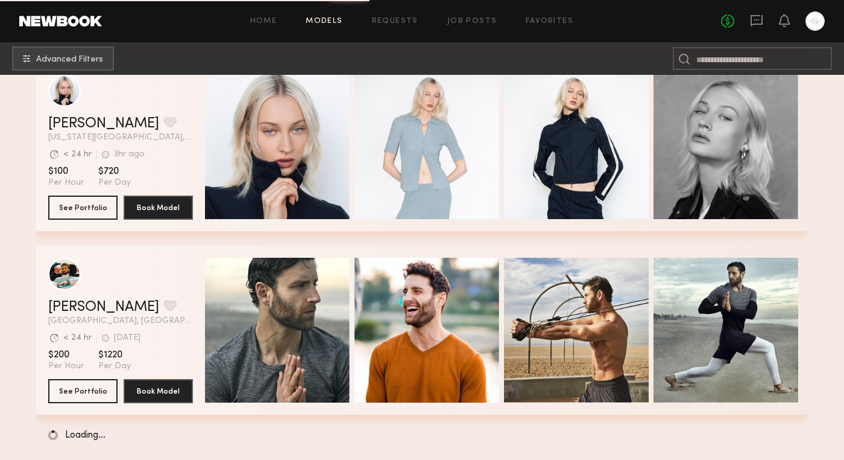
scroll to position [39400, 0]
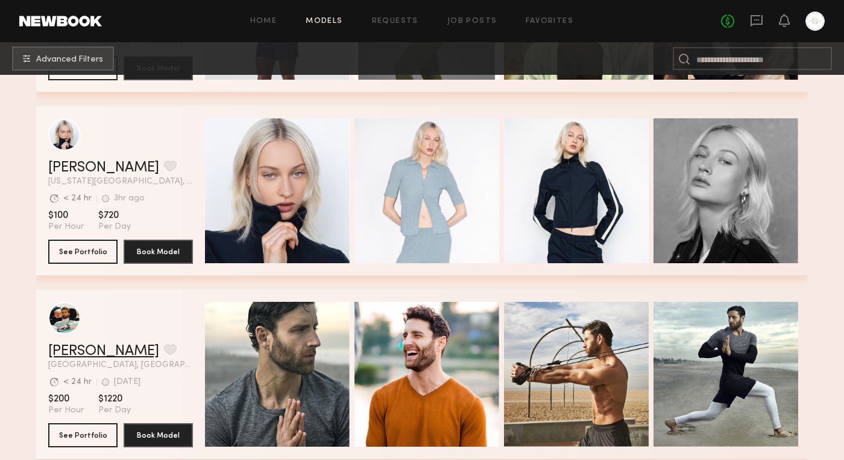
click at [71, 349] on link "Jacob B." at bounding box center [103, 351] width 111 height 14
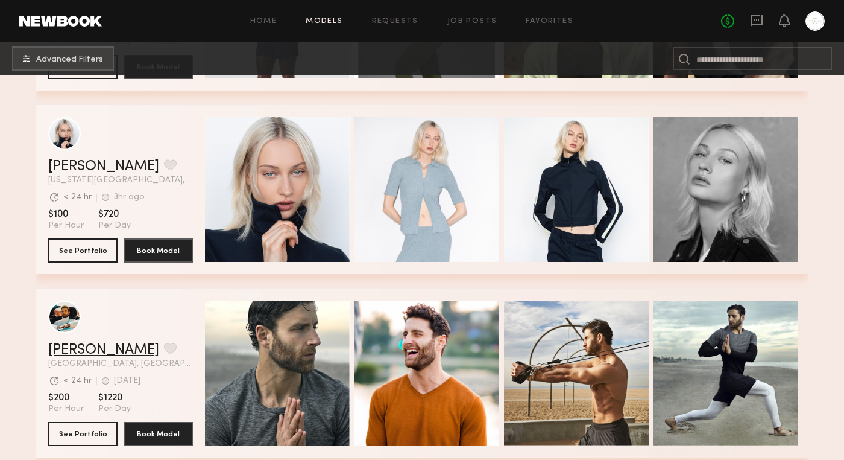
scroll to position [39694, 0]
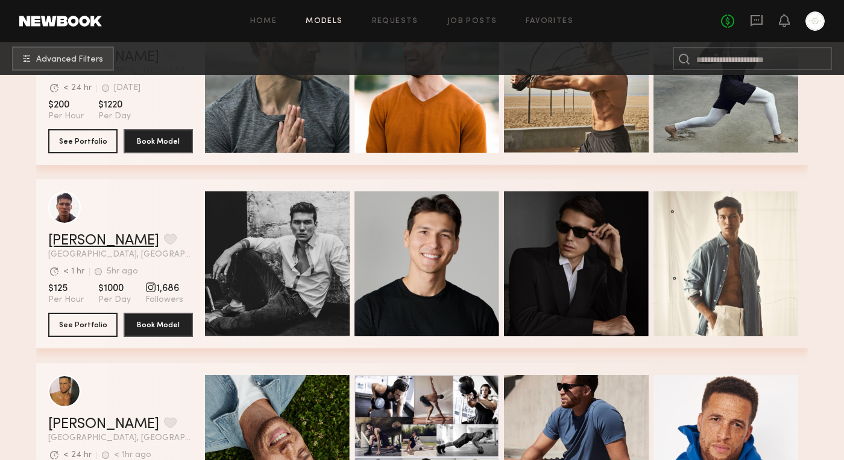
click at [75, 239] on link "[PERSON_NAME]" at bounding box center [103, 240] width 111 height 14
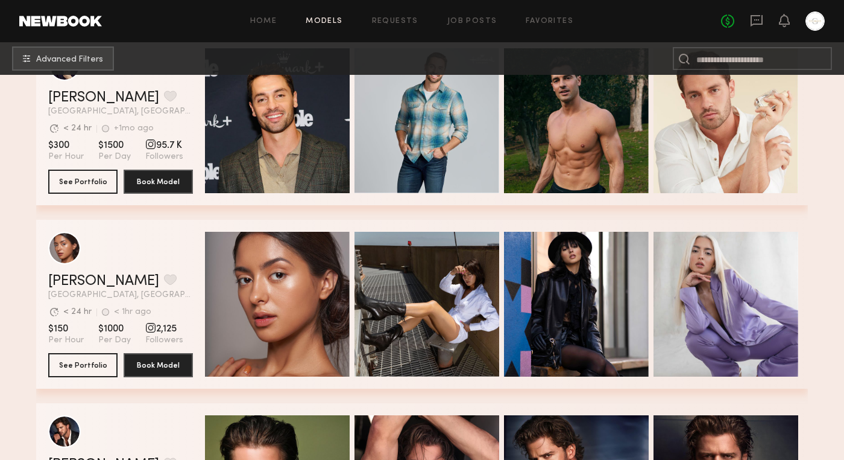
scroll to position [42329, 0]
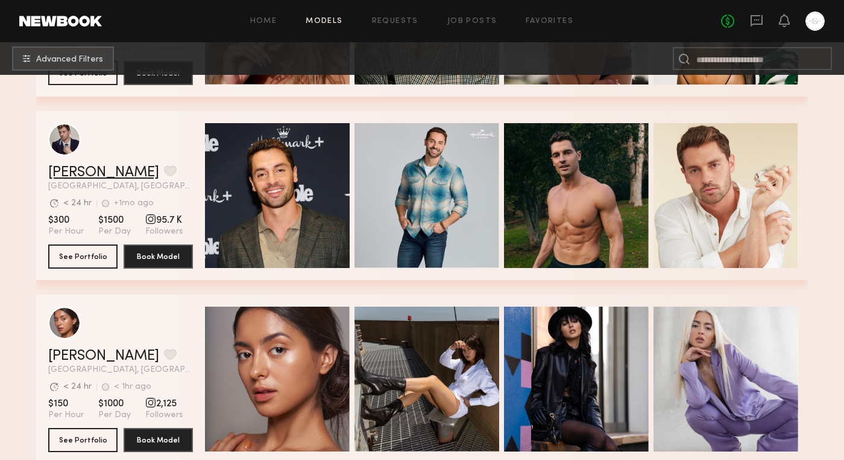
click at [77, 169] on link "Ezra M." at bounding box center [103, 172] width 111 height 14
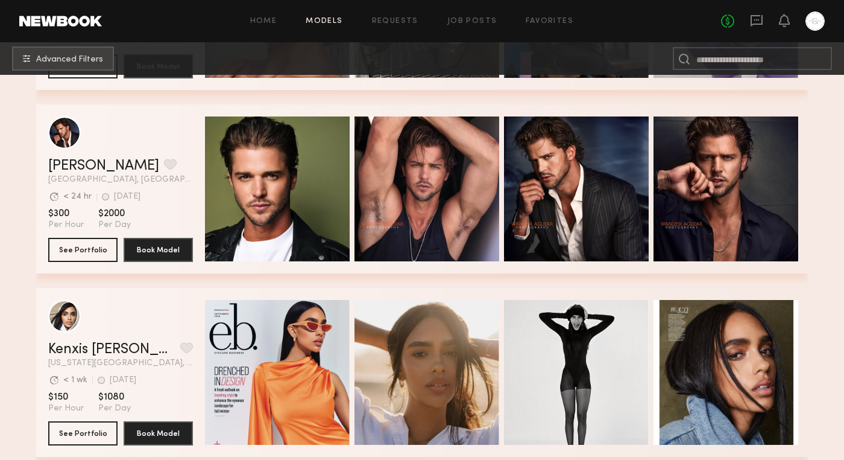
scroll to position [42703, 0]
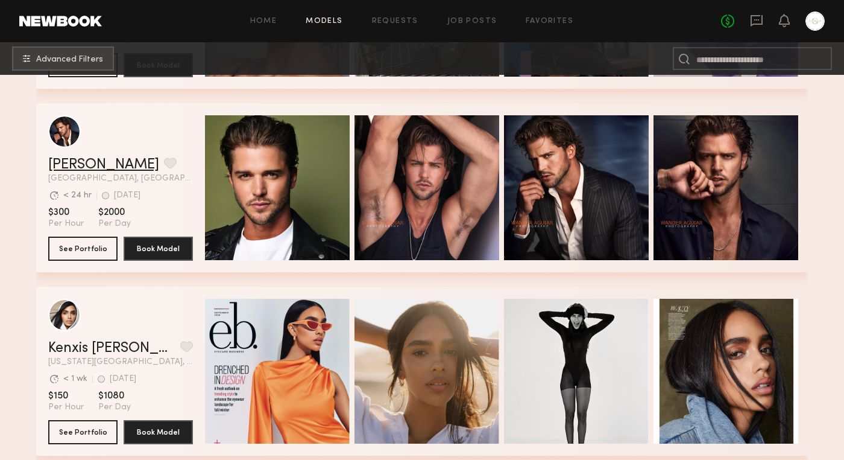
click at [75, 162] on link "Tim A." at bounding box center [103, 164] width 111 height 14
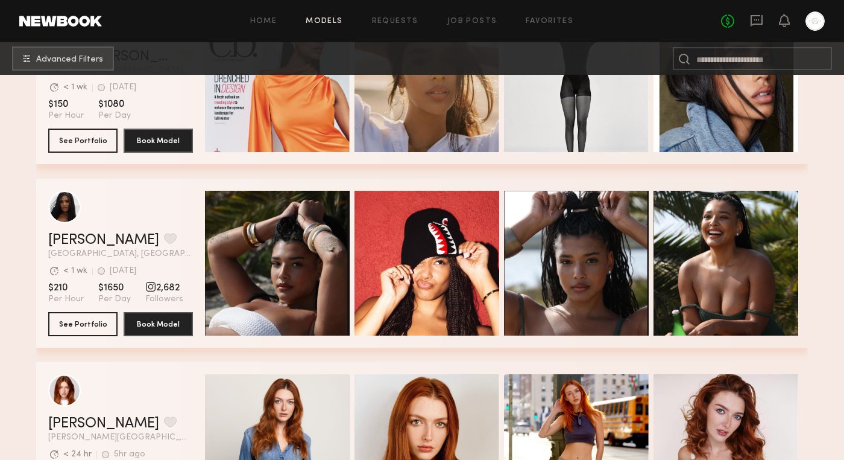
scroll to position [43013, 0]
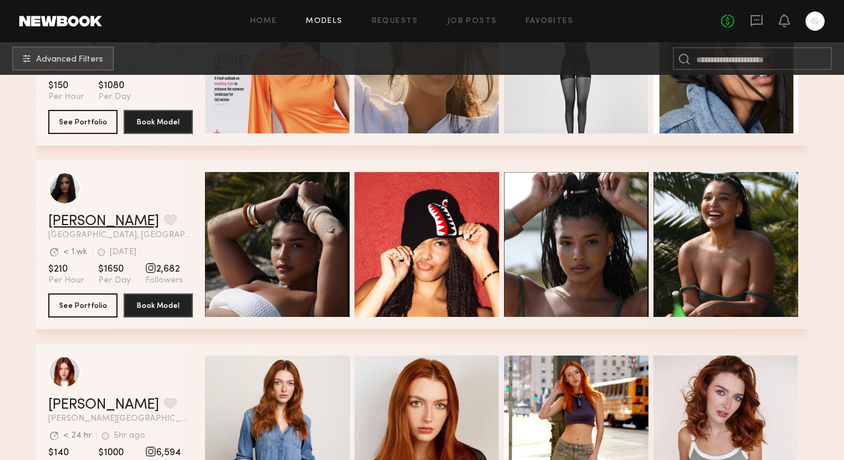
click at [68, 217] on link "Haleigh W." at bounding box center [103, 221] width 111 height 14
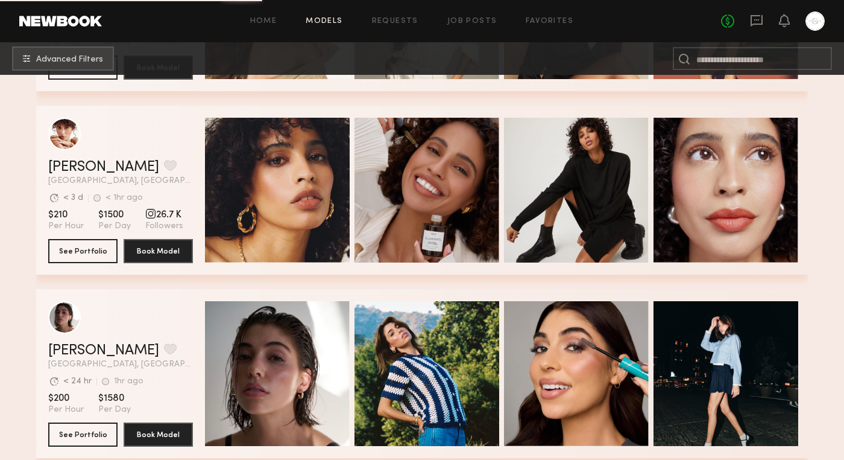
scroll to position [43744, 0]
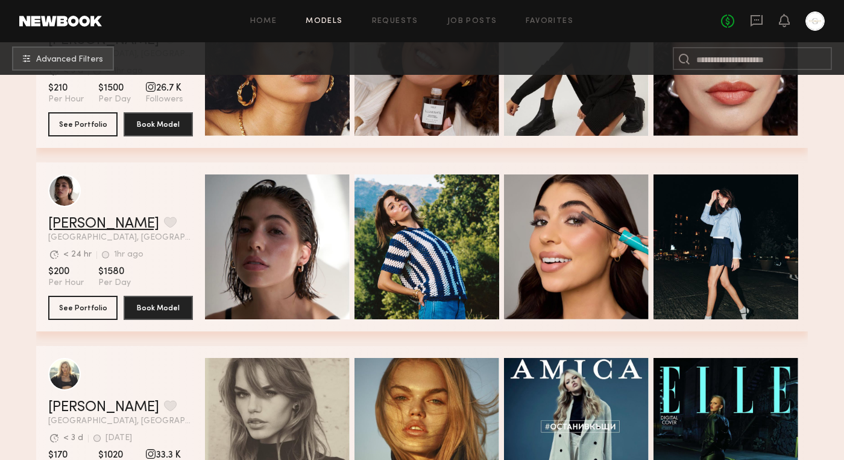
click at [63, 222] on link "Kelsey H." at bounding box center [103, 224] width 111 height 14
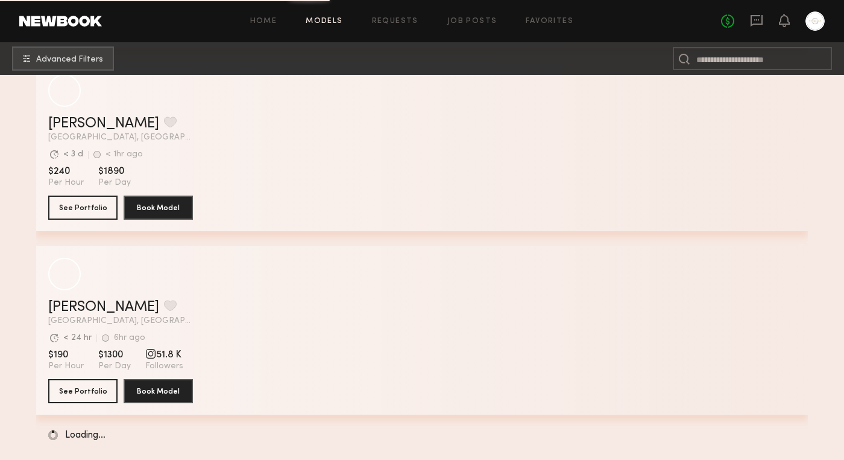
scroll to position [52600, 0]
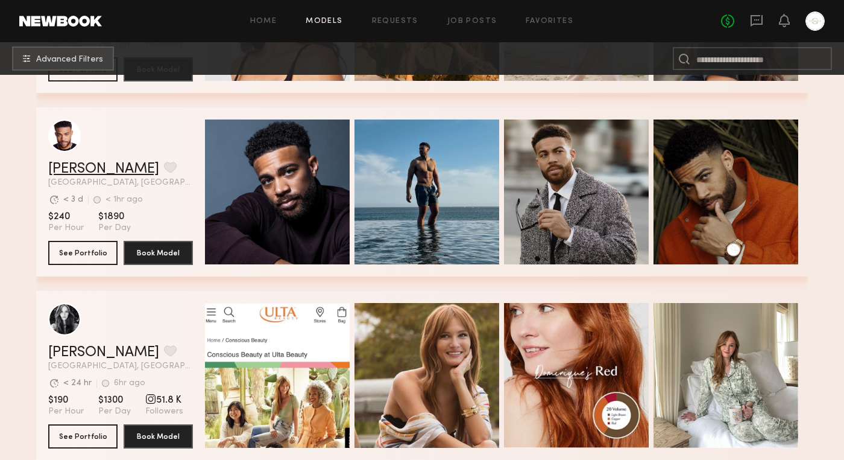
click at [60, 170] on link "Zach S." at bounding box center [103, 169] width 111 height 14
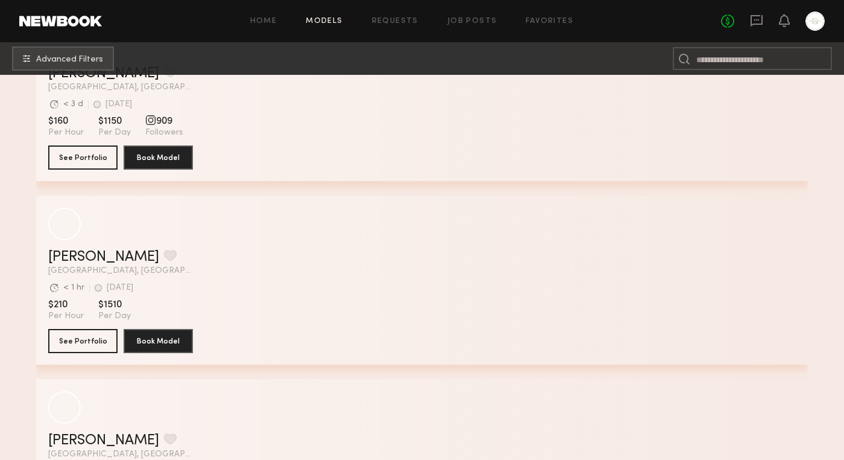
scroll to position [53613, 0]
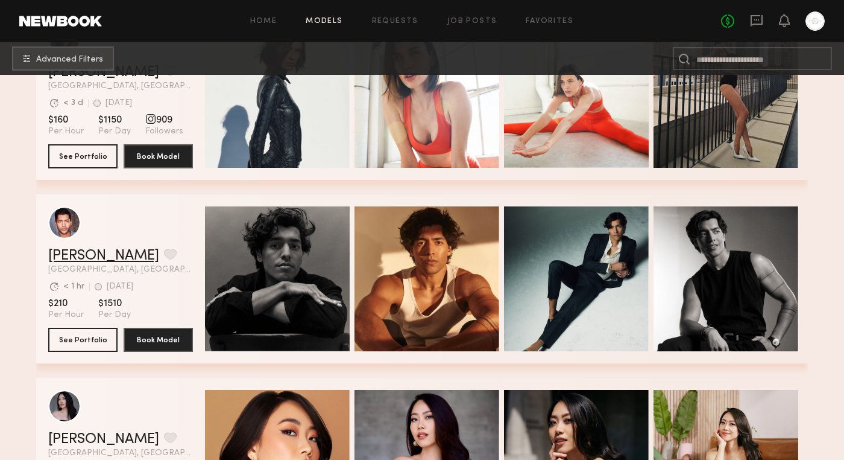
click at [71, 253] on link "Dave K." at bounding box center [103, 255] width 111 height 14
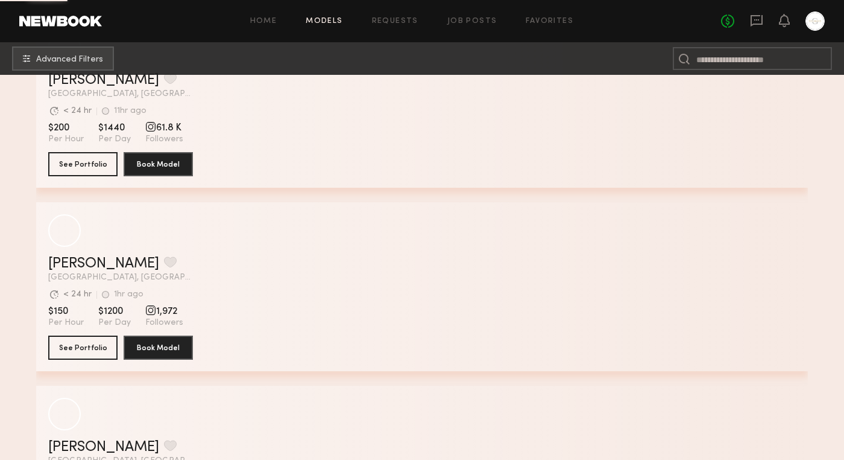
scroll to position [56552, 0]
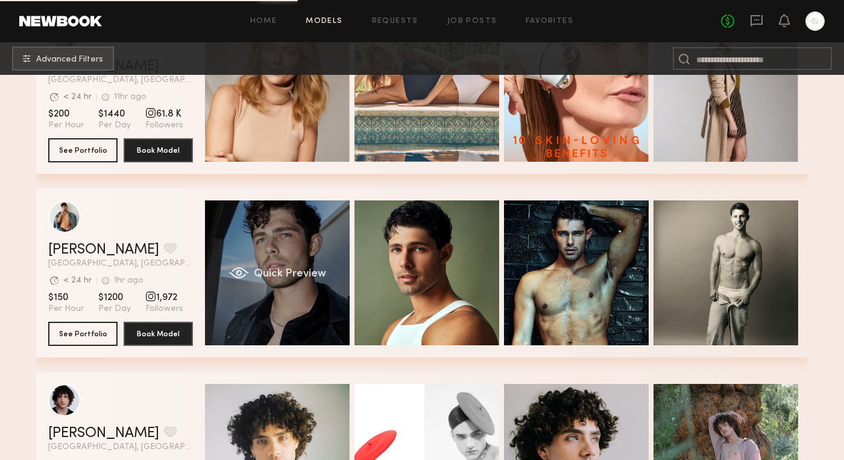
drag, startPoint x: 299, startPoint y: 320, endPoint x: 239, endPoint y: 319, distance: 59.1
click at [268, 320] on div "Dylan W. Favorite Los Angeles, CA Avg. request response time < 24 hr 1hr ago La…" at bounding box center [422, 272] width 772 height 169
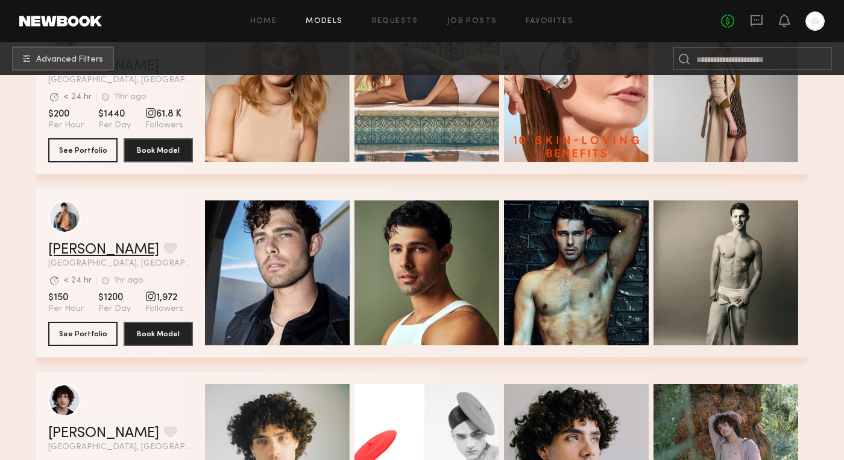
click at [83, 246] on link "Dylan W." at bounding box center [103, 249] width 111 height 14
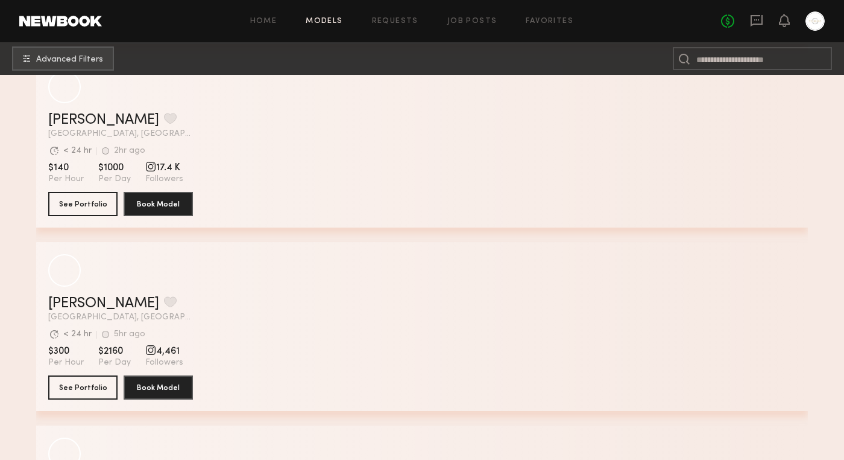
scroll to position [60900, 0]
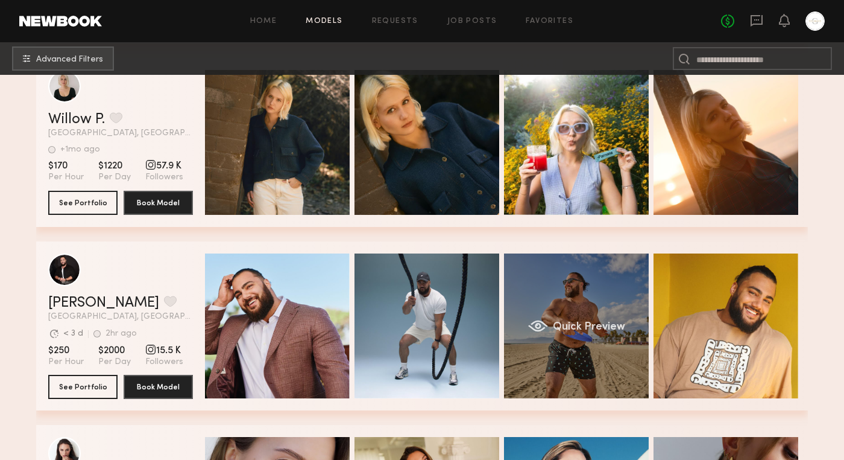
click at [598, 321] on div "Quick Preview" at bounding box center [576, 325] width 145 height 145
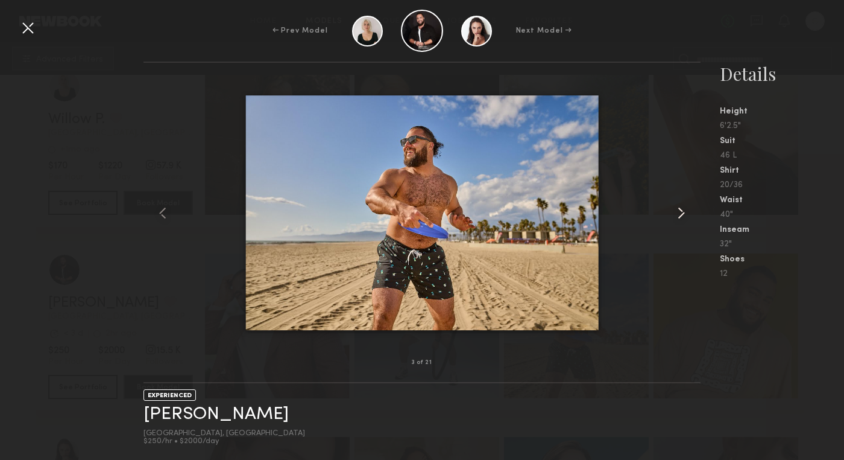
click at [684, 207] on common-icon at bounding box center [681, 212] width 19 height 19
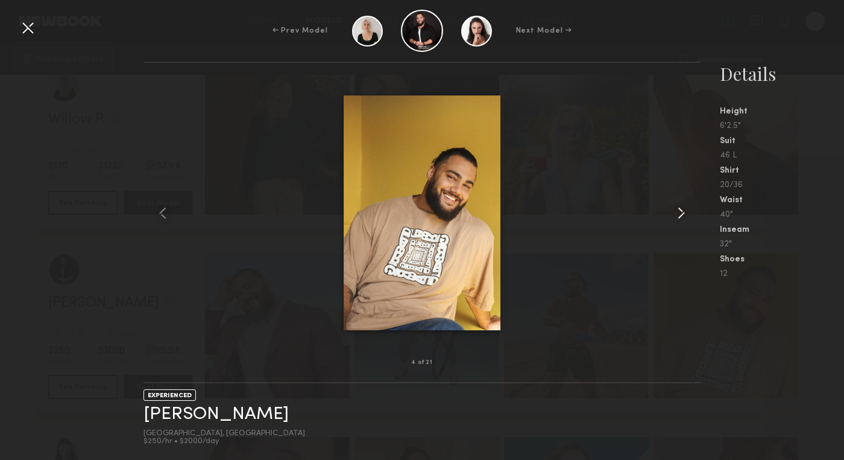
click at [684, 207] on common-icon at bounding box center [681, 212] width 19 height 19
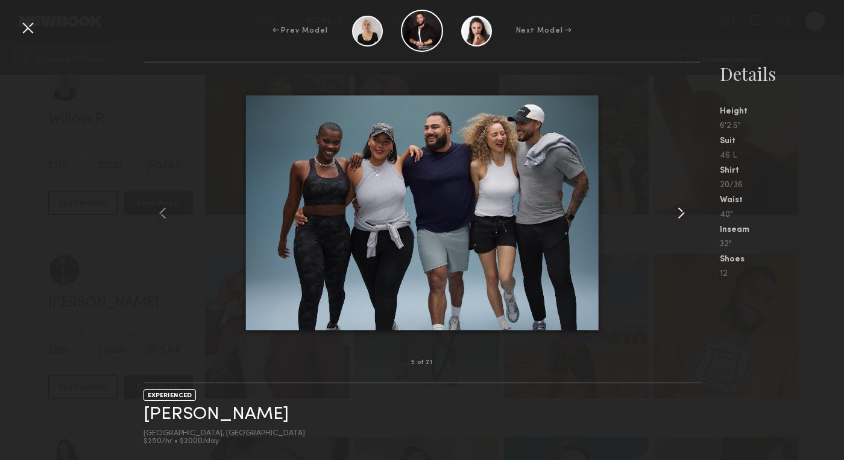
click at [684, 207] on common-icon at bounding box center [681, 212] width 19 height 19
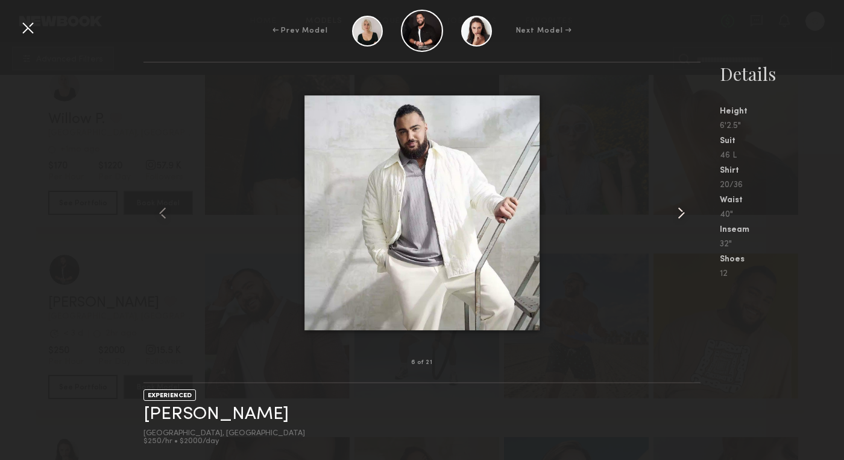
click at [684, 207] on common-icon at bounding box center [681, 212] width 19 height 19
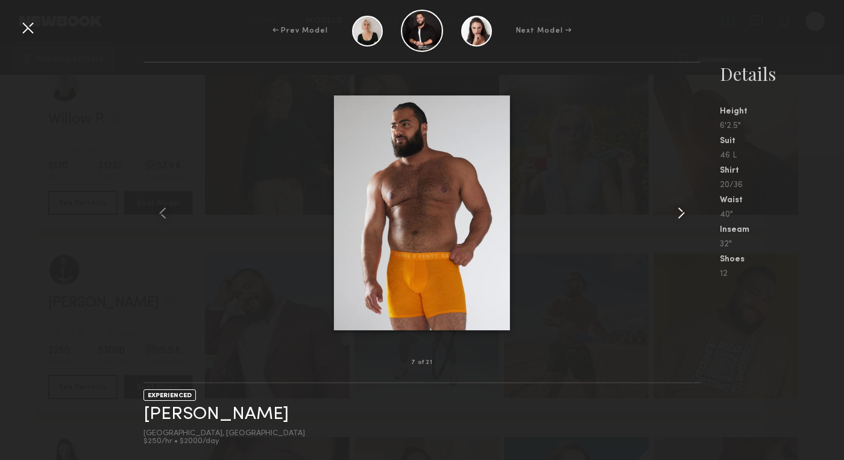
click at [684, 207] on common-icon at bounding box center [681, 212] width 19 height 19
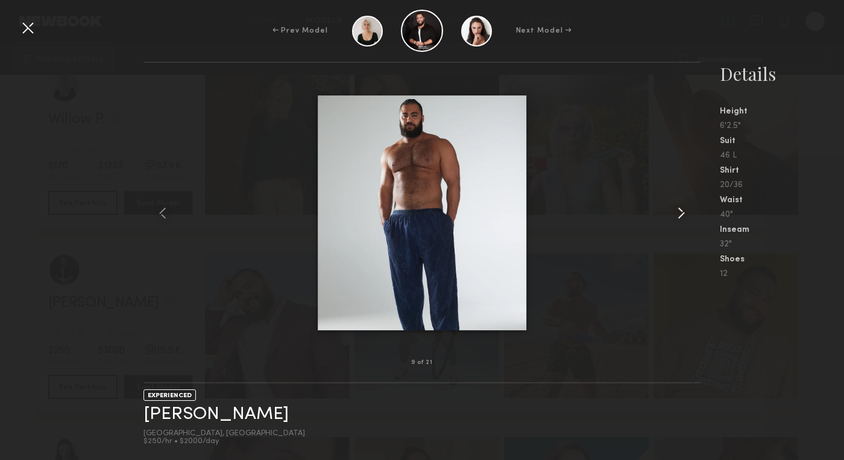
click at [684, 207] on common-icon at bounding box center [681, 212] width 19 height 19
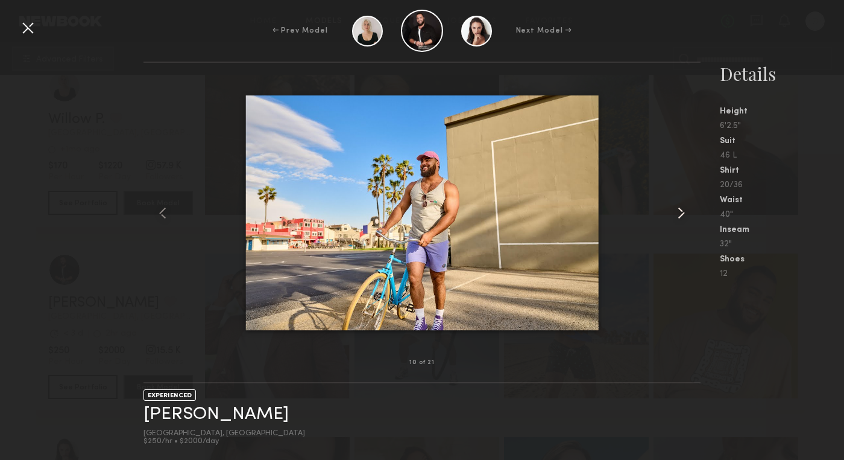
click at [684, 207] on common-icon at bounding box center [681, 212] width 19 height 19
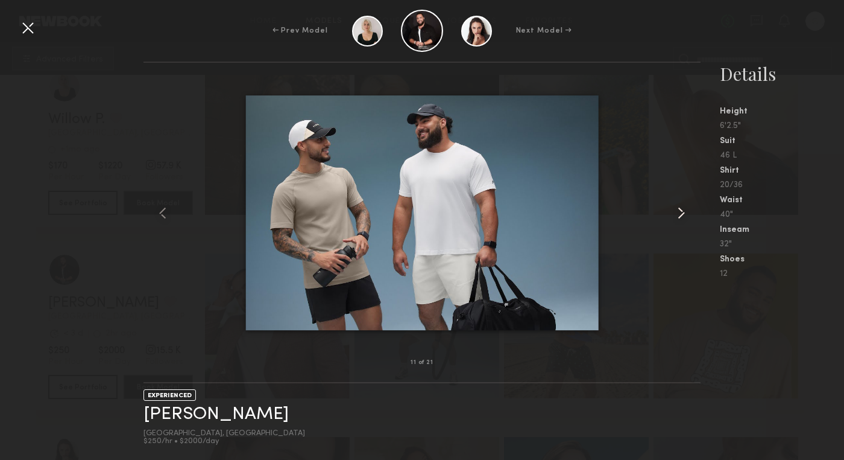
click at [684, 207] on common-icon at bounding box center [681, 212] width 19 height 19
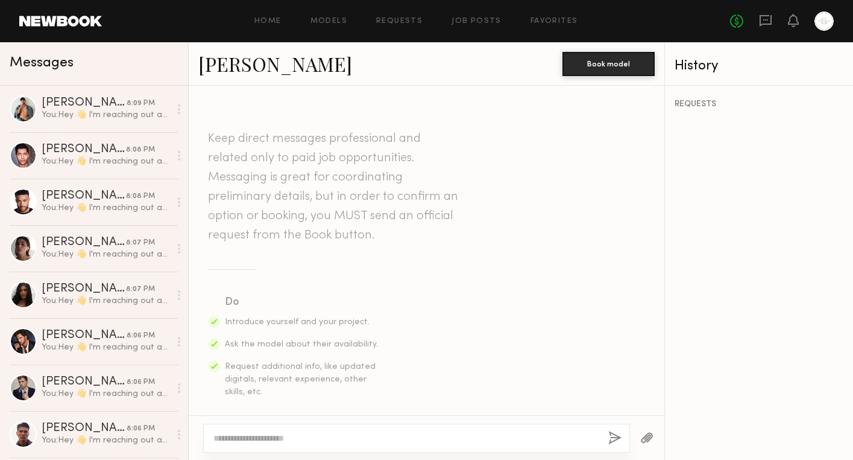
scroll to position [765, 0]
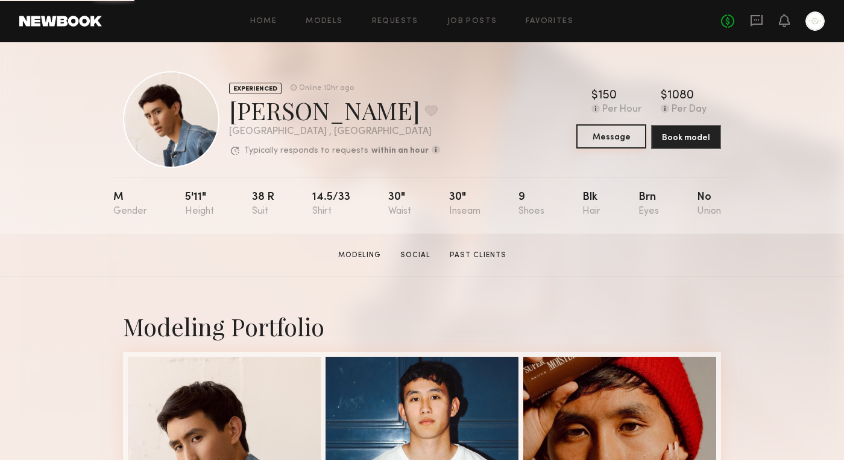
click at [601, 136] on button "Message" at bounding box center [612, 136] width 70 height 24
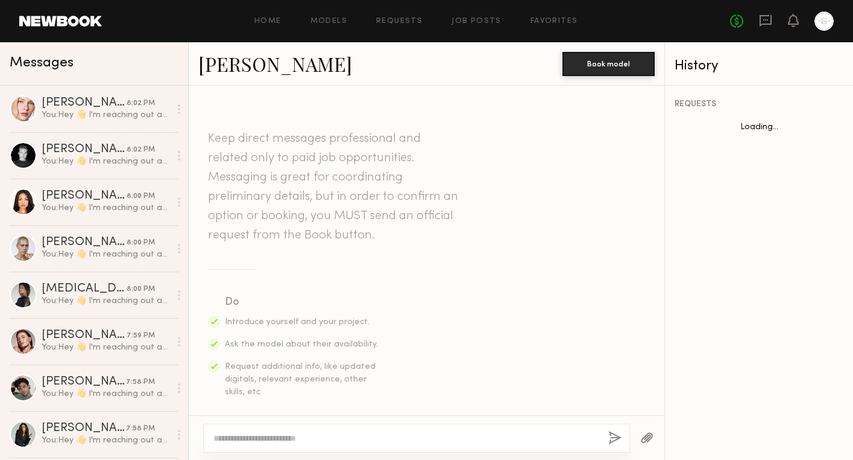
scroll to position [928, 0]
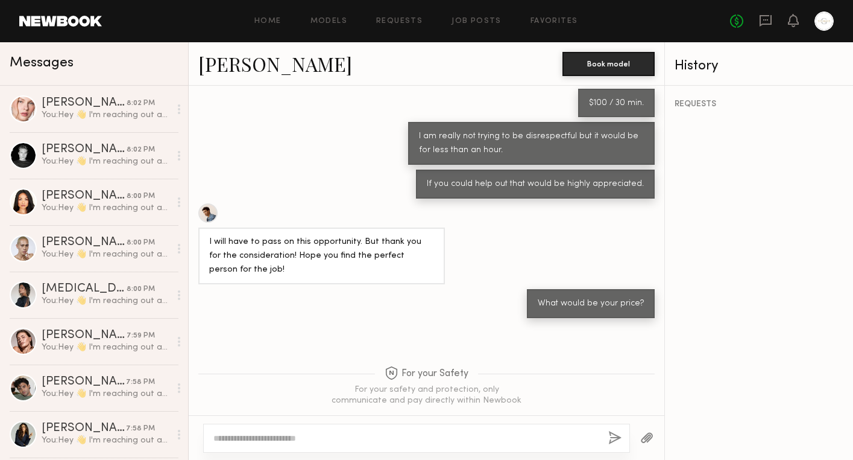
click at [271, 441] on textarea at bounding box center [405, 438] width 385 height 12
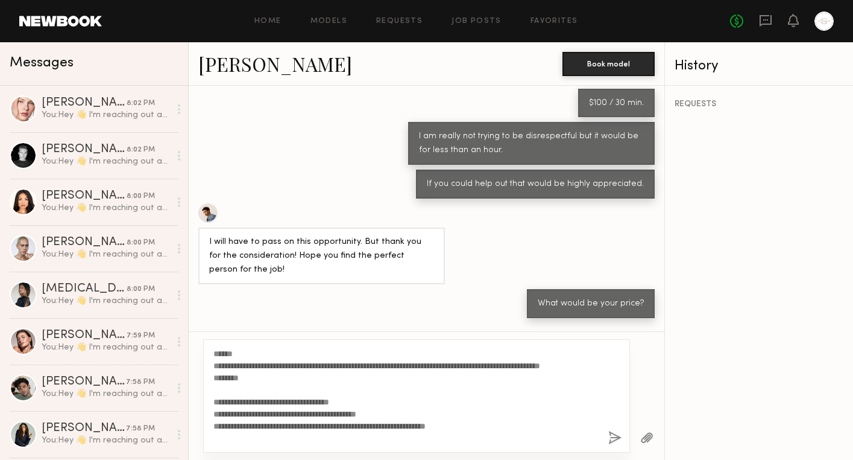
scroll to position [46, 0]
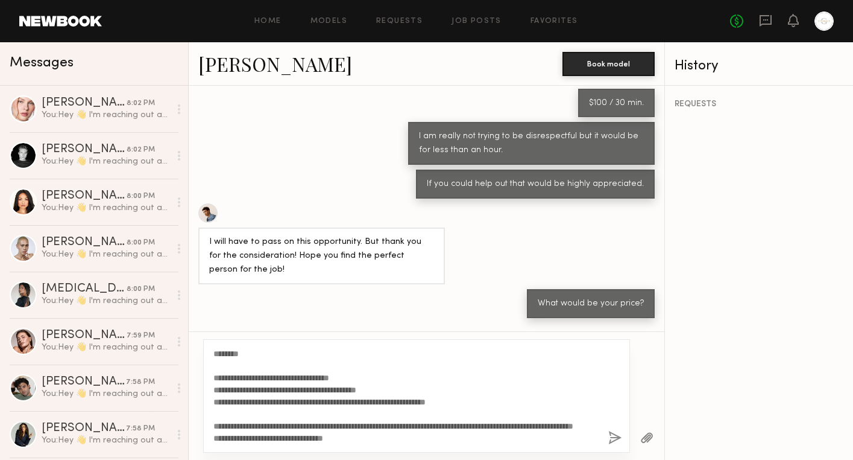
type textarea "**********"
click at [615, 440] on button "button" at bounding box center [615, 438] width 13 height 15
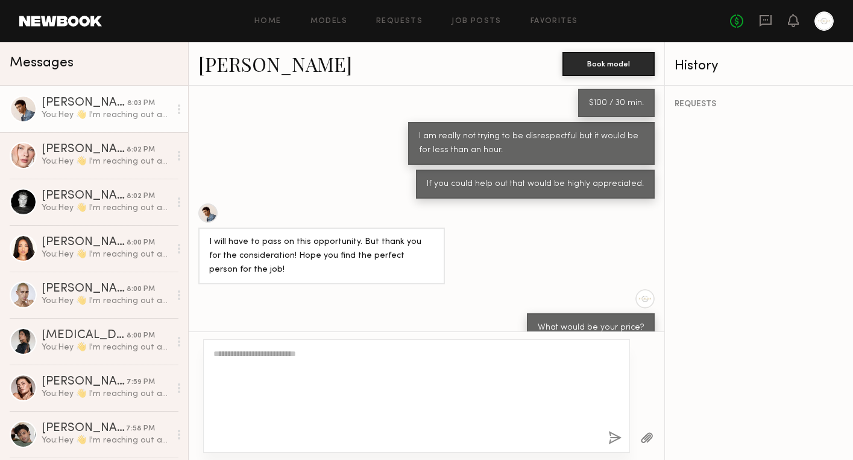
scroll to position [0, 0]
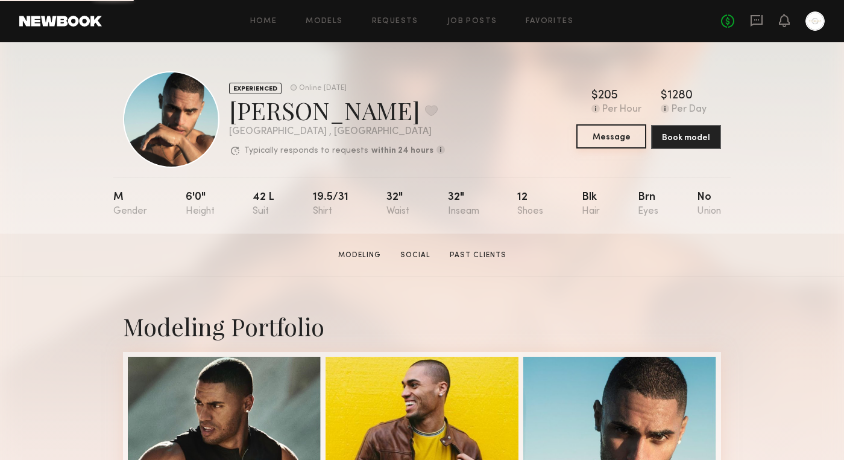
click at [606, 136] on button "Message" at bounding box center [612, 136] width 70 height 24
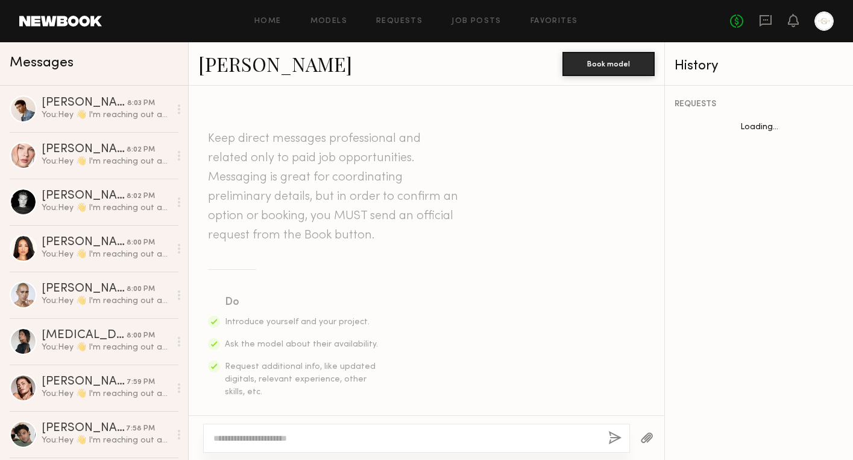
scroll to position [689, 0]
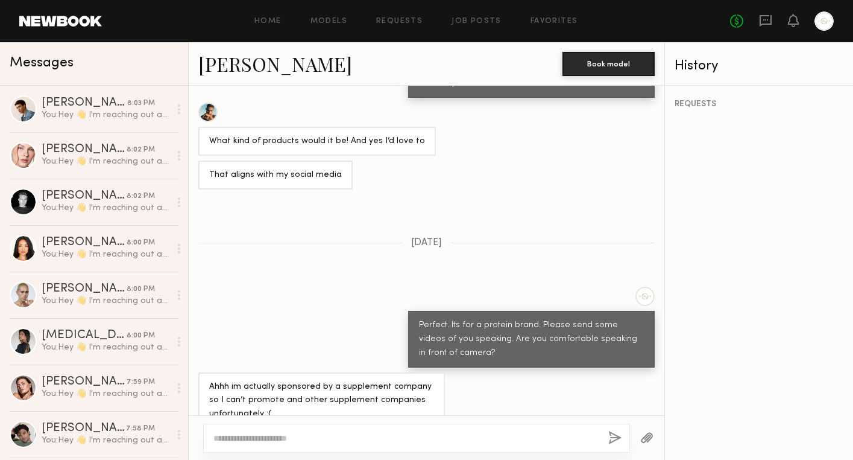
click at [264, 440] on textarea at bounding box center [405, 438] width 385 height 12
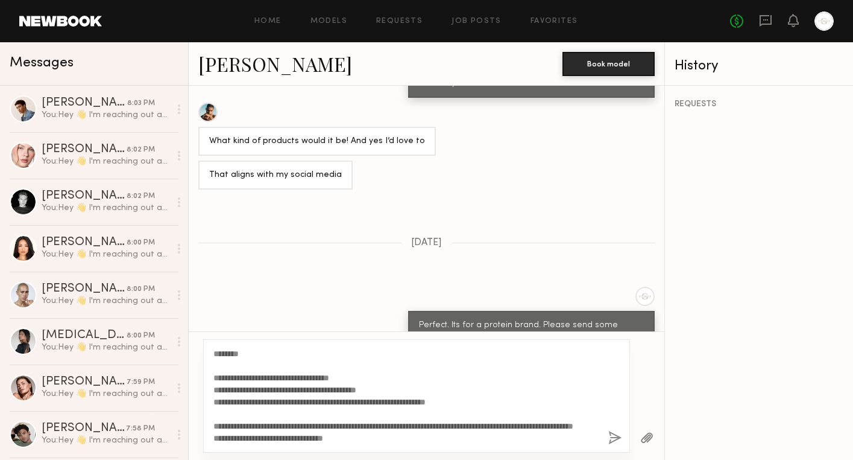
type textarea "**********"
click at [612, 431] on button "button" at bounding box center [615, 438] width 13 height 15
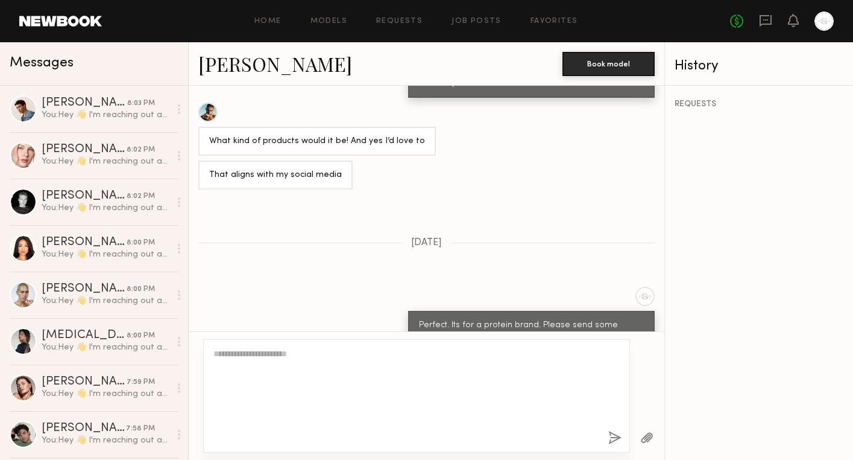
scroll to position [0, 0]
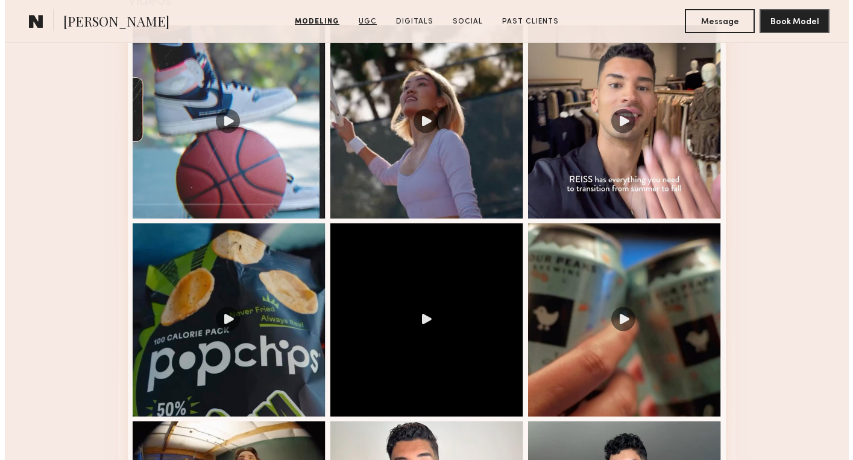
scroll to position [1562, 0]
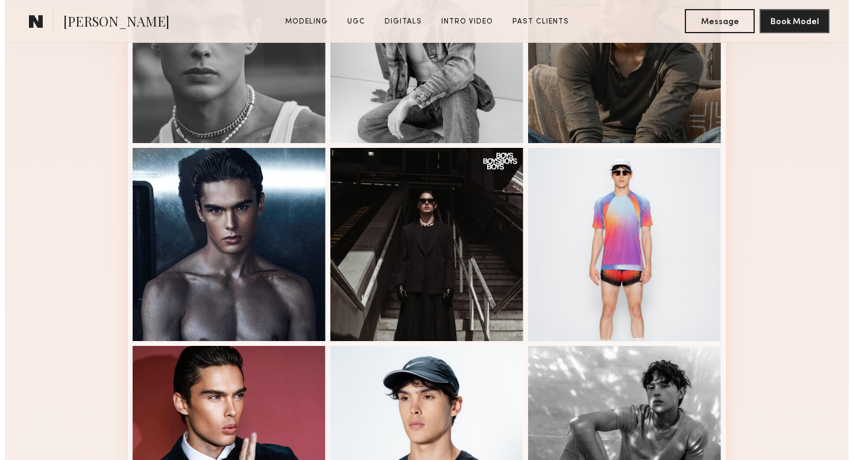
scroll to position [223, 0]
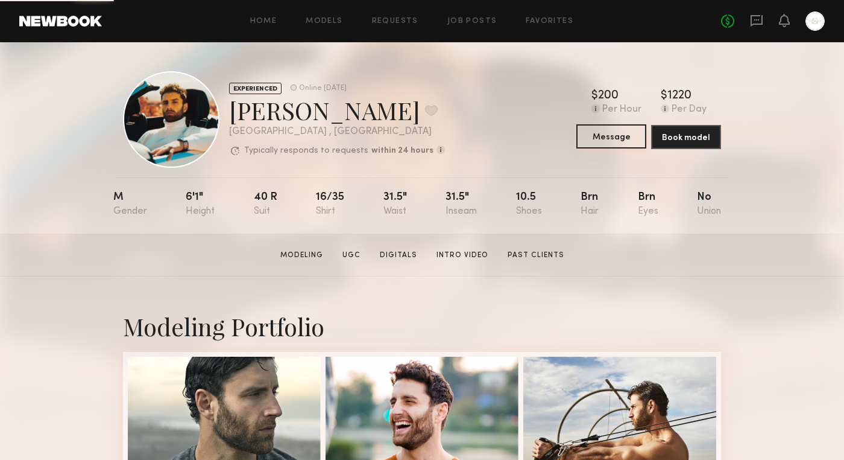
click at [607, 136] on button "Message" at bounding box center [612, 136] width 70 height 24
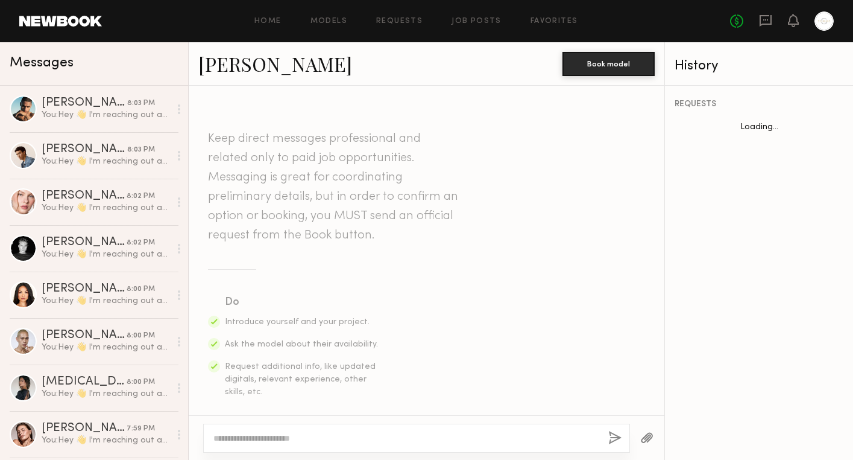
scroll to position [990, 0]
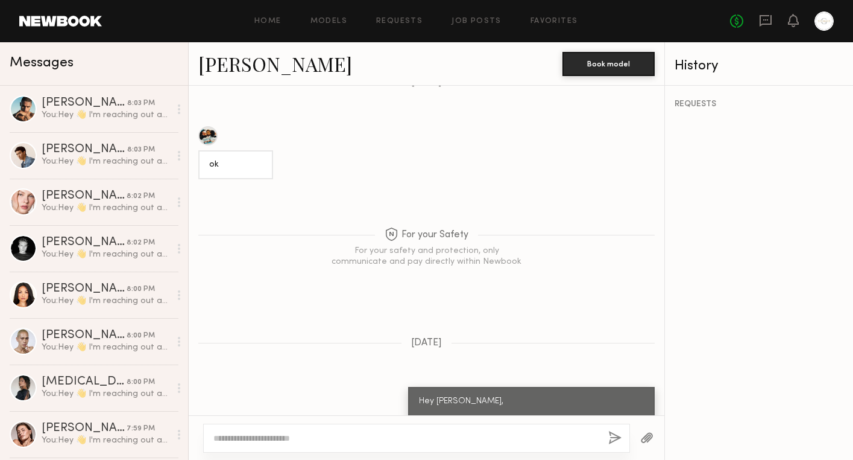
click at [242, 434] on textarea at bounding box center [405, 438] width 385 height 12
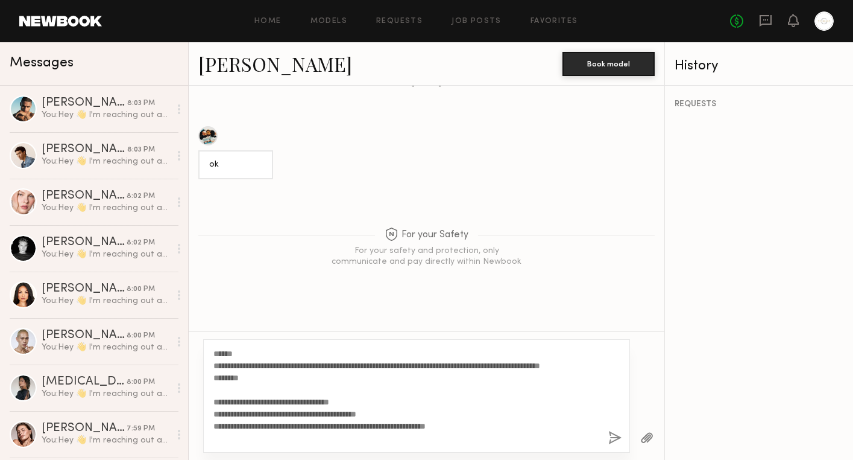
scroll to position [46, 0]
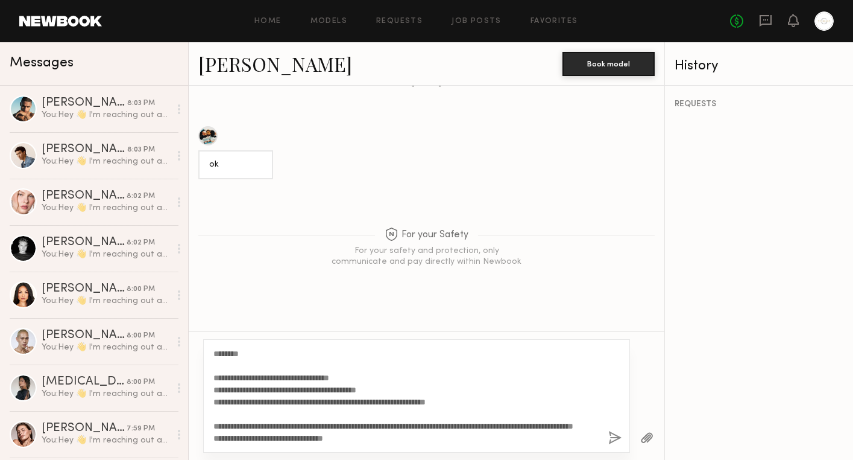
type textarea "**********"
click at [618, 437] on button "button" at bounding box center [615, 438] width 13 height 15
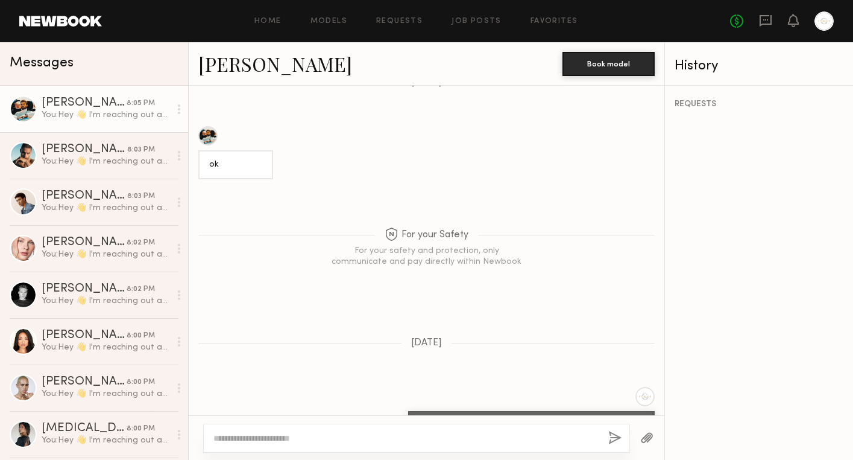
scroll to position [0, 0]
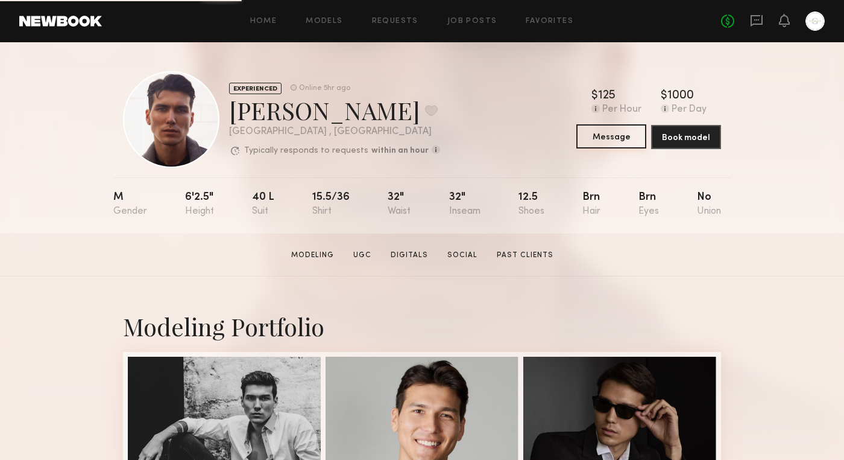
click at [606, 143] on button "Message" at bounding box center [612, 136] width 70 height 24
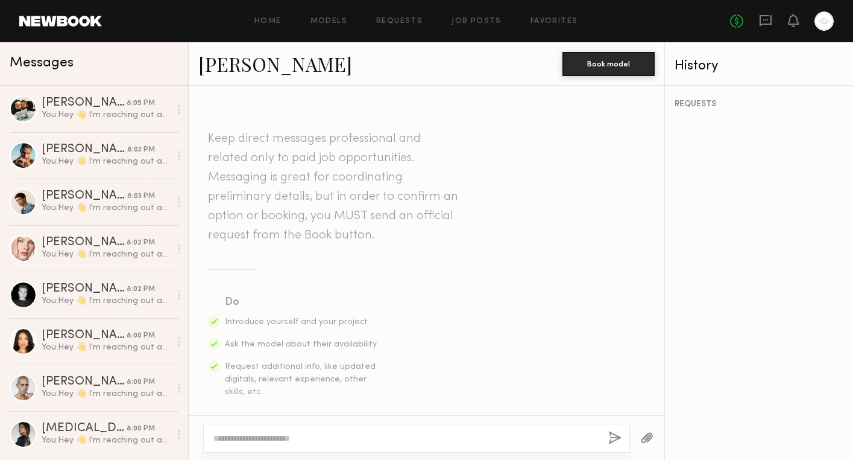
click at [275, 433] on textarea at bounding box center [405, 438] width 385 height 12
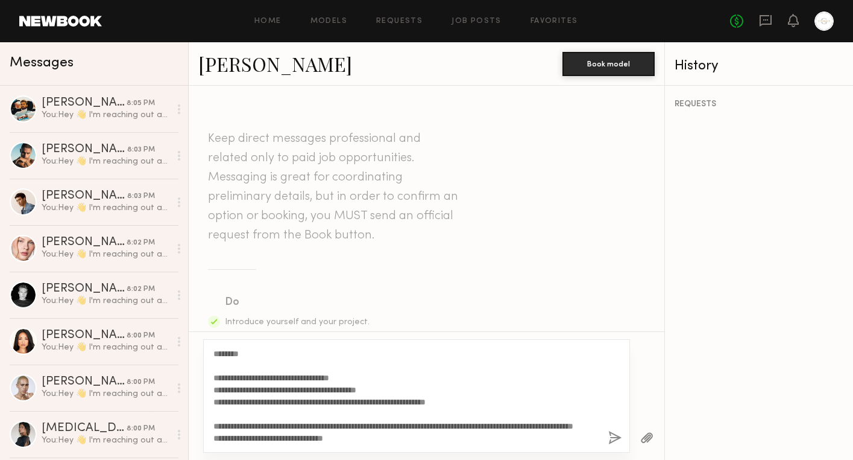
type textarea "**********"
click at [617, 440] on button "button" at bounding box center [615, 438] width 13 height 15
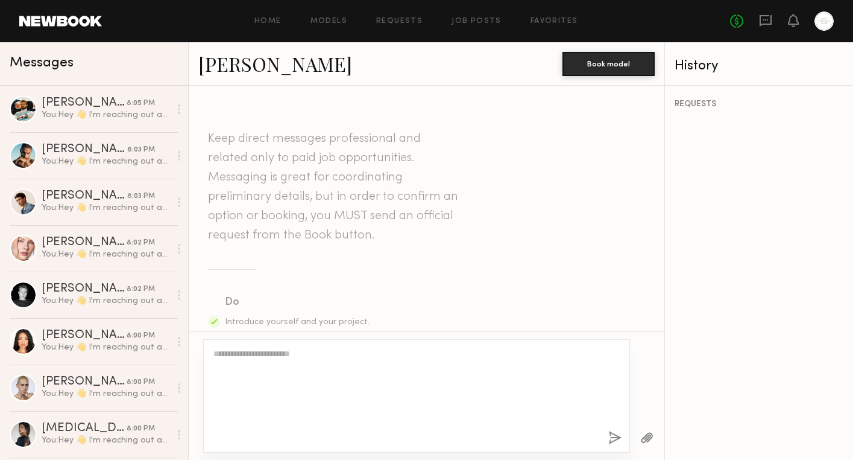
scroll to position [0, 0]
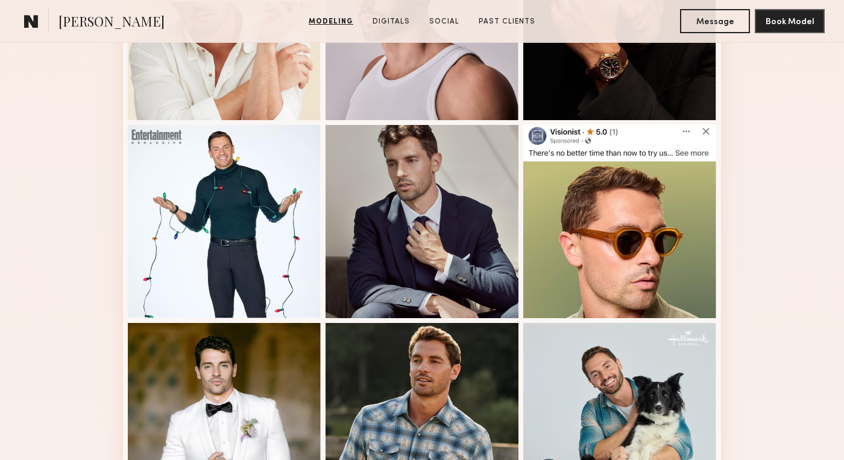
scroll to position [820, 0]
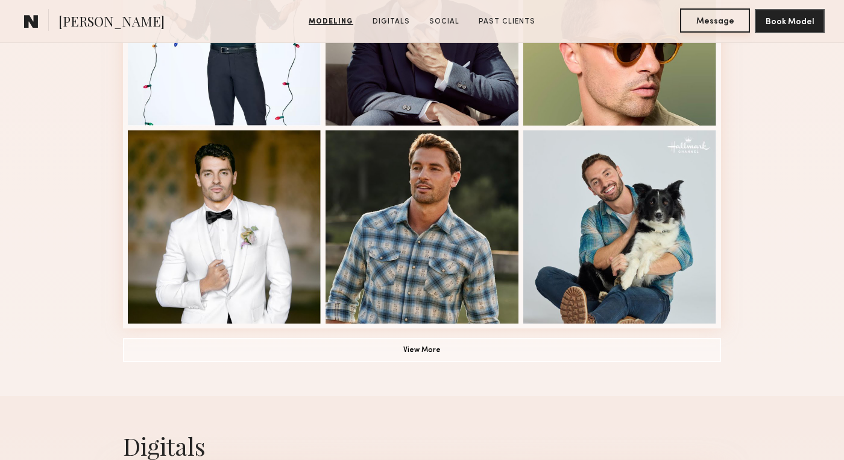
click at [704, 24] on button "Message" at bounding box center [715, 20] width 70 height 24
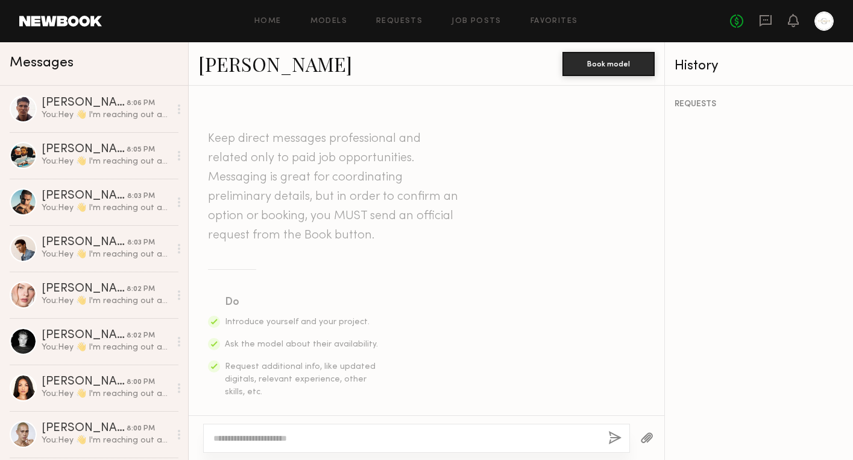
click at [282, 440] on textarea at bounding box center [405, 438] width 385 height 12
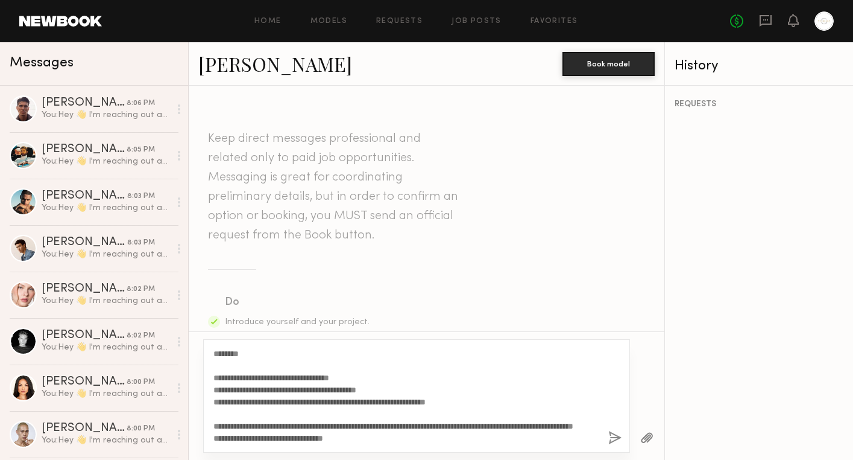
type textarea "**********"
click at [614, 437] on button "button" at bounding box center [615, 438] width 13 height 15
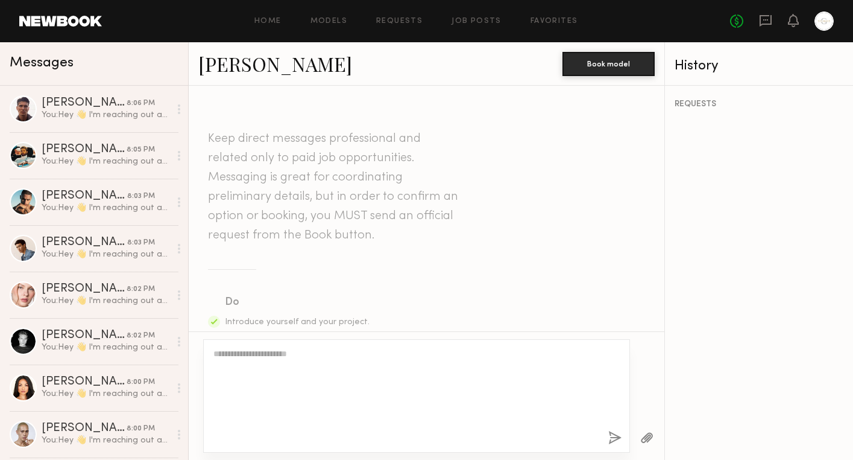
scroll to position [0, 0]
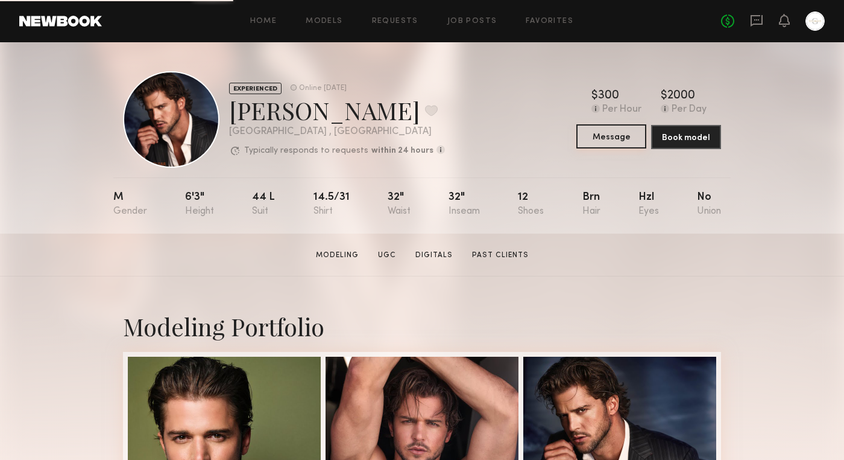
click at [609, 140] on button "Message" at bounding box center [612, 136] width 70 height 24
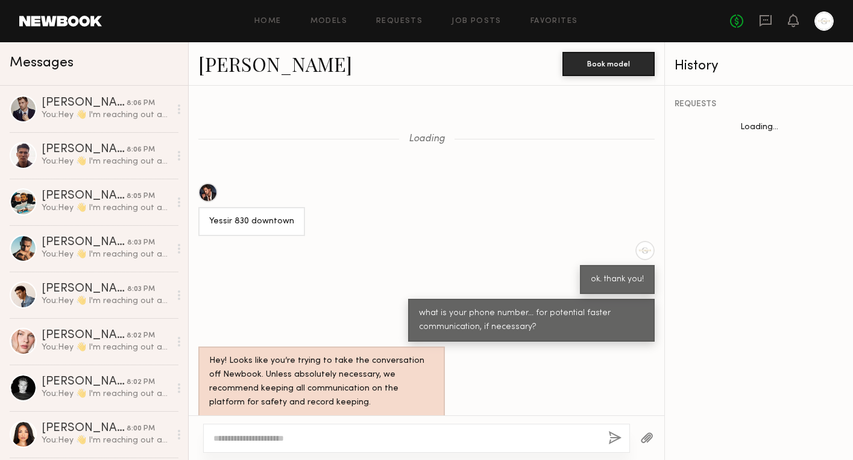
scroll to position [525, 0]
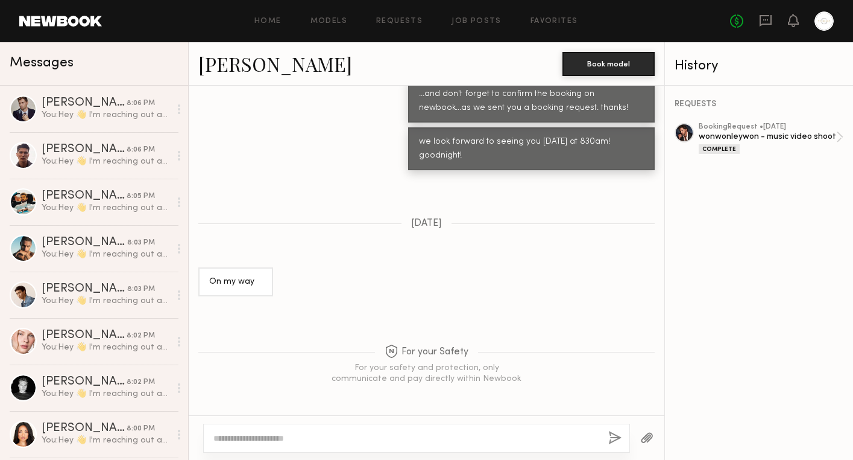
click at [277, 443] on textarea at bounding box center [405, 438] width 385 height 12
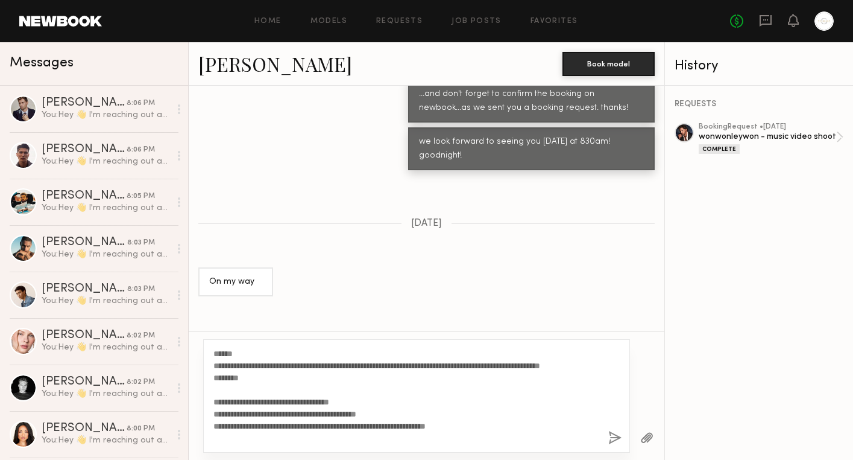
scroll to position [46, 0]
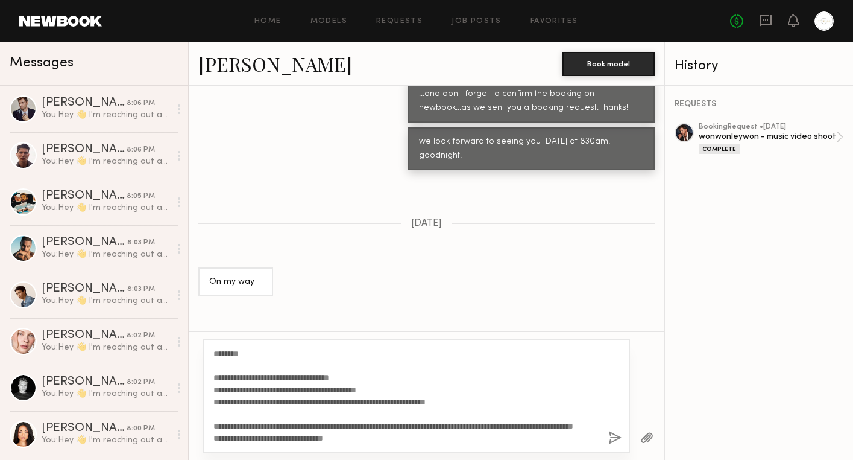
type textarea "**********"
click at [619, 441] on button "button" at bounding box center [615, 438] width 13 height 15
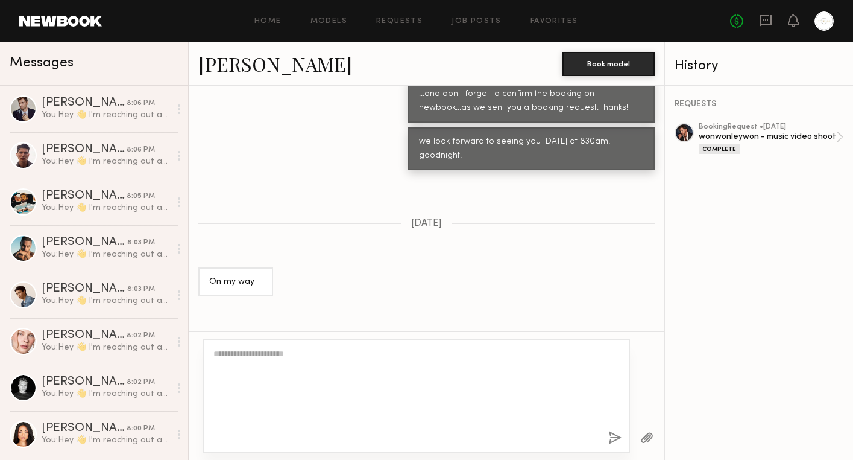
scroll to position [0, 0]
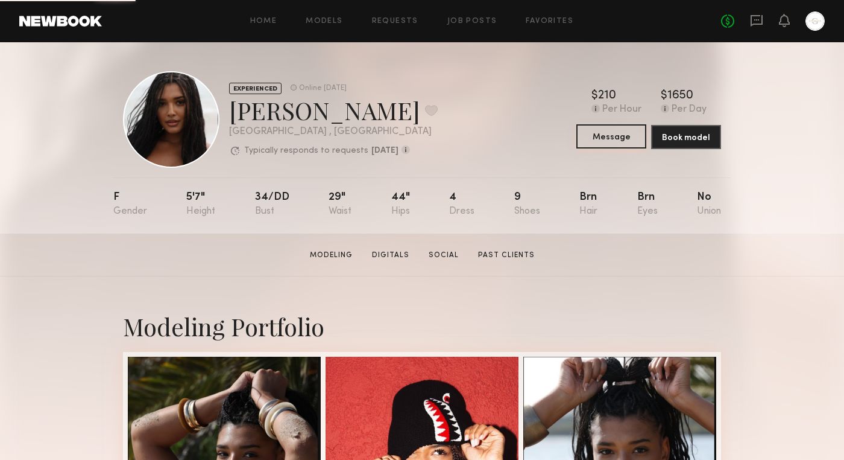
click at [624, 140] on button "Message" at bounding box center [612, 136] width 70 height 24
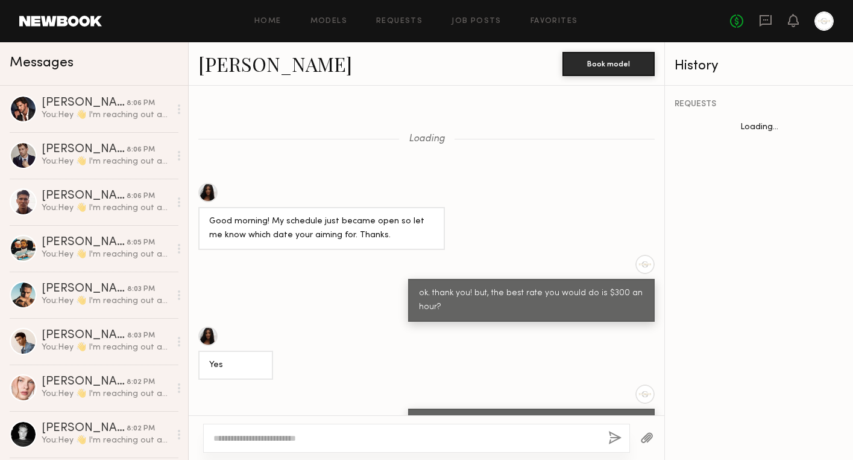
scroll to position [847, 0]
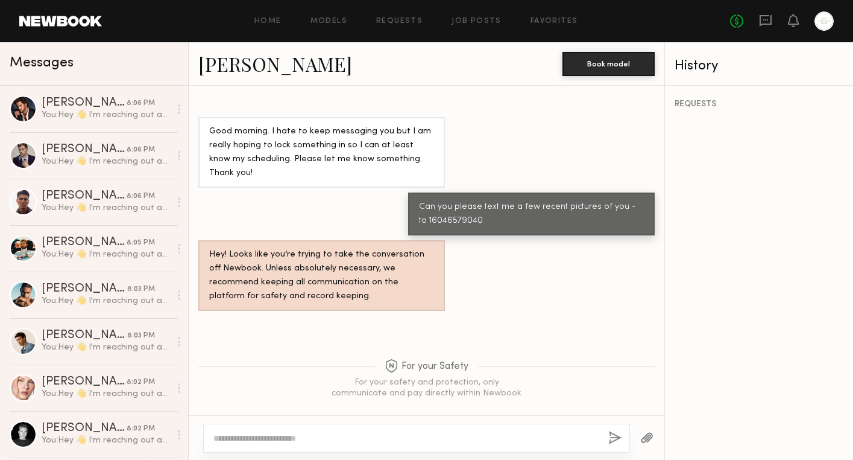
click at [270, 440] on textarea at bounding box center [405, 438] width 385 height 12
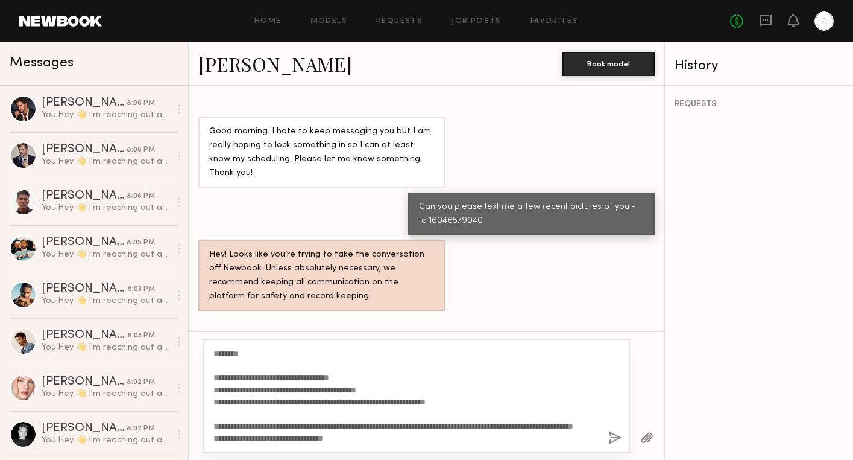
type textarea "**********"
click at [614, 435] on button "button" at bounding box center [615, 438] width 13 height 15
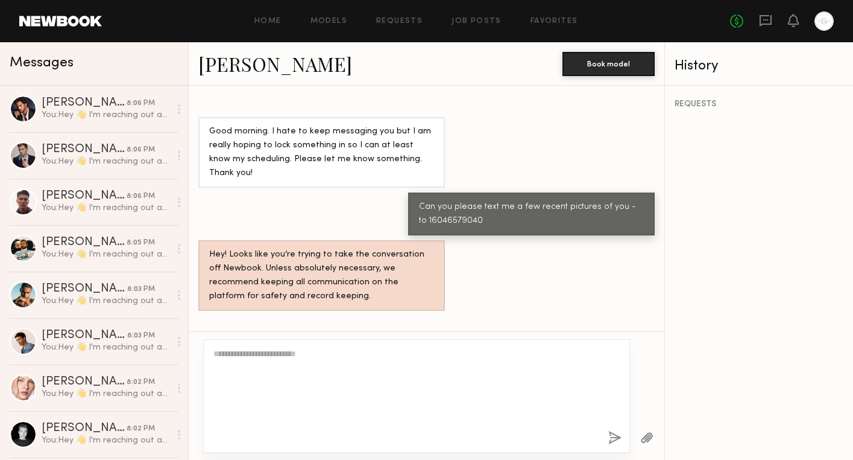
scroll to position [0, 0]
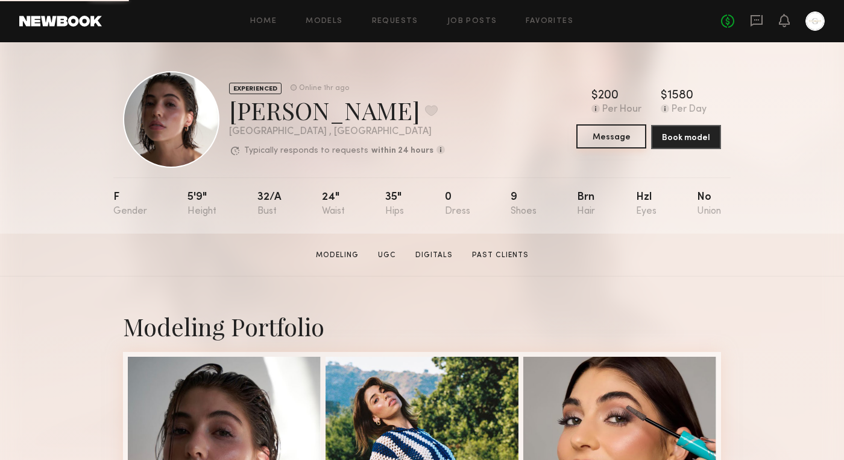
click at [601, 143] on button "Message" at bounding box center [612, 136] width 70 height 24
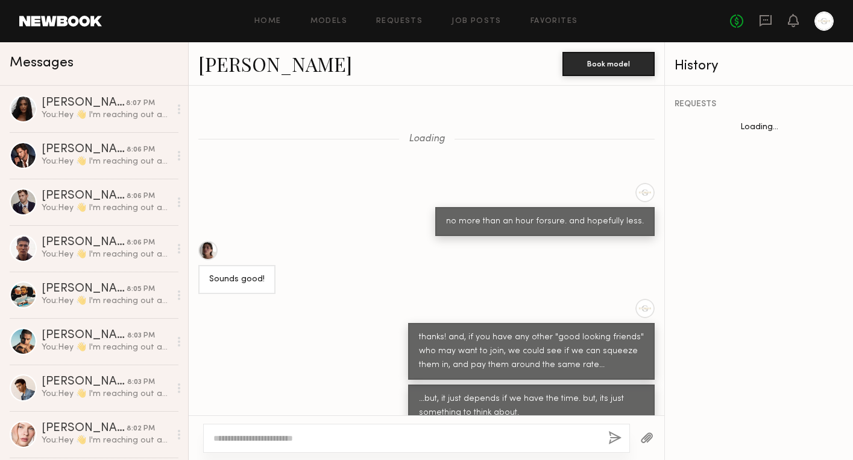
scroll to position [897, 0]
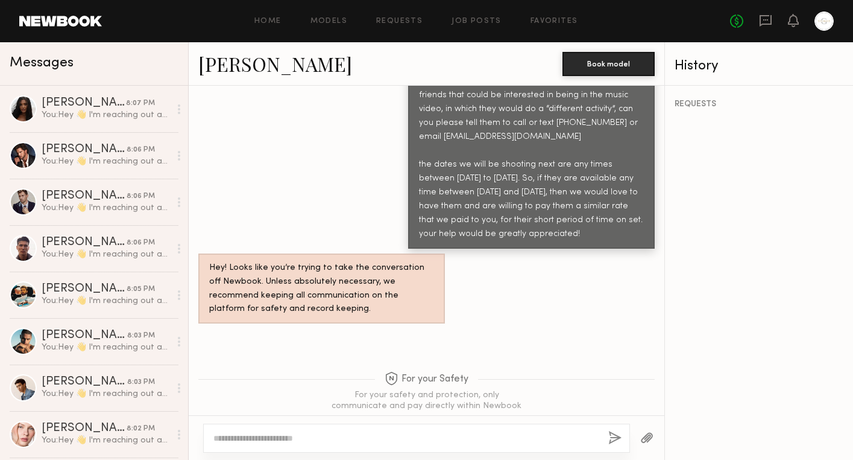
click at [262, 437] on textarea at bounding box center [405, 438] width 385 height 12
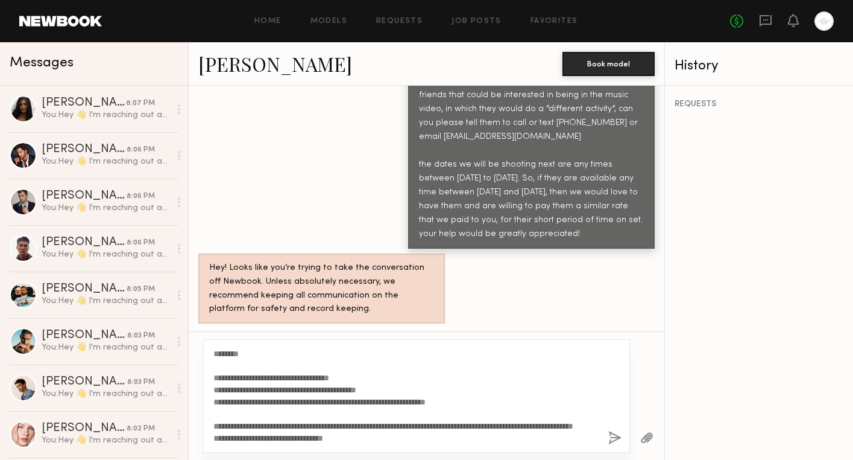
type textarea "**********"
click at [616, 438] on button "button" at bounding box center [615, 438] width 13 height 15
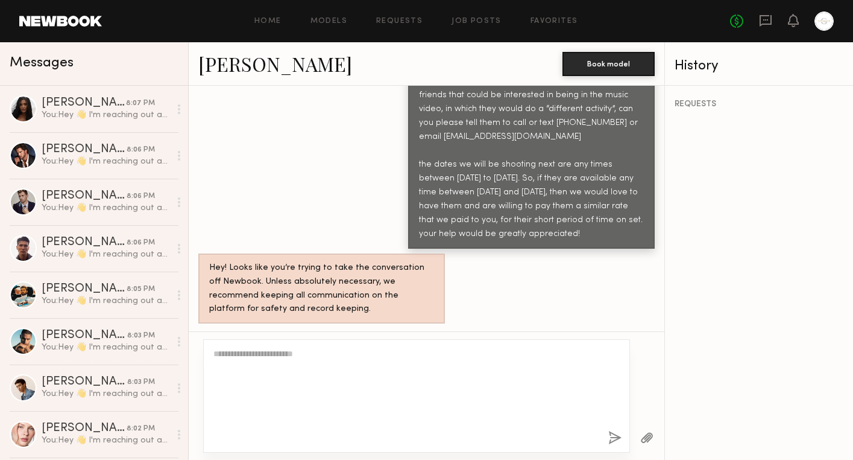
scroll to position [0, 0]
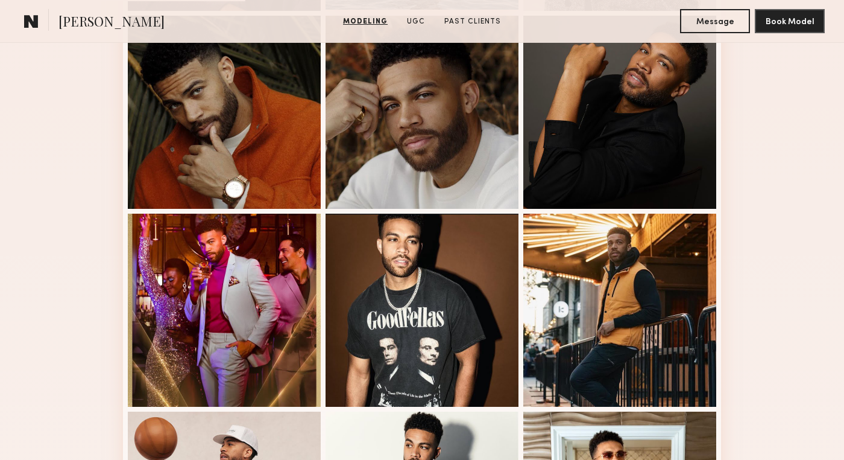
scroll to position [571, 0]
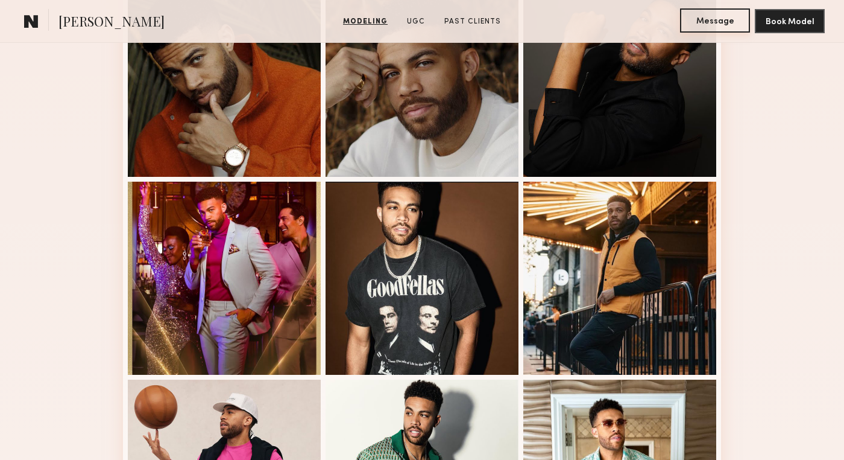
click at [700, 25] on button "Message" at bounding box center [715, 20] width 70 height 24
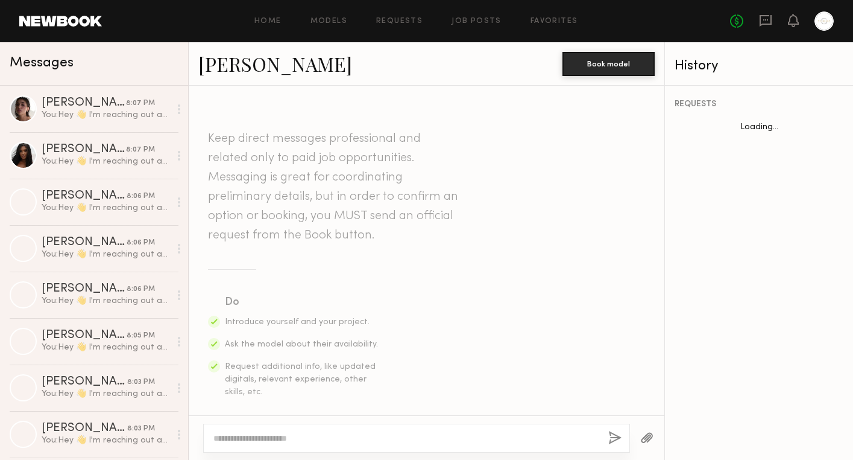
scroll to position [790, 0]
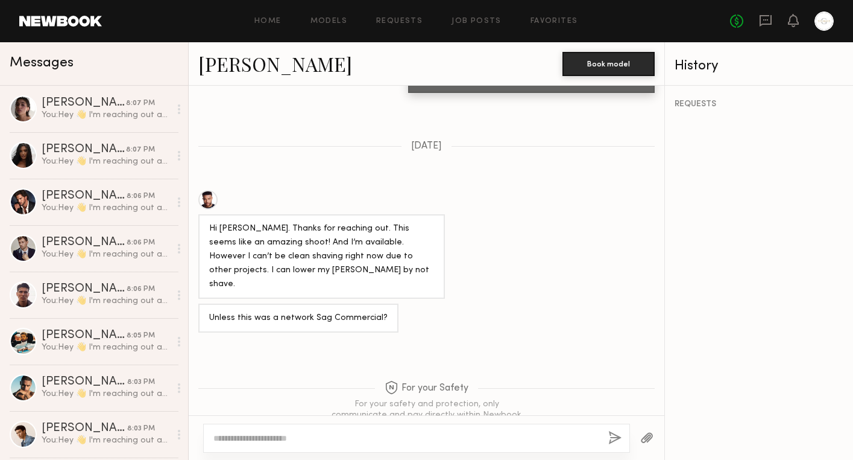
click at [278, 434] on textarea at bounding box center [405, 438] width 385 height 12
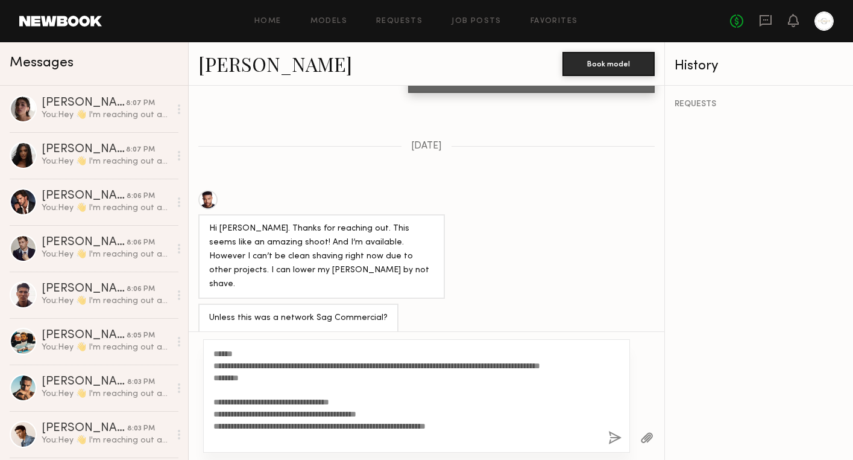
scroll to position [791, 0]
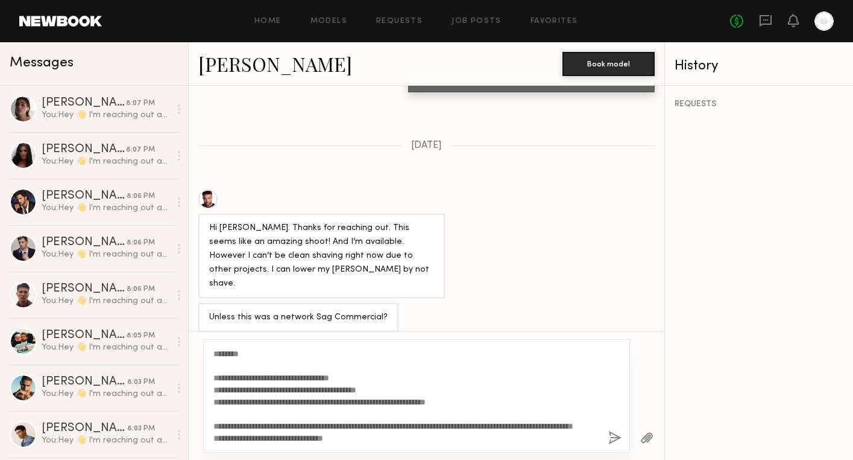
type textarea "**********"
click at [615, 435] on button "button" at bounding box center [615, 438] width 13 height 15
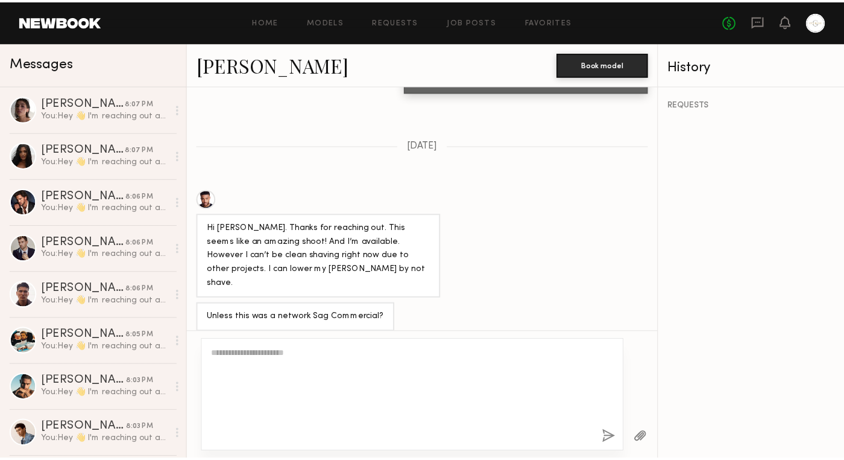
scroll to position [0, 0]
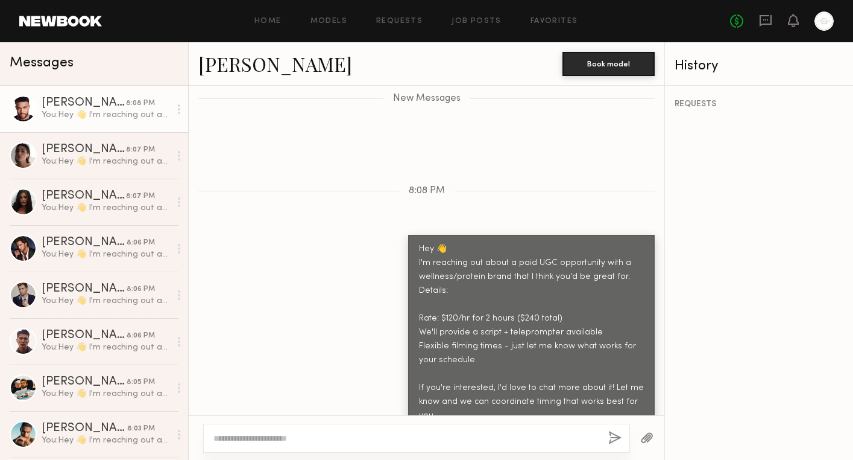
click at [265, 16] on div "Home Models Requests Job Posts Favorites Sign Out No fees up to $5,000" at bounding box center [468, 20] width 732 height 19
click at [268, 19] on link "Home" at bounding box center [268, 21] width 27 height 8
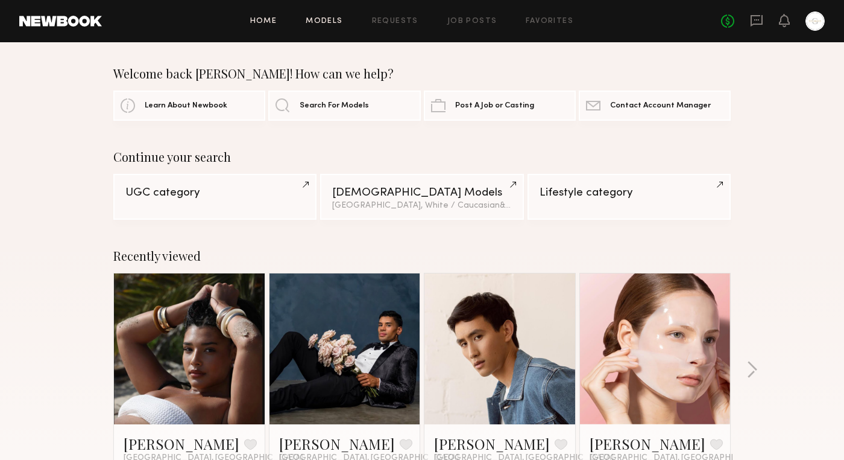
click at [318, 24] on link "Models" at bounding box center [324, 21] width 37 height 8
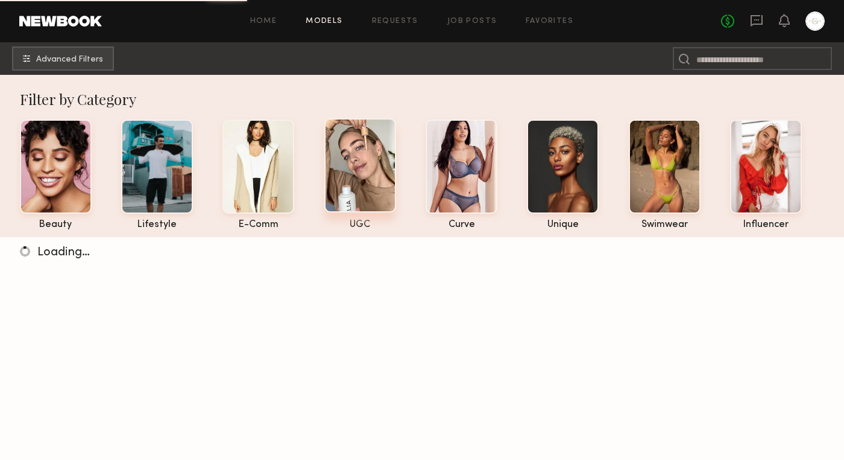
click at [346, 192] on div at bounding box center [360, 165] width 72 height 94
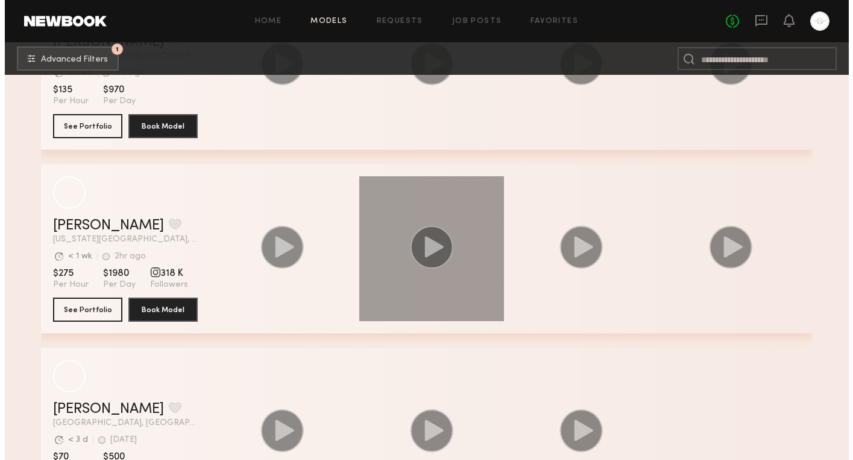
scroll to position [26254, 0]
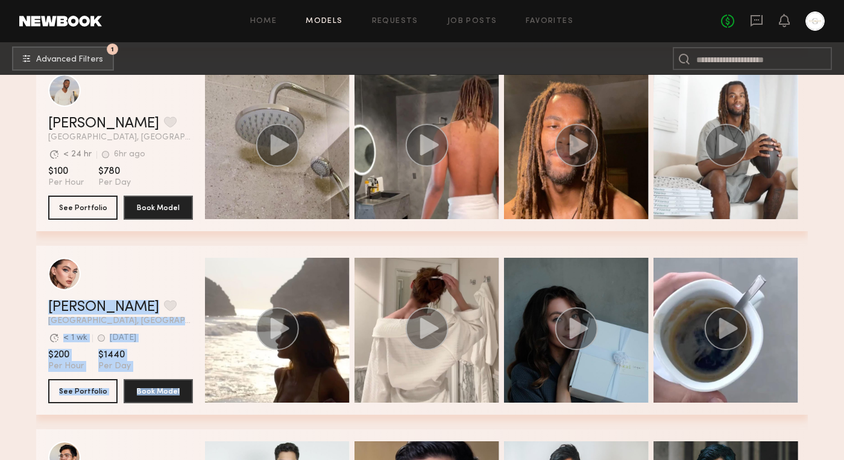
drag, startPoint x: 450, startPoint y: 246, endPoint x: 479, endPoint y: 248, distance: 29.6
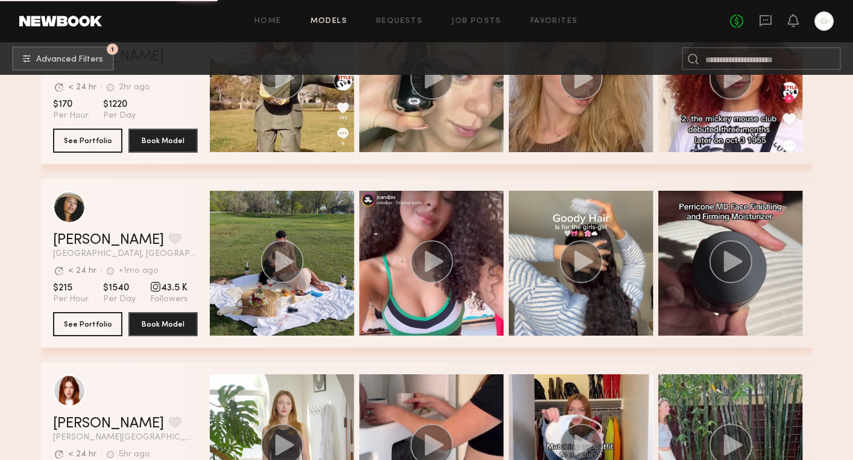
scroll to position [28454, 0]
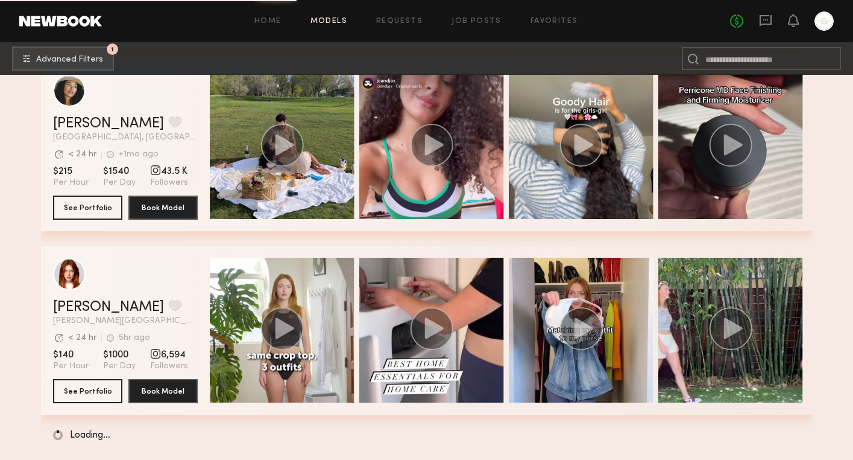
click at [390, 288] on div "grid" at bounding box center [431, 330] width 145 height 145
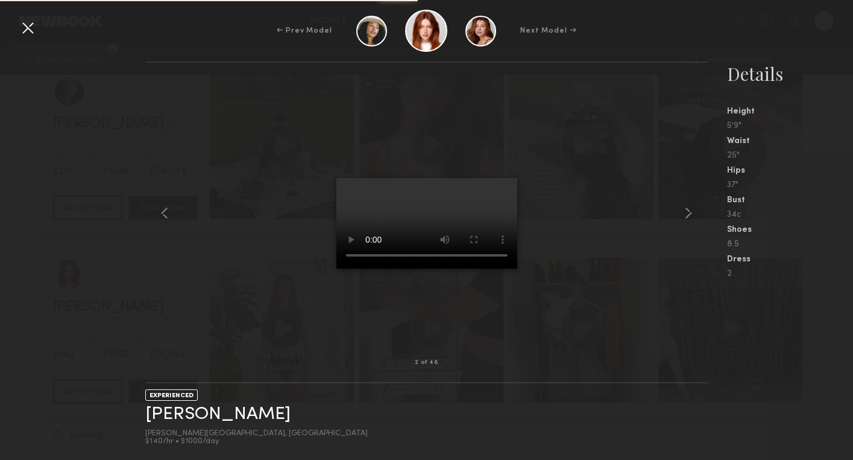
click at [28, 30] on div at bounding box center [27, 27] width 19 height 19
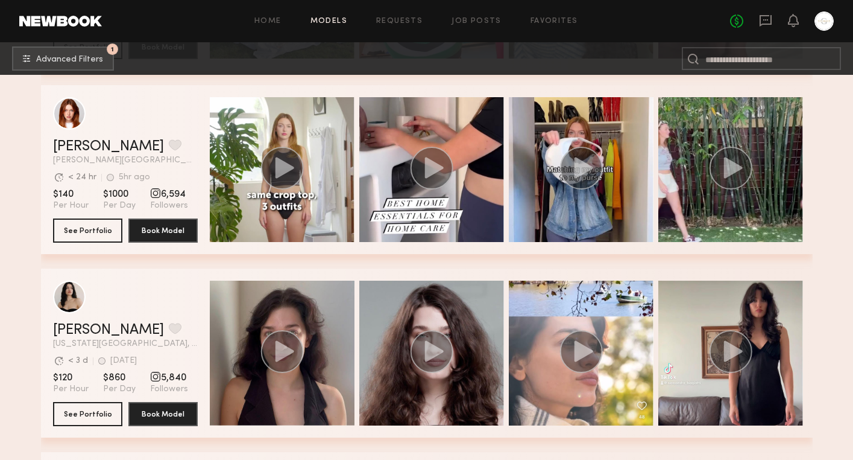
scroll to position [28612, 0]
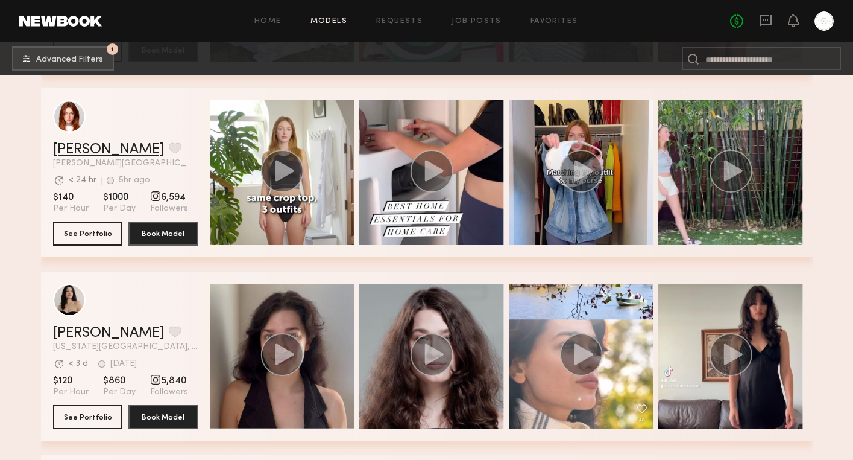
click at [86, 149] on link "[PERSON_NAME]" at bounding box center [108, 149] width 111 height 14
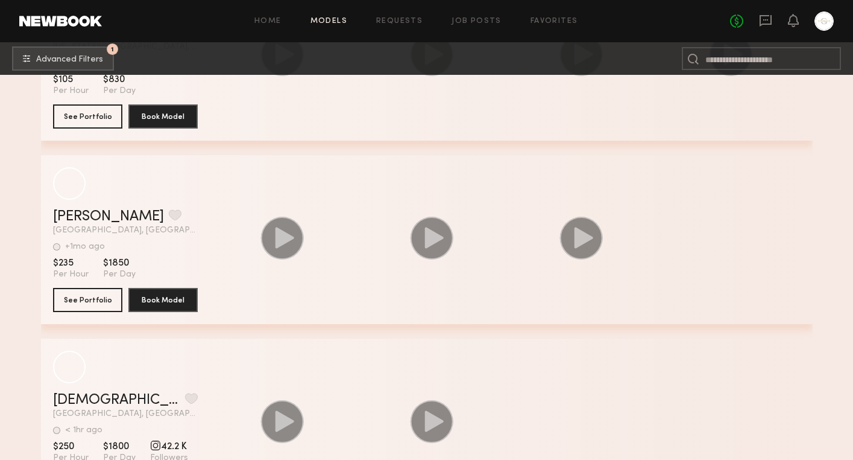
scroll to position [44779, 0]
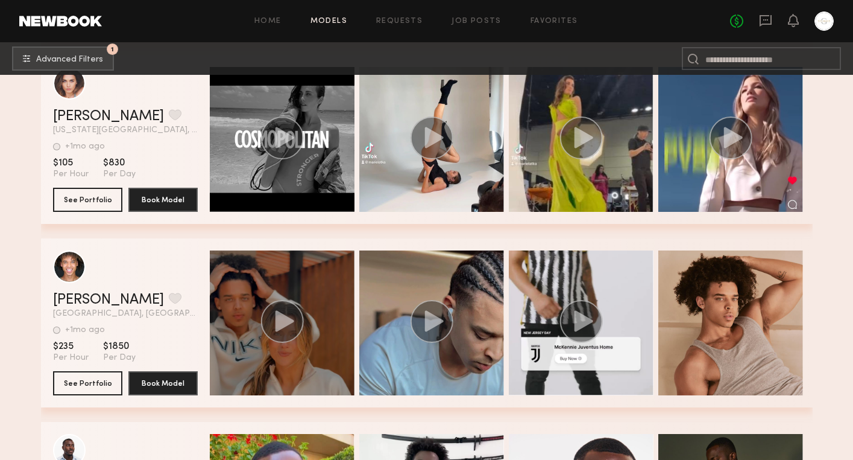
click at [289, 329] on circle "grid" at bounding box center [282, 321] width 43 height 43
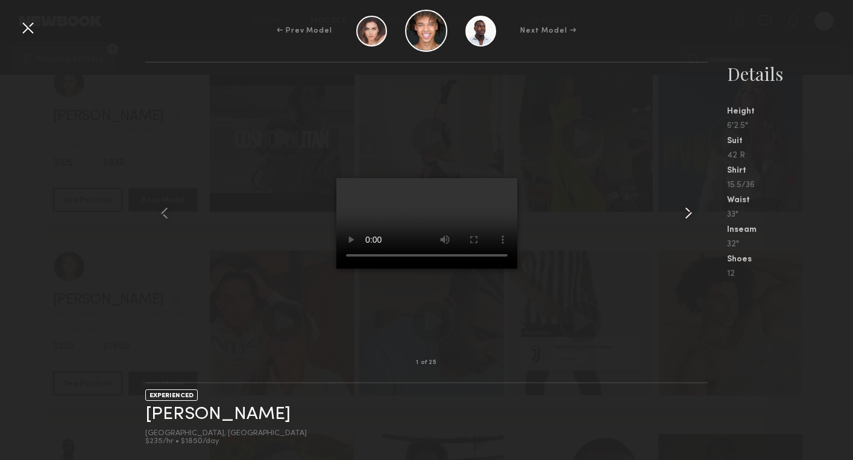
click at [687, 213] on common-icon at bounding box center [688, 212] width 19 height 19
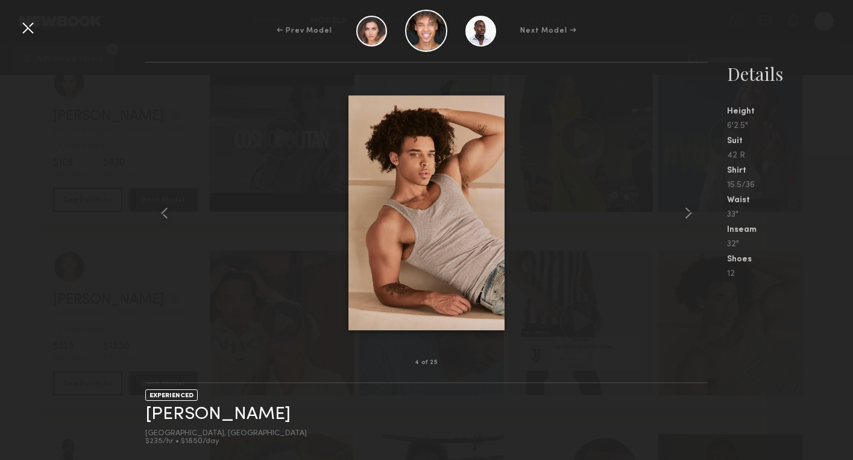
click at [687, 213] on common-icon at bounding box center [688, 212] width 19 height 19
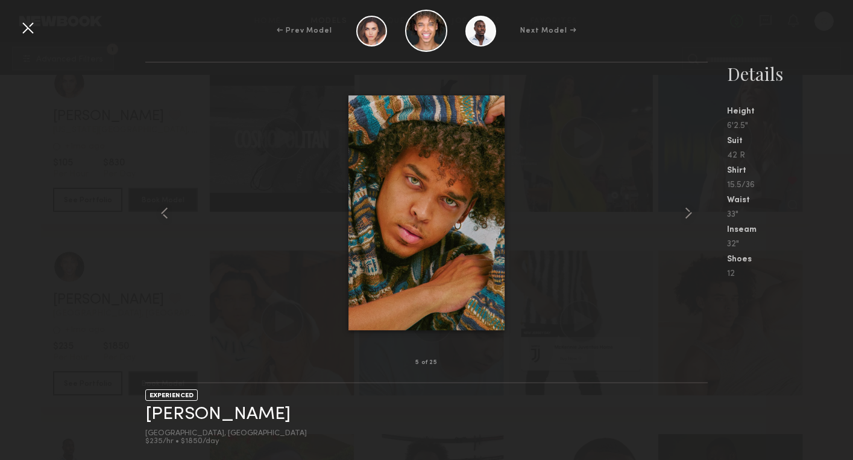
click at [687, 213] on common-icon at bounding box center [688, 212] width 19 height 19
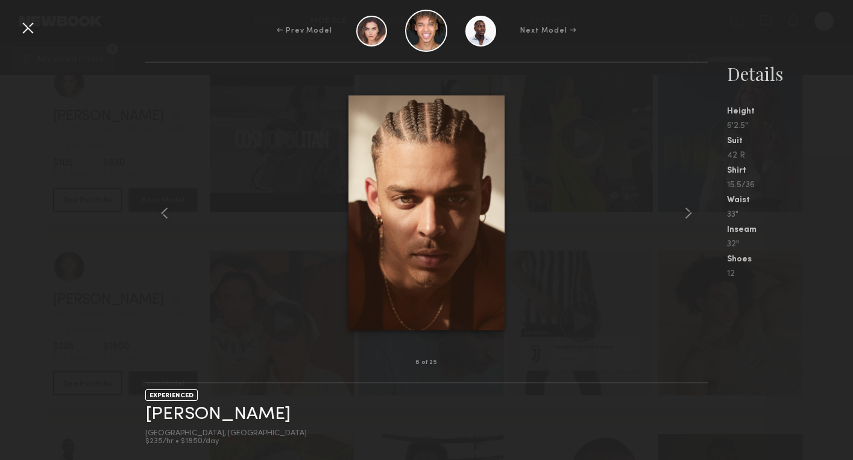
click at [687, 213] on common-icon at bounding box center [688, 212] width 19 height 19
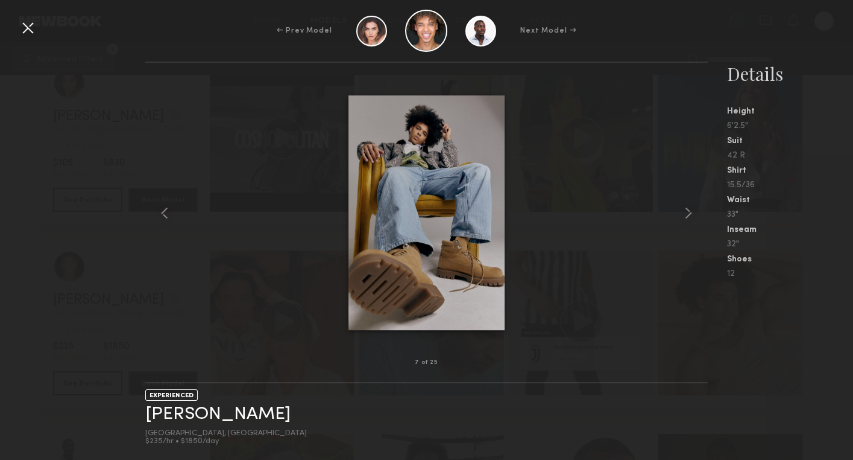
click at [687, 213] on common-icon at bounding box center [688, 212] width 19 height 19
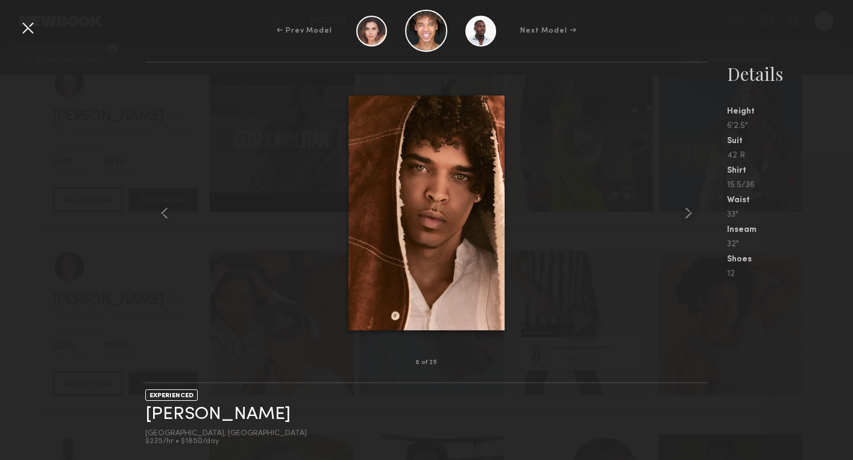
click at [687, 213] on common-icon at bounding box center [688, 212] width 19 height 19
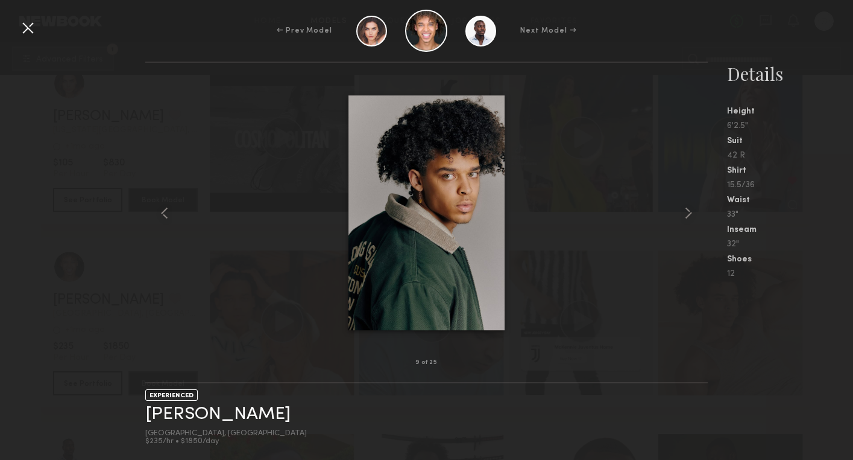
click at [687, 213] on common-icon at bounding box center [688, 212] width 19 height 19
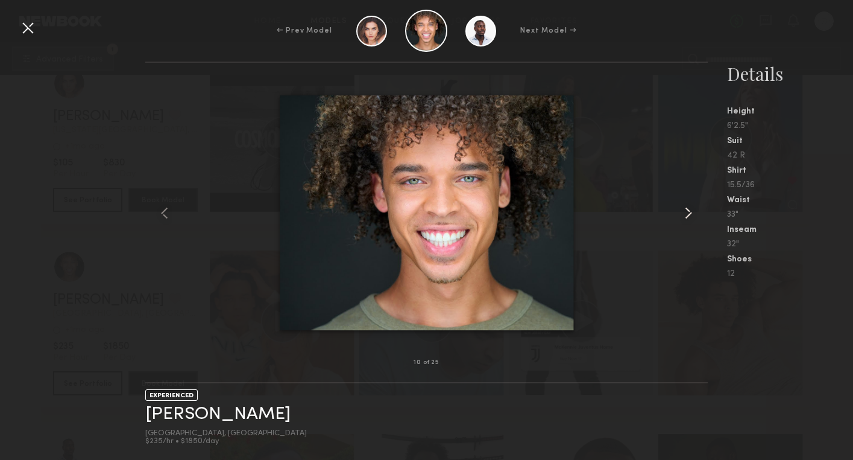
click at [687, 213] on common-icon at bounding box center [688, 212] width 19 height 19
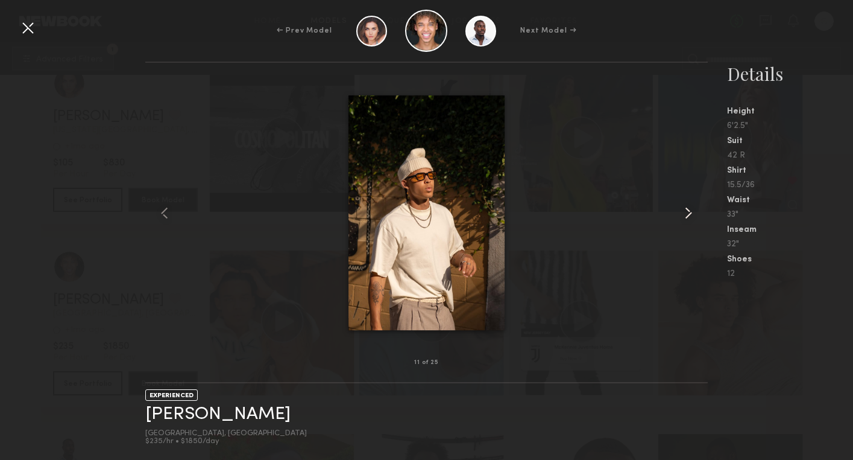
click at [687, 213] on common-icon at bounding box center [688, 212] width 19 height 19
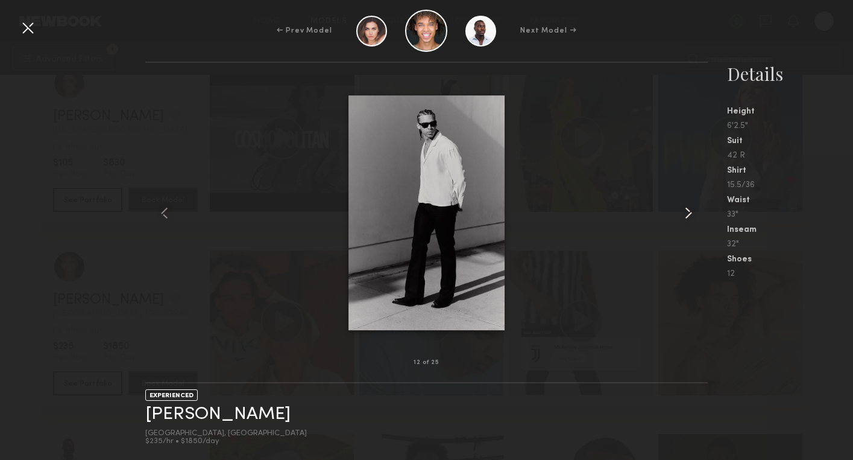
click at [687, 213] on common-icon at bounding box center [688, 212] width 19 height 19
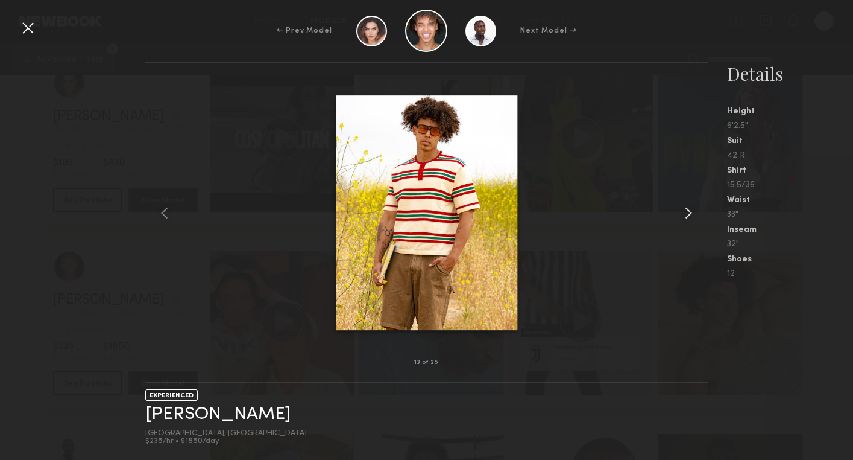
click at [687, 213] on common-icon at bounding box center [688, 212] width 19 height 19
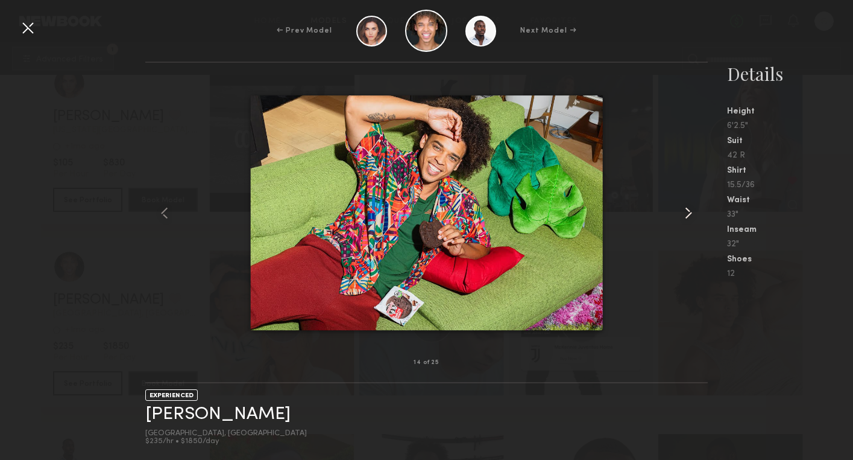
click at [687, 213] on common-icon at bounding box center [688, 212] width 19 height 19
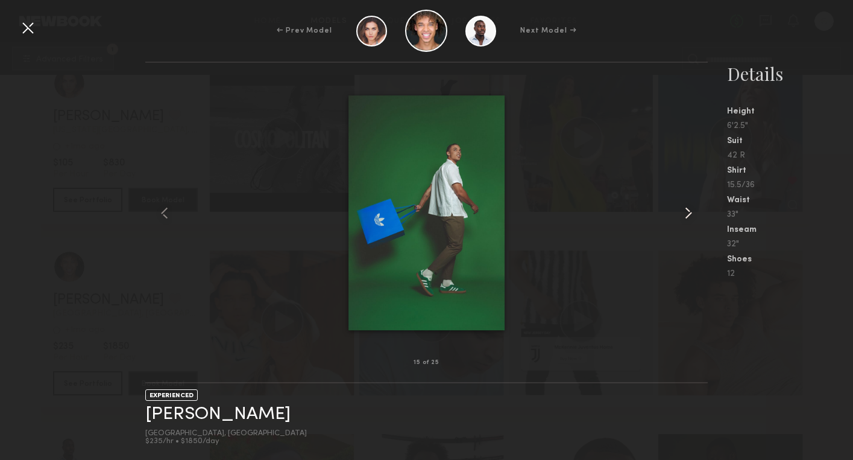
click at [687, 213] on common-icon at bounding box center [688, 212] width 19 height 19
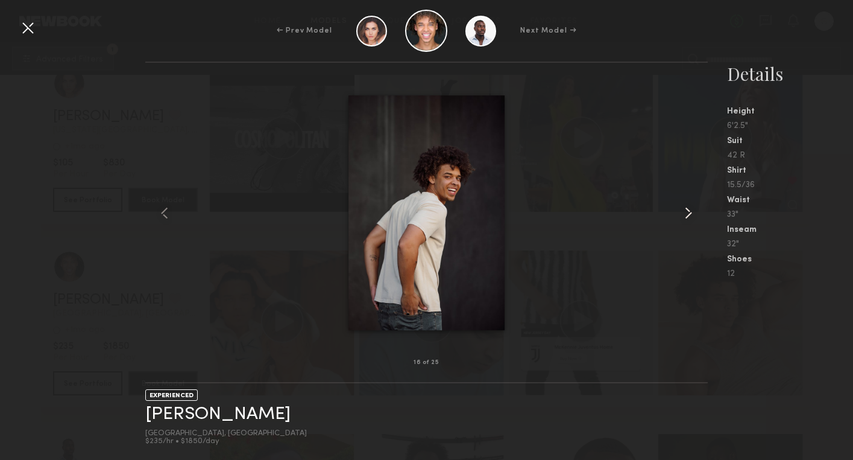
click at [688, 213] on common-icon at bounding box center [688, 212] width 19 height 19
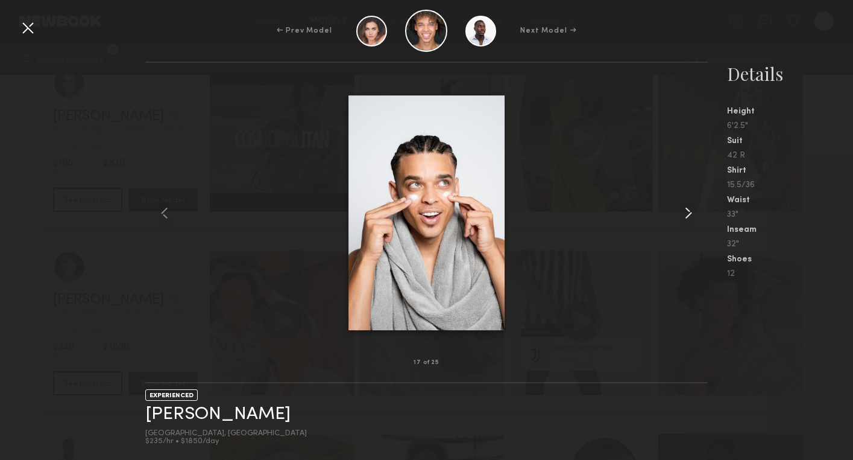
click at [689, 213] on common-icon at bounding box center [688, 212] width 19 height 19
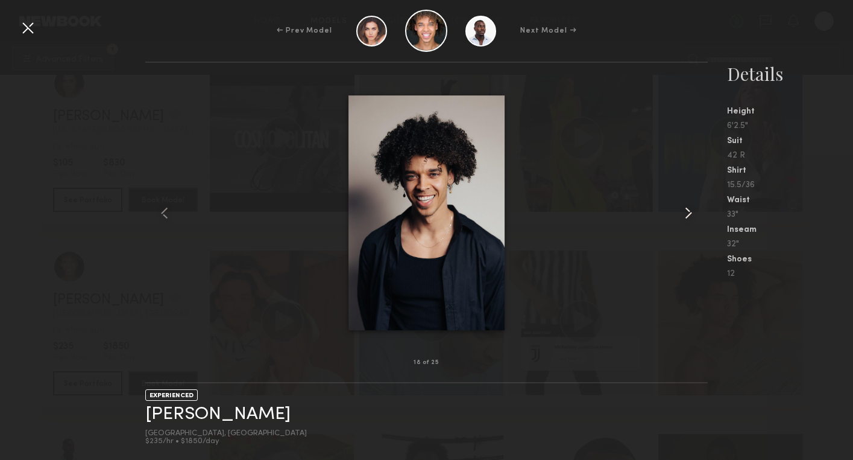
click at [689, 213] on common-icon at bounding box center [688, 212] width 19 height 19
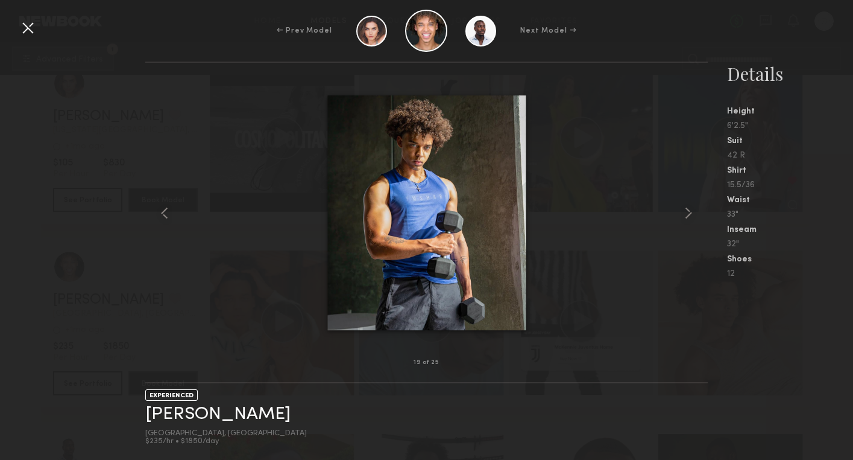
click at [597, 188] on div at bounding box center [426, 212] width 563 height 261
click at [30, 28] on div at bounding box center [27, 27] width 19 height 19
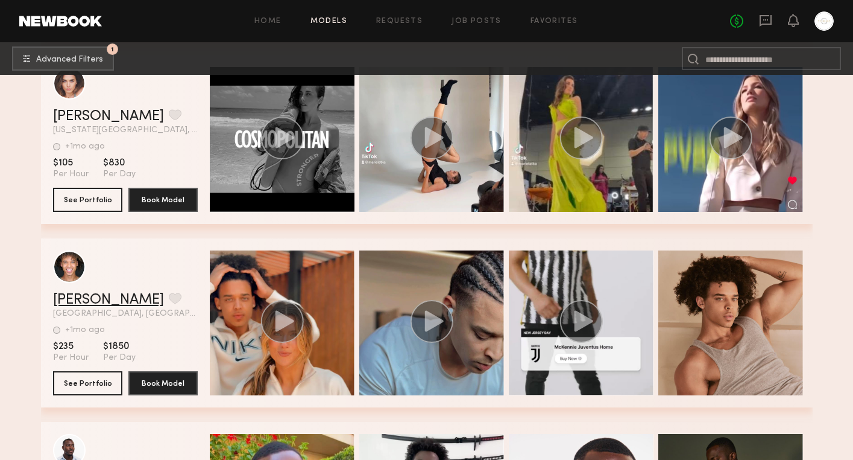
click at [113, 297] on link "Donovan M." at bounding box center [108, 300] width 111 height 14
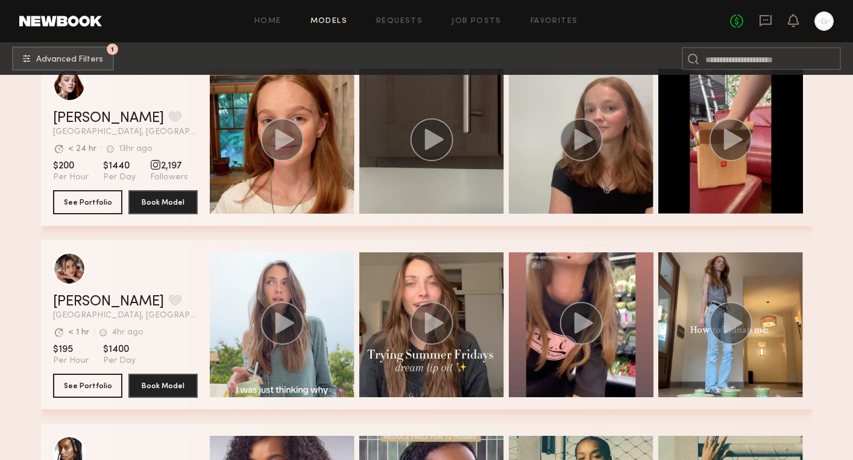
scroll to position [45985, 0]
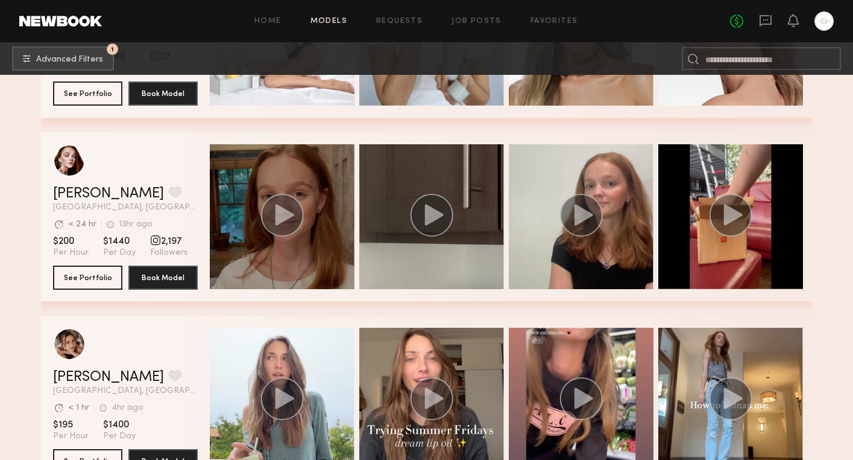
click at [284, 208] on circle "grid" at bounding box center [282, 215] width 43 height 43
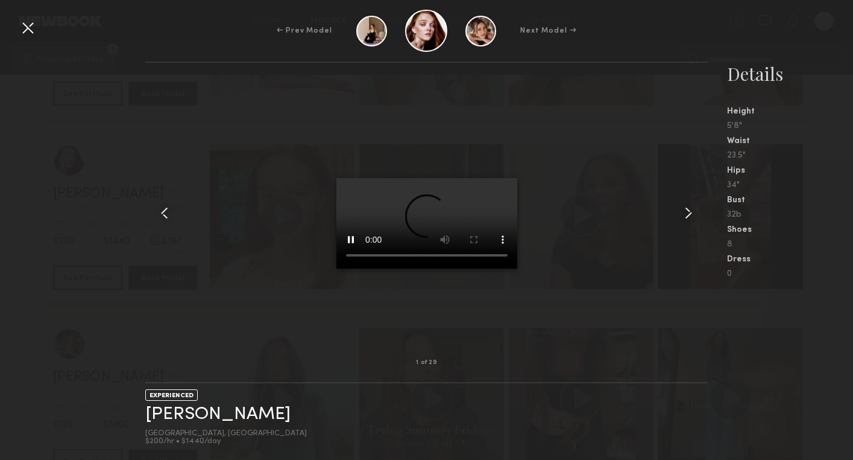
click at [309, 247] on div at bounding box center [426, 212] width 563 height 261
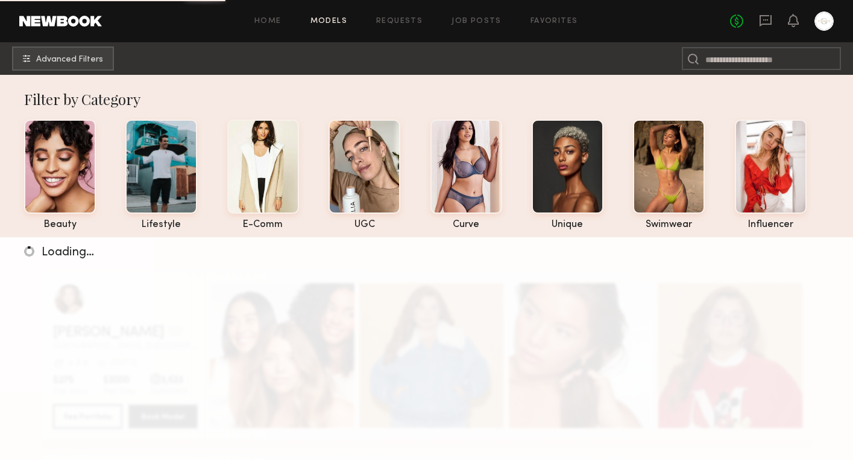
click at [362, 291] on div "Loading…" at bounding box center [426, 467] width 853 height 460
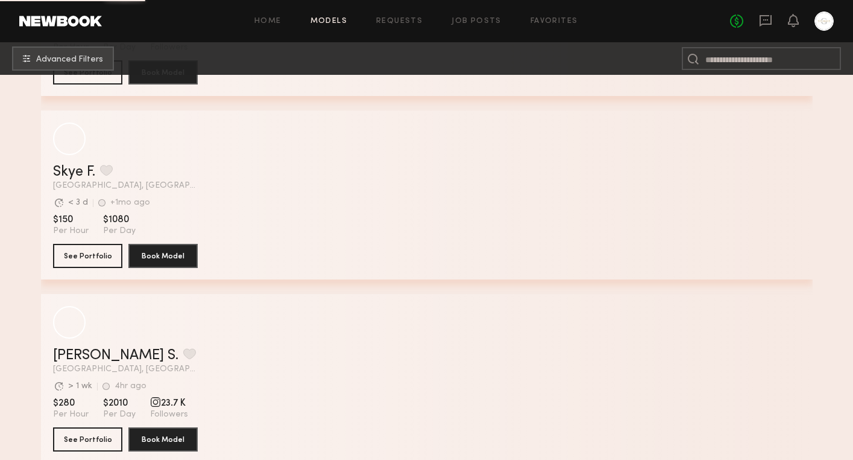
scroll to position [1028, 0]
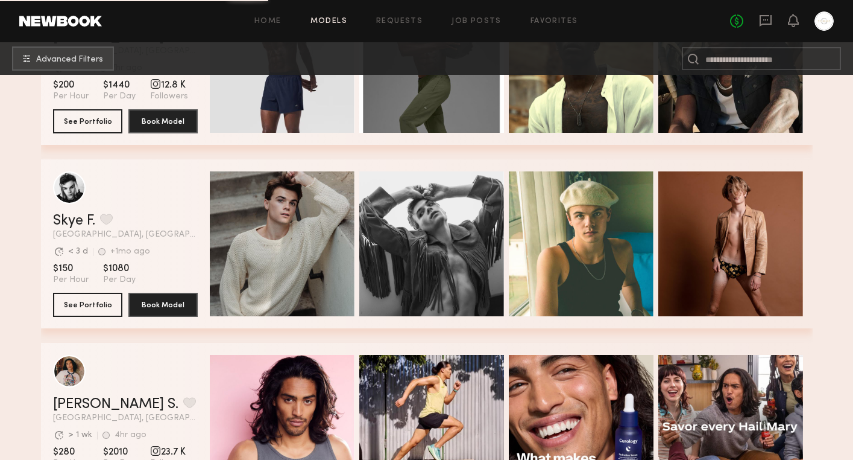
click at [337, 19] on link "Models" at bounding box center [329, 21] width 37 height 8
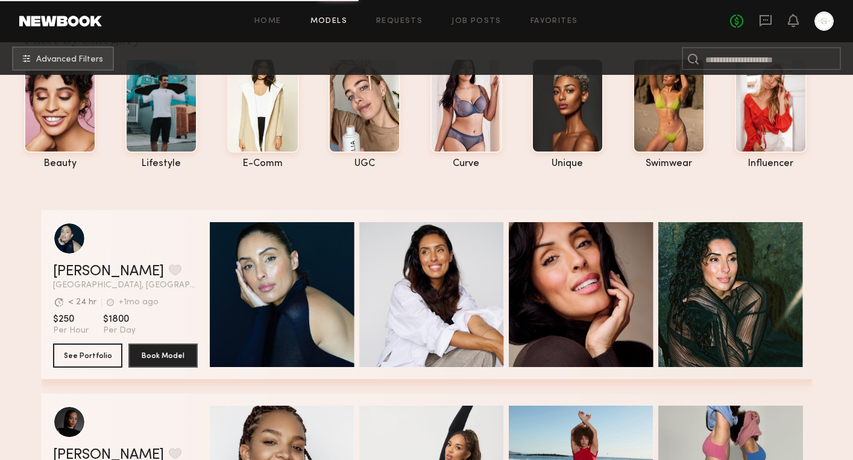
scroll to position [0, 0]
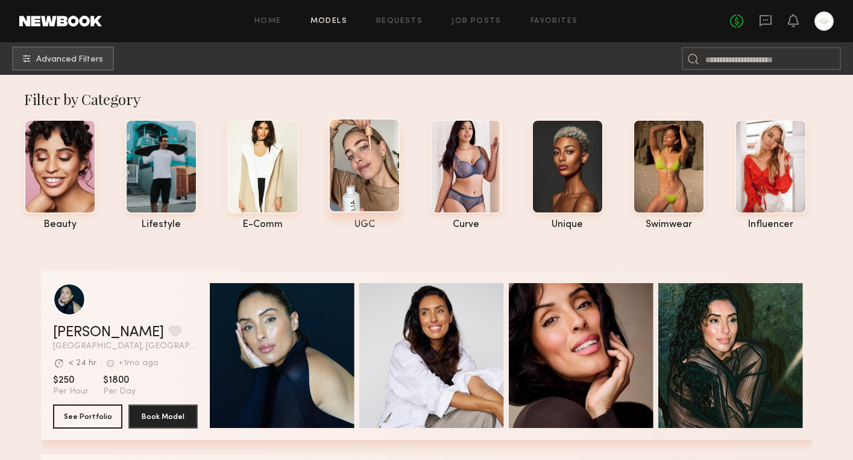
click at [368, 224] on div "UGC" at bounding box center [365, 225] width 72 height 10
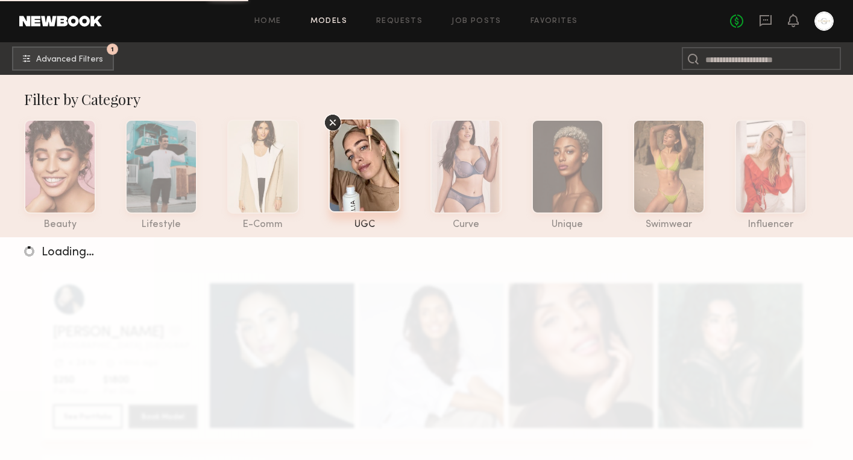
click at [420, 329] on div "Loading…" at bounding box center [426, 467] width 853 height 460
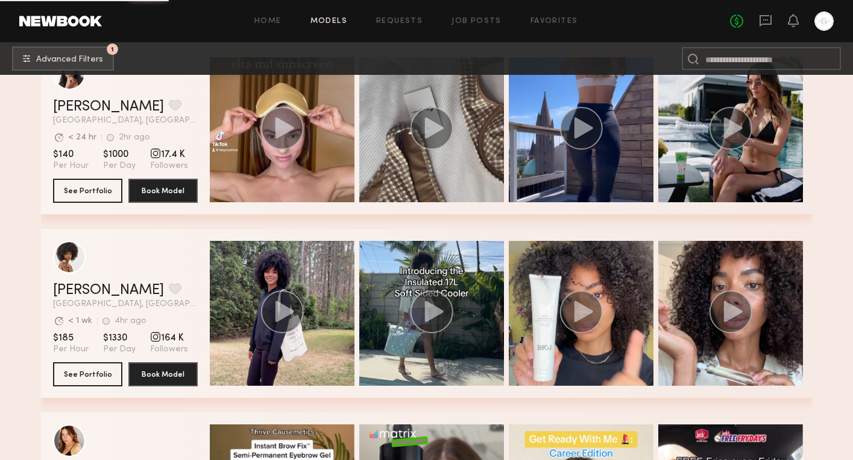
scroll to position [6453, 0]
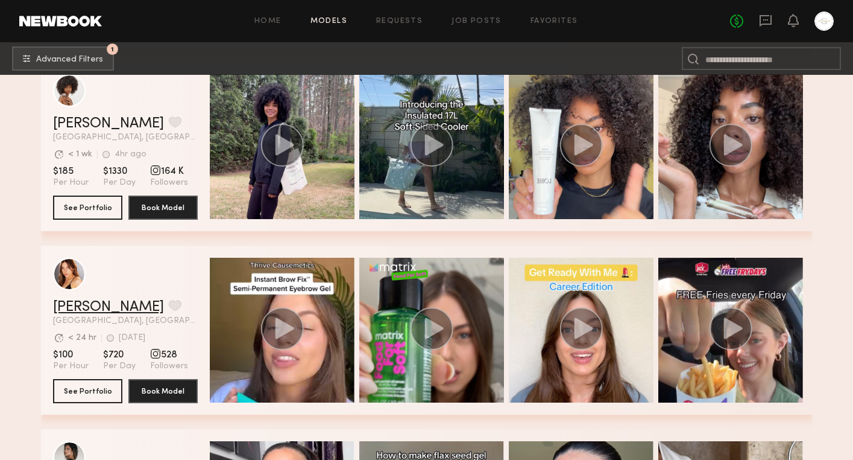
click at [89, 306] on link "Haley D." at bounding box center [108, 307] width 111 height 14
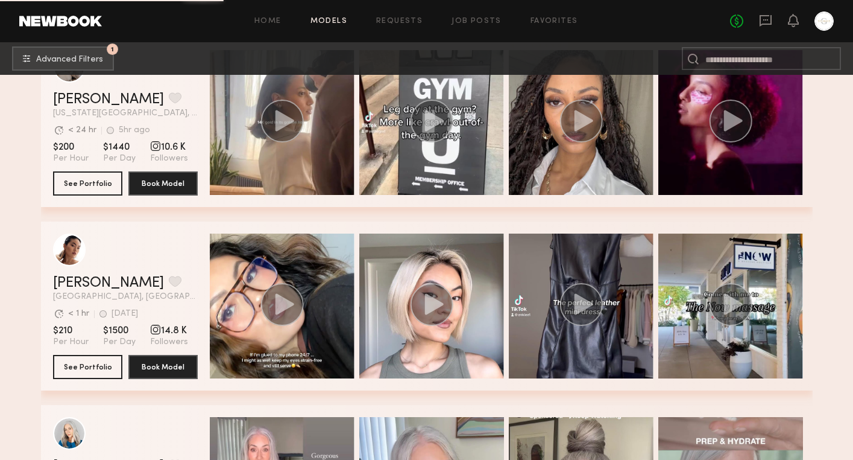
scroll to position [7849, 0]
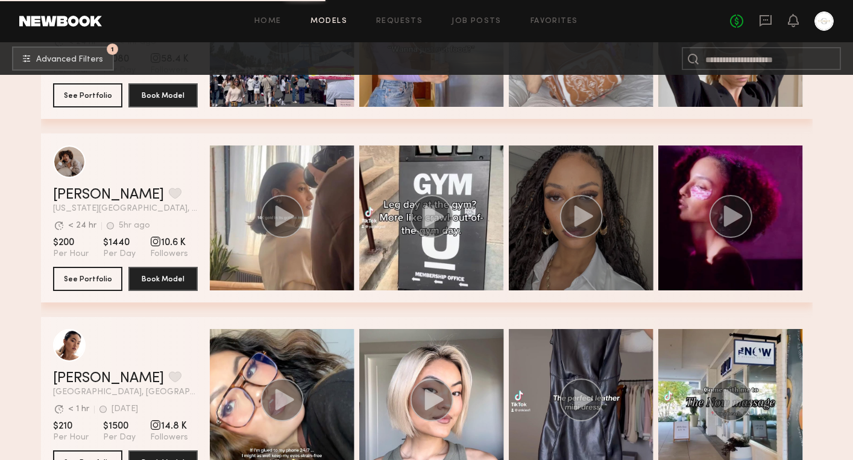
click at [588, 212] on circle "grid" at bounding box center [581, 216] width 43 height 43
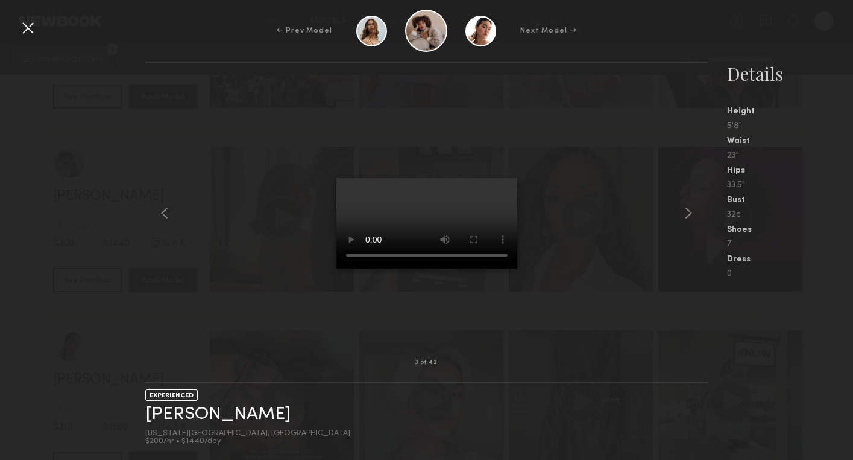
scroll to position [7847, 0]
click at [231, 87] on div at bounding box center [426, 212] width 563 height 261
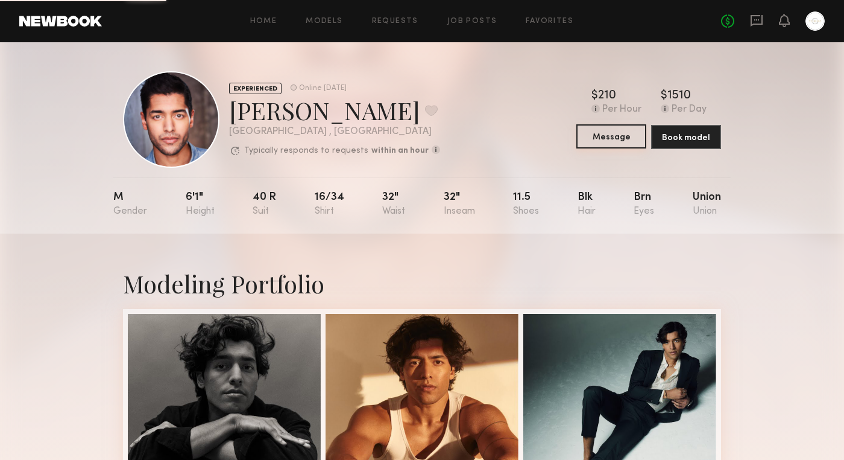
click at [618, 138] on button "Message" at bounding box center [612, 136] width 70 height 24
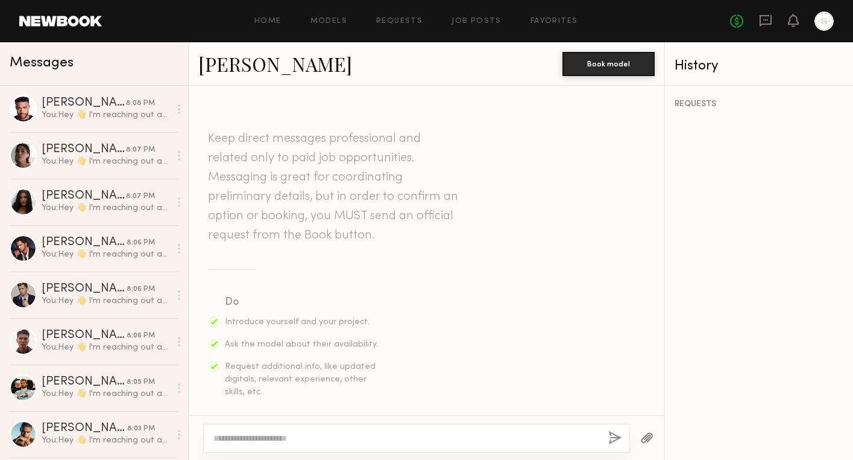
click at [246, 440] on textarea at bounding box center [405, 438] width 385 height 12
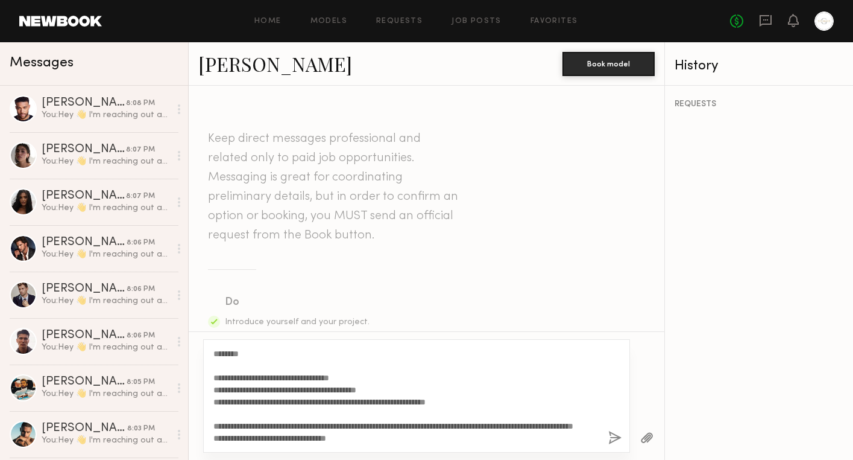
scroll to position [59, 0]
type textarea "**********"
click at [617, 438] on button "button" at bounding box center [615, 438] width 13 height 15
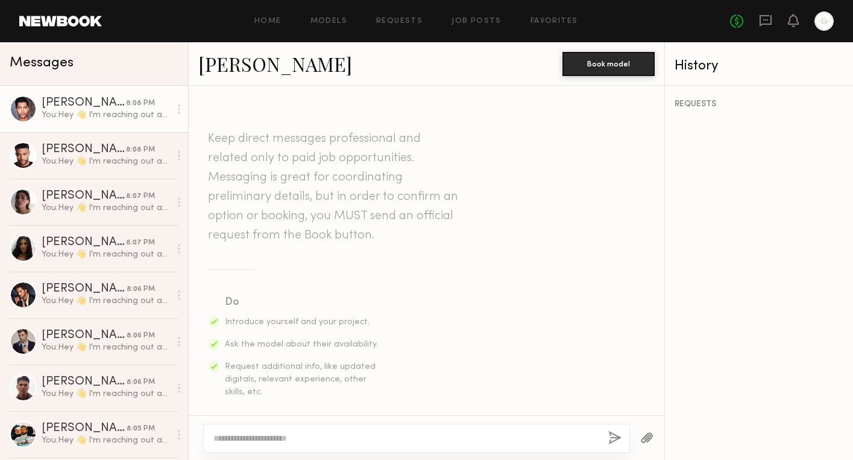
scroll to position [0, 0]
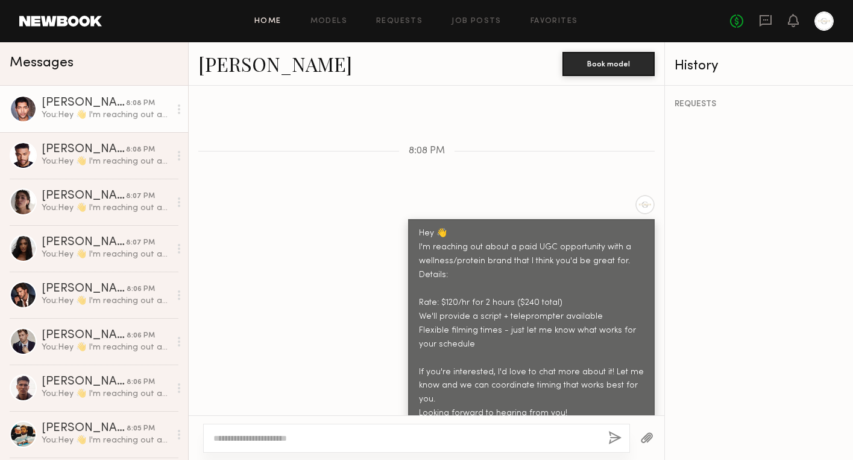
click at [270, 17] on link "Home" at bounding box center [268, 21] width 27 height 8
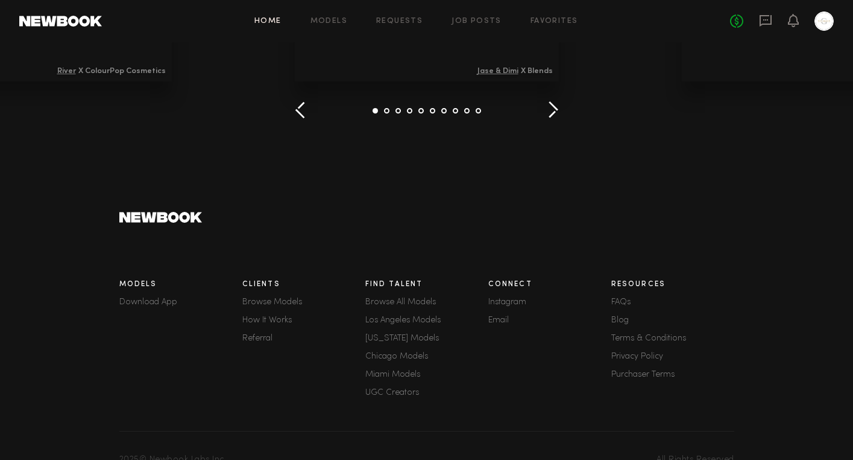
scroll to position [1735, 0]
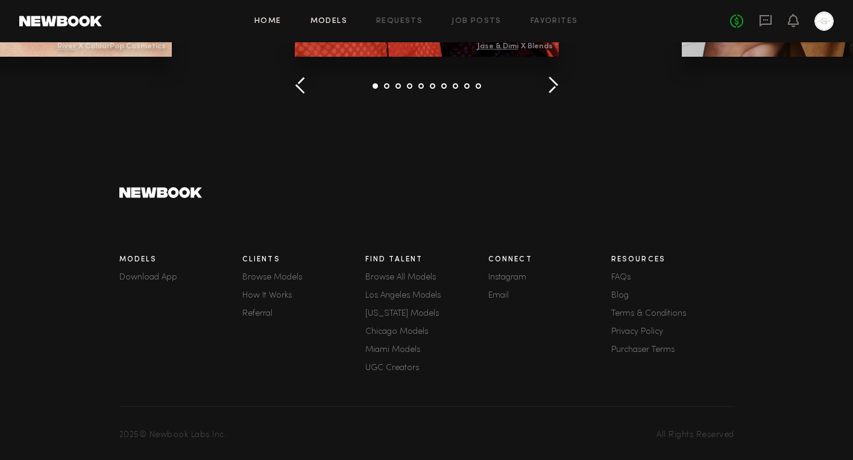
click at [332, 20] on link "Models" at bounding box center [329, 21] width 37 height 8
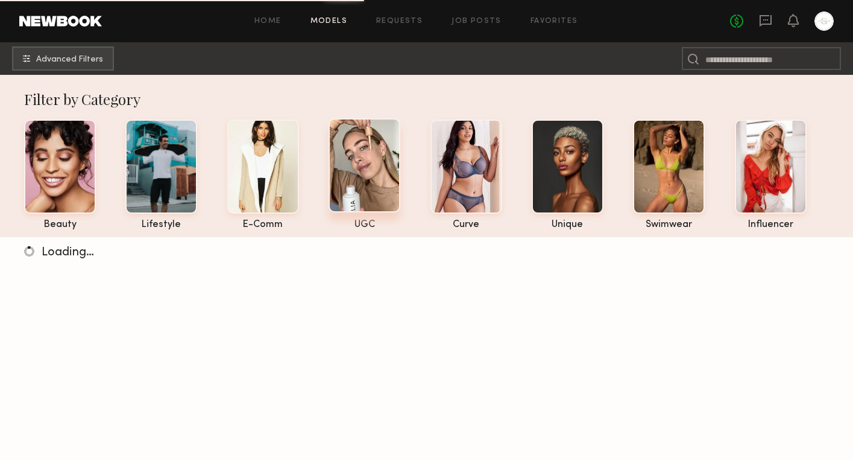
click at [364, 223] on div "UGC" at bounding box center [365, 225] width 72 height 10
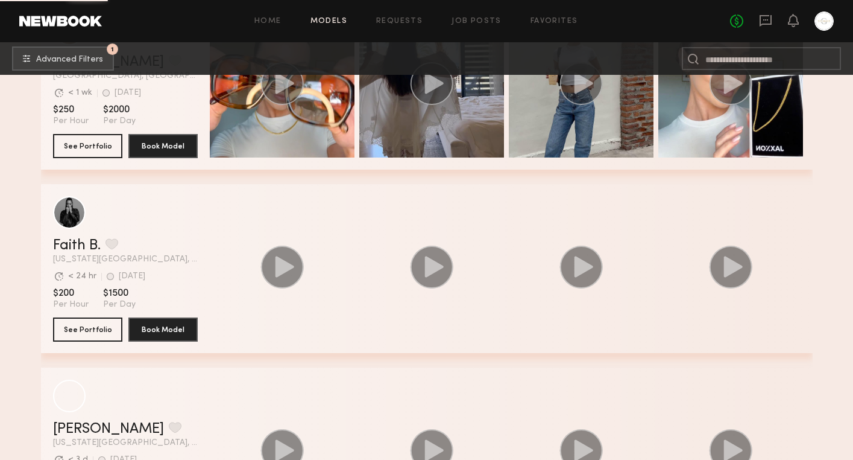
scroll to position [8653, 0]
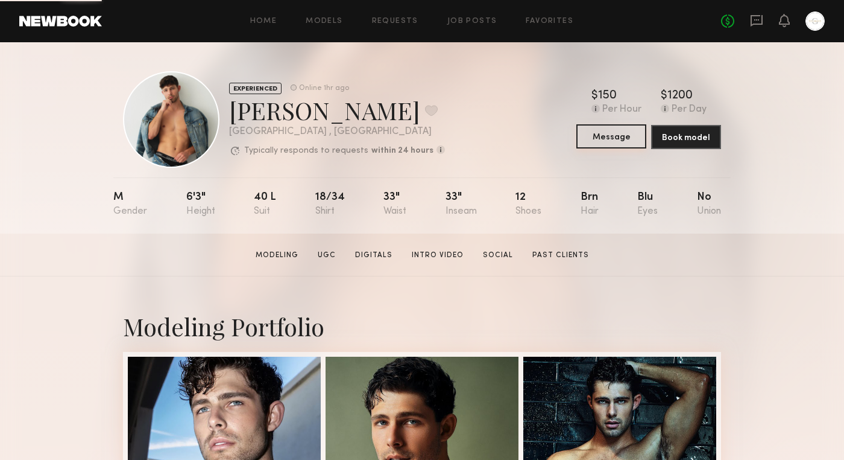
click at [619, 138] on button "Message" at bounding box center [612, 136] width 70 height 24
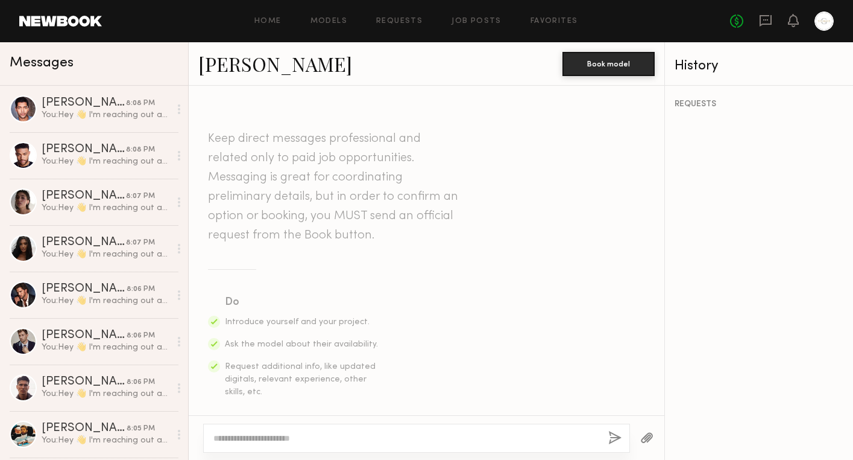
click at [253, 441] on textarea at bounding box center [405, 438] width 385 height 12
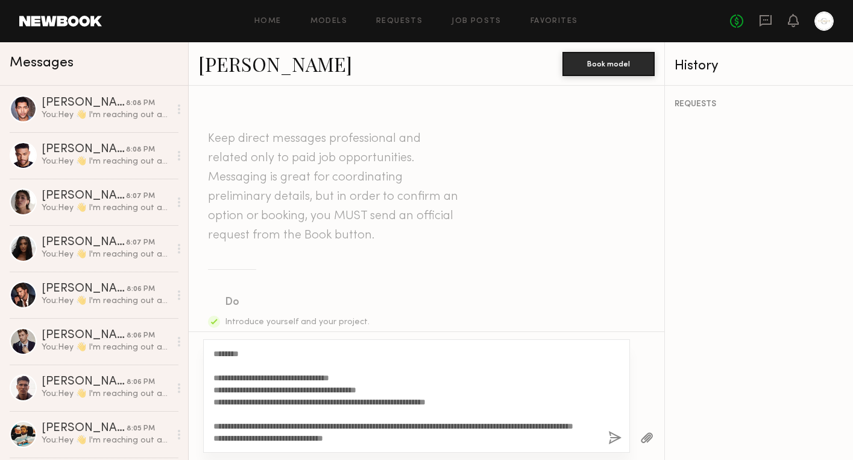
type textarea "**********"
click at [618, 433] on button "button" at bounding box center [615, 438] width 13 height 15
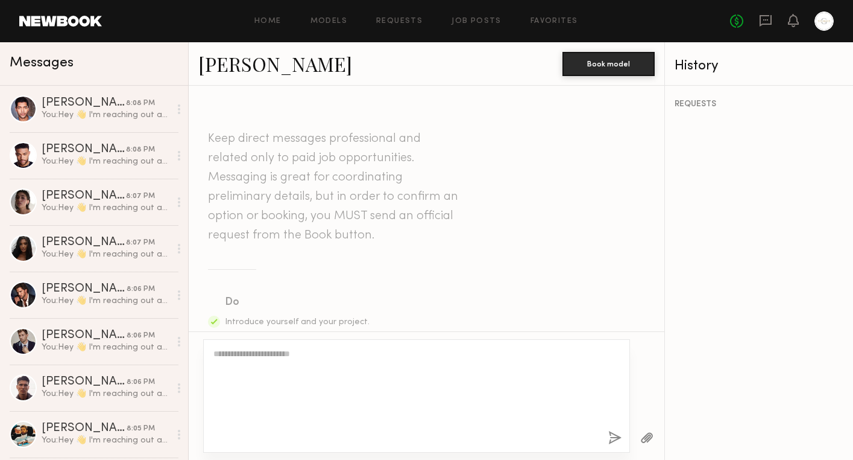
scroll to position [0, 0]
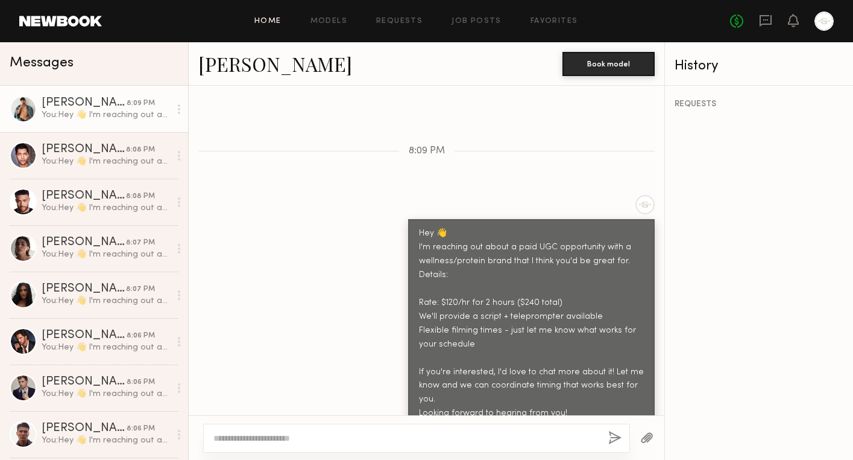
click at [273, 21] on link "Home" at bounding box center [268, 21] width 27 height 8
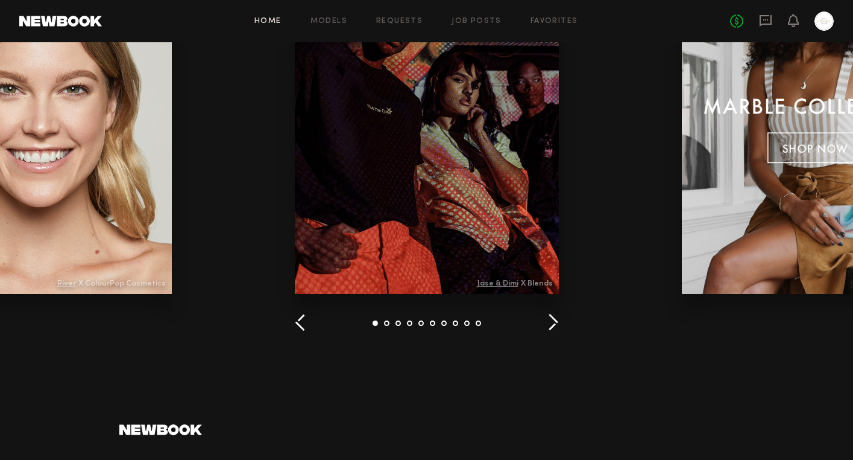
scroll to position [1490, 0]
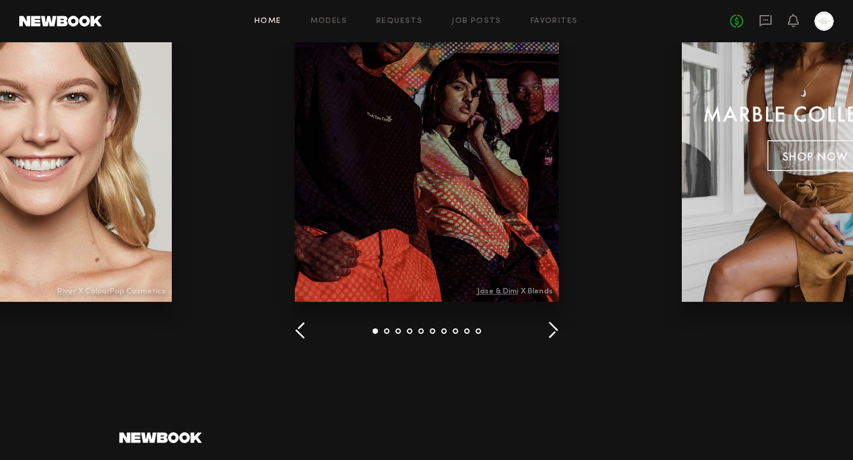
click at [551, 324] on button "button" at bounding box center [553, 331] width 11 height 20
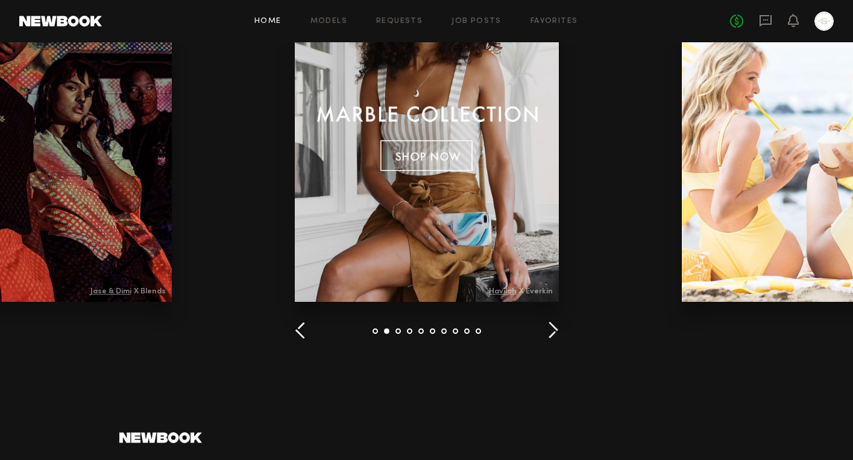
click at [551, 324] on button "button" at bounding box center [553, 331] width 11 height 20
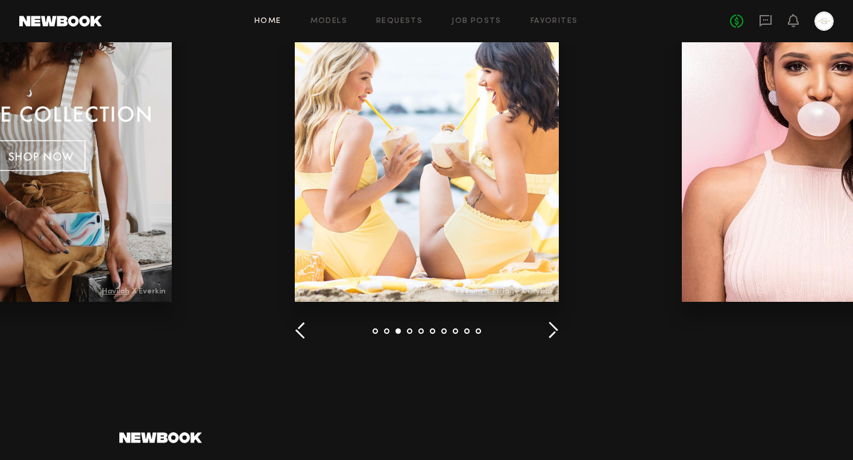
click at [551, 324] on button "button" at bounding box center [553, 331] width 11 height 20
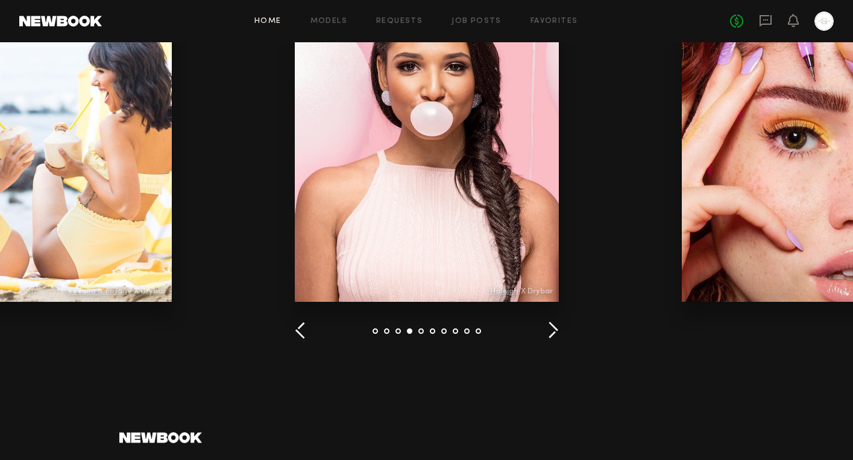
click at [551, 324] on button "button" at bounding box center [553, 331] width 11 height 20
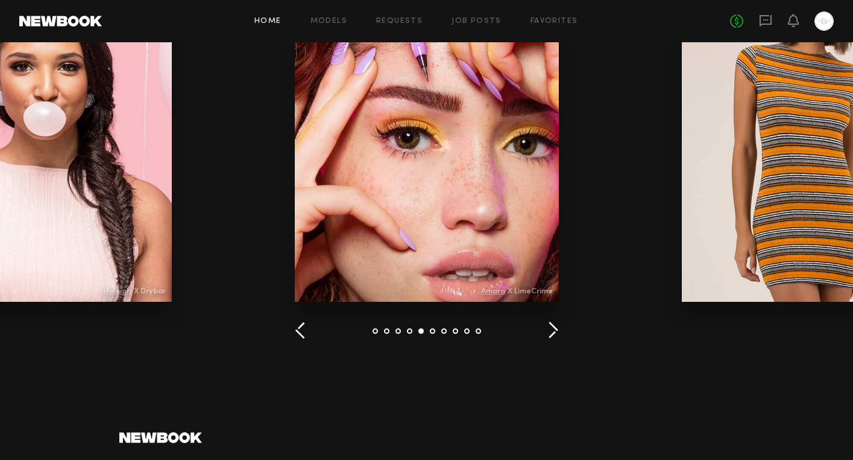
click at [551, 324] on button "button" at bounding box center [553, 331] width 11 height 20
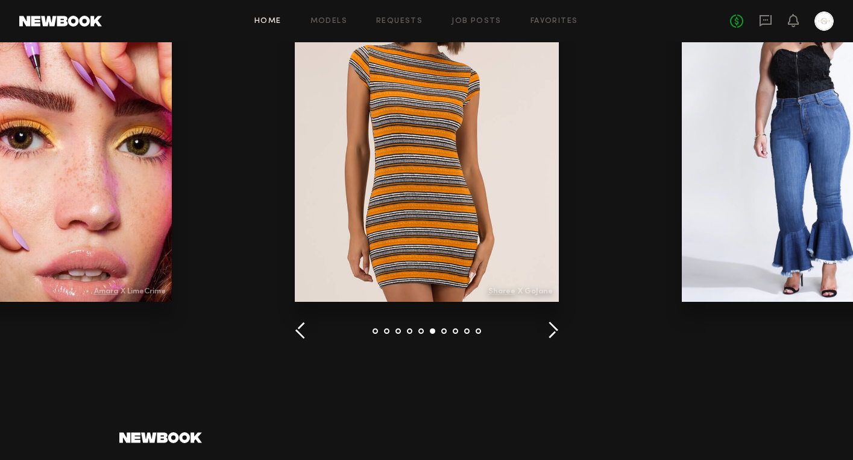
click at [551, 324] on button "button" at bounding box center [553, 331] width 11 height 20
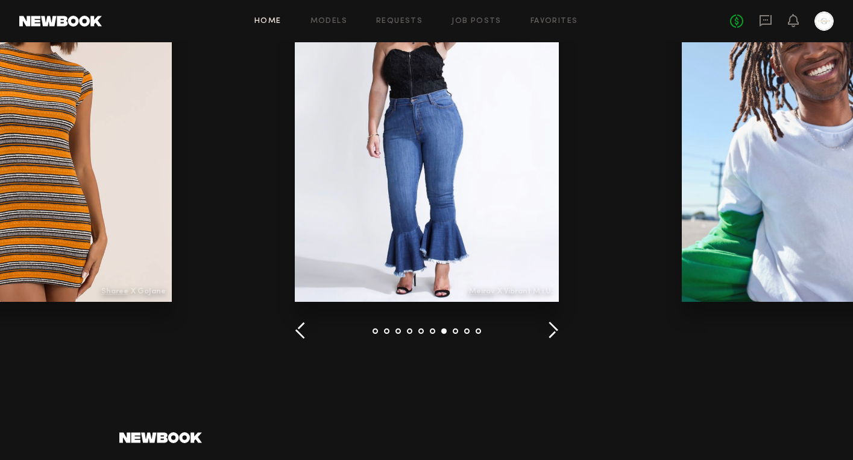
click at [551, 324] on button "button" at bounding box center [553, 331] width 11 height 20
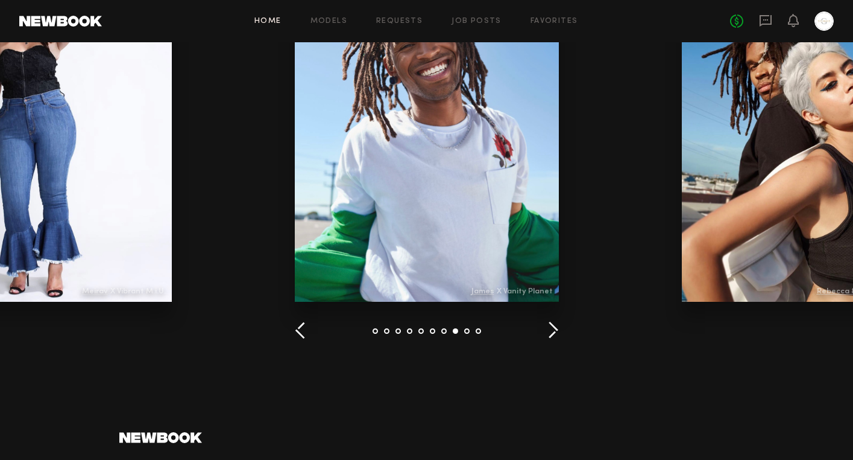
click at [551, 324] on button "button" at bounding box center [553, 331] width 11 height 20
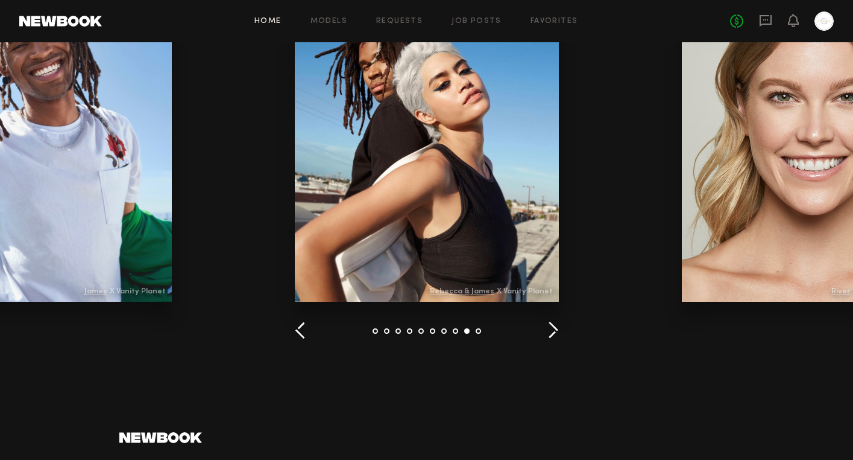
click at [551, 324] on button "button" at bounding box center [553, 331] width 11 height 20
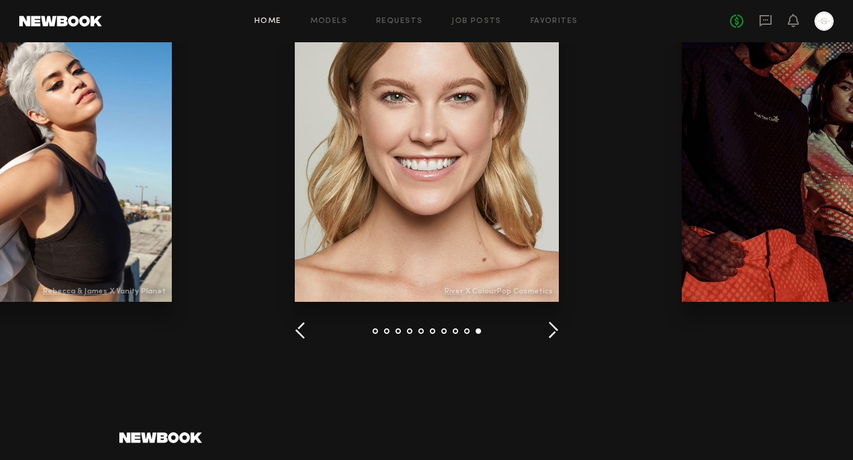
click at [551, 324] on button "button" at bounding box center [553, 331] width 11 height 20
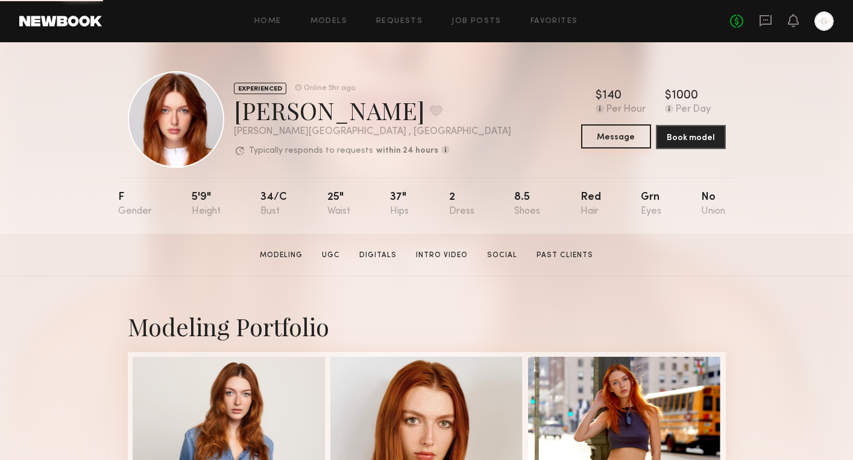
click at [618, 139] on button "Message" at bounding box center [616, 136] width 70 height 24
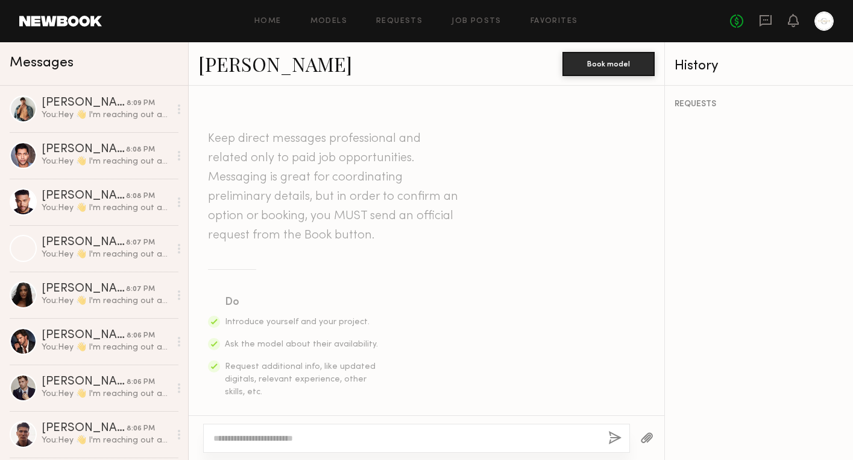
click at [259, 438] on textarea at bounding box center [405, 438] width 385 height 12
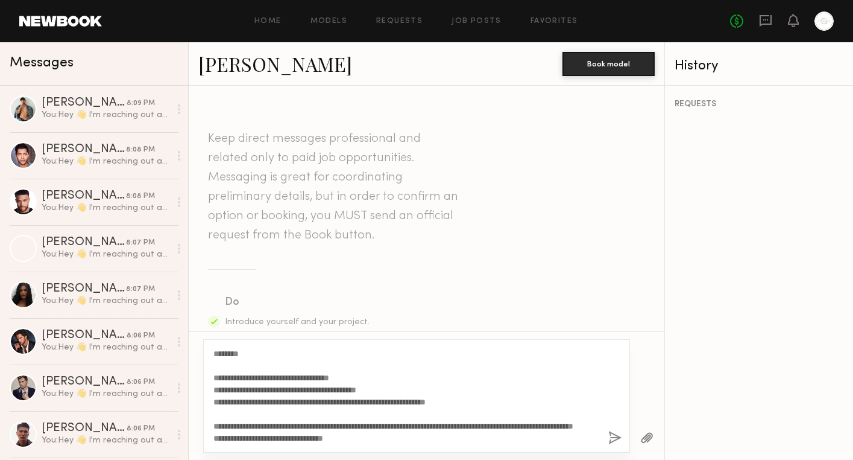
type textarea "**********"
click at [608, 436] on div "**********" at bounding box center [416, 395] width 427 height 113
click at [617, 438] on button "button" at bounding box center [615, 438] width 13 height 15
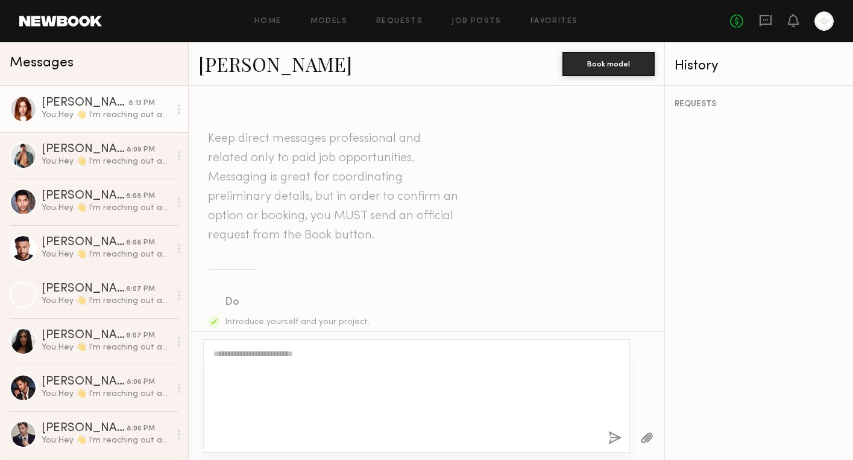
scroll to position [0, 0]
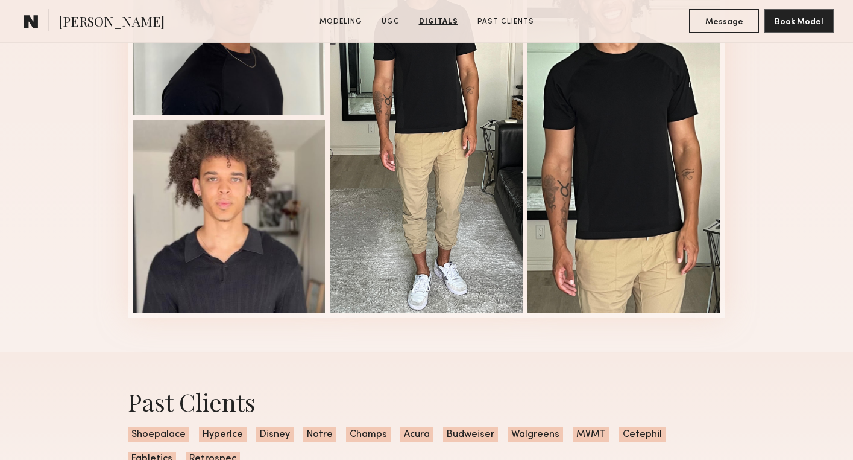
scroll to position [1864, 0]
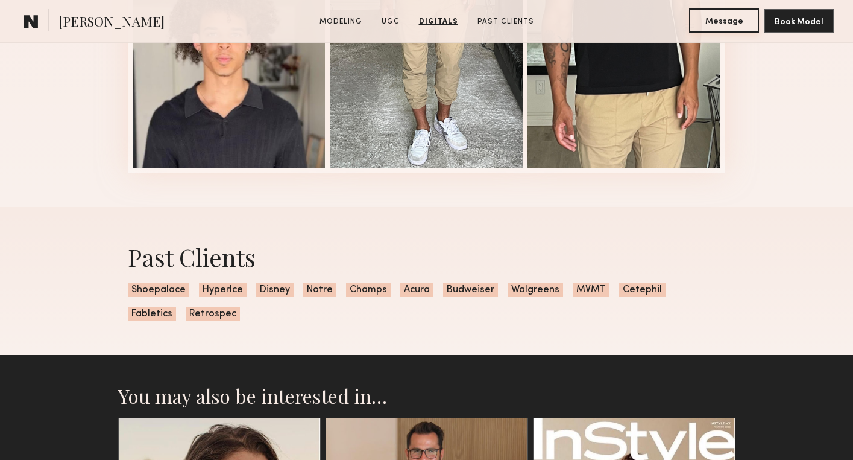
click at [718, 30] on button "Message" at bounding box center [724, 20] width 70 height 24
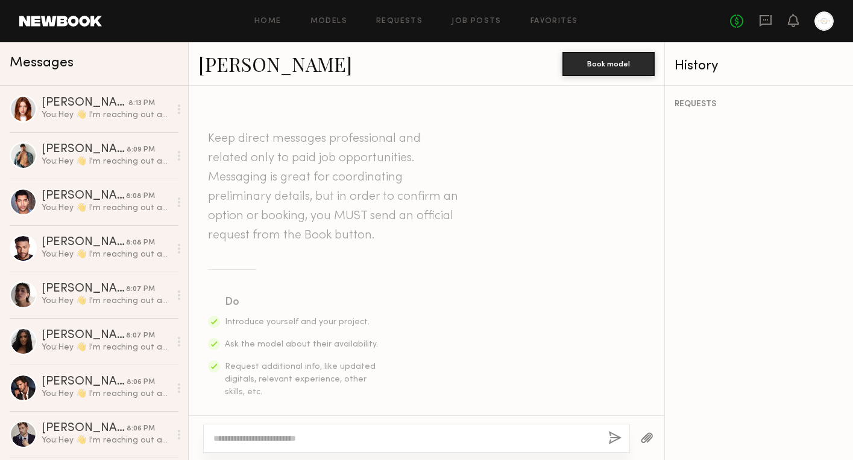
click at [275, 434] on textarea at bounding box center [405, 438] width 385 height 12
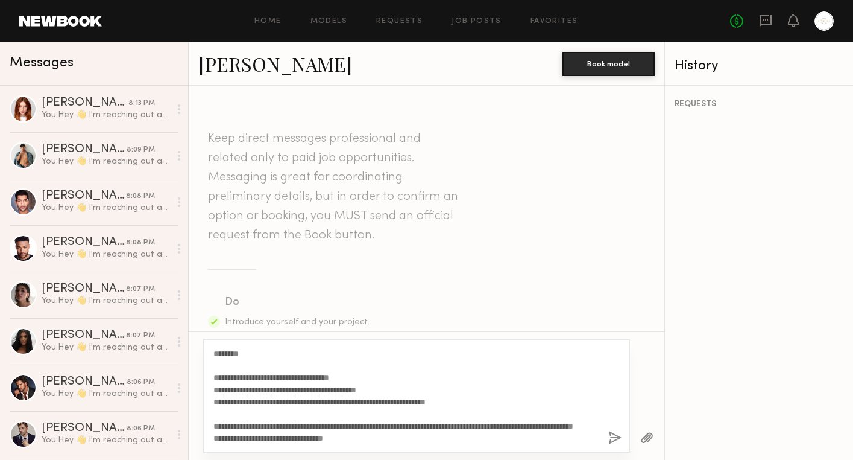
type textarea "**********"
click at [619, 431] on button "button" at bounding box center [615, 438] width 13 height 15
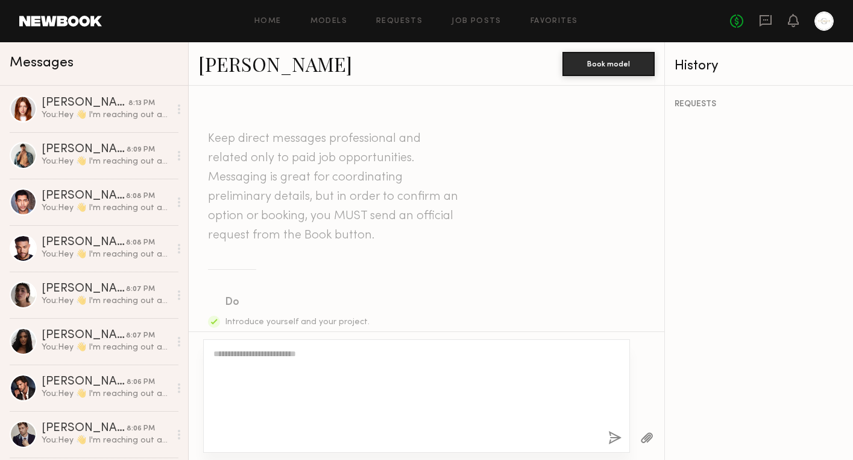
scroll to position [0, 0]
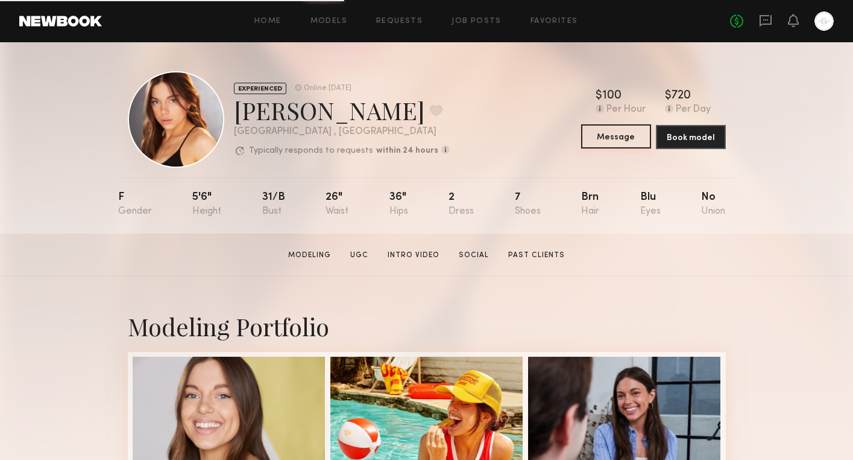
click at [633, 142] on button "Message" at bounding box center [616, 136] width 70 height 24
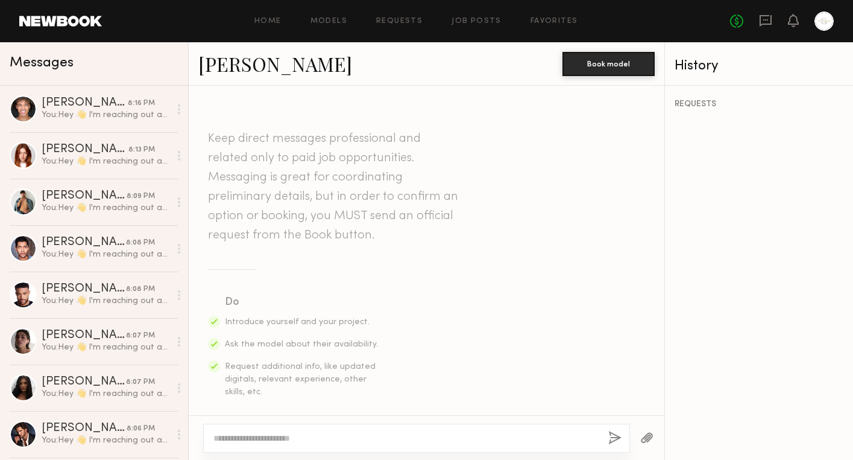
click at [286, 435] on textarea at bounding box center [405, 438] width 385 height 12
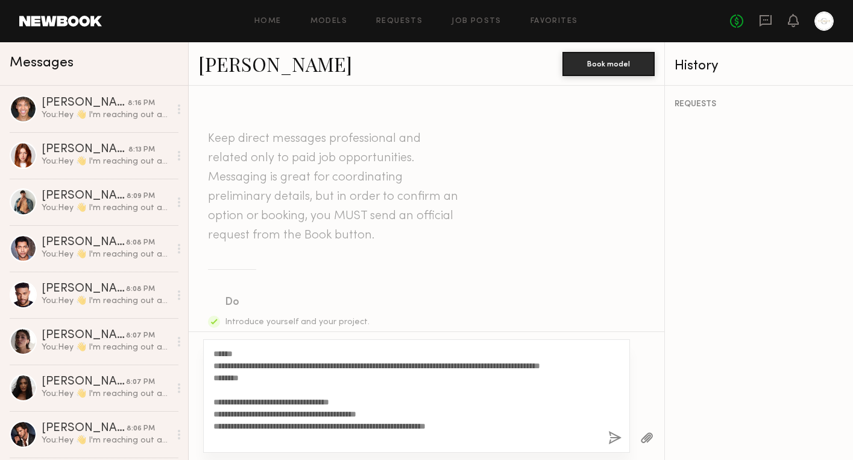
scroll to position [46, 0]
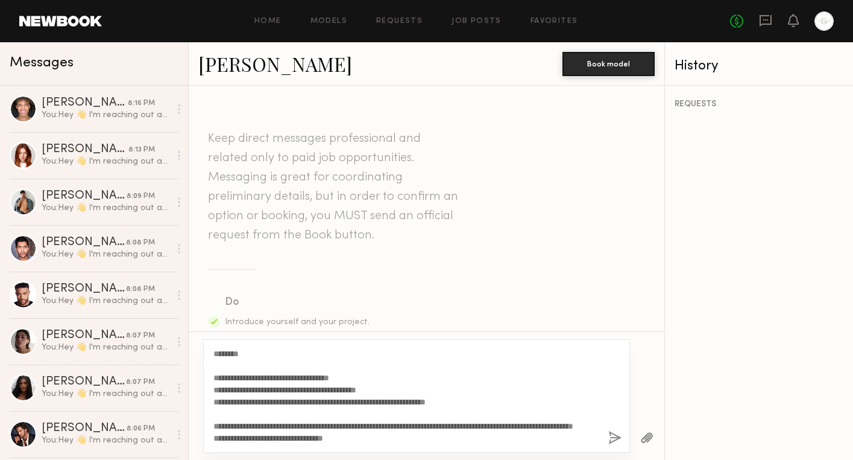
type textarea "**********"
click at [610, 443] on button "button" at bounding box center [615, 438] width 13 height 15
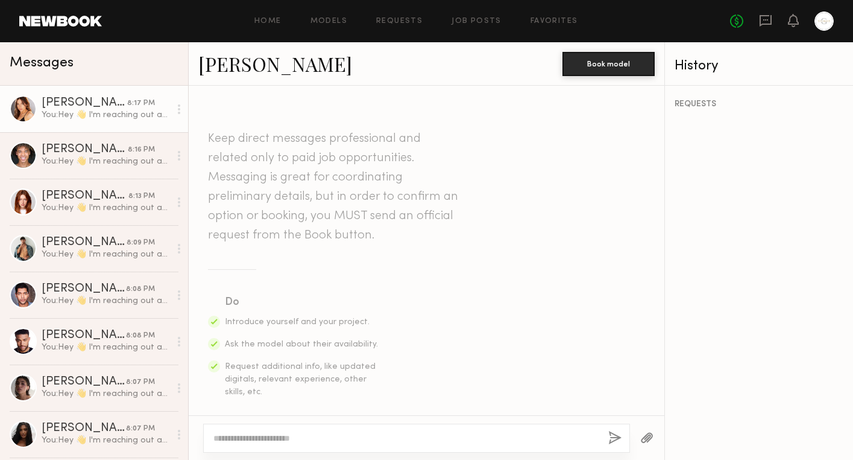
scroll to position [0, 0]
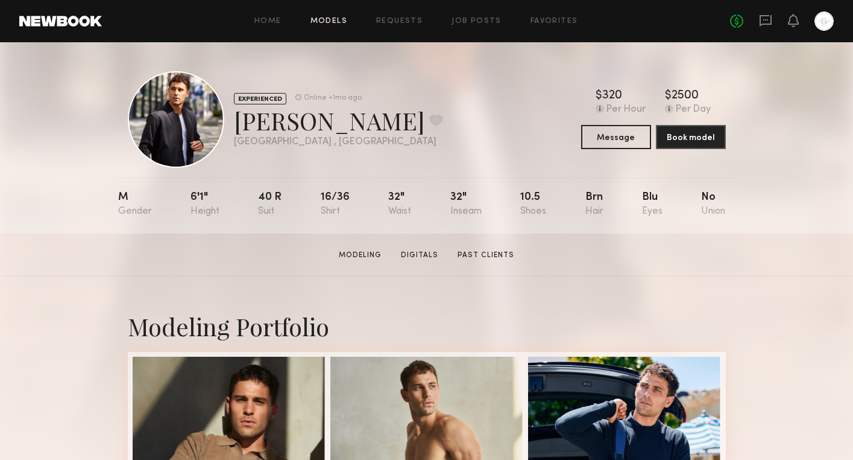
click at [342, 21] on link "Models" at bounding box center [329, 21] width 37 height 8
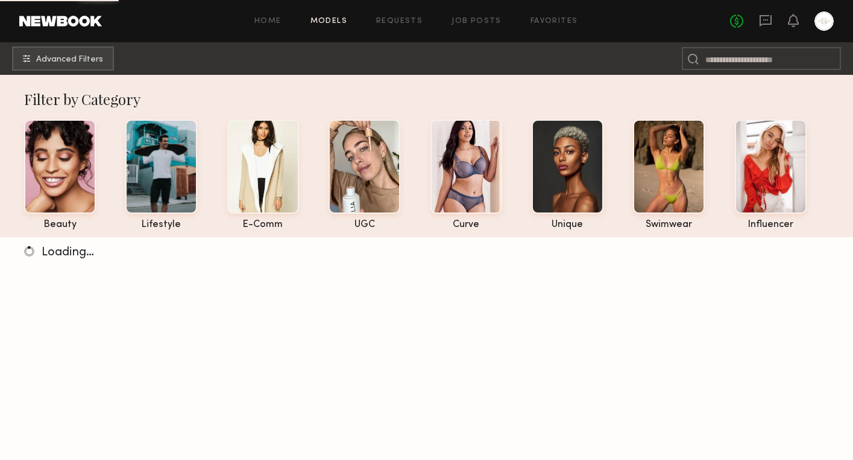
click at [362, 78] on div "Filter by Category beauty lifestyle e-comm UGC curve unique swimwear influencer…" at bounding box center [426, 173] width 829 height 196
click at [365, 224] on div "UGC" at bounding box center [365, 225] width 72 height 10
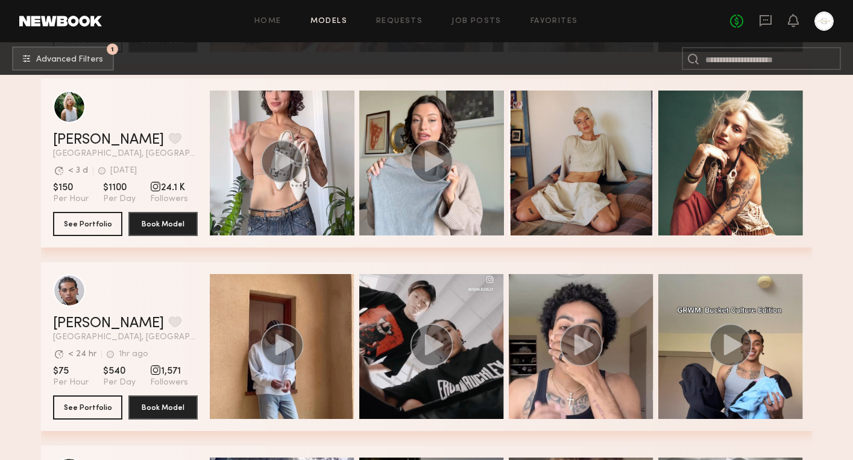
scroll to position [15895, 0]
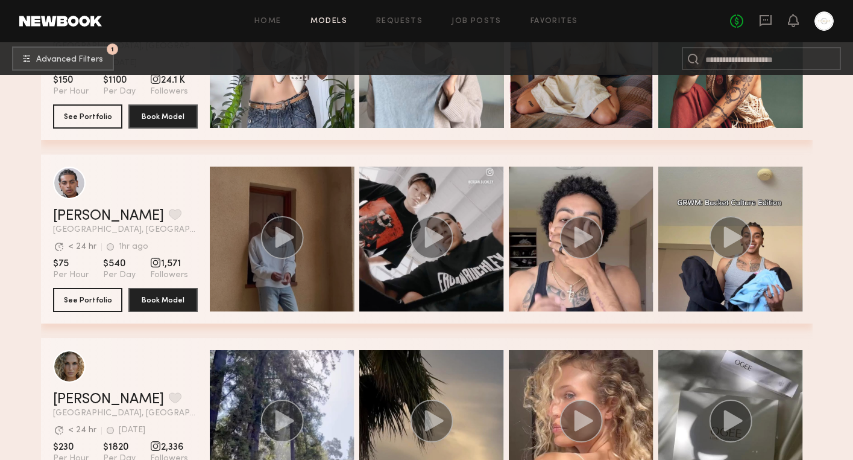
click at [286, 245] on circle "grid" at bounding box center [282, 237] width 43 height 43
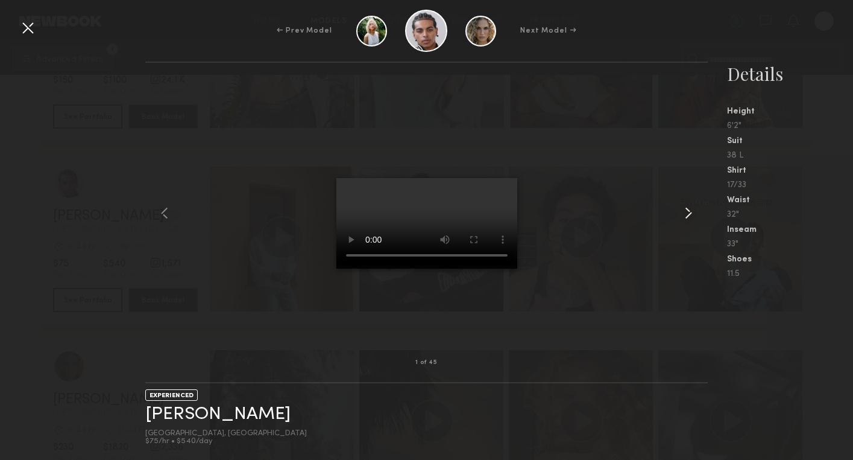
click at [685, 213] on common-icon at bounding box center [688, 212] width 19 height 19
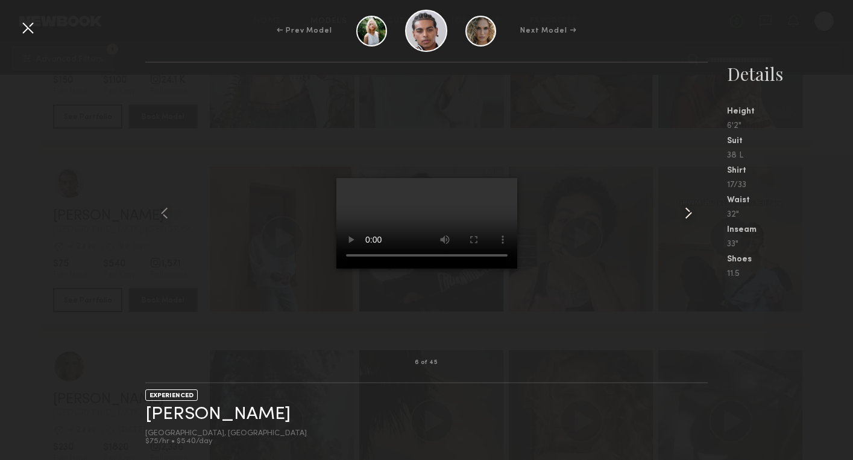
click at [685, 213] on common-icon at bounding box center [688, 212] width 19 height 19
click at [29, 24] on div at bounding box center [27, 27] width 19 height 19
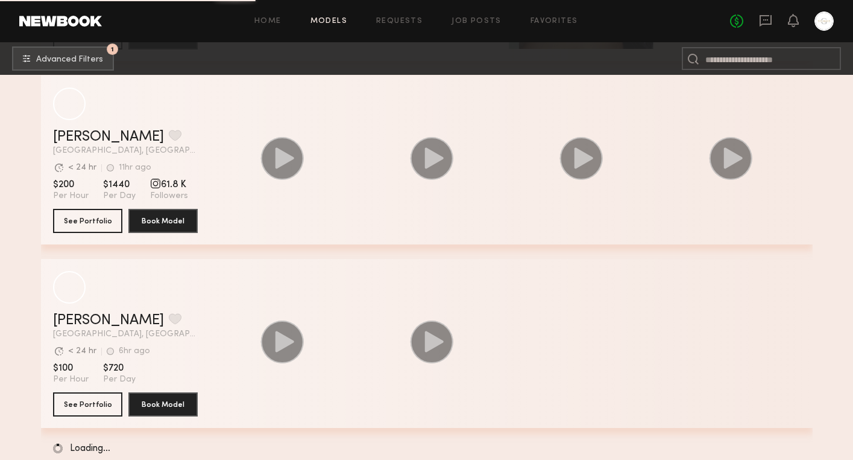
scroll to position [28454, 0]
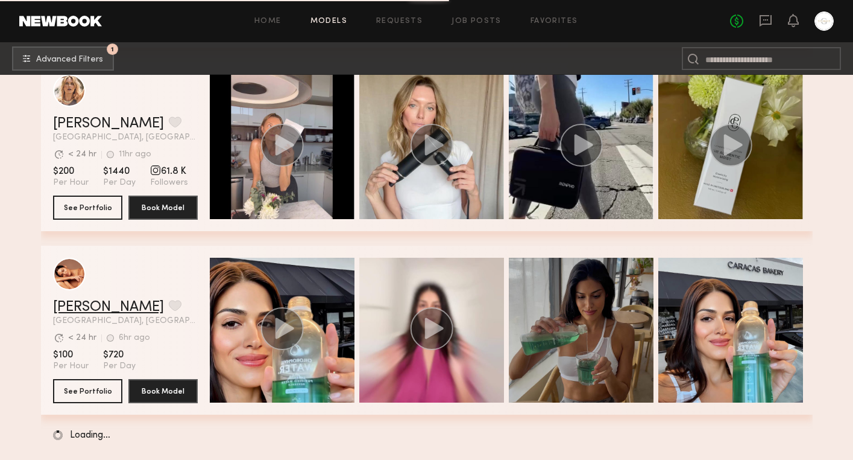
click at [98, 306] on link "Selva K." at bounding box center [108, 307] width 111 height 14
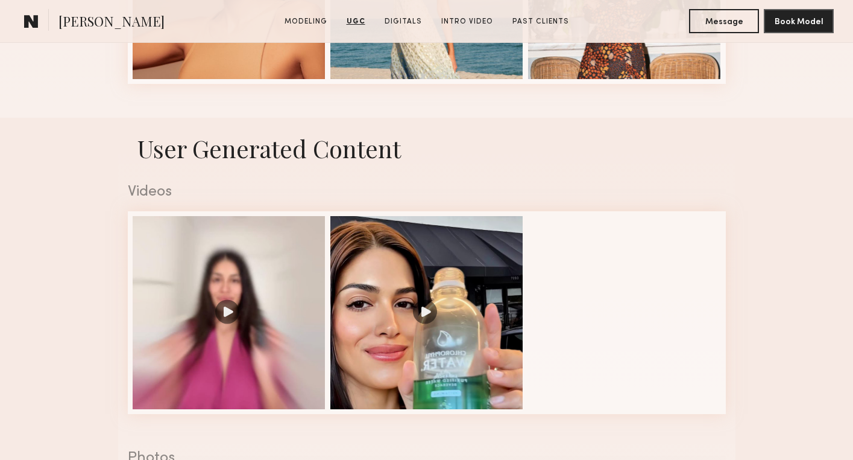
scroll to position [394, 0]
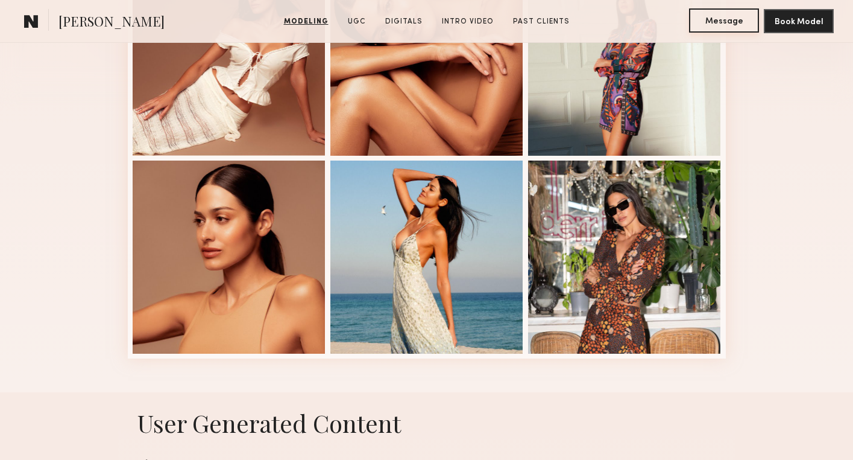
click at [717, 27] on button "Message" at bounding box center [724, 20] width 70 height 24
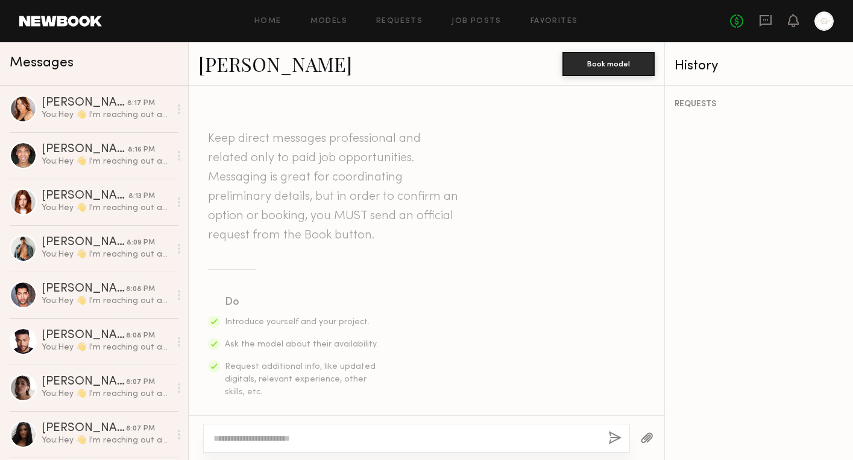
click at [269, 437] on textarea at bounding box center [405, 438] width 385 height 12
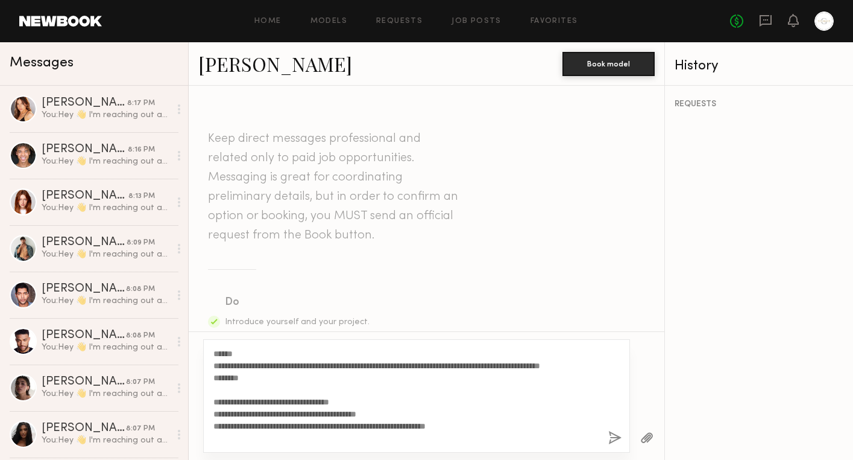
scroll to position [46, 0]
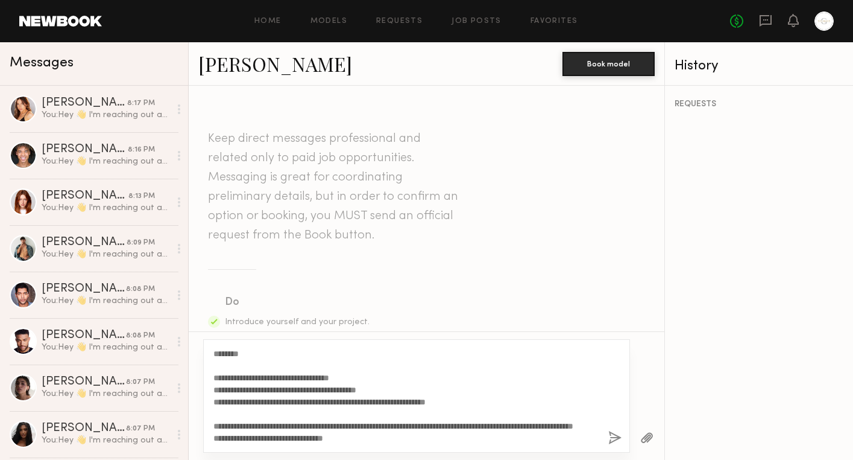
type textarea "**********"
click at [607, 433] on div "**********" at bounding box center [416, 395] width 427 height 113
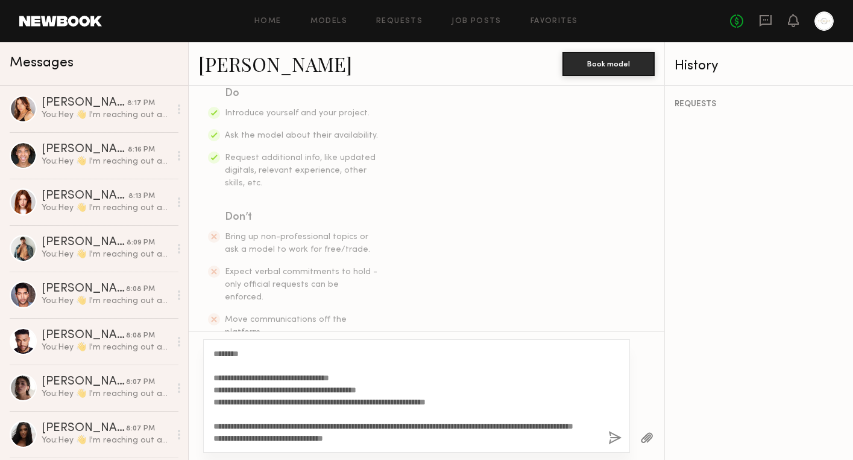
scroll to position [237, 0]
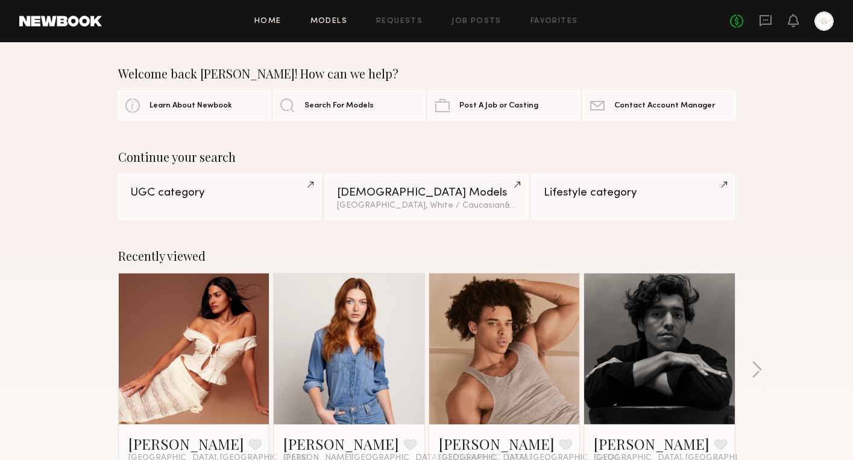
click at [334, 23] on link "Models" at bounding box center [329, 21] width 37 height 8
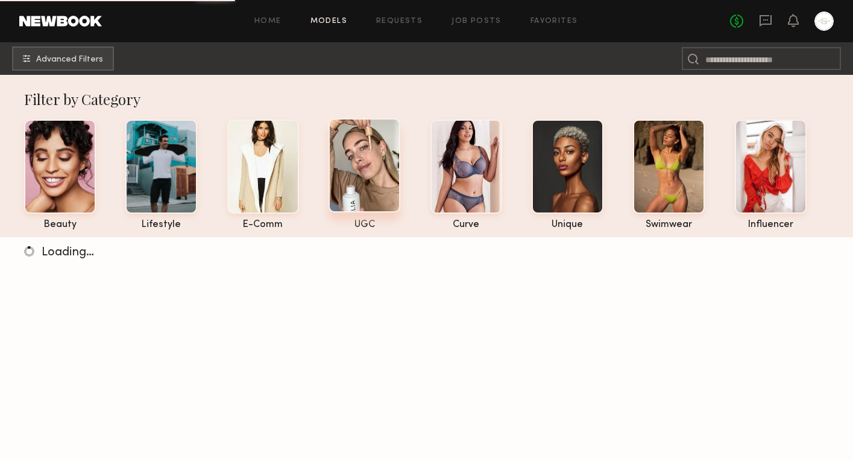
click at [363, 223] on div "UGC" at bounding box center [365, 225] width 72 height 10
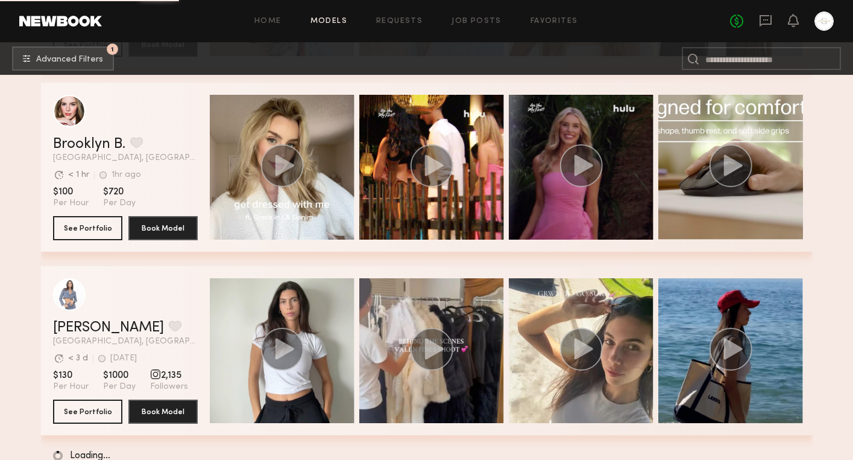
scroll to position [21854, 0]
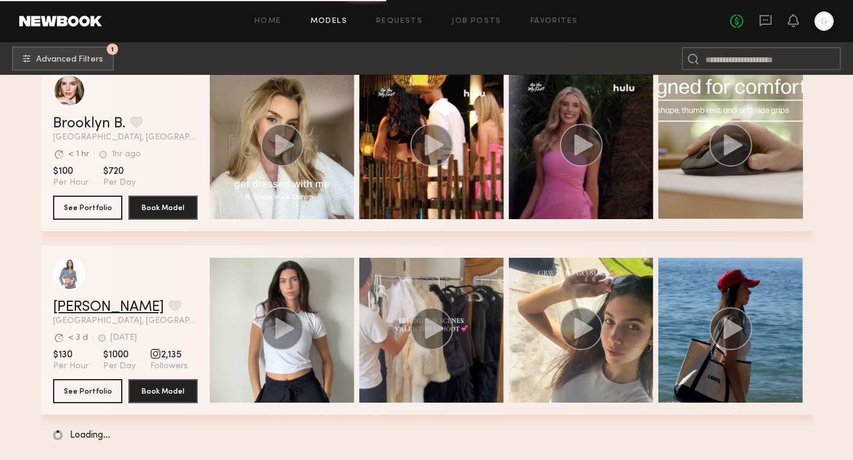
click at [124, 306] on link "[PERSON_NAME]" at bounding box center [108, 307] width 111 height 14
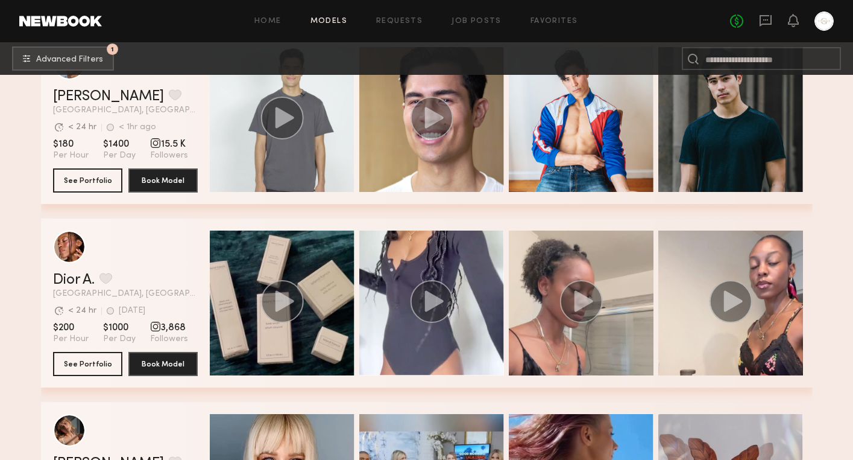
scroll to position [22195, 0]
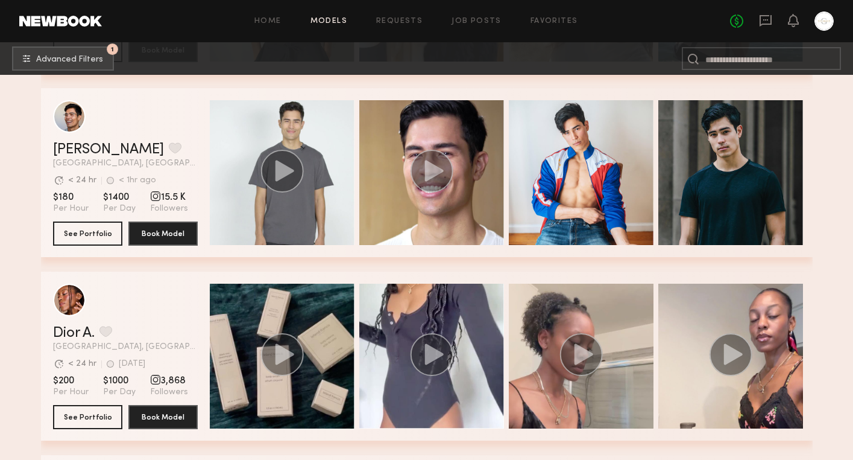
click at [419, 230] on div "grid" at bounding box center [431, 172] width 145 height 145
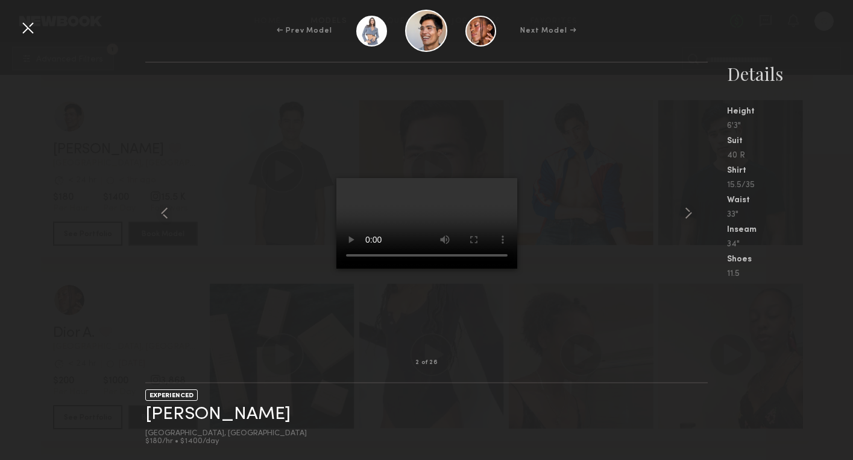
click at [310, 209] on div at bounding box center [426, 212] width 563 height 261
click at [25, 31] on div at bounding box center [27, 27] width 19 height 19
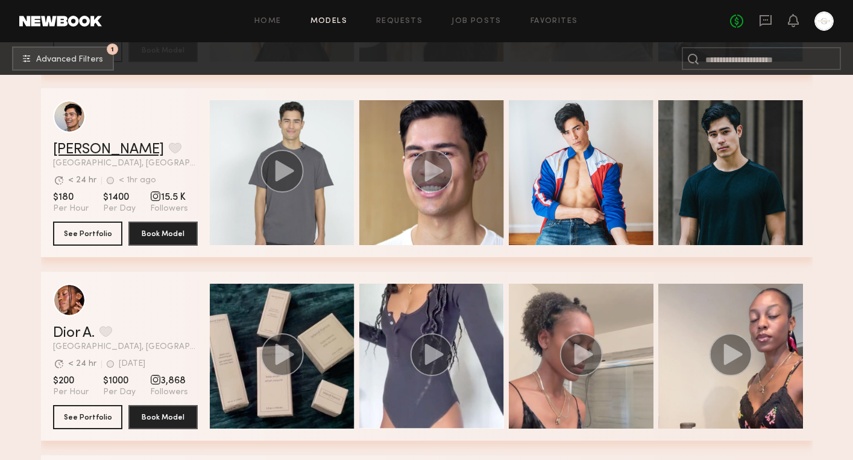
click at [101, 154] on link "Chase M." at bounding box center [108, 149] width 111 height 14
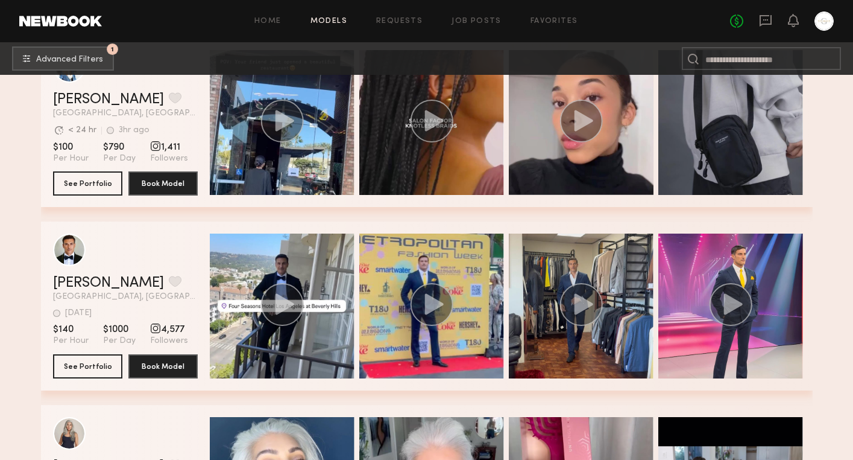
scroll to position [26329, 0]
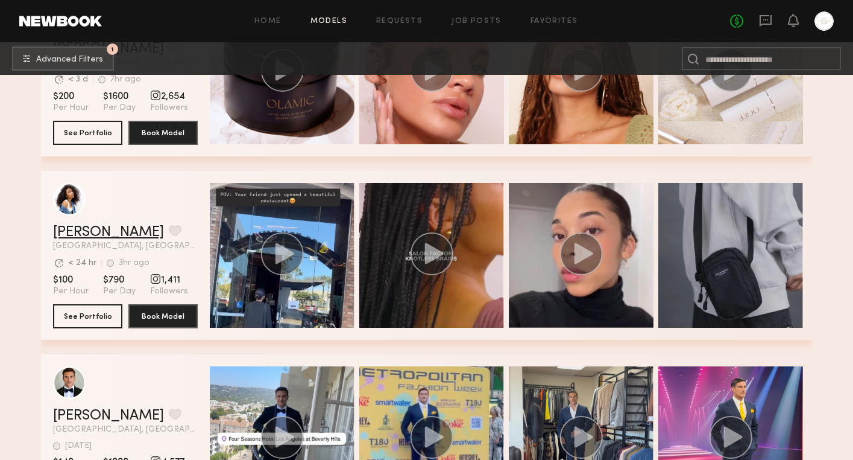
click at [89, 230] on link "Janelle J." at bounding box center [108, 232] width 111 height 14
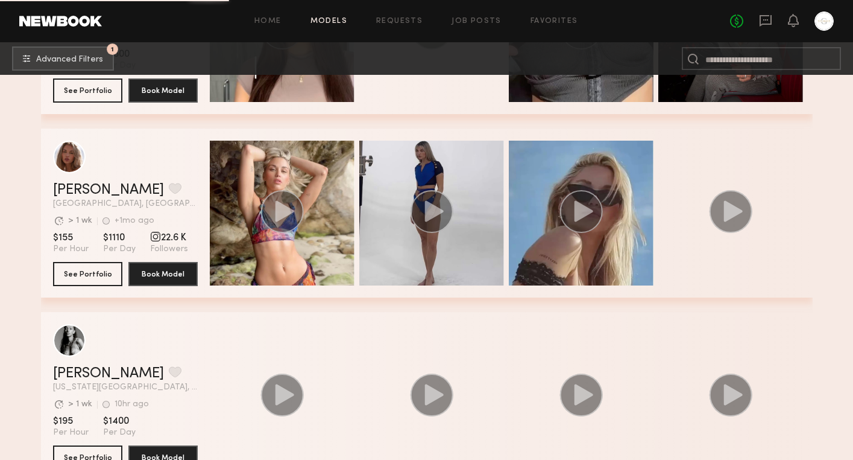
scroll to position [28454, 0]
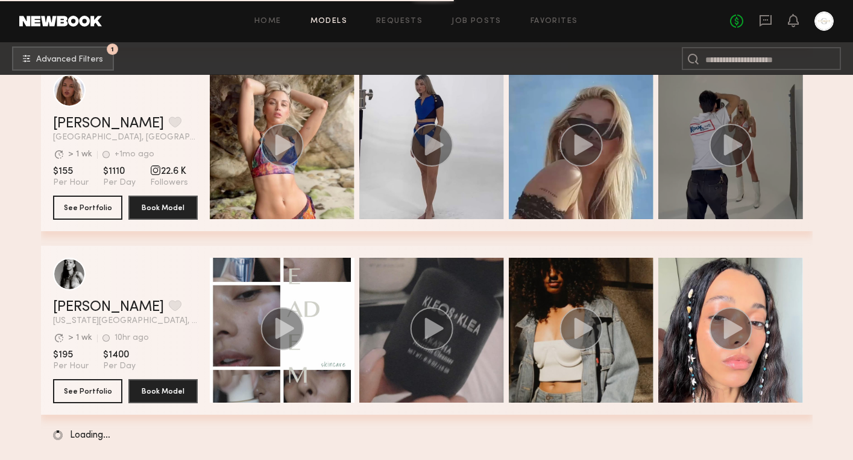
click at [729, 138] on icon "grid" at bounding box center [733, 144] width 19 height 21
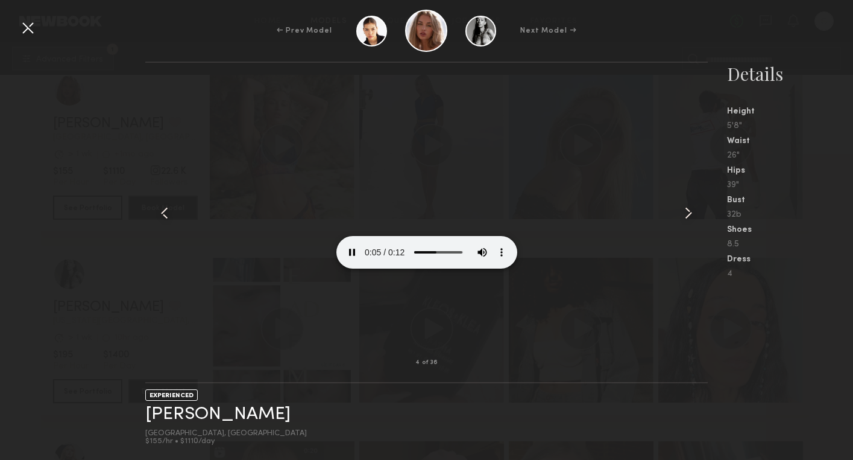
click at [276, 125] on div at bounding box center [426, 212] width 563 height 261
click at [36, 28] on div at bounding box center [27, 27] width 19 height 19
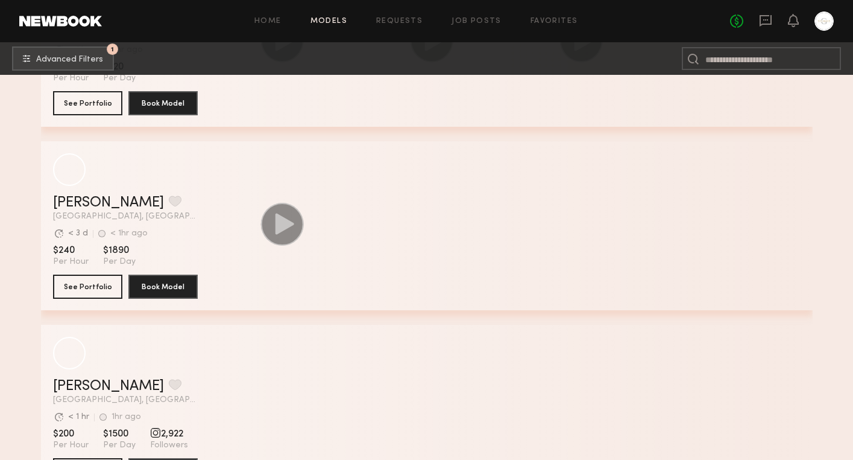
scroll to position [36281, 0]
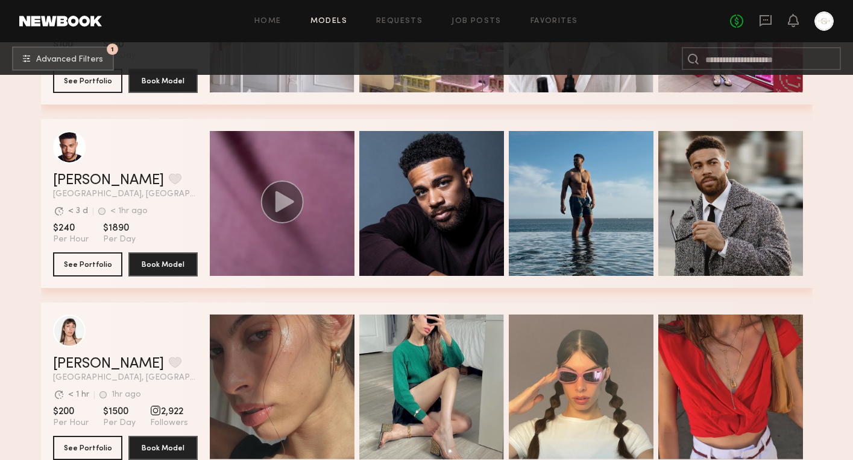
click at [283, 204] on icon "grid" at bounding box center [284, 201] width 19 height 21
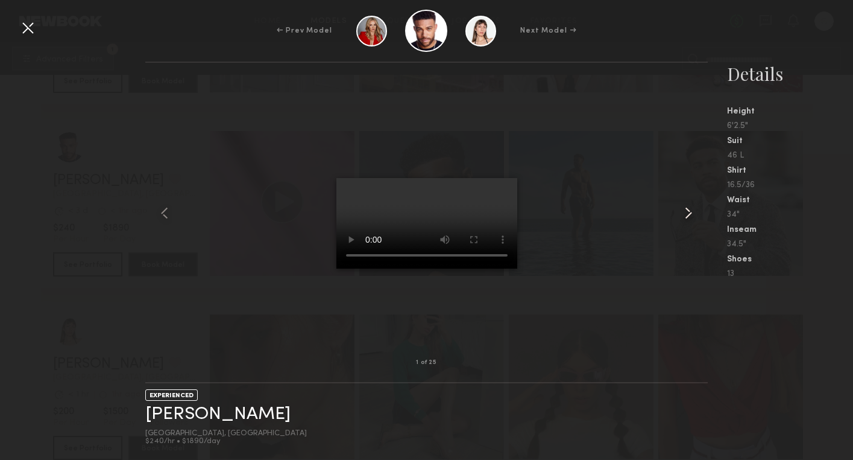
click at [685, 212] on common-icon at bounding box center [688, 212] width 19 height 19
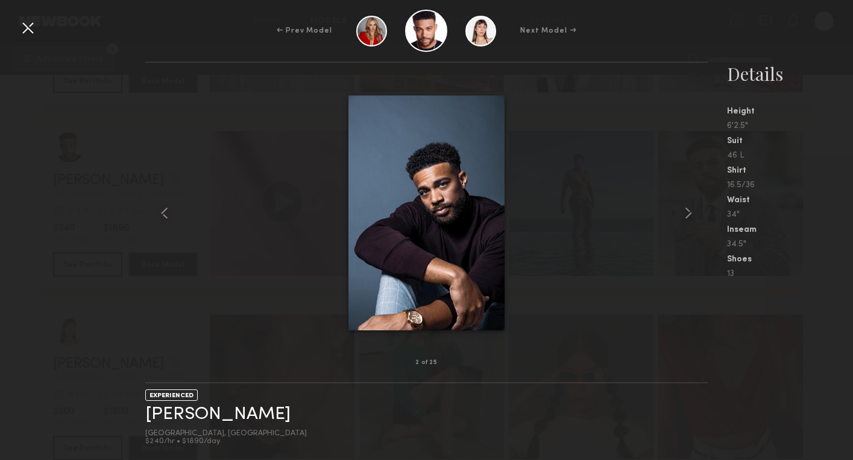
click at [685, 212] on common-icon at bounding box center [688, 212] width 19 height 19
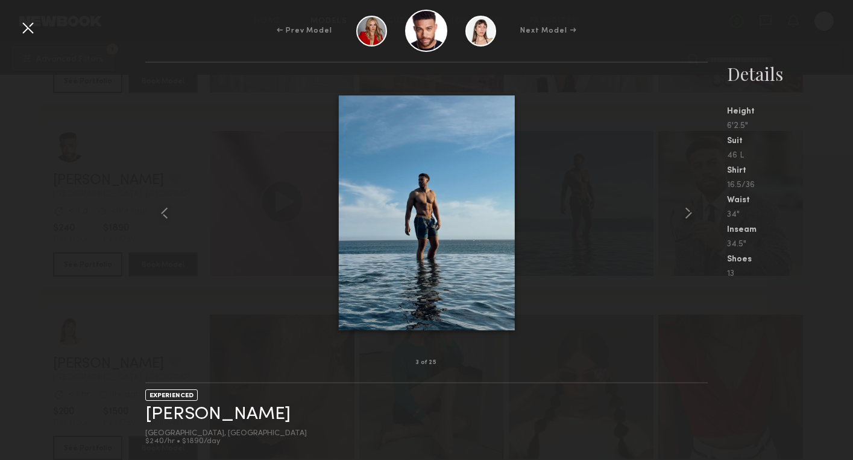
click at [685, 212] on common-icon at bounding box center [688, 212] width 19 height 19
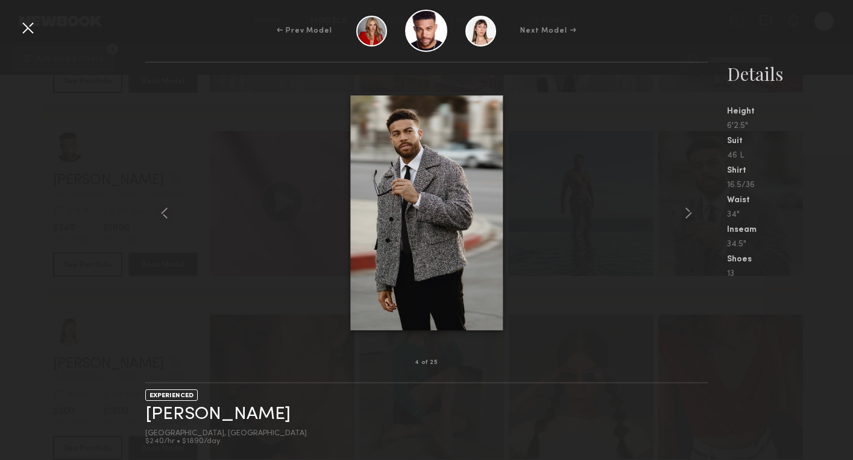
click at [685, 212] on common-icon at bounding box center [688, 212] width 19 height 19
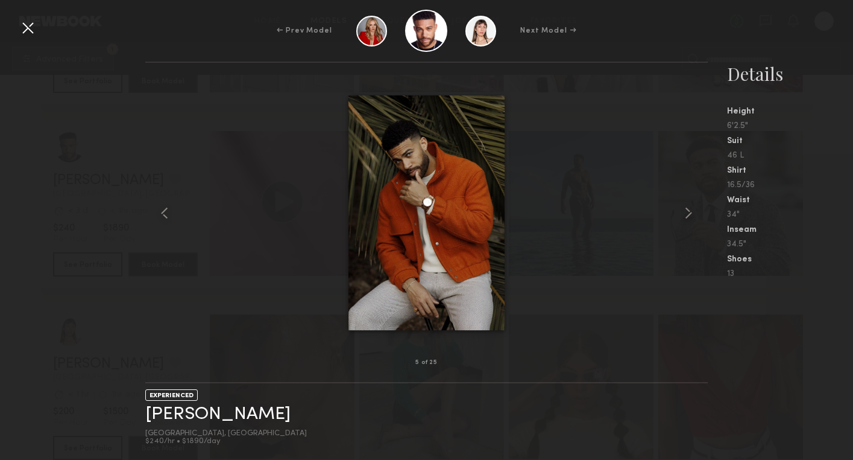
click at [685, 212] on common-icon at bounding box center [688, 212] width 19 height 19
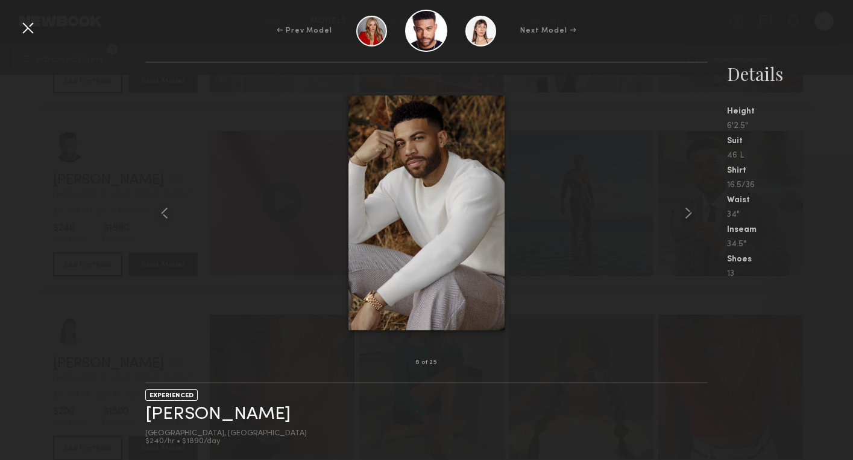
click at [685, 212] on common-icon at bounding box center [688, 212] width 19 height 19
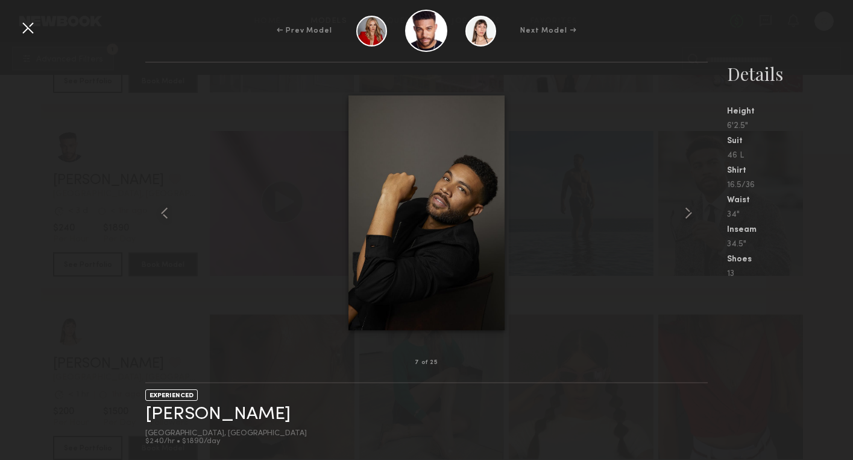
click at [685, 212] on common-icon at bounding box center [688, 212] width 19 height 19
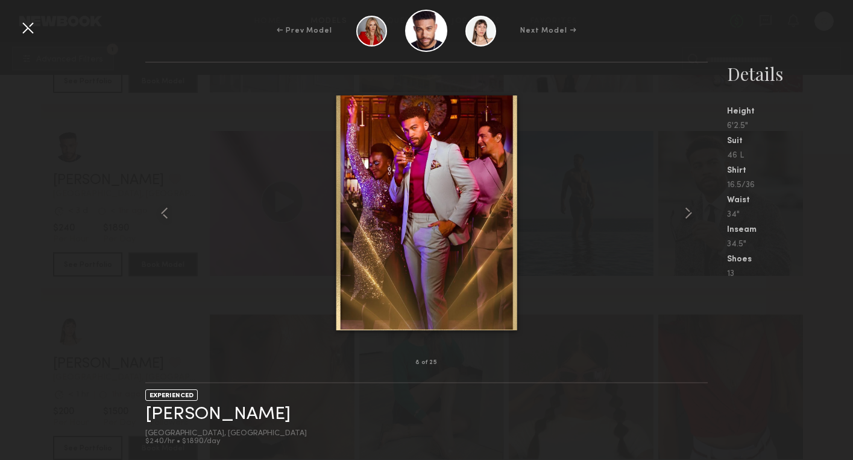
click at [685, 212] on common-icon at bounding box center [688, 212] width 19 height 19
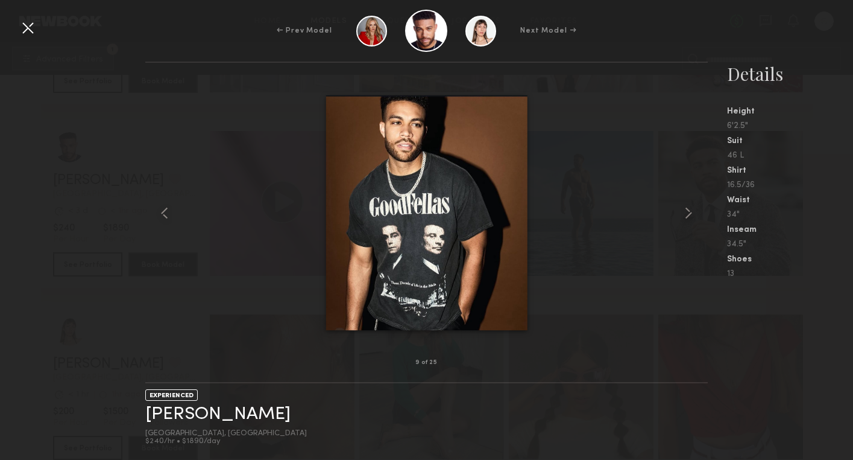
click at [685, 212] on common-icon at bounding box center [688, 212] width 19 height 19
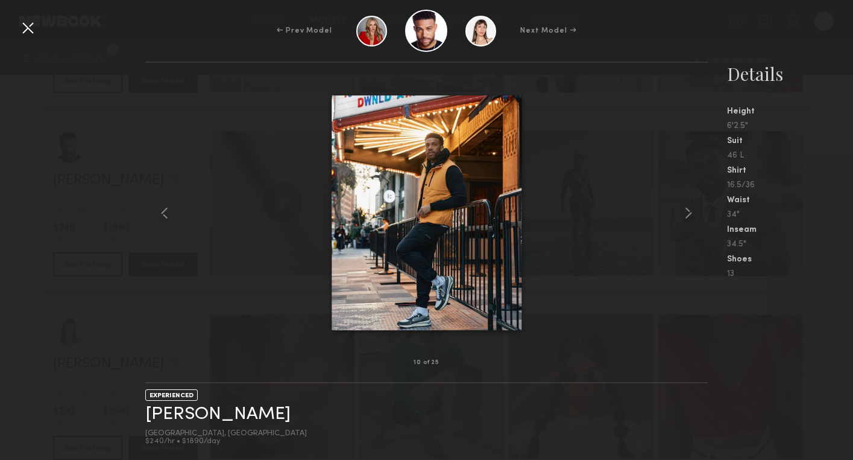
click at [685, 212] on common-icon at bounding box center [688, 212] width 19 height 19
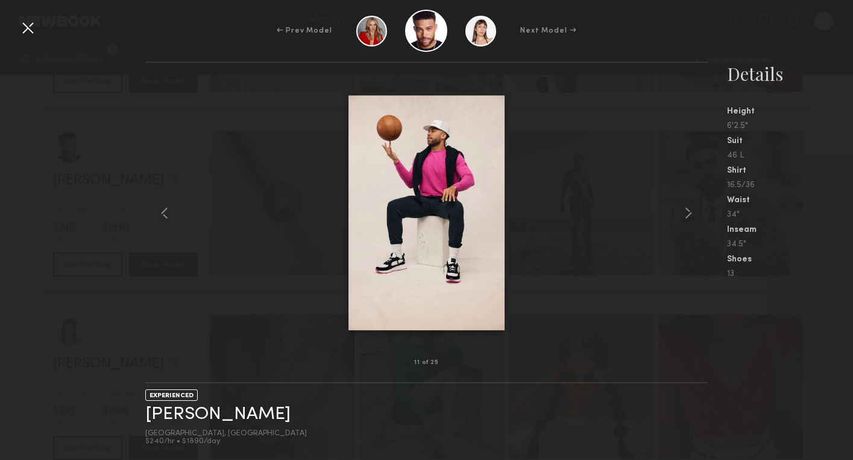
click at [685, 212] on common-icon at bounding box center [688, 212] width 19 height 19
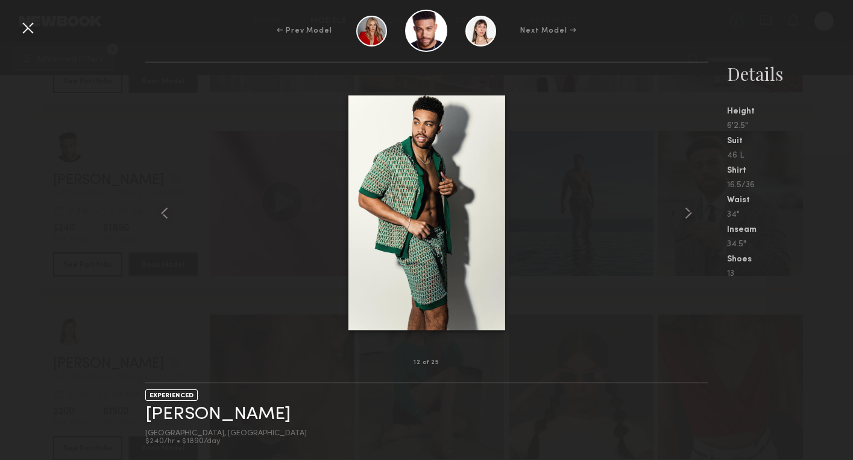
click at [685, 212] on common-icon at bounding box center [688, 212] width 19 height 19
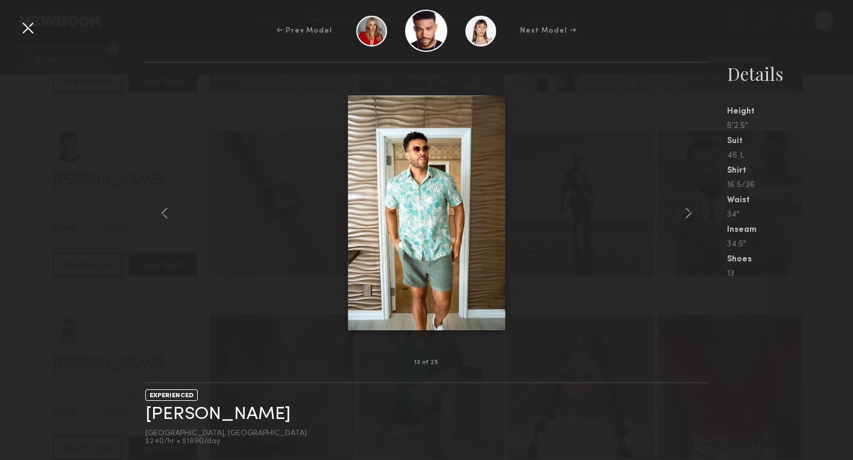
click at [685, 212] on common-icon at bounding box center [688, 212] width 19 height 19
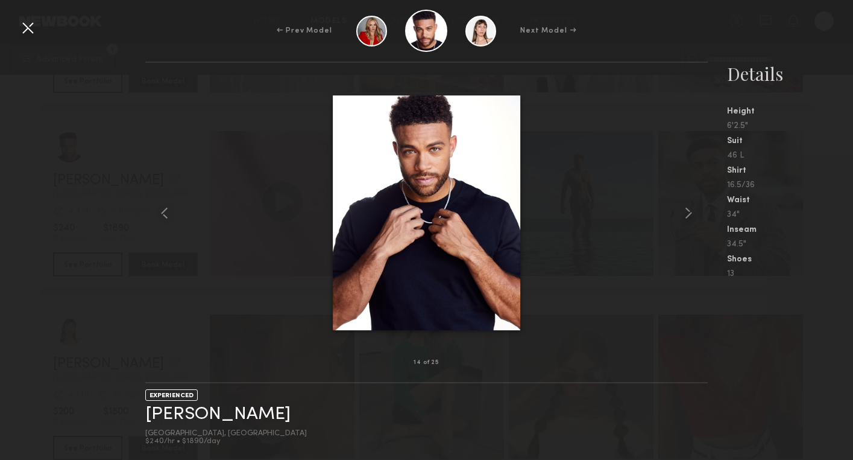
click at [685, 212] on common-icon at bounding box center [688, 212] width 19 height 19
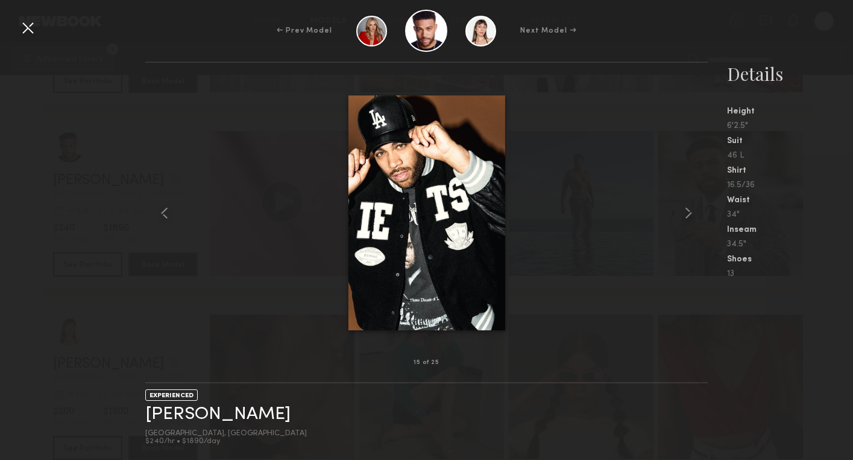
click at [685, 212] on common-icon at bounding box center [688, 212] width 19 height 19
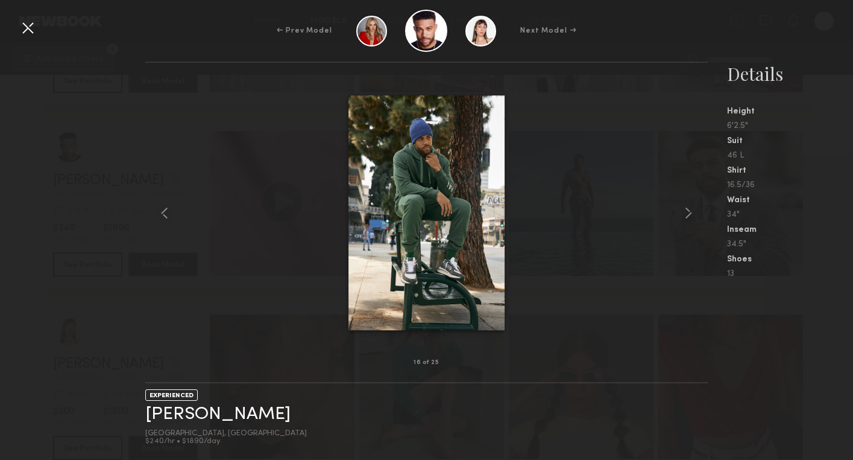
click at [685, 212] on common-icon at bounding box center [688, 212] width 19 height 19
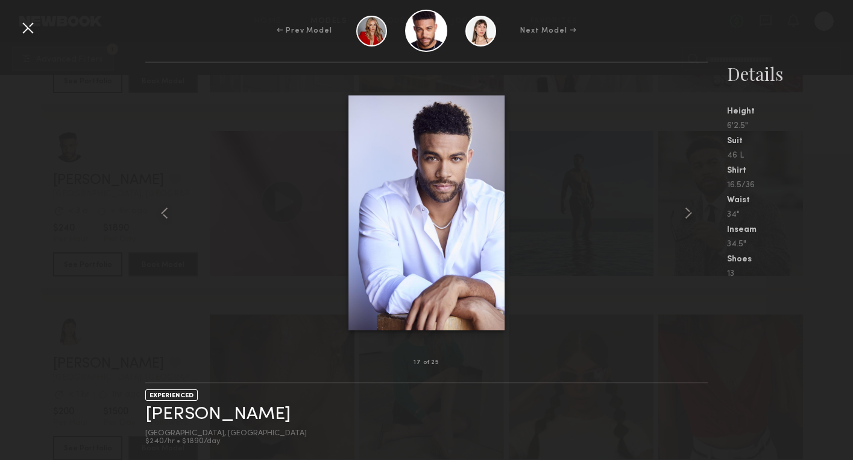
click at [685, 212] on common-icon at bounding box center [688, 212] width 19 height 19
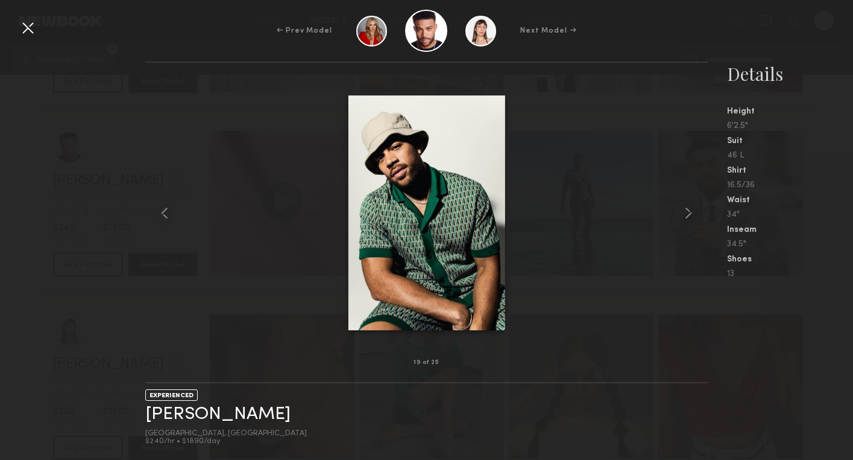
click at [29, 29] on div at bounding box center [27, 27] width 19 height 19
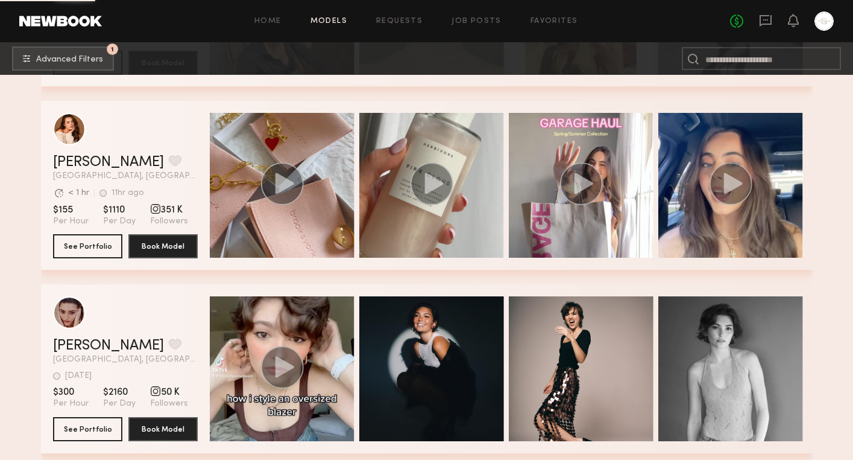
scroll to position [37255, 0]
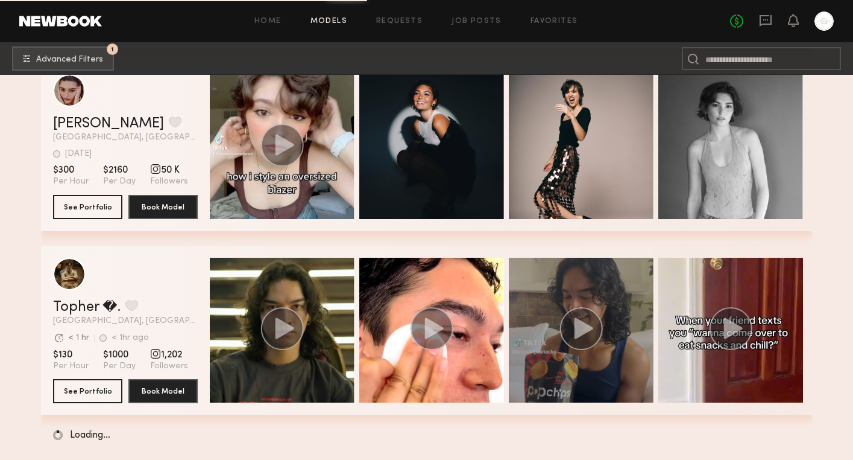
click at [583, 334] on icon "grid" at bounding box center [583, 327] width 19 height 21
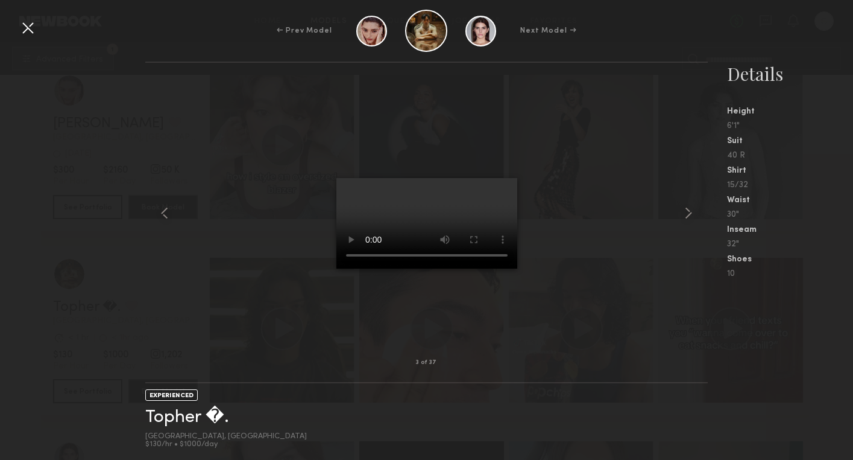
click at [31, 31] on div at bounding box center [27, 27] width 19 height 19
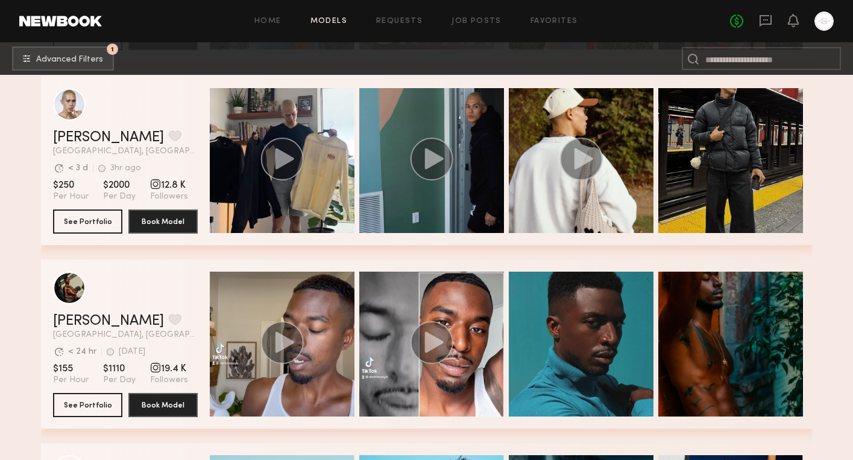
scroll to position [39510, 0]
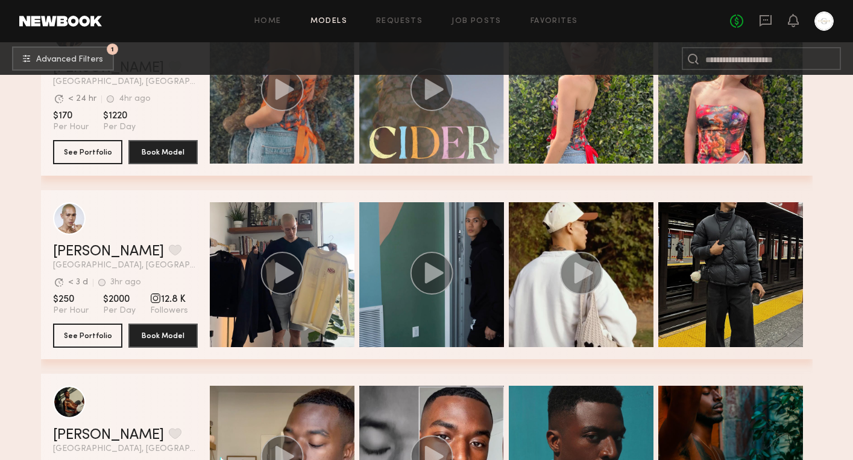
click at [733, 255] on div "Quick Preview" at bounding box center [731, 274] width 145 height 145
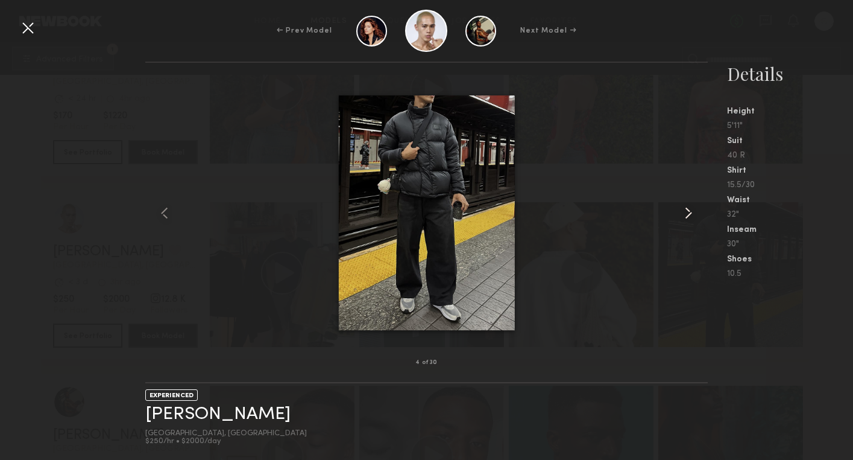
click at [691, 209] on common-icon at bounding box center [688, 212] width 19 height 19
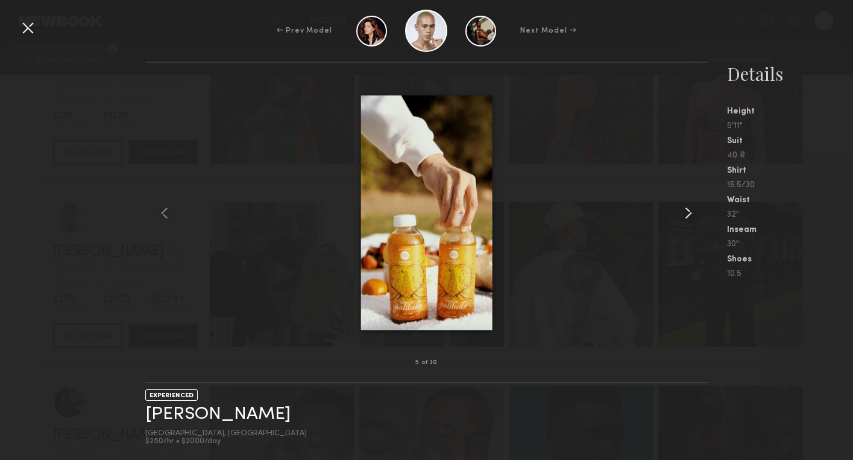
click at [691, 209] on common-icon at bounding box center [688, 212] width 19 height 19
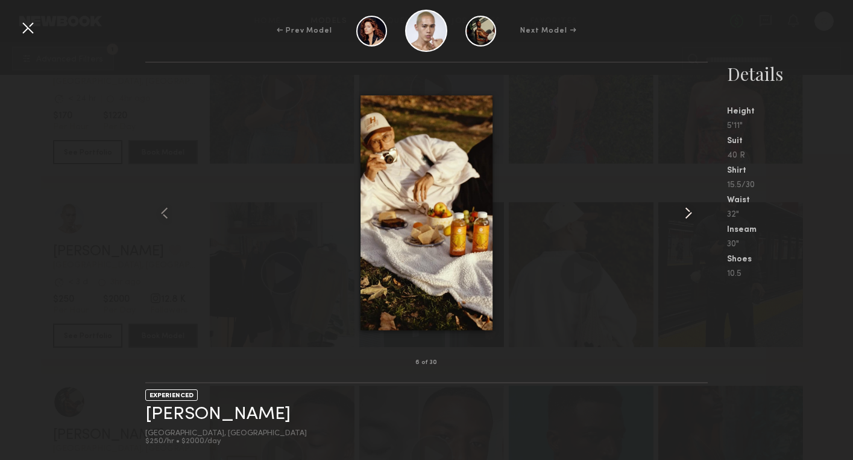
click at [691, 209] on common-icon at bounding box center [688, 212] width 19 height 19
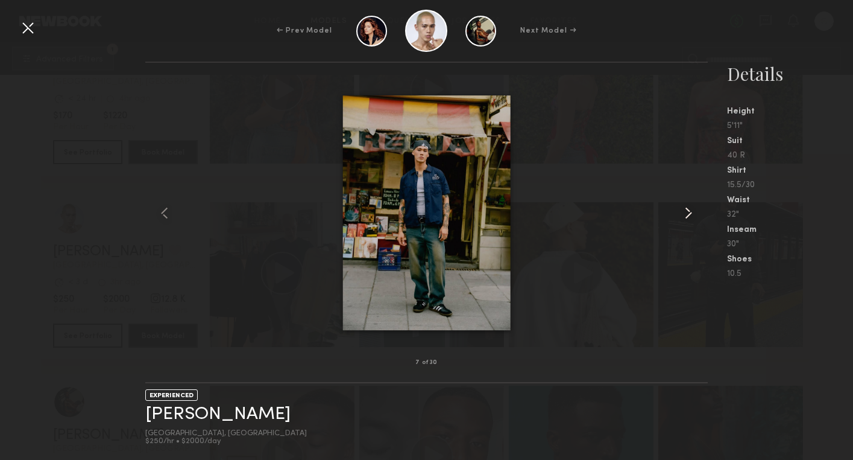
click at [691, 209] on common-icon at bounding box center [688, 212] width 19 height 19
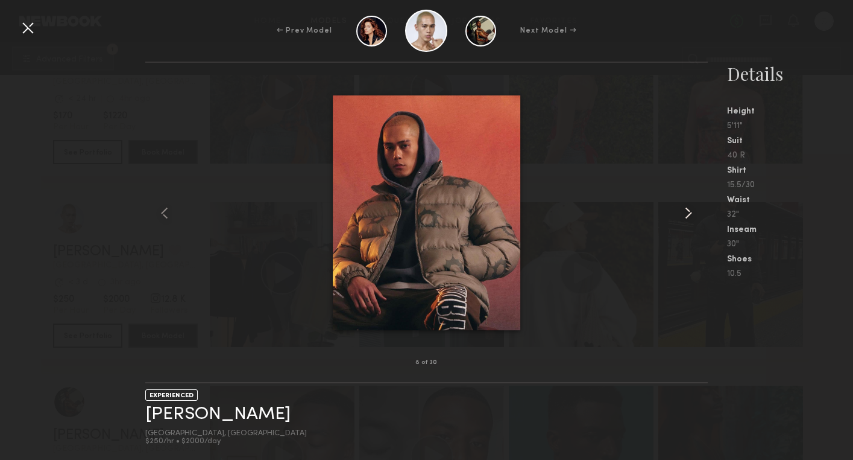
click at [691, 209] on common-icon at bounding box center [688, 212] width 19 height 19
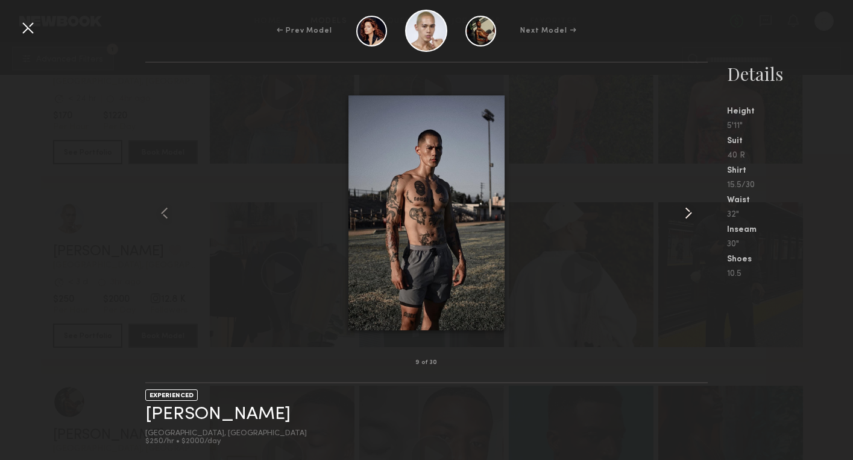
click at [691, 209] on common-icon at bounding box center [688, 212] width 19 height 19
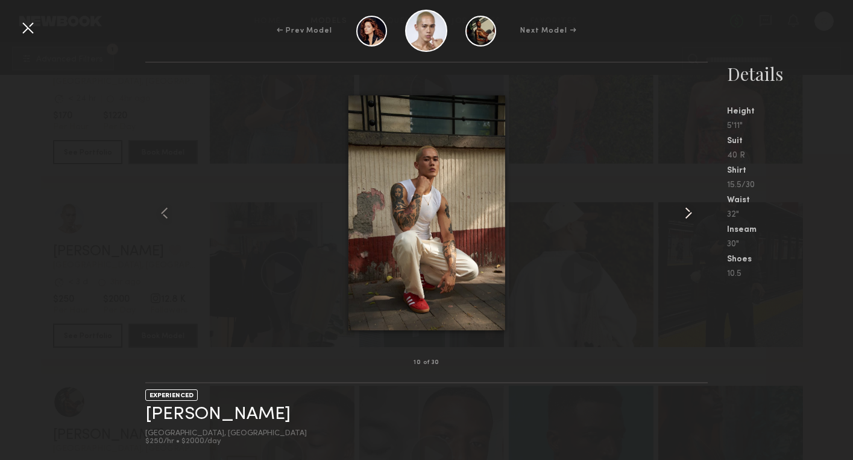
click at [691, 209] on common-icon at bounding box center [688, 212] width 19 height 19
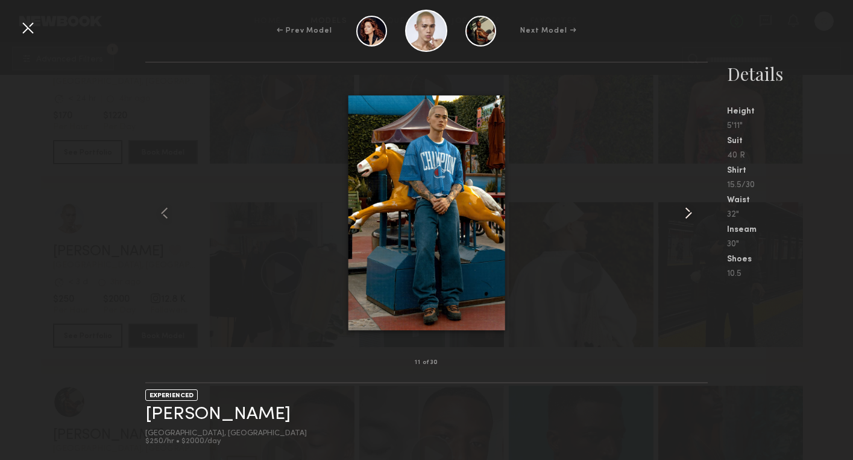
click at [691, 209] on common-icon at bounding box center [688, 212] width 19 height 19
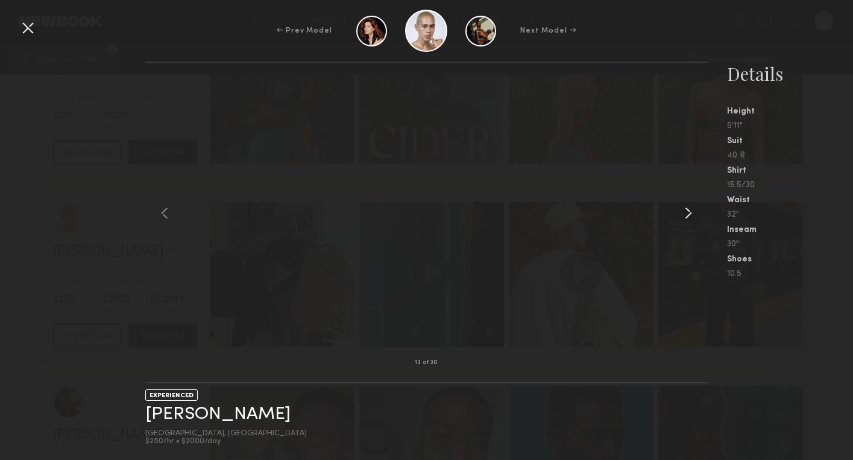
click at [691, 209] on common-icon at bounding box center [688, 212] width 19 height 19
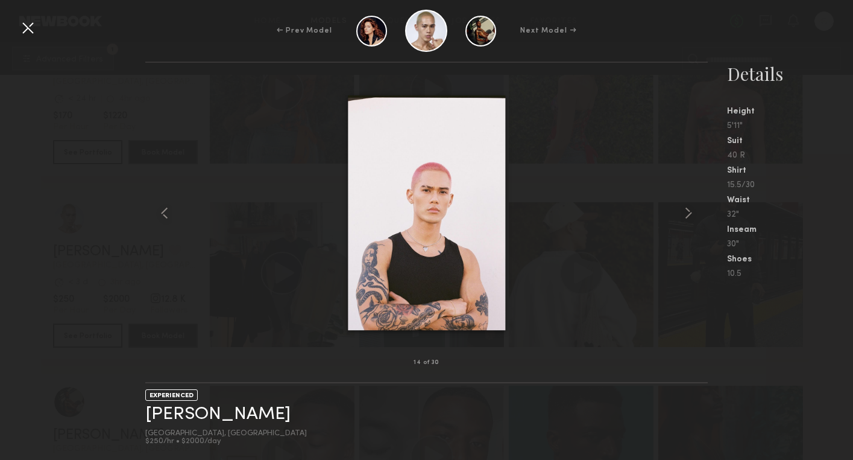
click at [607, 195] on div at bounding box center [426, 212] width 563 height 261
click at [30, 30] on div at bounding box center [27, 27] width 19 height 19
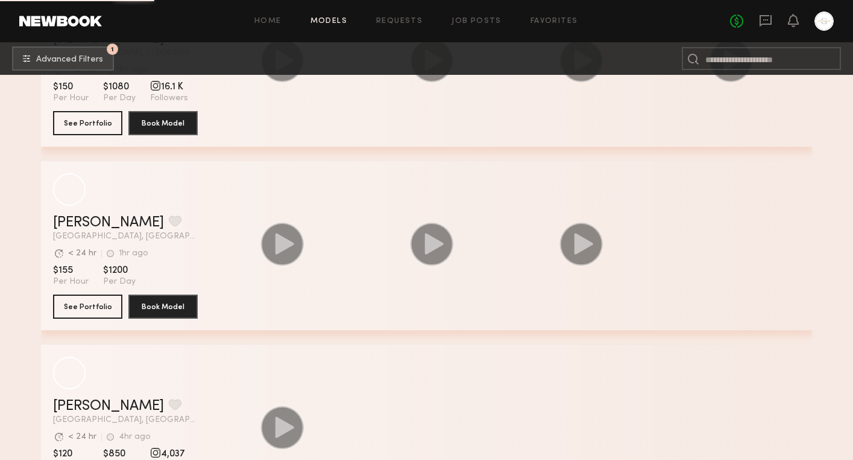
scroll to position [42900, 0]
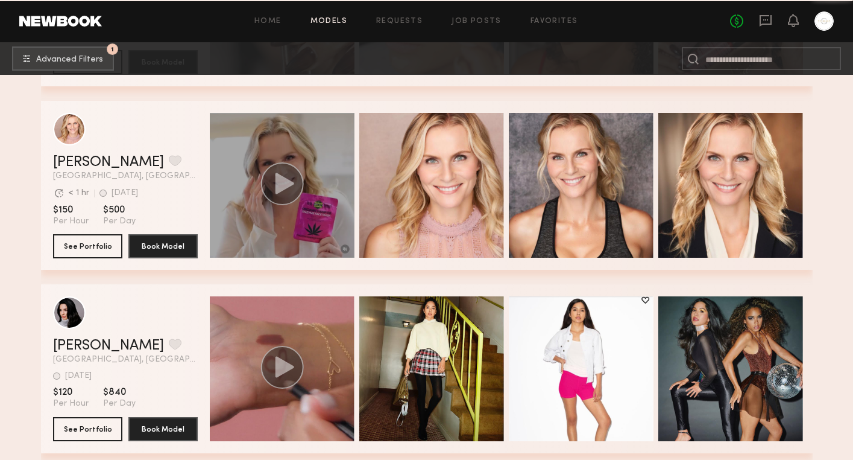
click at [285, 185] on icon "grid" at bounding box center [284, 182] width 19 height 21
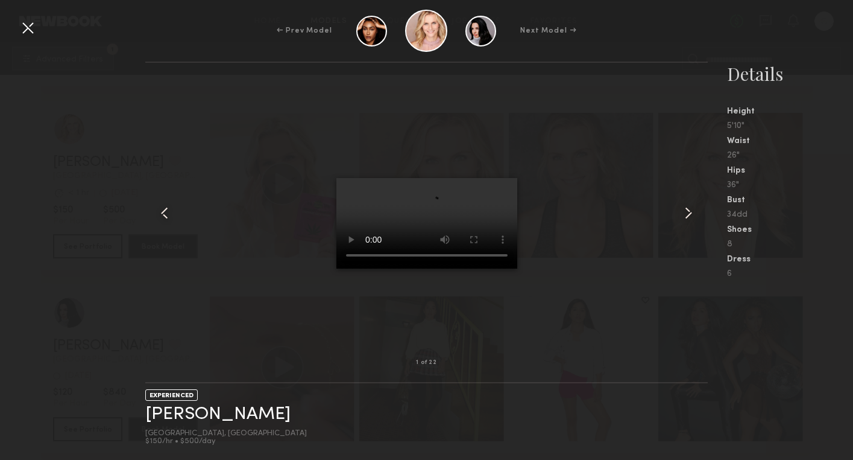
click at [692, 215] on common-icon at bounding box center [688, 212] width 19 height 19
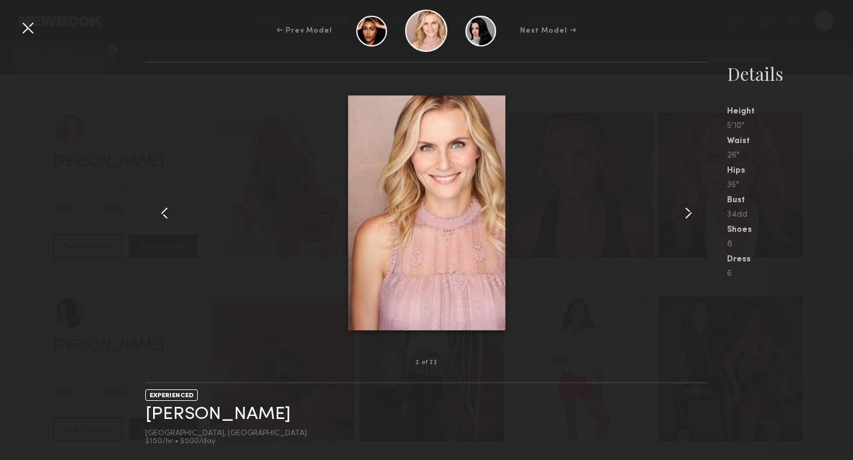
click at [692, 215] on common-icon at bounding box center [688, 212] width 19 height 19
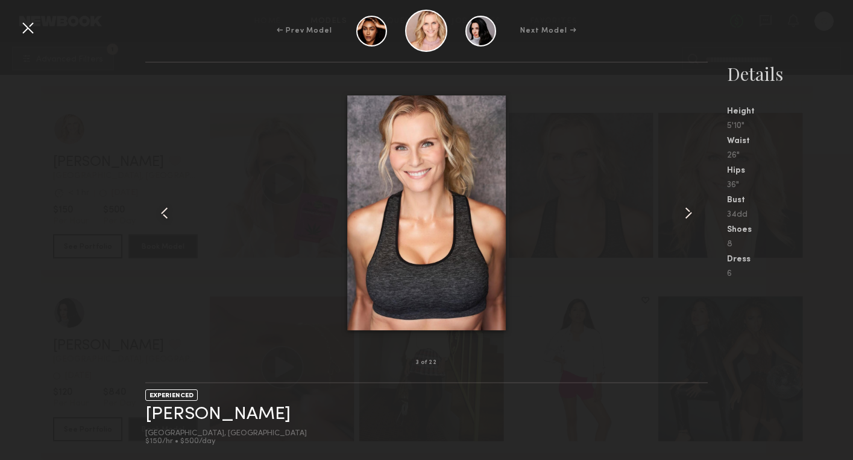
click at [692, 215] on common-icon at bounding box center [688, 212] width 19 height 19
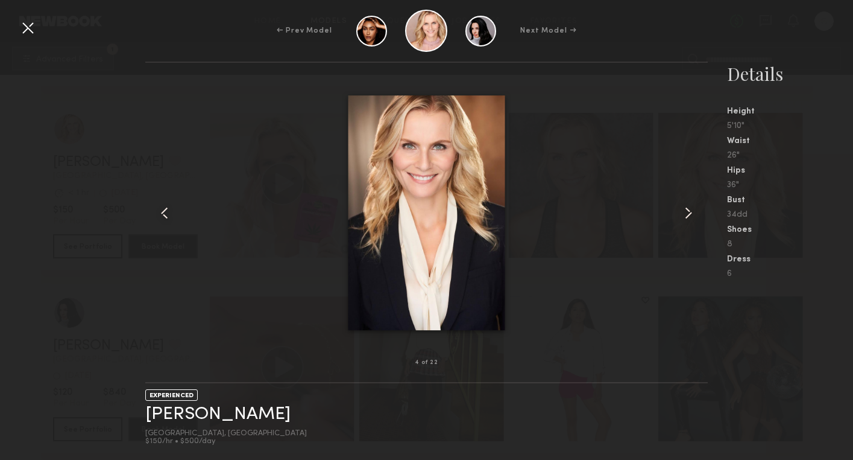
click at [692, 215] on common-icon at bounding box center [688, 212] width 19 height 19
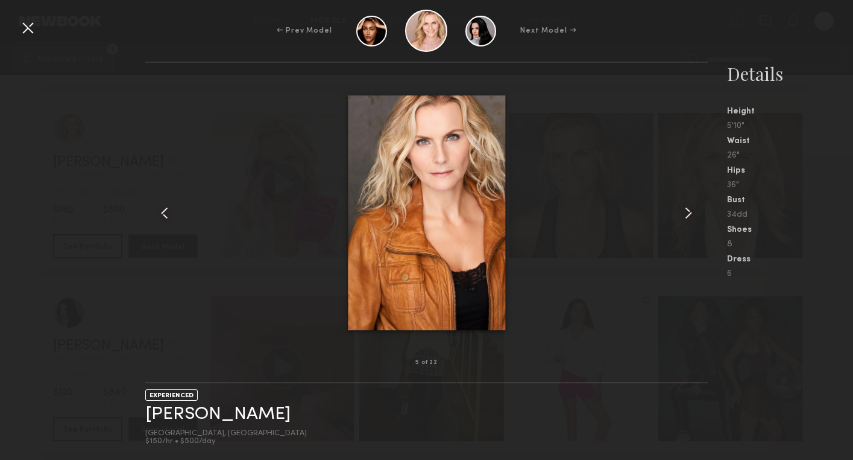
click at [692, 215] on common-icon at bounding box center [688, 212] width 19 height 19
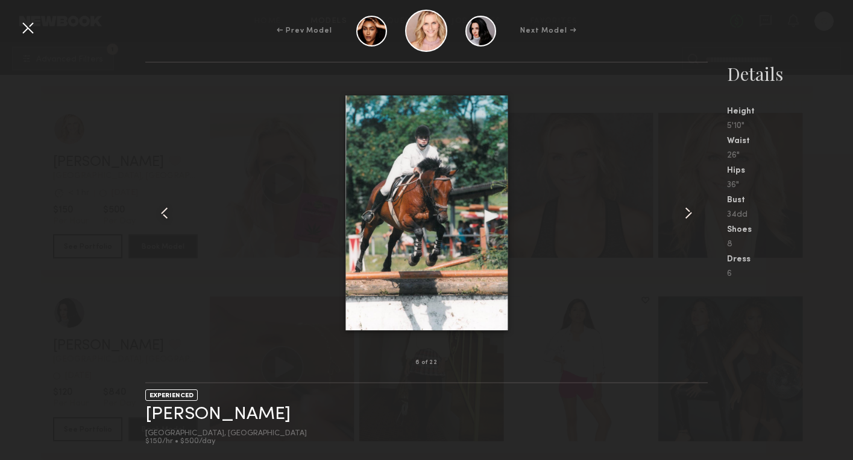
click at [692, 215] on common-icon at bounding box center [688, 212] width 19 height 19
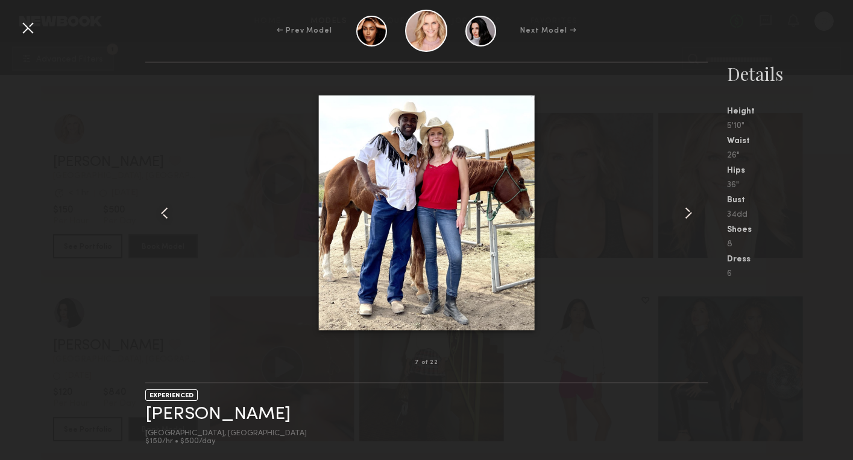
click at [692, 215] on common-icon at bounding box center [688, 212] width 19 height 19
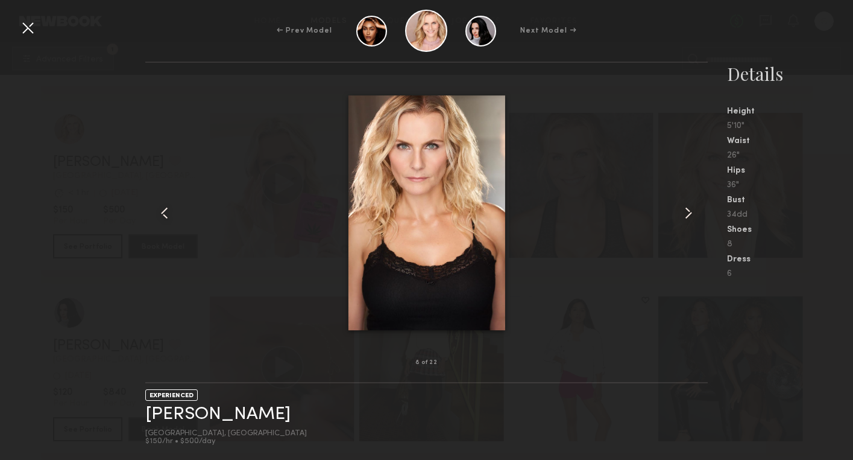
click at [692, 215] on common-icon at bounding box center [688, 212] width 19 height 19
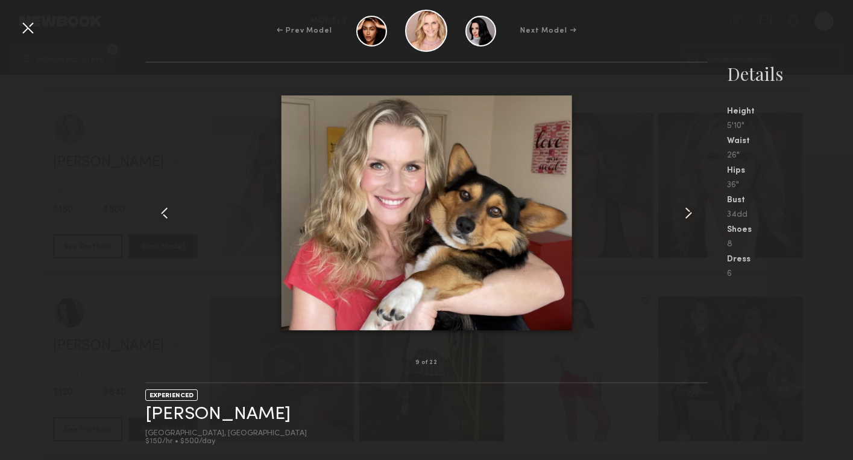
click at [692, 215] on common-icon at bounding box center [688, 212] width 19 height 19
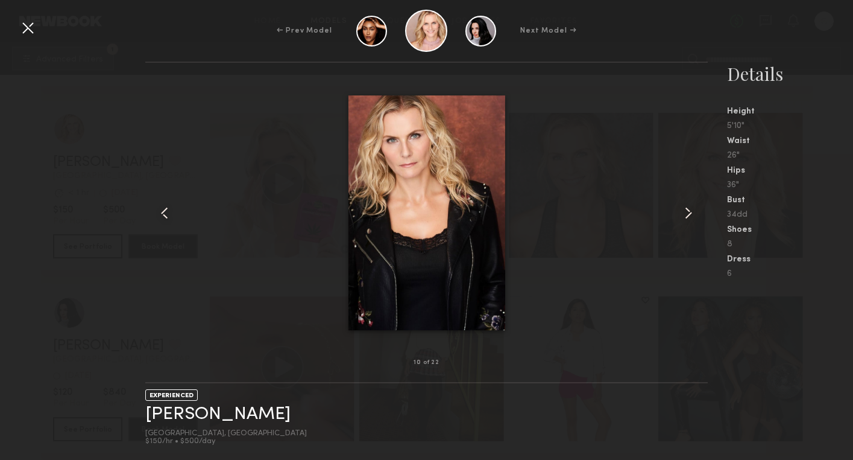
click at [692, 215] on common-icon at bounding box center [688, 212] width 19 height 19
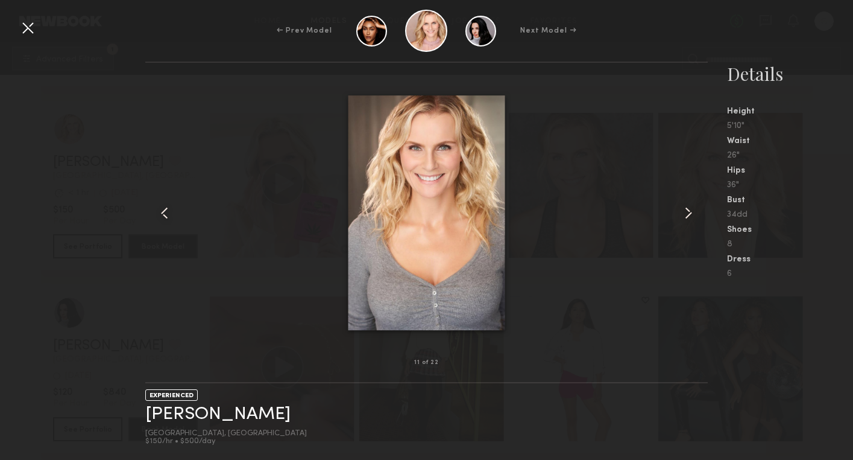
click at [692, 215] on common-icon at bounding box center [688, 212] width 19 height 19
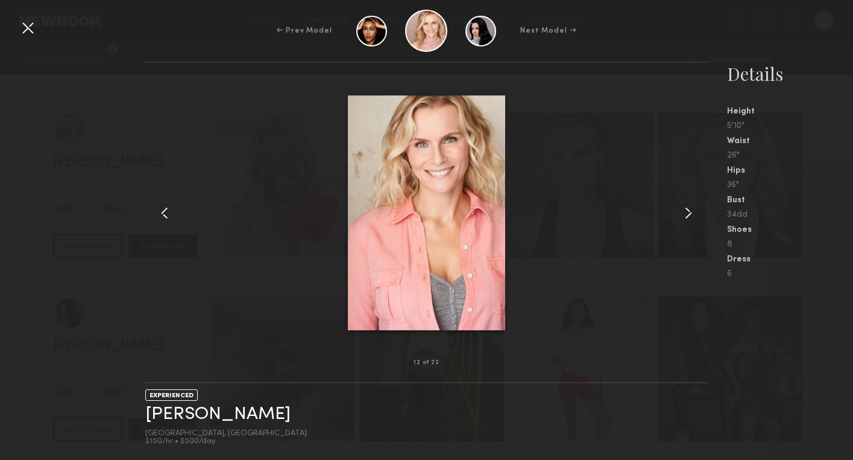
click at [692, 215] on common-icon at bounding box center [688, 212] width 19 height 19
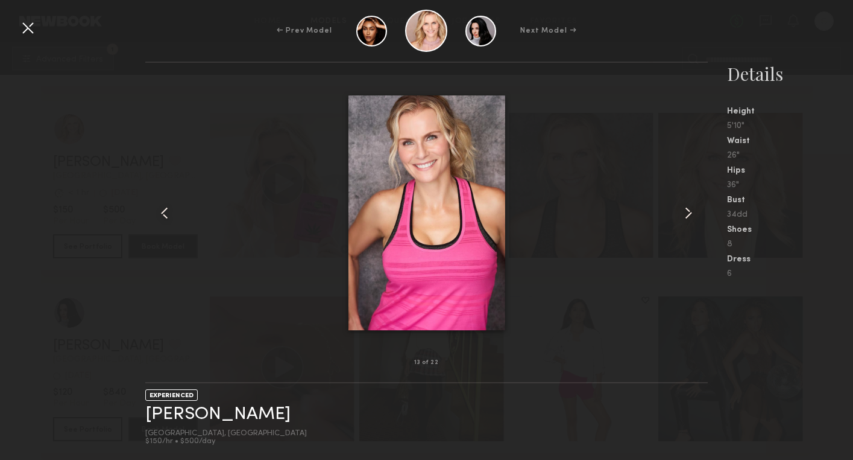
click at [692, 215] on common-icon at bounding box center [688, 212] width 19 height 19
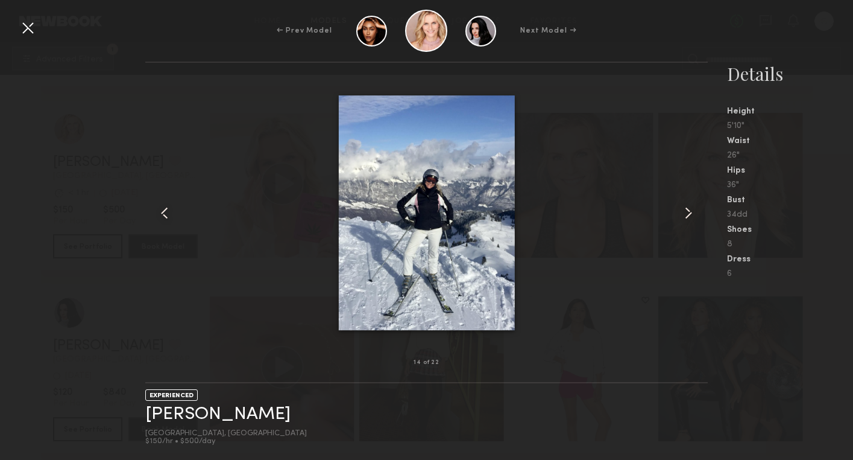
click at [692, 215] on common-icon at bounding box center [688, 212] width 19 height 19
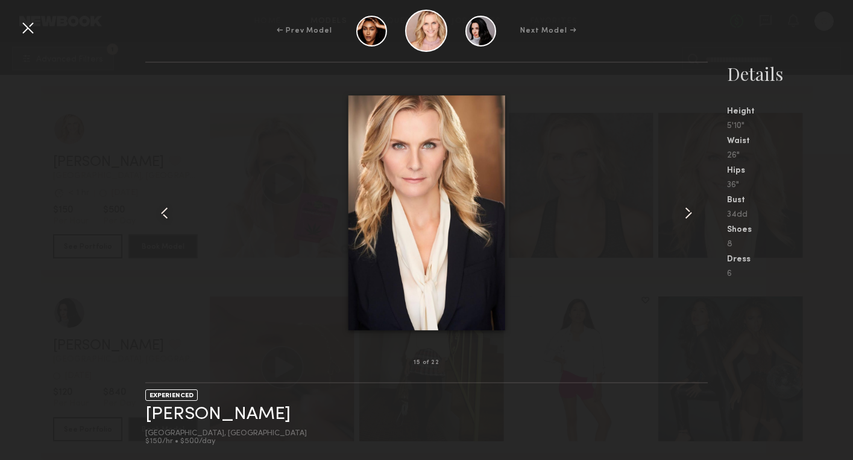
click at [692, 215] on common-icon at bounding box center [688, 212] width 19 height 19
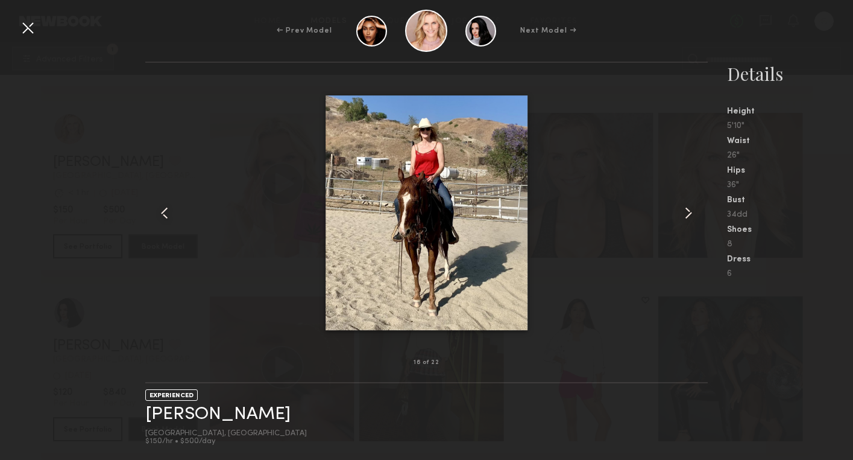
click at [30, 33] on div at bounding box center [27, 27] width 19 height 19
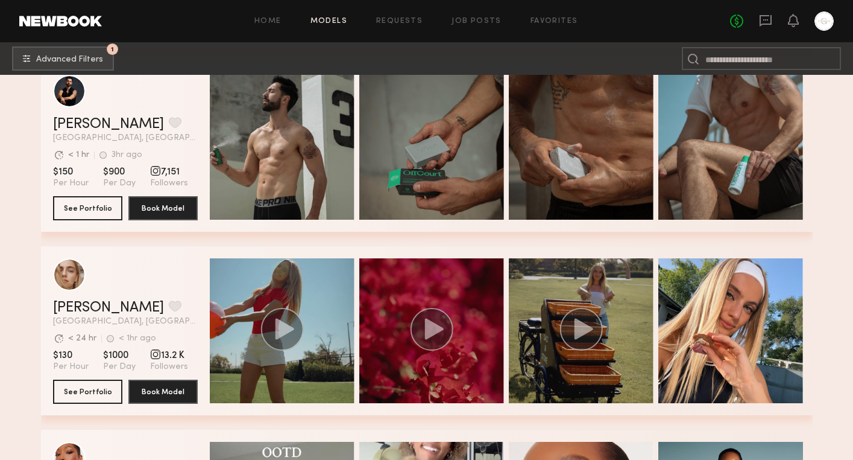
scroll to position [44833, 0]
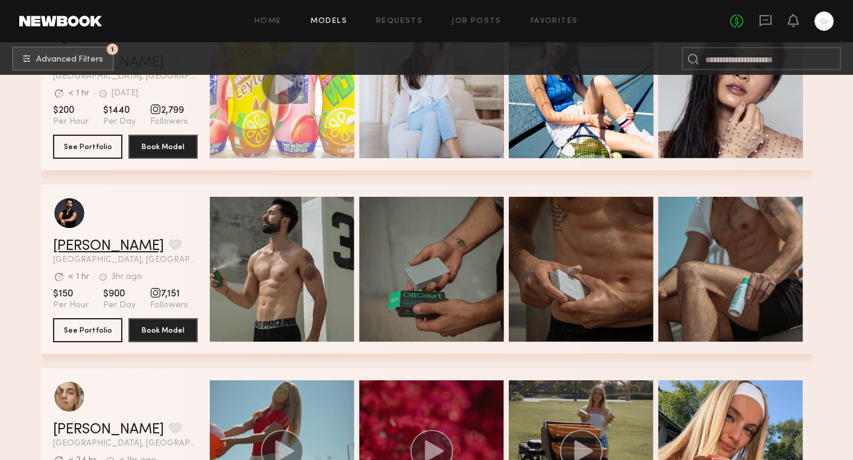
click at [89, 245] on link "Uros M." at bounding box center [108, 246] width 111 height 14
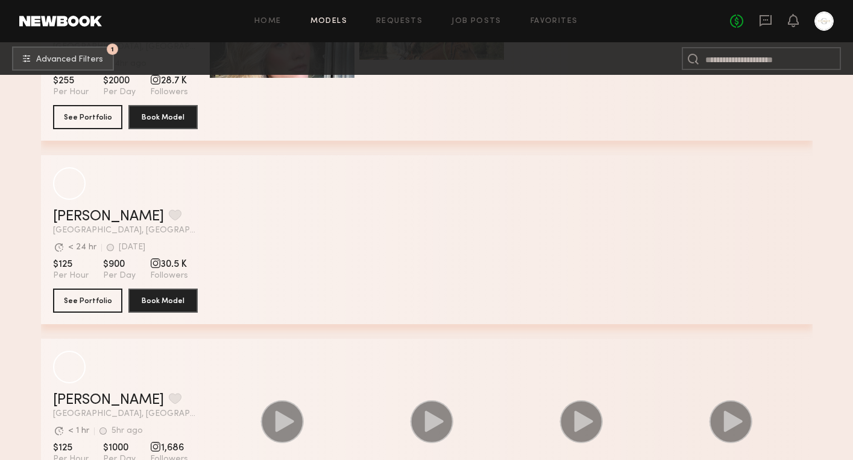
scroll to position [49087, 0]
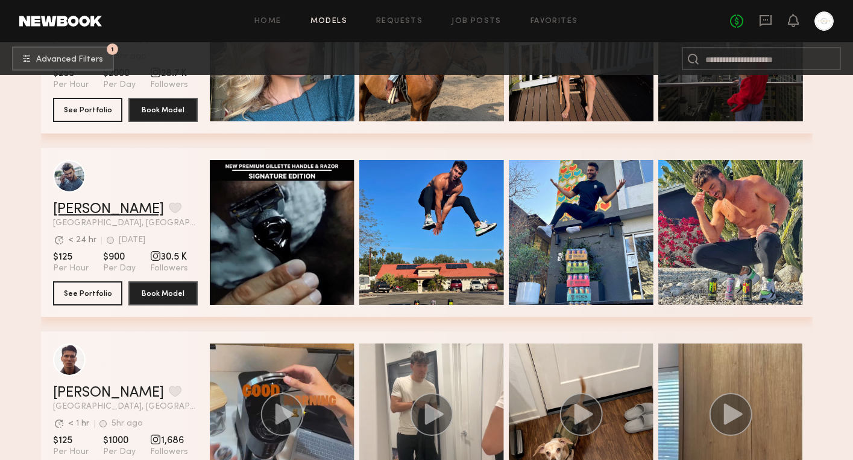
click at [89, 205] on link "Ajdin S." at bounding box center [108, 209] width 111 height 14
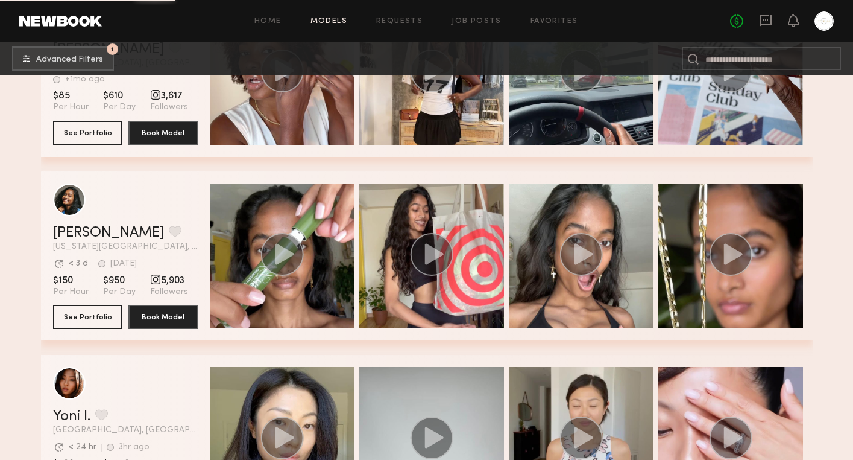
scroll to position [52071, 0]
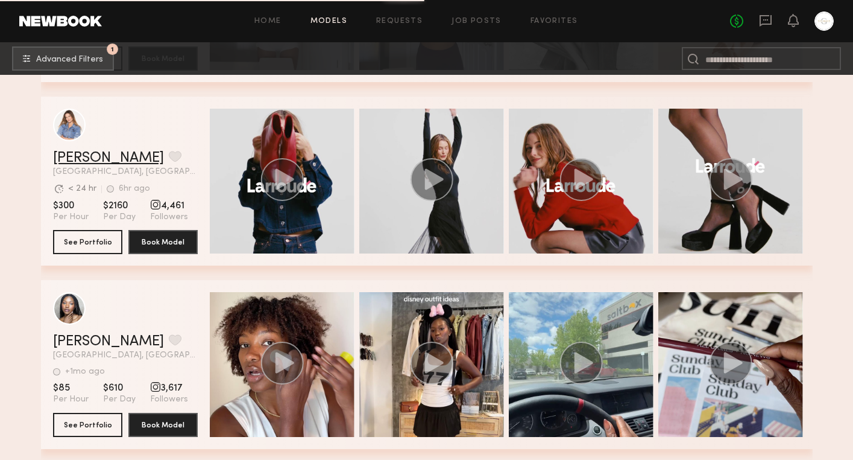
click at [80, 159] on link "Kyna L." at bounding box center [108, 158] width 111 height 14
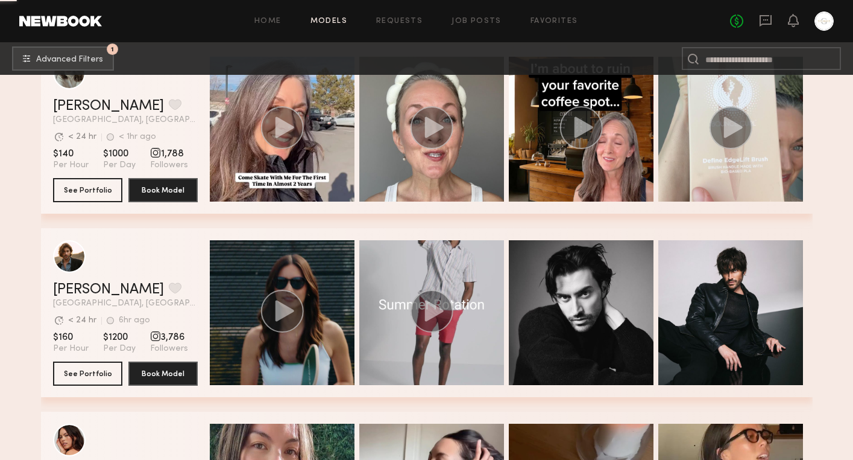
scroll to position [54738, 0]
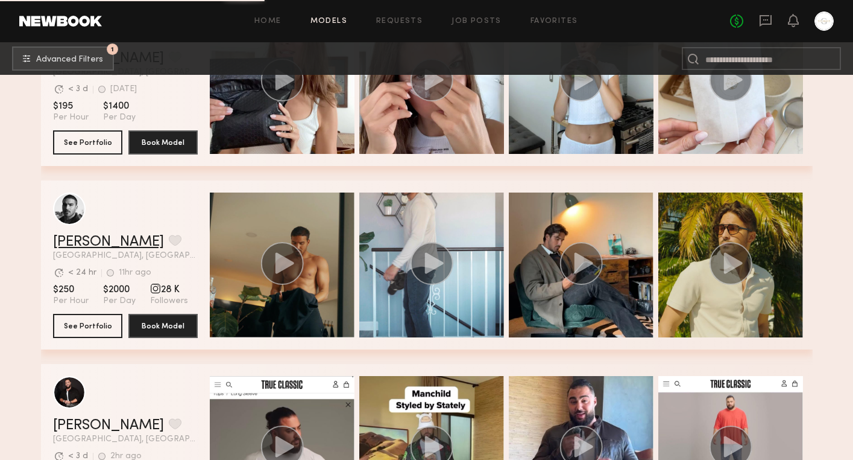
click at [70, 243] on link "[PERSON_NAME]" at bounding box center [108, 242] width 111 height 14
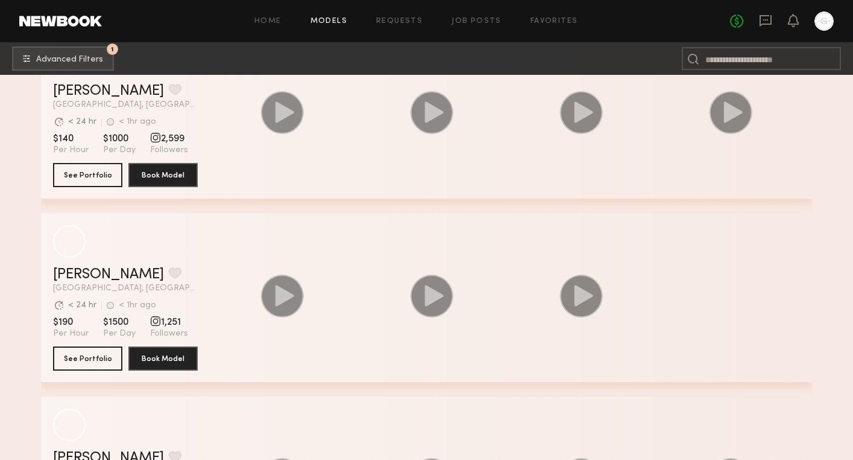
scroll to position [62454, 0]
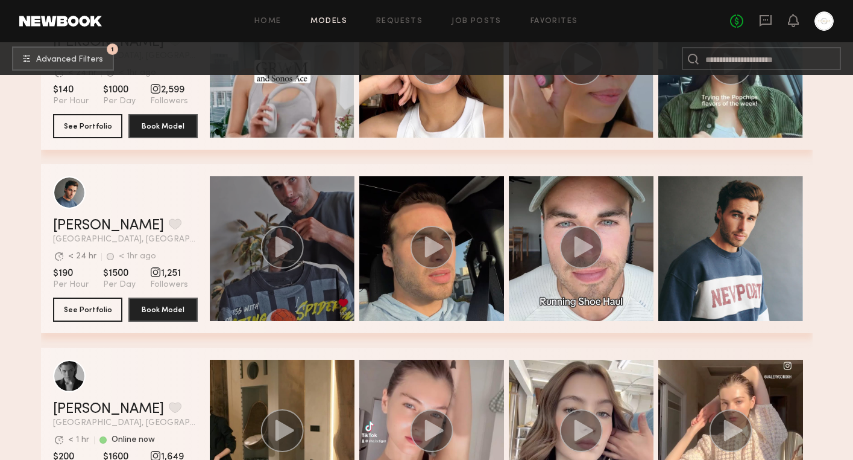
click at [284, 244] on icon "grid" at bounding box center [284, 246] width 19 height 21
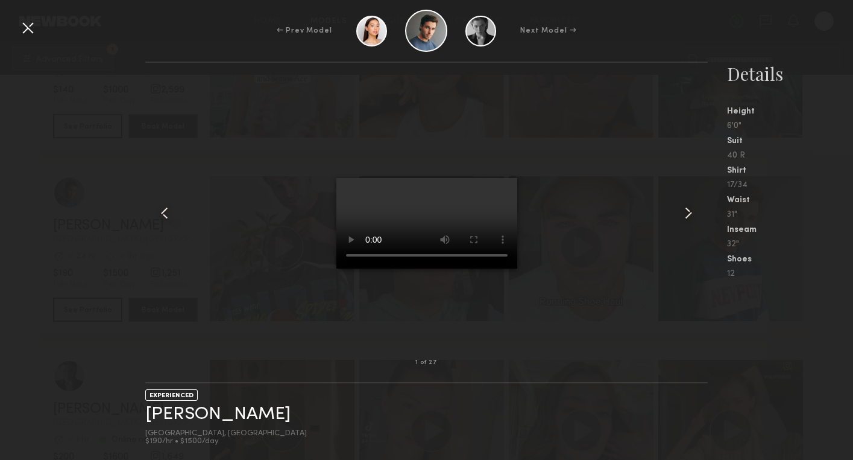
click at [688, 211] on common-icon at bounding box center [688, 212] width 19 height 19
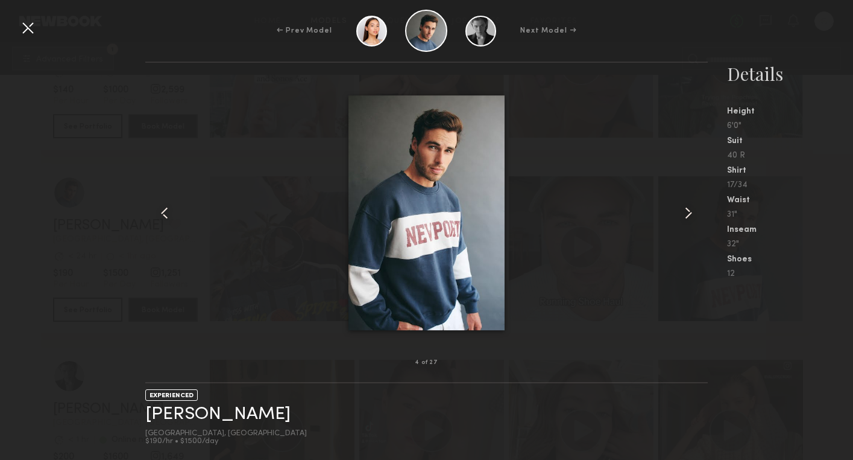
click at [688, 211] on common-icon at bounding box center [688, 212] width 19 height 19
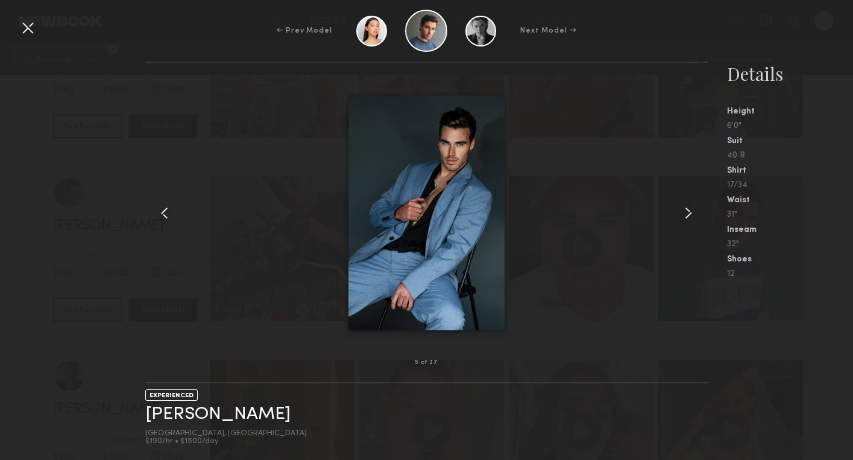
click at [688, 211] on common-icon at bounding box center [688, 212] width 19 height 19
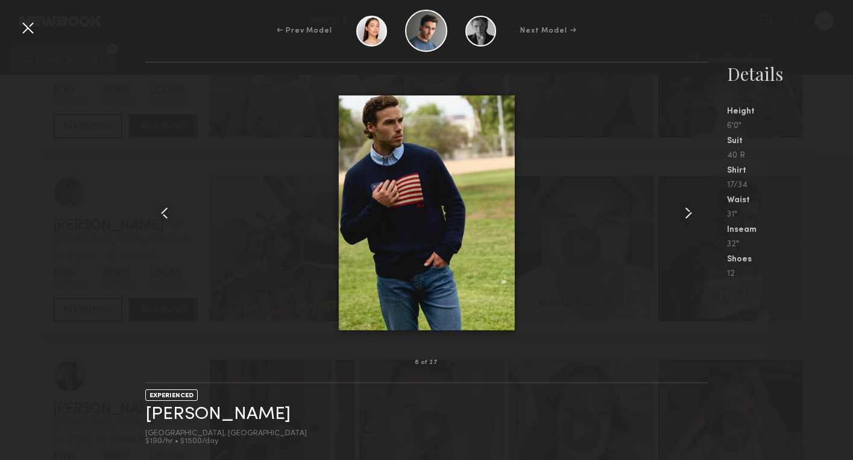
click at [688, 211] on common-icon at bounding box center [688, 212] width 19 height 19
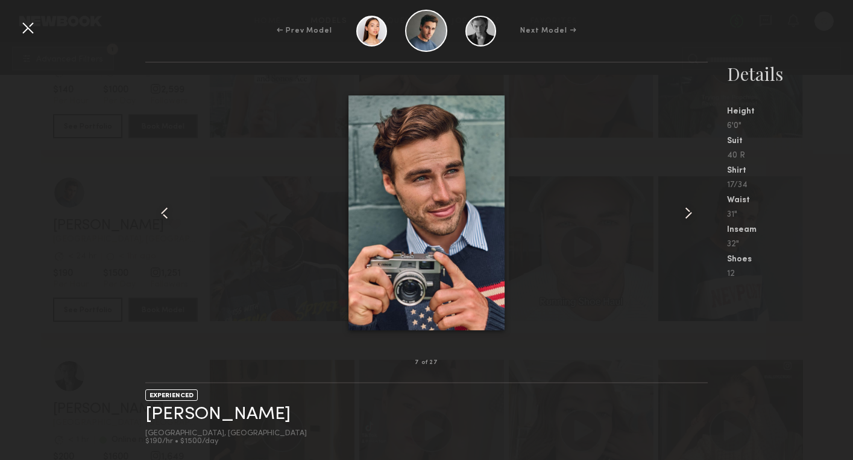
click at [688, 211] on common-icon at bounding box center [688, 212] width 19 height 19
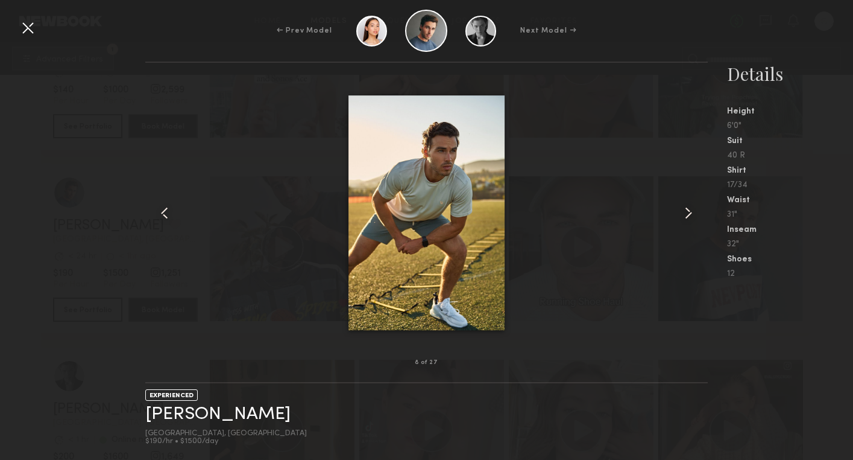
click at [688, 211] on common-icon at bounding box center [688, 212] width 19 height 19
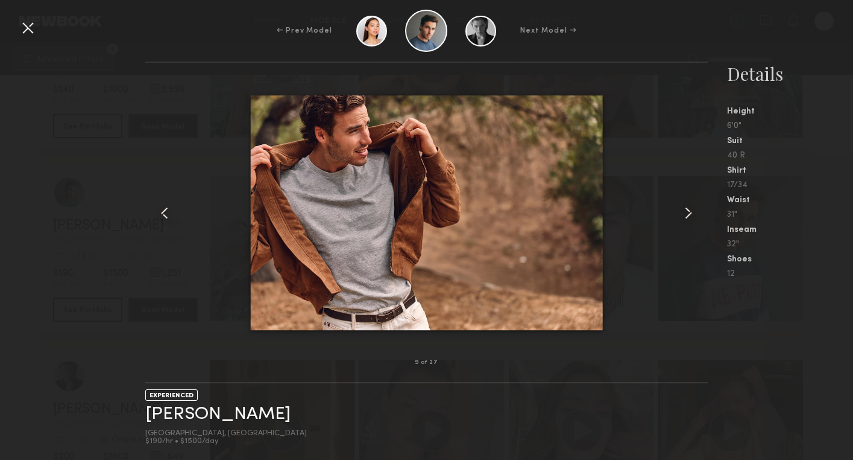
click at [688, 211] on common-icon at bounding box center [688, 212] width 19 height 19
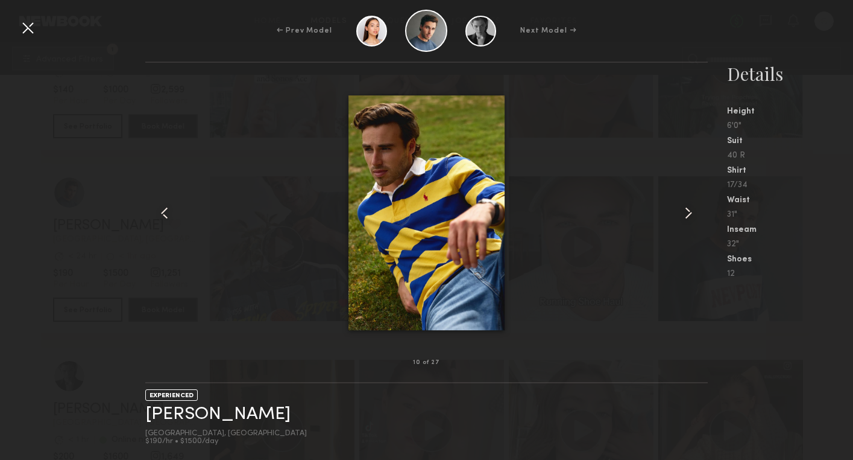
click at [688, 211] on common-icon at bounding box center [688, 212] width 19 height 19
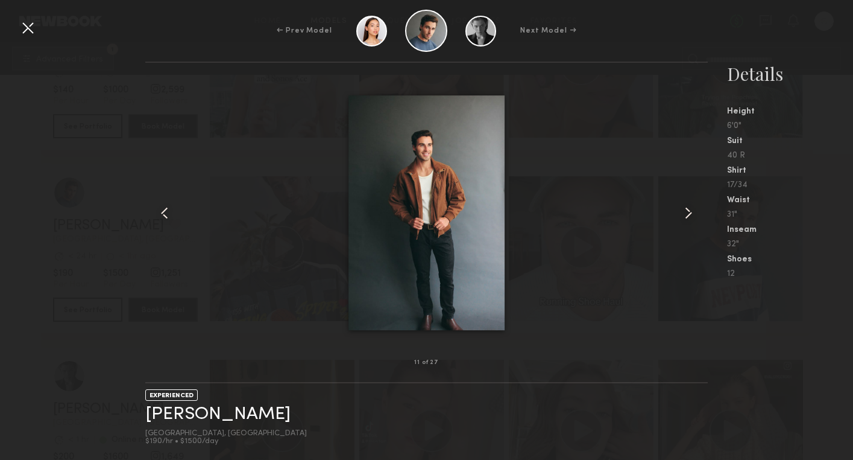
click at [688, 211] on common-icon at bounding box center [688, 212] width 19 height 19
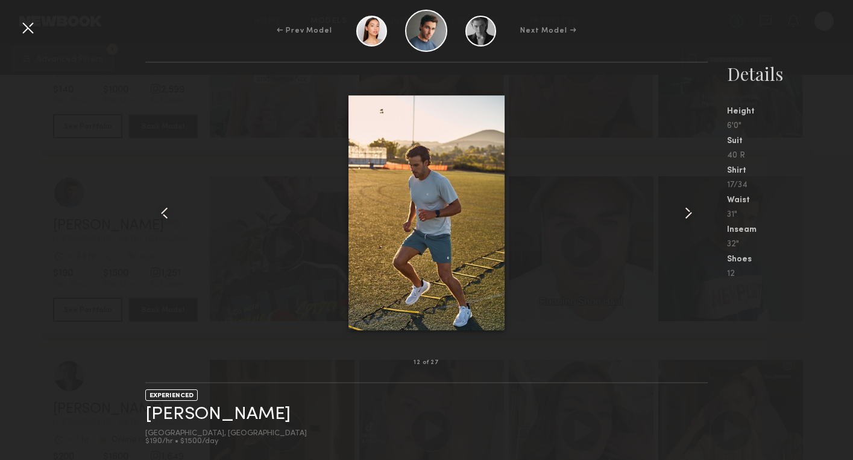
click at [688, 211] on common-icon at bounding box center [688, 212] width 19 height 19
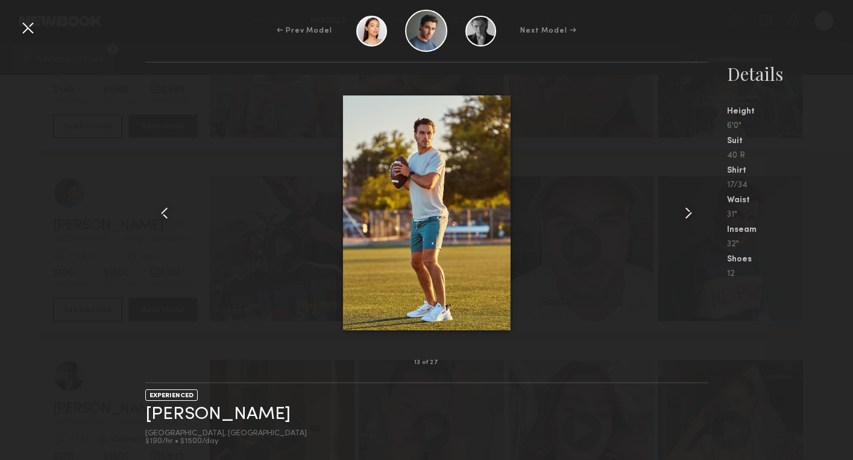
click at [688, 211] on common-icon at bounding box center [688, 212] width 19 height 19
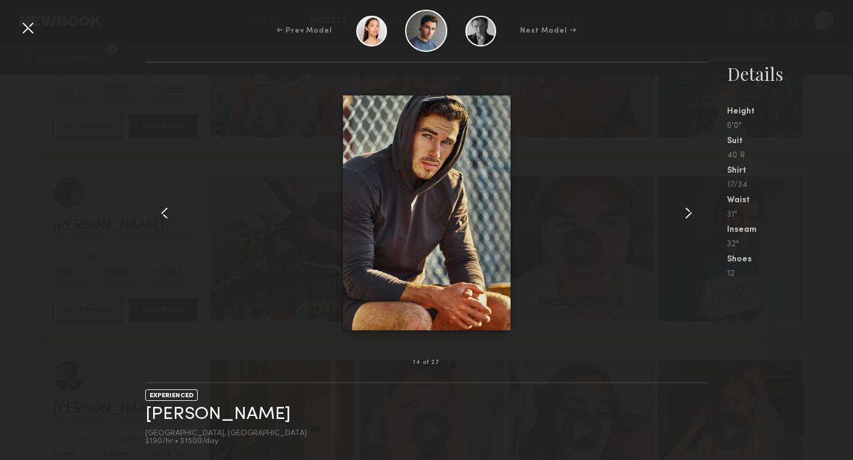
click at [688, 211] on common-icon at bounding box center [688, 212] width 19 height 19
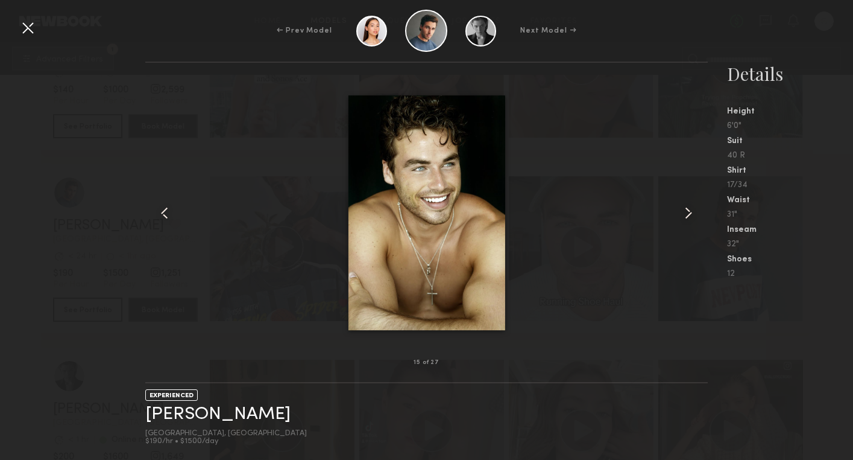
click at [688, 211] on common-icon at bounding box center [688, 212] width 19 height 19
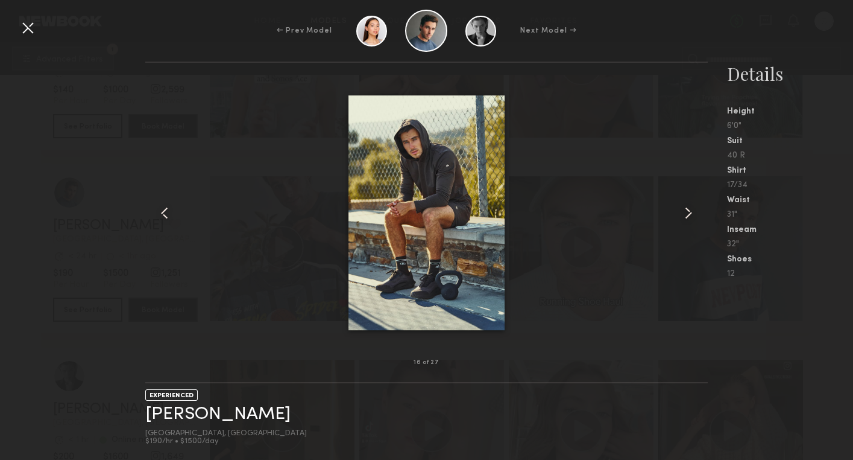
click at [688, 211] on common-icon at bounding box center [688, 212] width 19 height 19
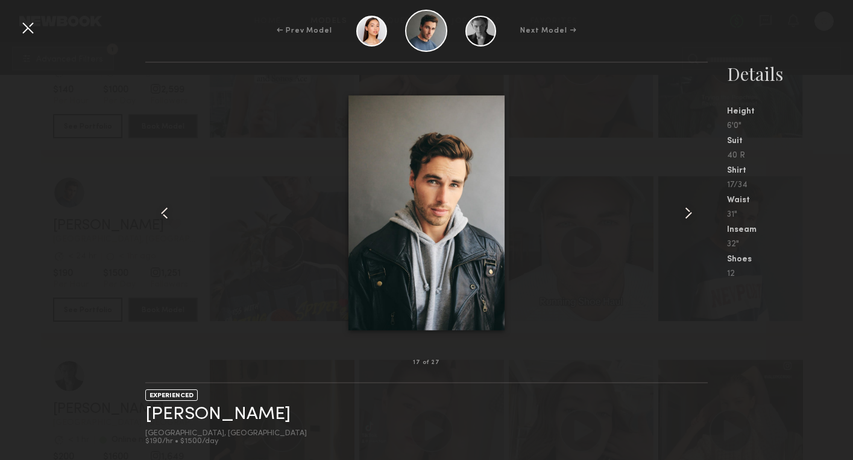
click at [688, 211] on common-icon at bounding box center [688, 212] width 19 height 19
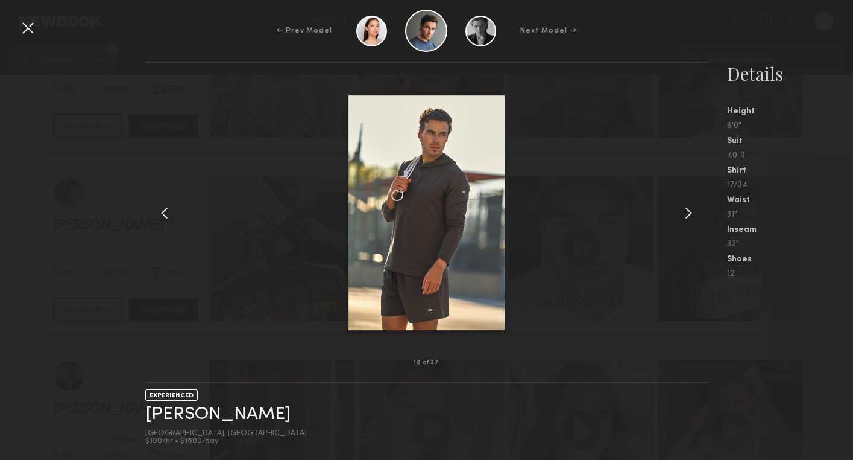
click at [688, 211] on common-icon at bounding box center [688, 212] width 19 height 19
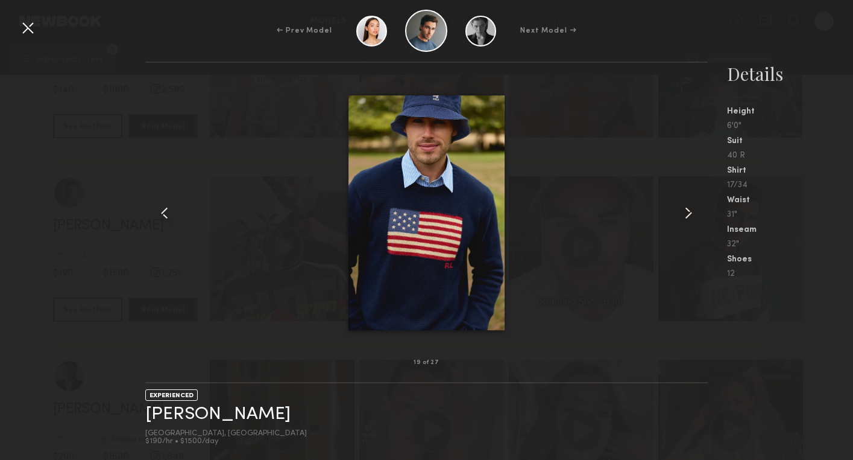
click at [688, 211] on common-icon at bounding box center [688, 212] width 19 height 19
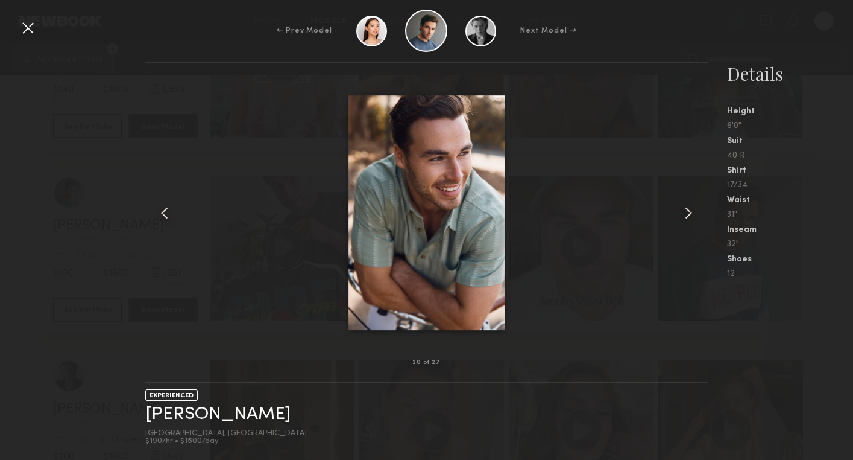
click at [589, 207] on div at bounding box center [426, 212] width 563 height 261
click at [26, 23] on div at bounding box center [27, 27] width 19 height 19
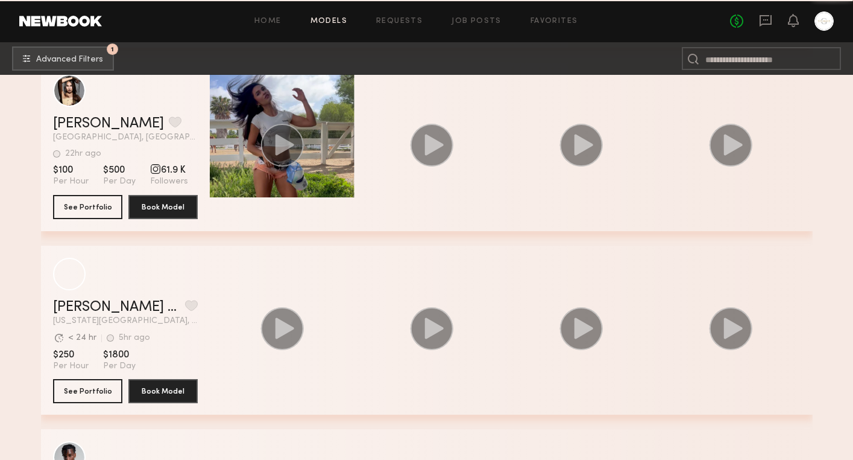
scroll to position [68349, 0]
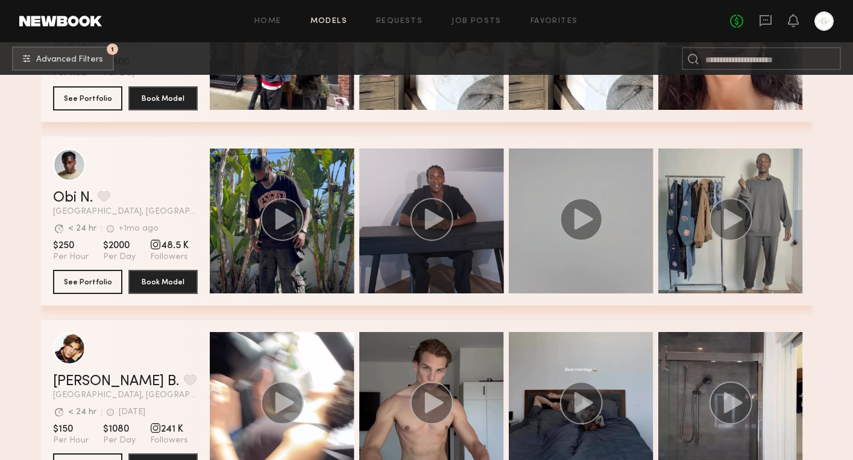
click at [314, 328] on div "grid" at bounding box center [509, 404] width 598 height 169
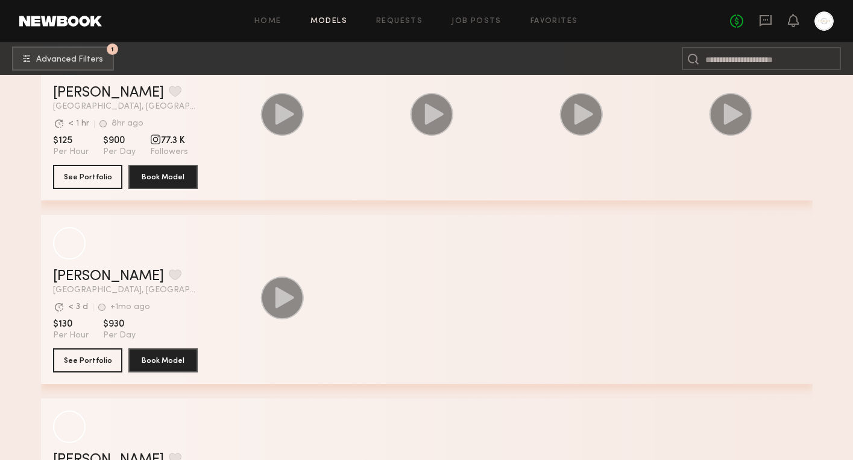
scroll to position [78032, 0]
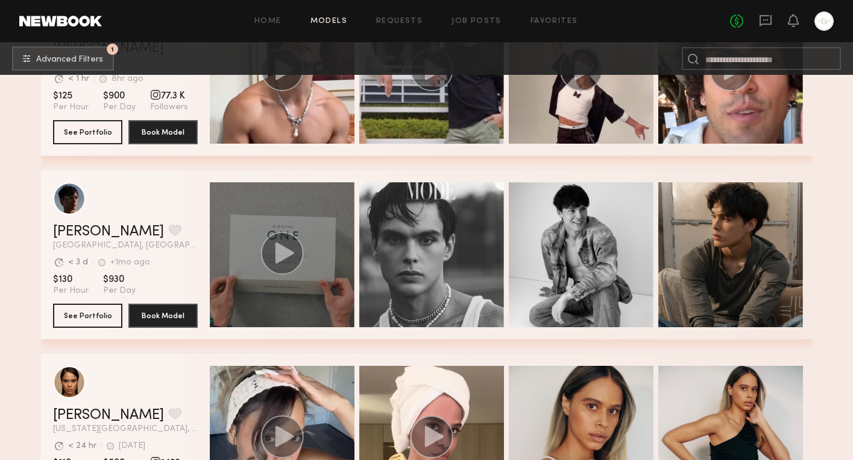
click at [283, 252] on icon "grid" at bounding box center [284, 252] width 19 height 21
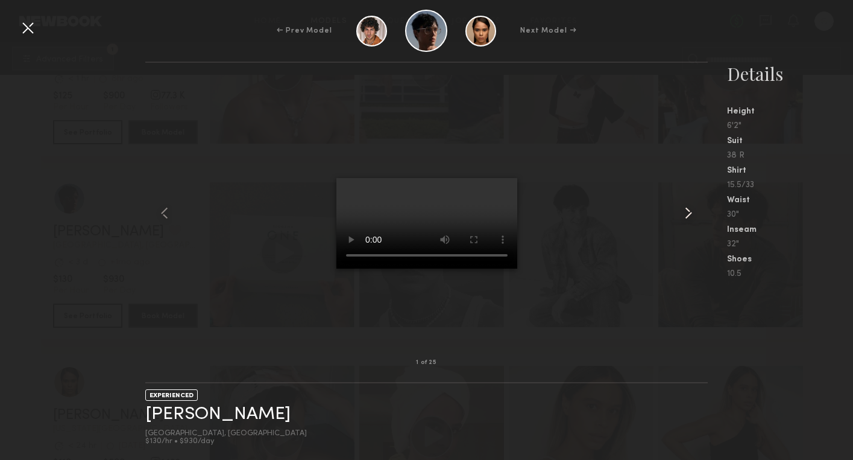
click at [686, 212] on common-icon at bounding box center [688, 212] width 19 height 19
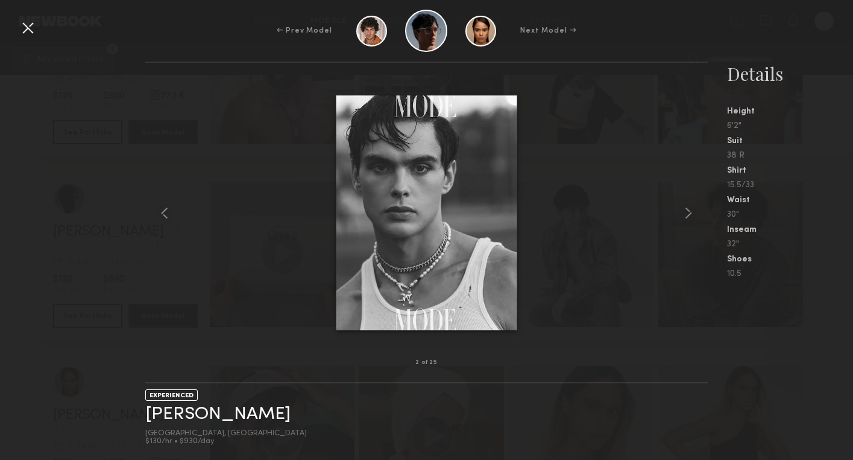
click at [686, 212] on common-icon at bounding box center [688, 212] width 19 height 19
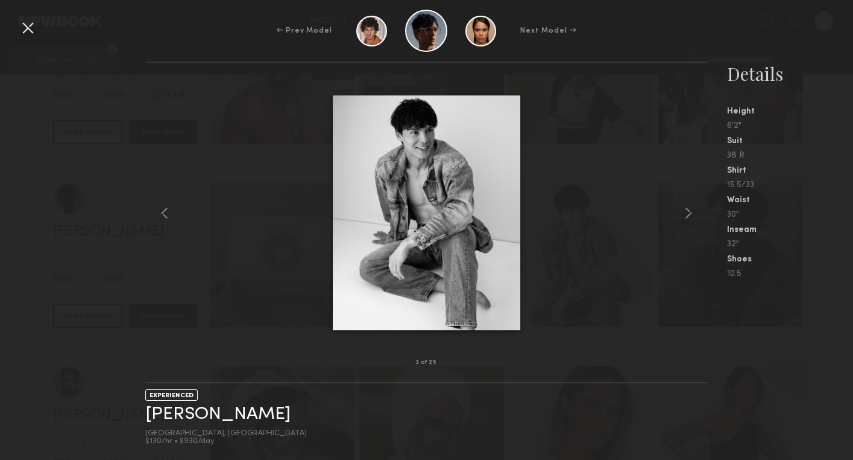
click at [686, 212] on common-icon at bounding box center [688, 212] width 19 height 19
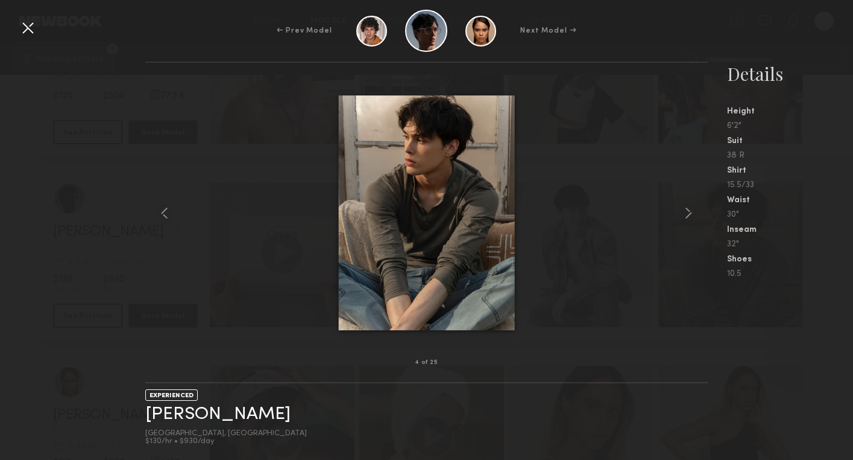
click at [686, 212] on common-icon at bounding box center [688, 212] width 19 height 19
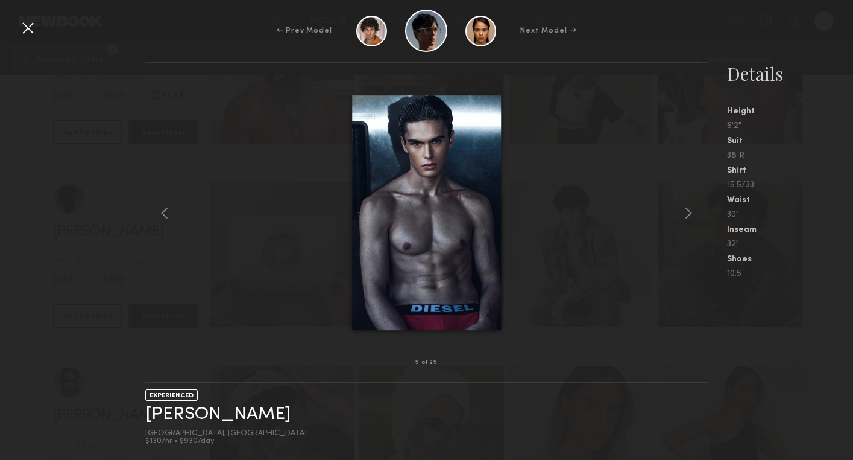
click at [686, 212] on common-icon at bounding box center [688, 212] width 19 height 19
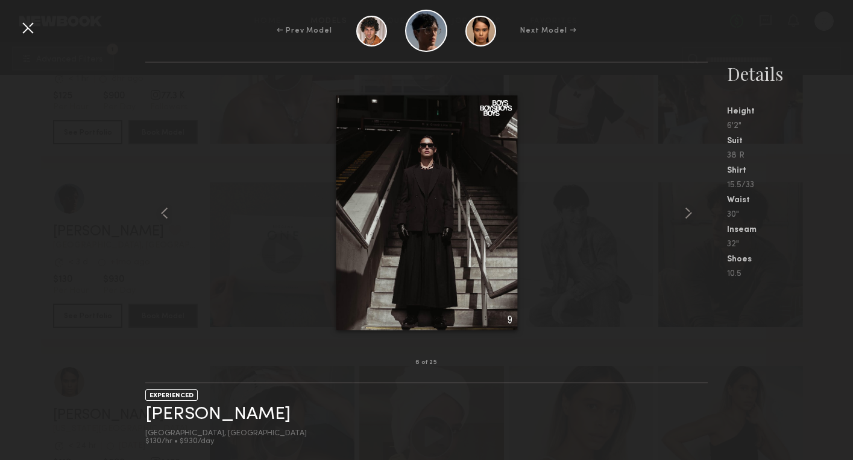
click at [686, 212] on common-icon at bounding box center [688, 212] width 19 height 19
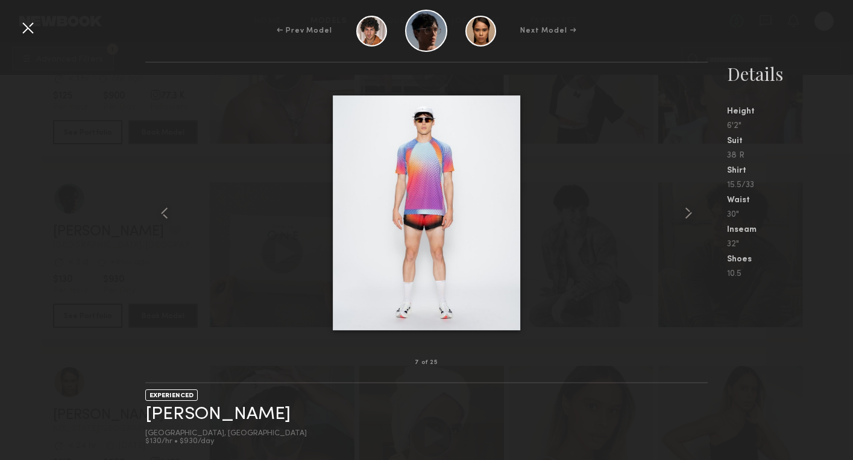
click at [686, 212] on common-icon at bounding box center [688, 212] width 19 height 19
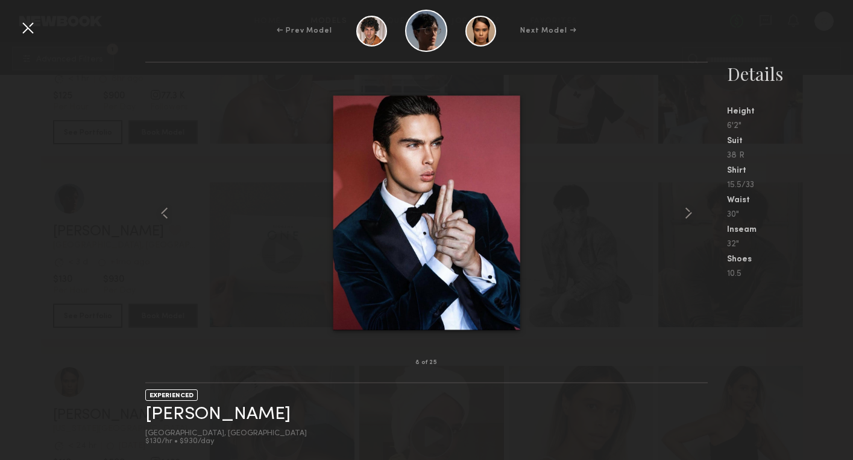
click at [686, 212] on common-icon at bounding box center [688, 212] width 19 height 19
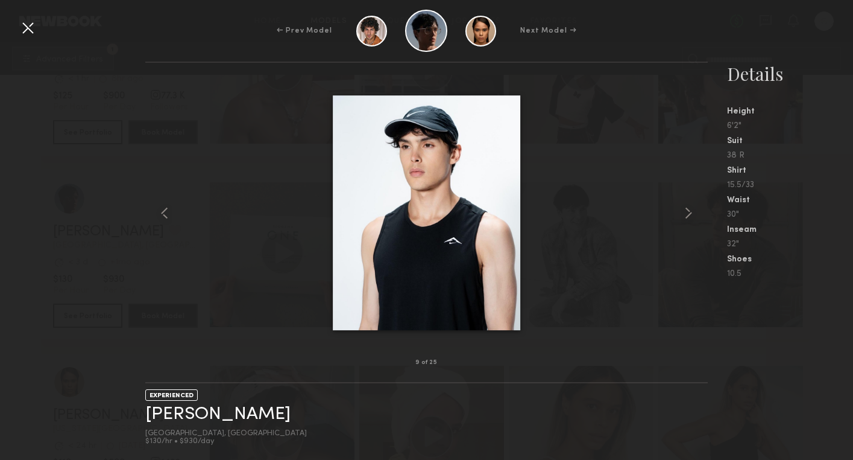
click at [686, 212] on common-icon at bounding box center [688, 212] width 19 height 19
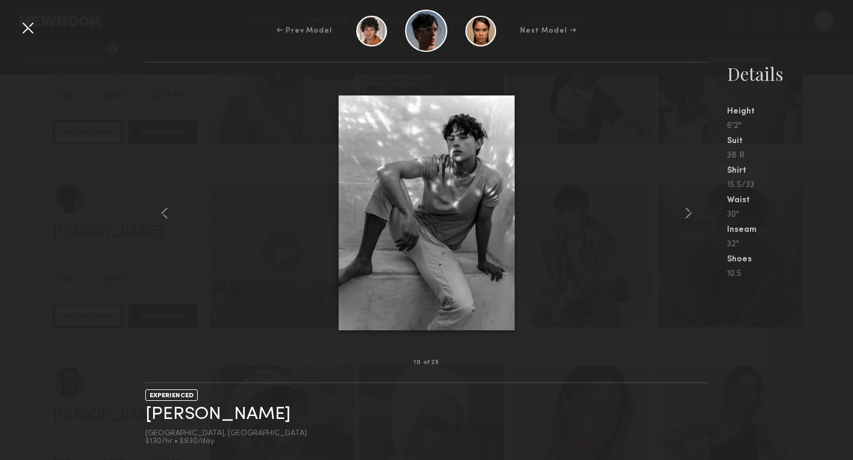
click at [686, 212] on common-icon at bounding box center [688, 212] width 19 height 19
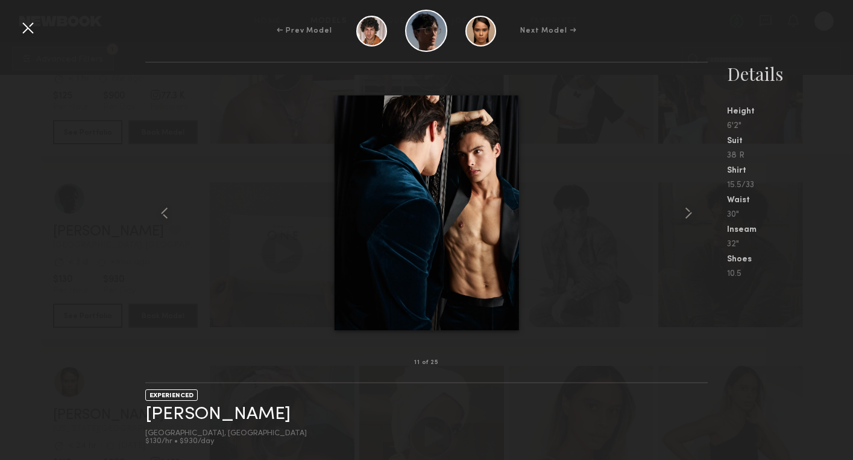
click at [686, 212] on common-icon at bounding box center [688, 212] width 19 height 19
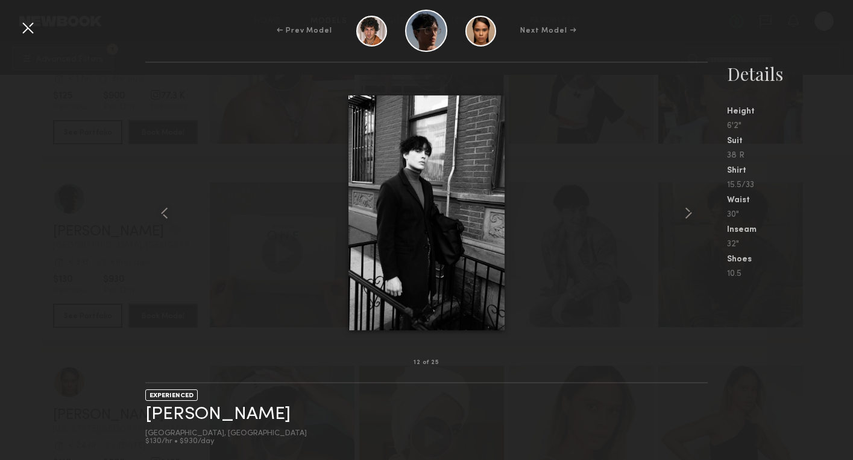
click at [686, 212] on common-icon at bounding box center [688, 212] width 19 height 19
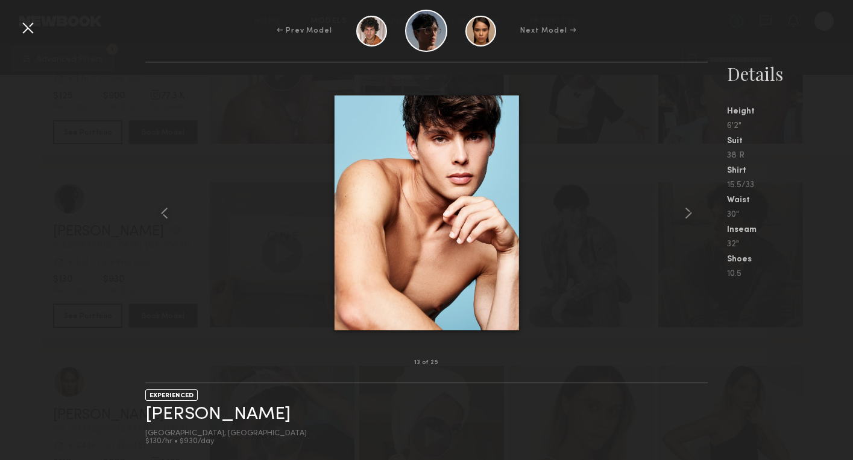
click at [686, 212] on common-icon at bounding box center [688, 212] width 19 height 19
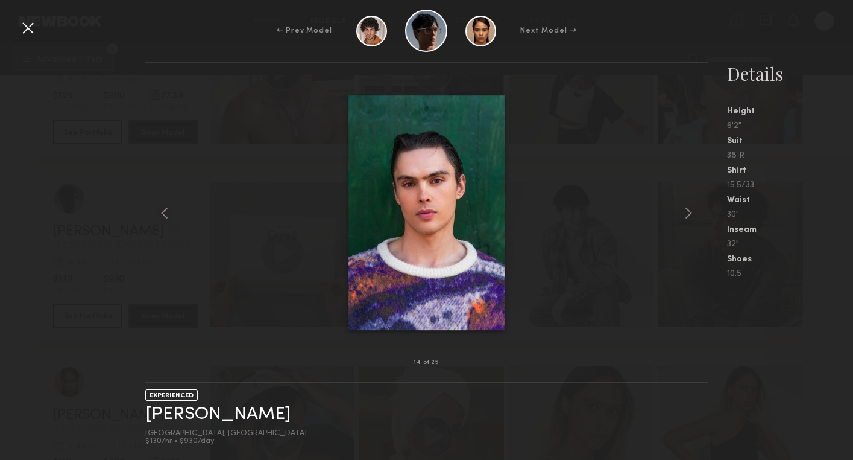
click at [686, 212] on common-icon at bounding box center [688, 212] width 19 height 19
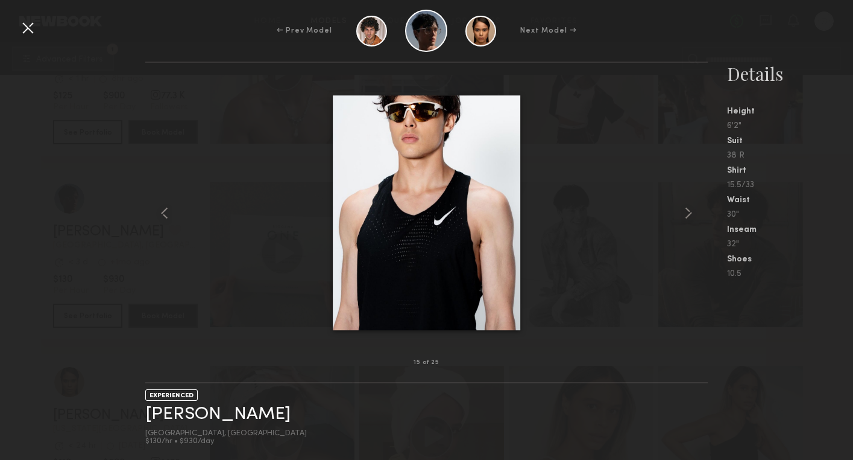
click at [686, 212] on common-icon at bounding box center [688, 212] width 19 height 19
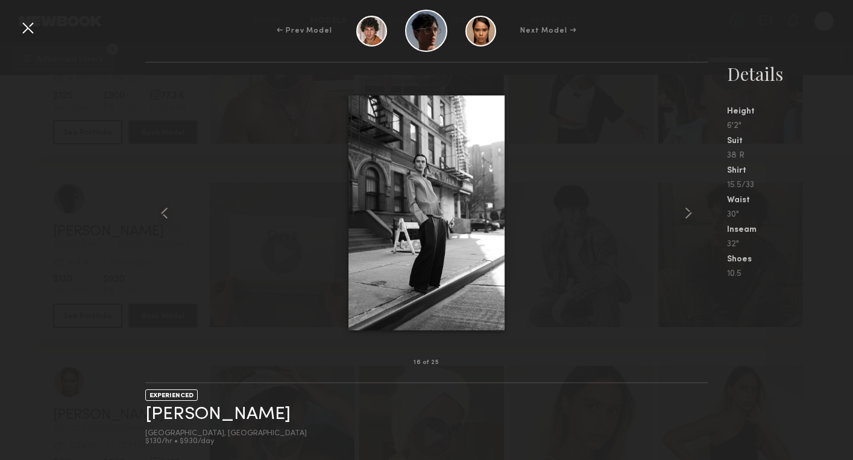
click at [686, 212] on common-icon at bounding box center [688, 212] width 19 height 19
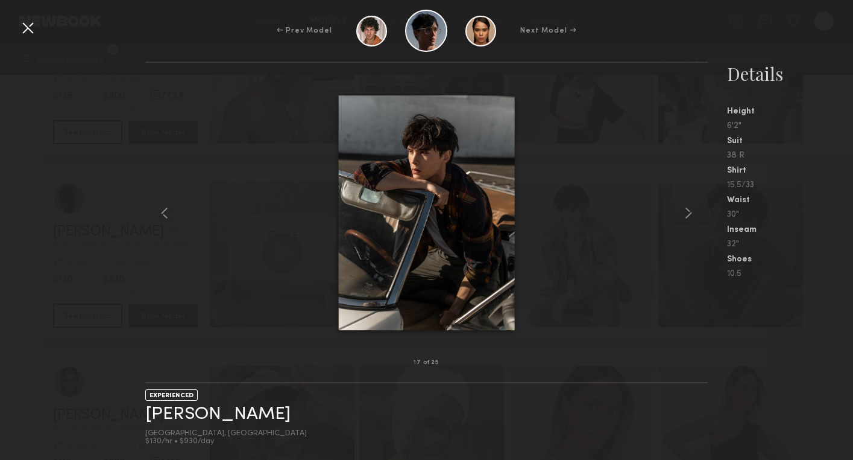
click at [686, 212] on common-icon at bounding box center [688, 212] width 19 height 19
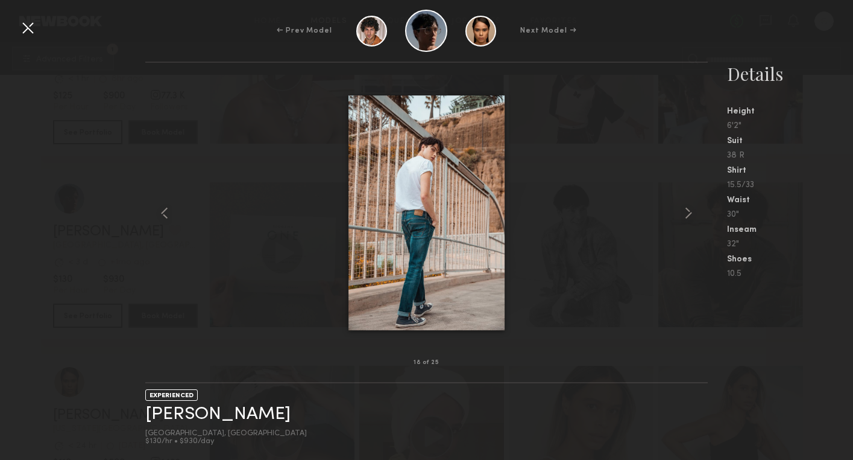
click at [686, 212] on common-icon at bounding box center [688, 212] width 19 height 19
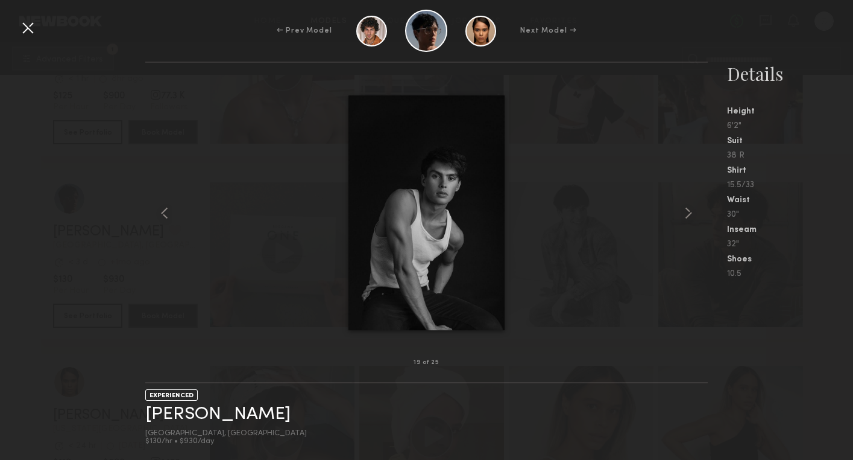
click at [686, 212] on common-icon at bounding box center [688, 212] width 19 height 19
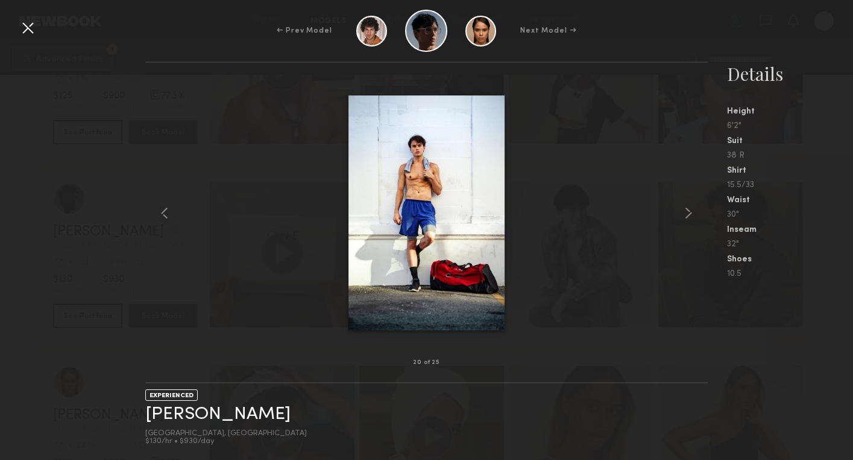
click at [686, 212] on common-icon at bounding box center [688, 212] width 19 height 19
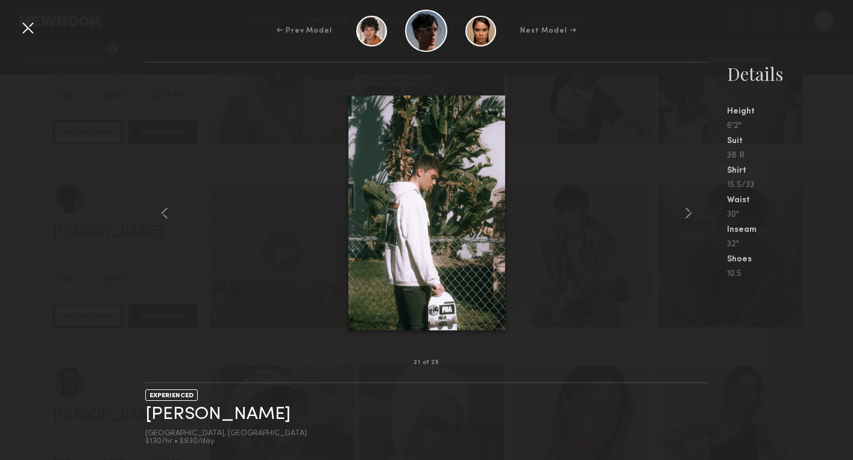
click at [686, 212] on common-icon at bounding box center [688, 212] width 19 height 19
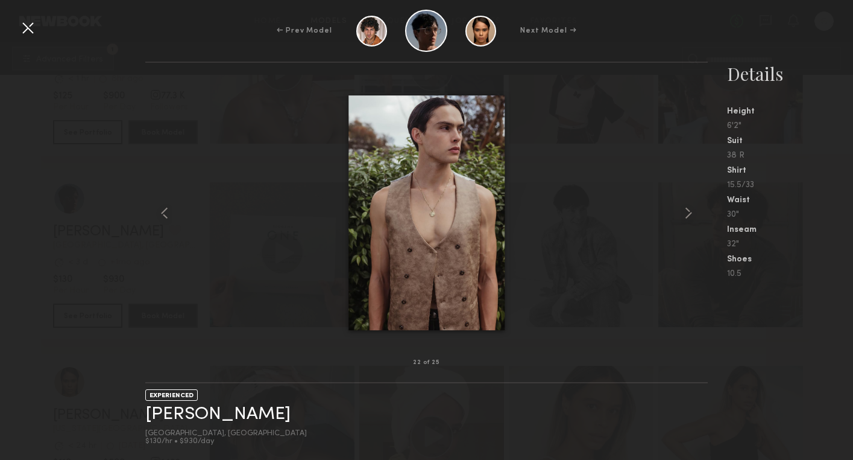
click at [686, 212] on common-icon at bounding box center [688, 212] width 19 height 19
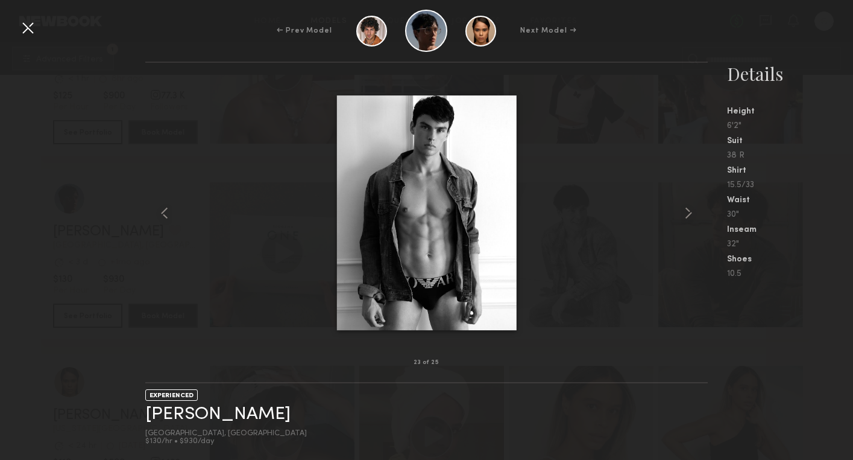
click at [686, 212] on common-icon at bounding box center [688, 212] width 19 height 19
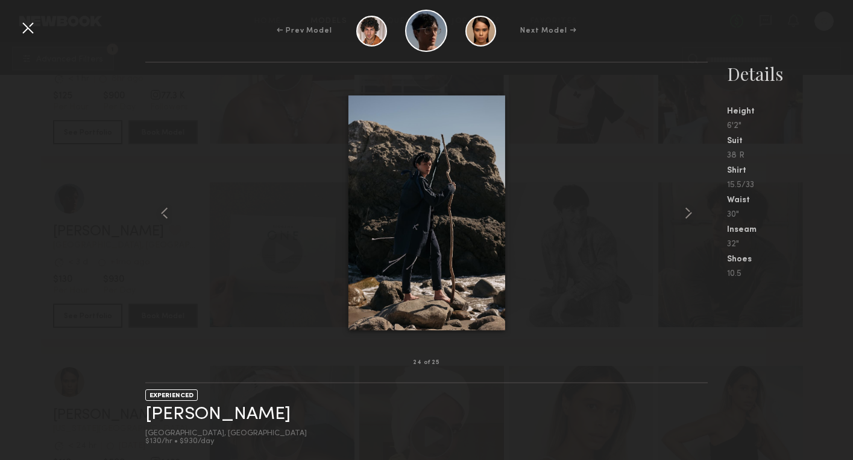
click at [686, 212] on common-icon at bounding box center [688, 212] width 19 height 19
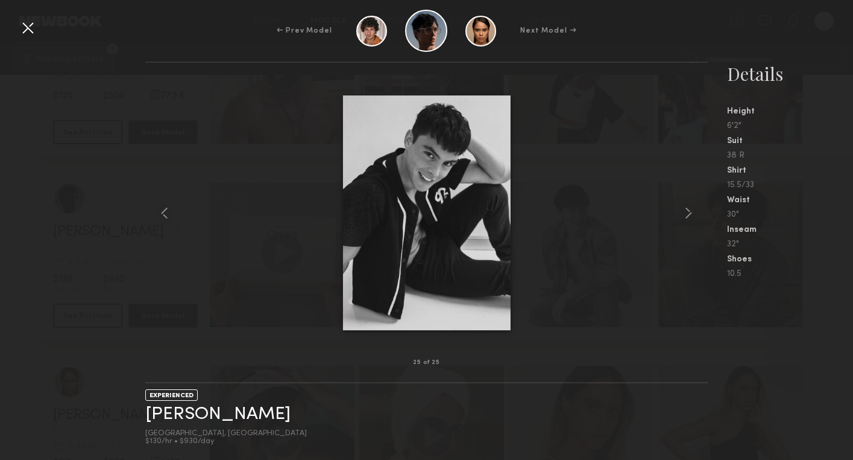
click at [686, 212] on common-icon at bounding box center [688, 212] width 19 height 19
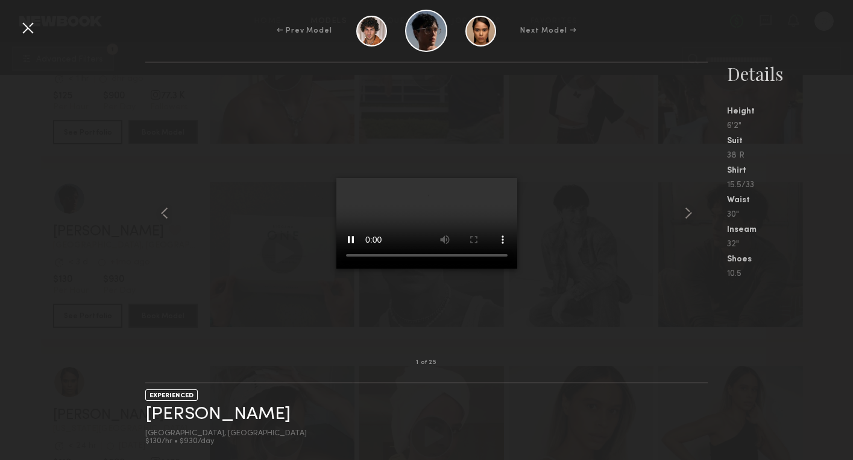
click at [686, 212] on common-icon at bounding box center [688, 212] width 19 height 19
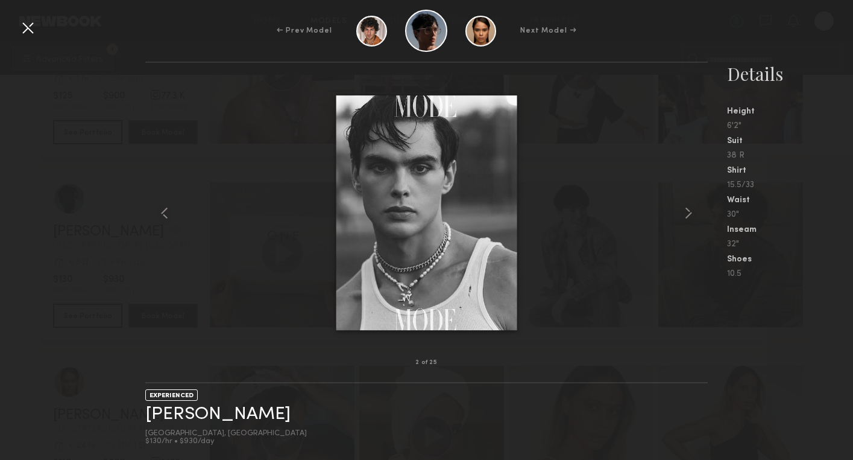
click at [686, 212] on common-icon at bounding box center [688, 212] width 19 height 19
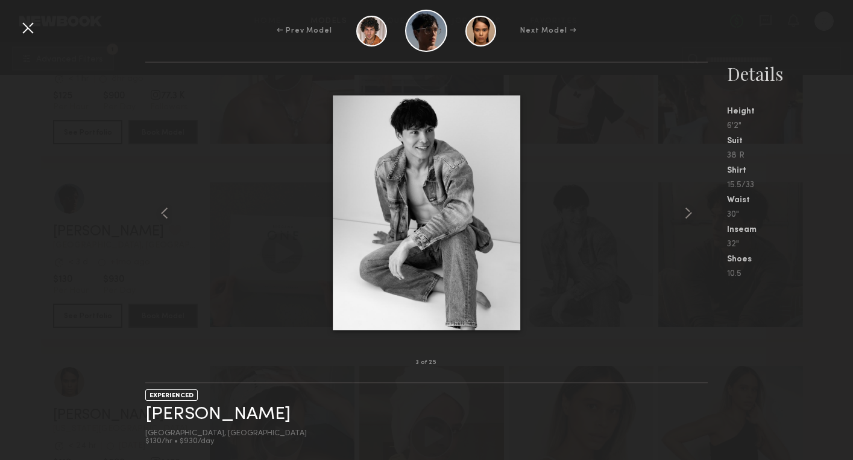
click at [596, 211] on div at bounding box center [426, 212] width 563 height 261
click at [37, 33] on div at bounding box center [27, 27] width 19 height 19
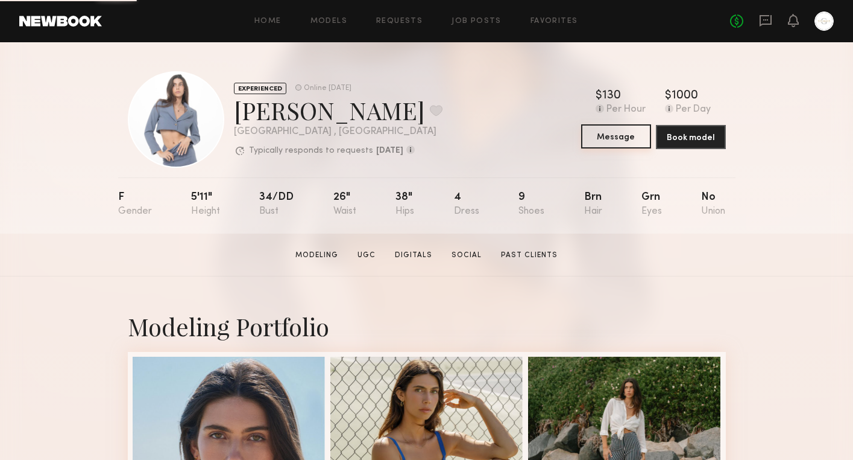
click at [599, 135] on button "Message" at bounding box center [616, 136] width 70 height 24
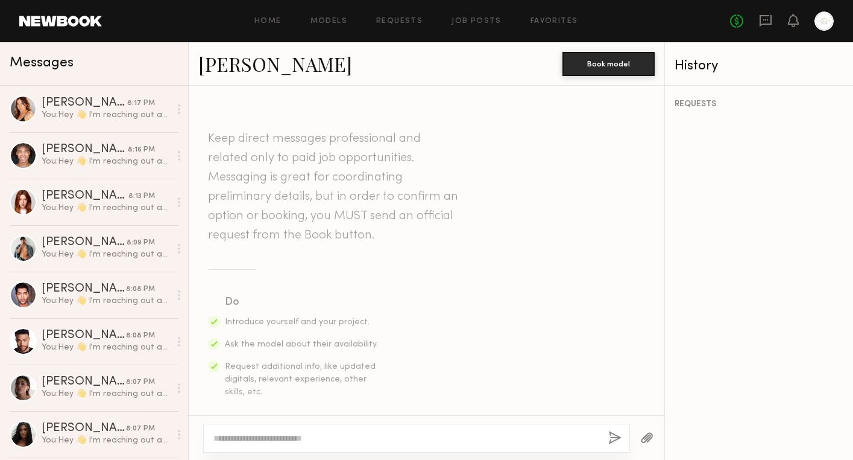
click at [270, 443] on textarea at bounding box center [405, 438] width 385 height 12
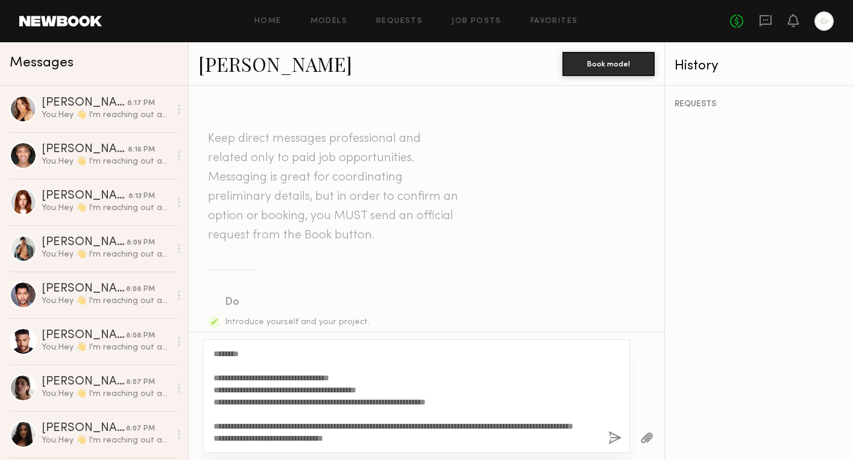
type textarea "**********"
click at [609, 437] on button "button" at bounding box center [615, 438] width 13 height 15
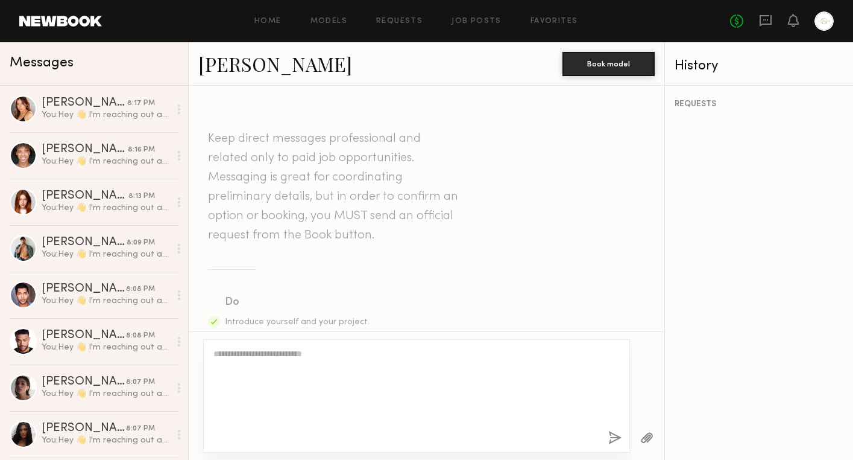
scroll to position [0, 0]
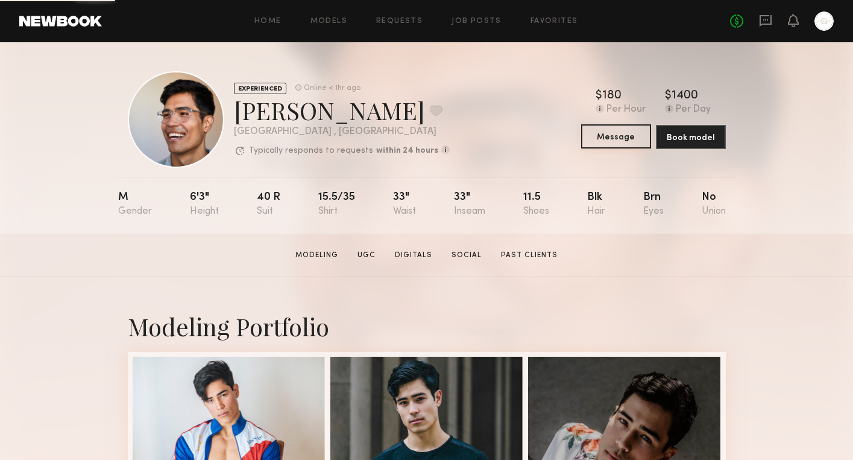
click at [620, 132] on button "Message" at bounding box center [616, 136] width 70 height 24
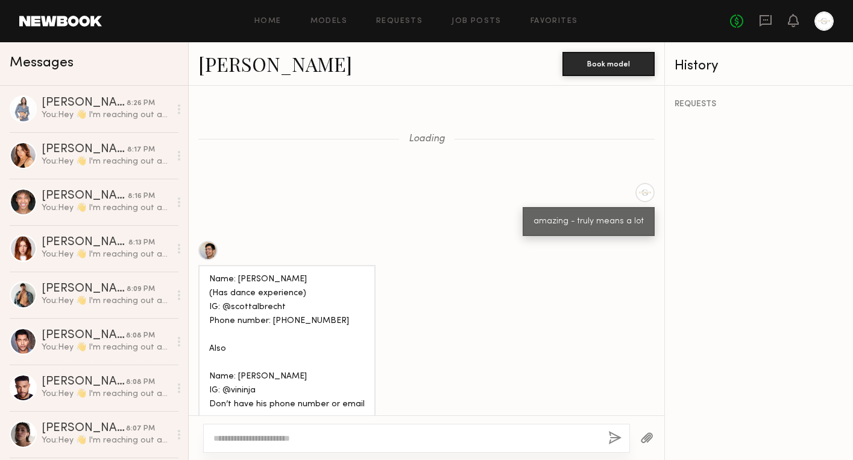
scroll to position [768, 0]
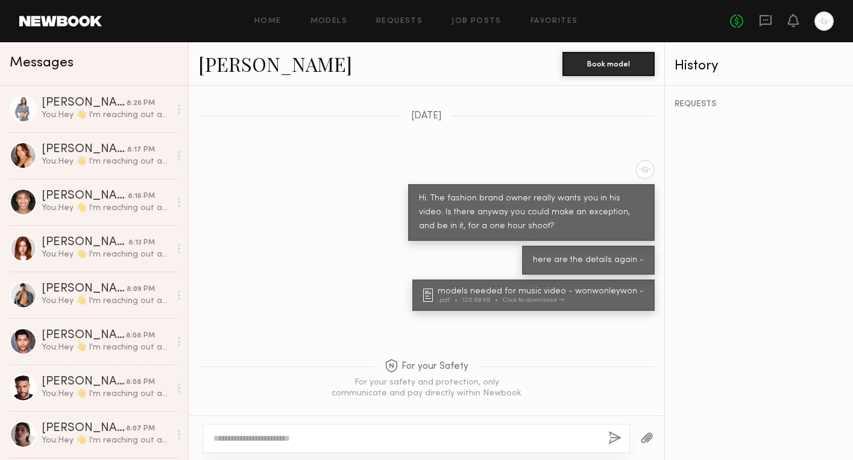
click at [264, 440] on textarea at bounding box center [405, 438] width 385 height 12
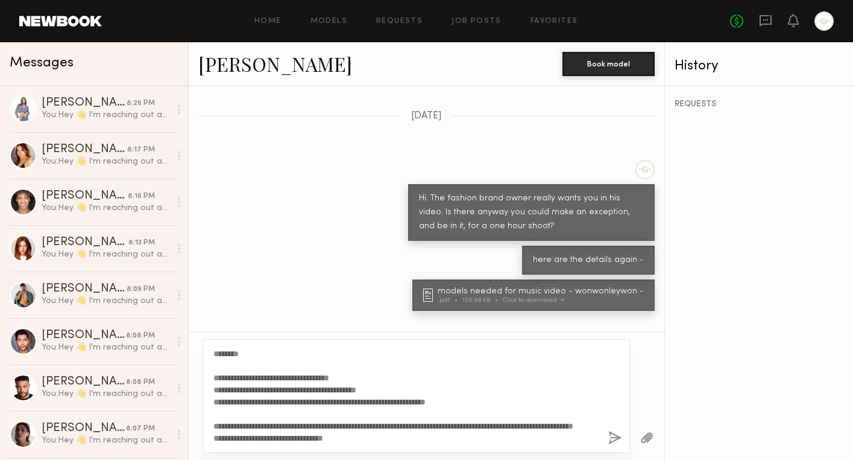
type textarea "**********"
click at [612, 436] on button "button" at bounding box center [615, 438] width 13 height 15
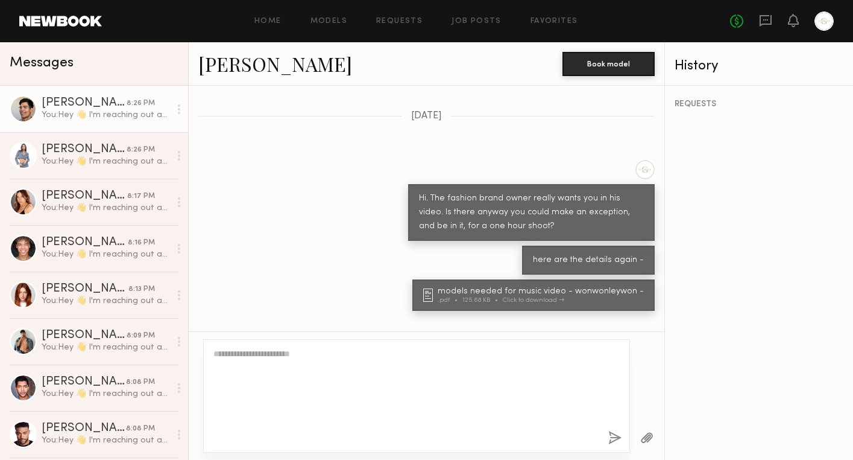
scroll to position [0, 0]
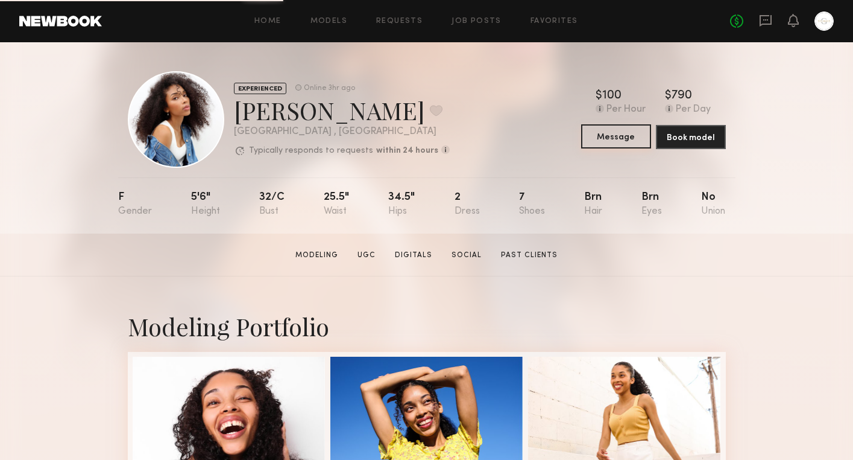
click at [618, 139] on button "Message" at bounding box center [616, 136] width 70 height 24
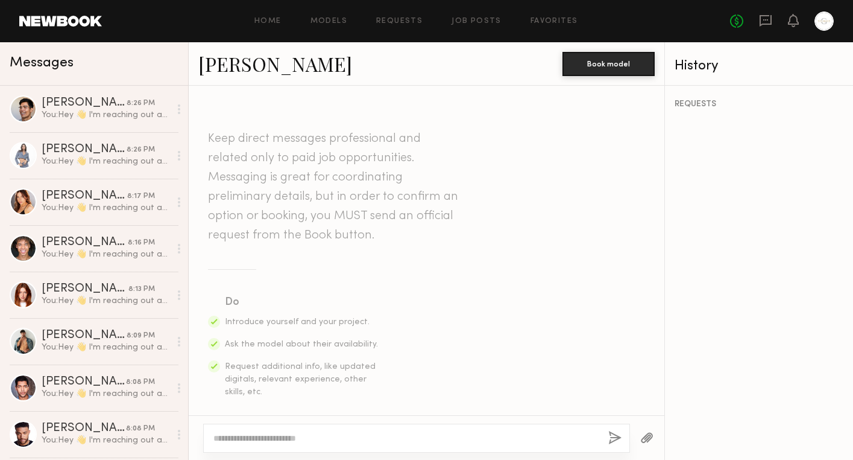
click at [310, 440] on textarea at bounding box center [405, 438] width 385 height 12
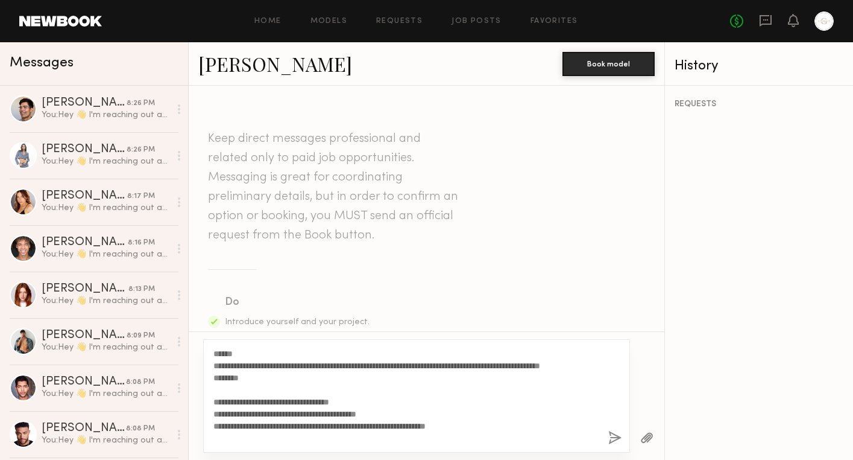
scroll to position [46, 0]
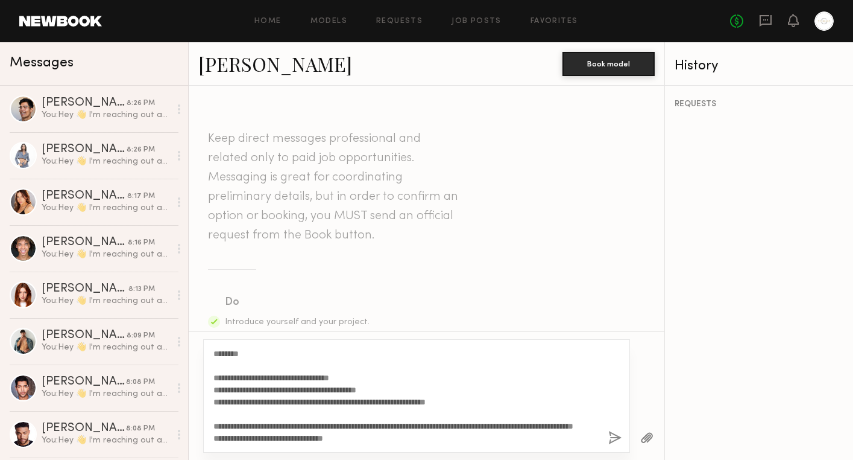
type textarea "**********"
click at [606, 437] on div "**********" at bounding box center [416, 395] width 427 height 113
click at [616, 437] on button "button" at bounding box center [615, 438] width 13 height 15
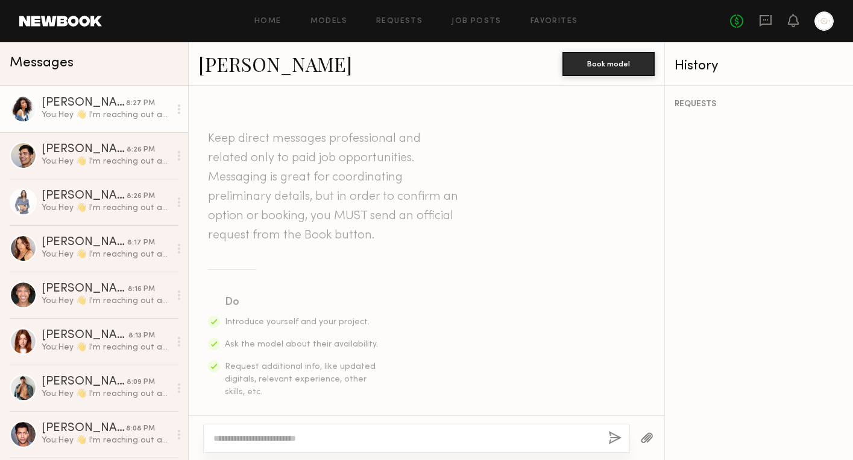
scroll to position [0, 0]
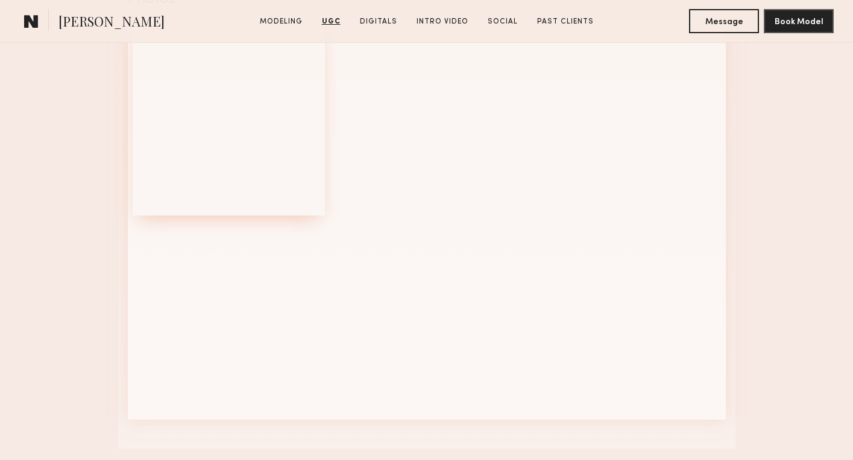
scroll to position [1278, 0]
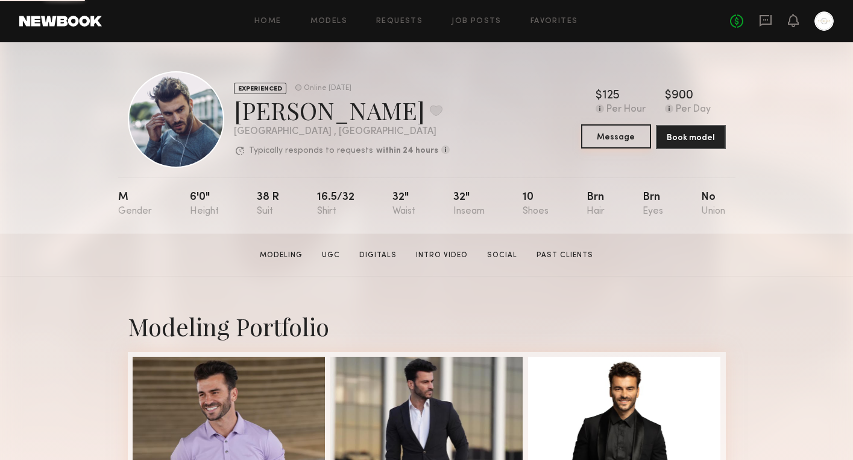
click at [606, 139] on button "Message" at bounding box center [616, 136] width 70 height 24
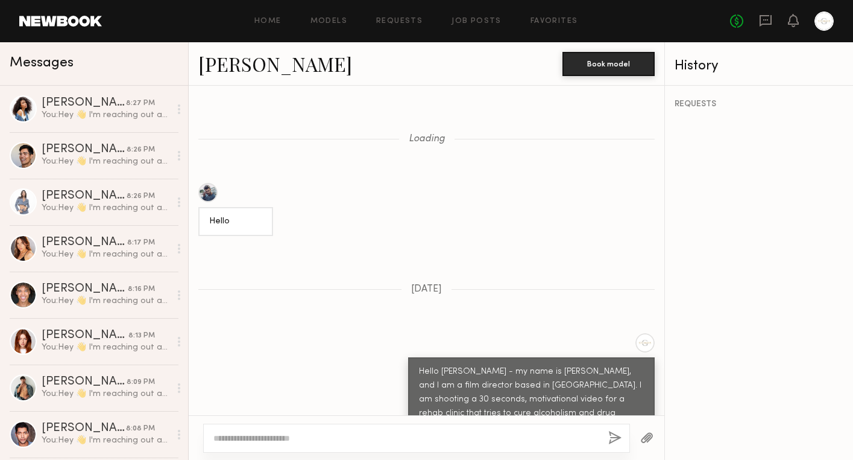
scroll to position [1514, 0]
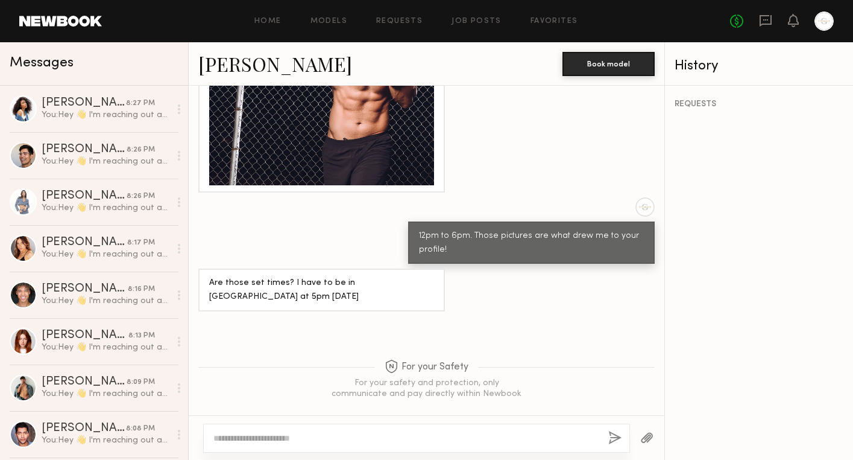
click at [314, 440] on textarea at bounding box center [405, 438] width 385 height 12
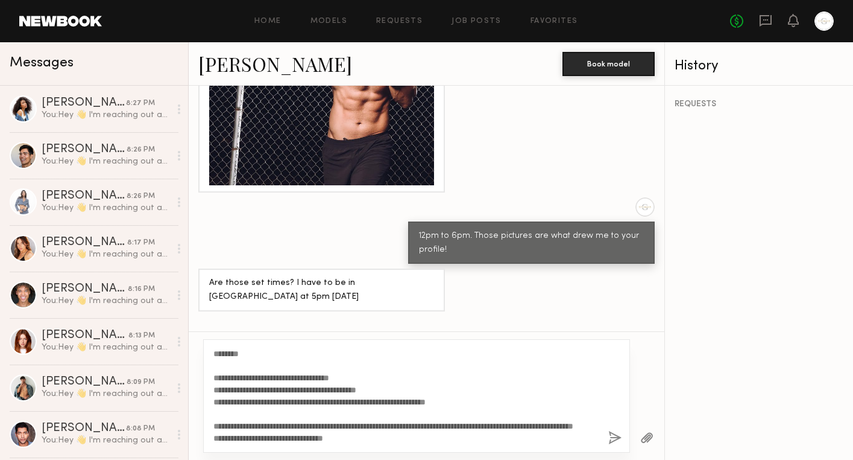
type textarea "**********"
click at [607, 432] on div "**********" at bounding box center [416, 395] width 427 height 113
click at [616, 437] on button "button" at bounding box center [615, 438] width 13 height 15
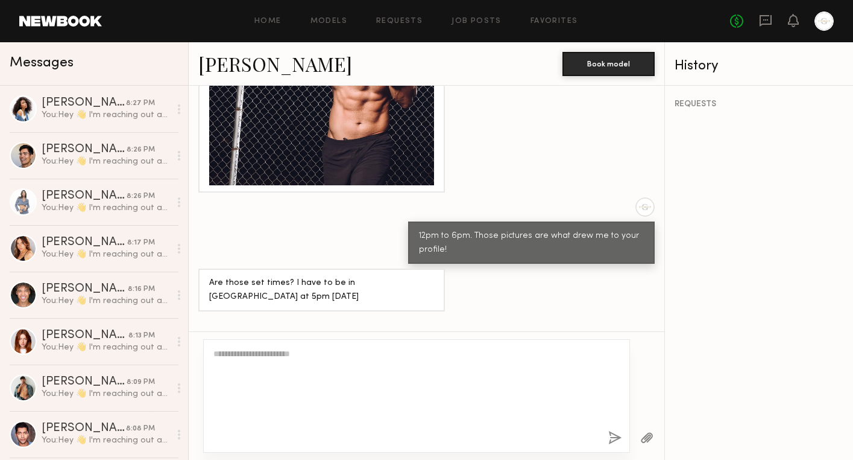
scroll to position [0, 0]
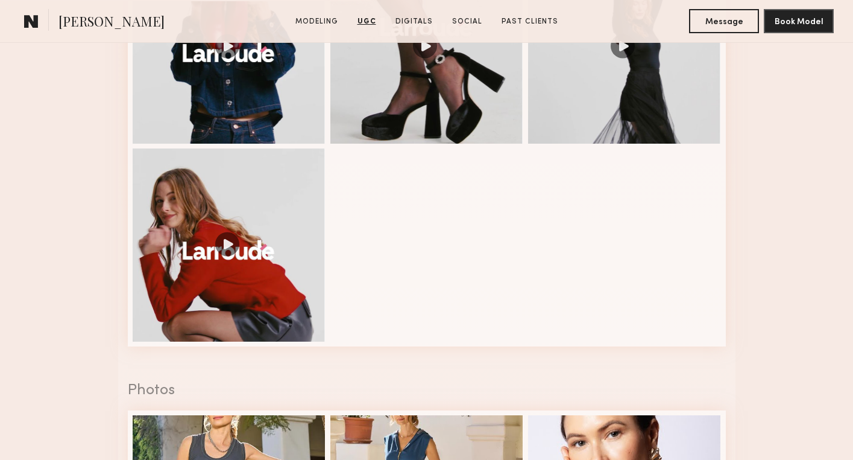
scroll to position [1570, 0]
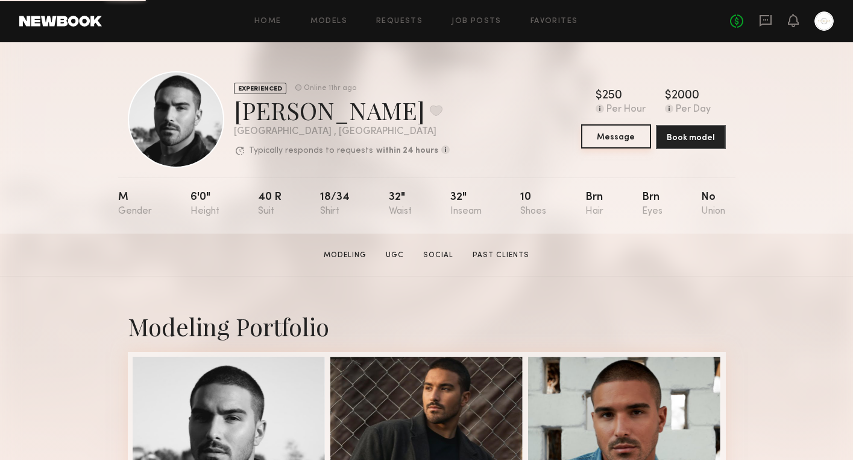
click at [621, 142] on button "Message" at bounding box center [616, 136] width 70 height 24
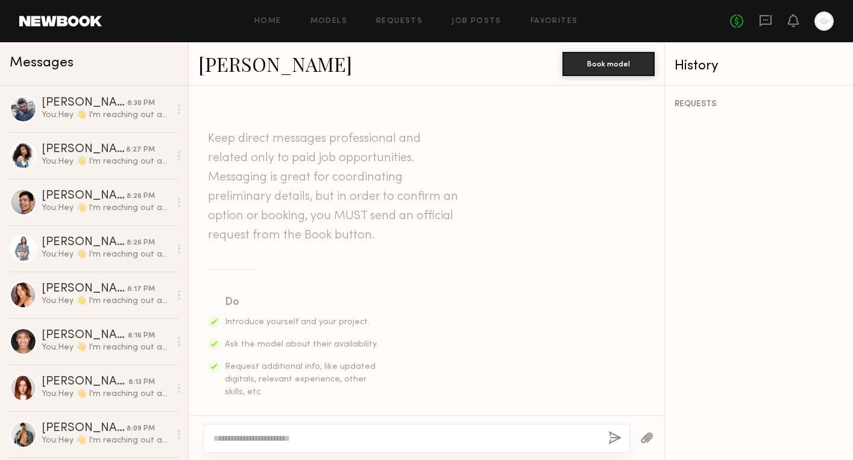
click at [280, 431] on div at bounding box center [416, 437] width 427 height 29
click at [264, 441] on textarea at bounding box center [405, 438] width 385 height 12
paste textarea "**********"
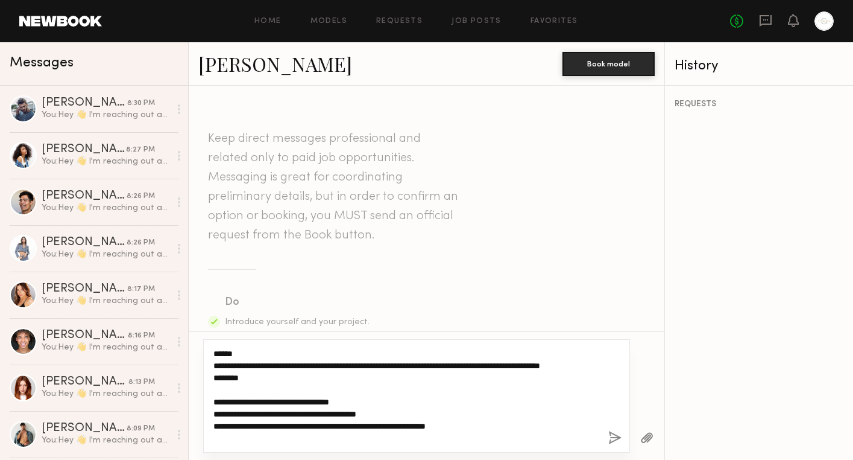
scroll to position [46, 0]
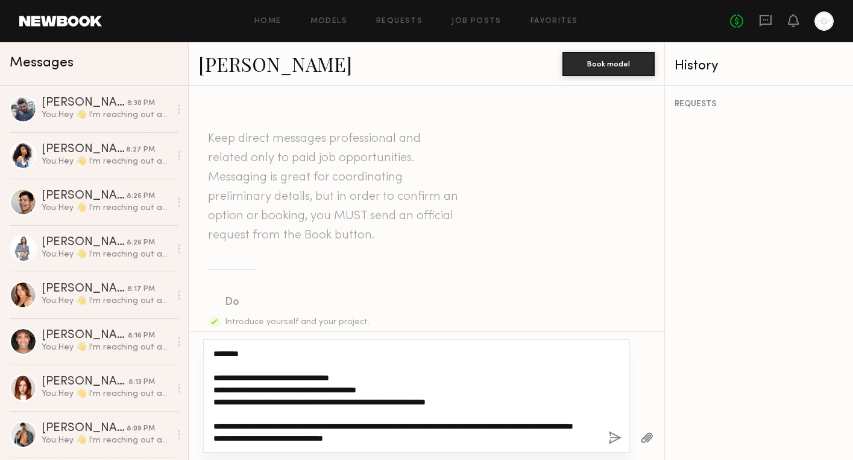
type textarea "**********"
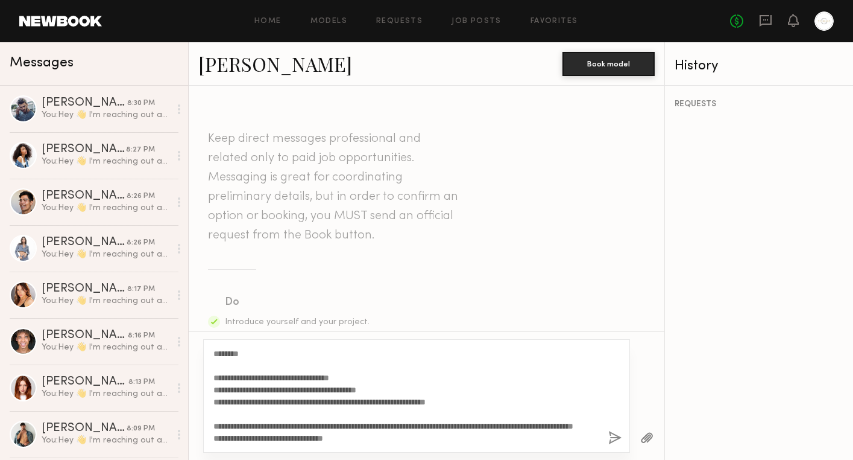
click at [617, 442] on button "button" at bounding box center [615, 438] width 13 height 15
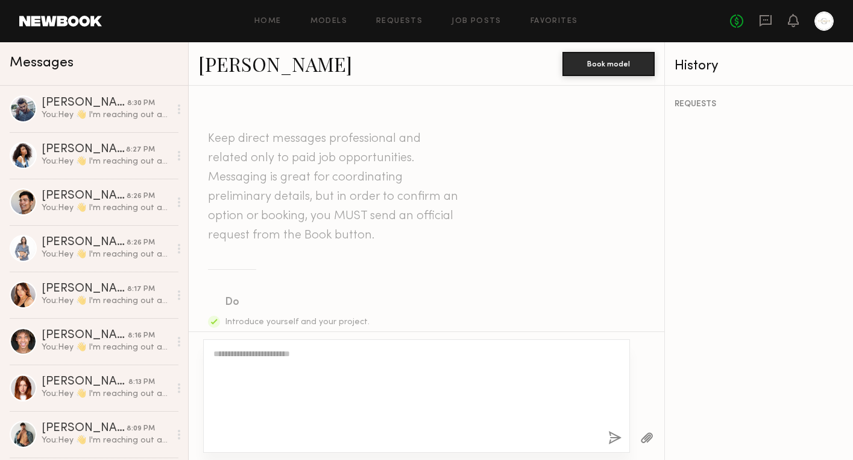
scroll to position [0, 0]
